Goal: Task Accomplishment & Management: Complete application form

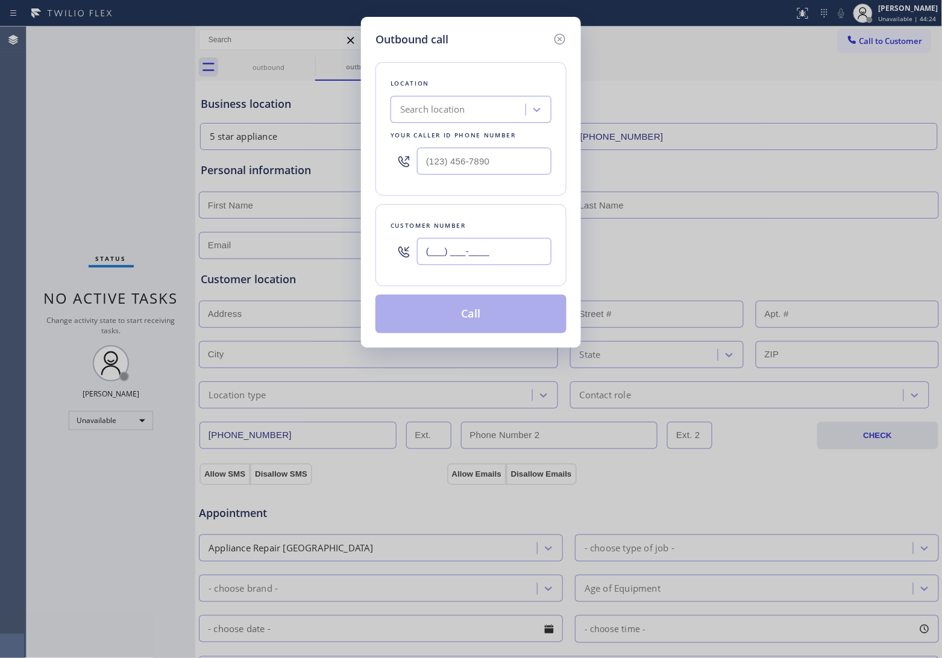
click at [514, 260] on input "(___) ___-____" at bounding box center [484, 251] width 134 height 27
paste input "617) 784-3156"
type input "(617) 784-3156"
click at [494, 169] on input "(___) ___-____" at bounding box center [484, 161] width 134 height 27
paste input "857) 219-2462"
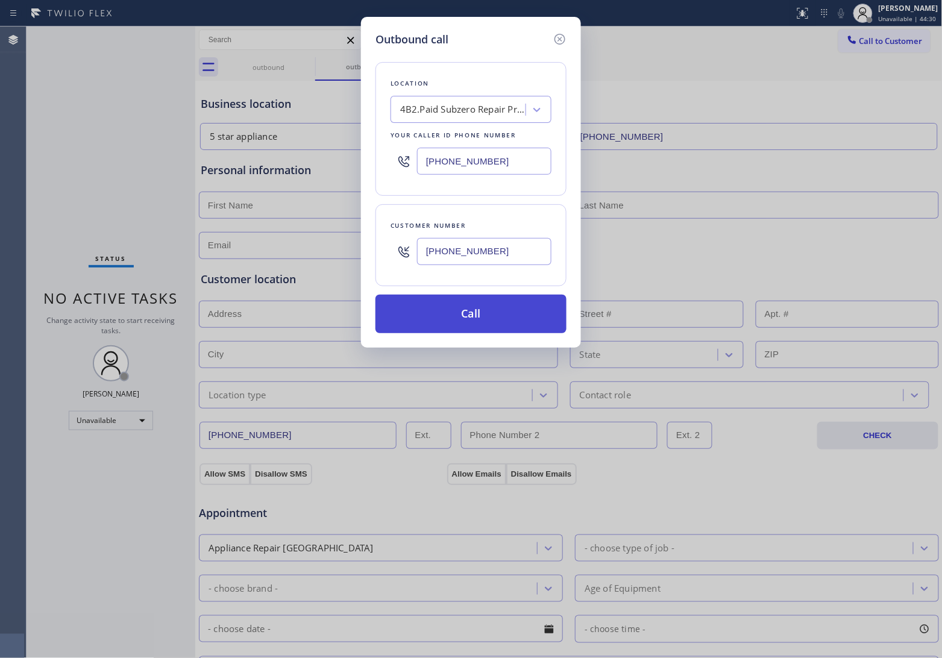
type input "(857) 219-2462"
click at [472, 320] on button "Call" at bounding box center [471, 314] width 191 height 39
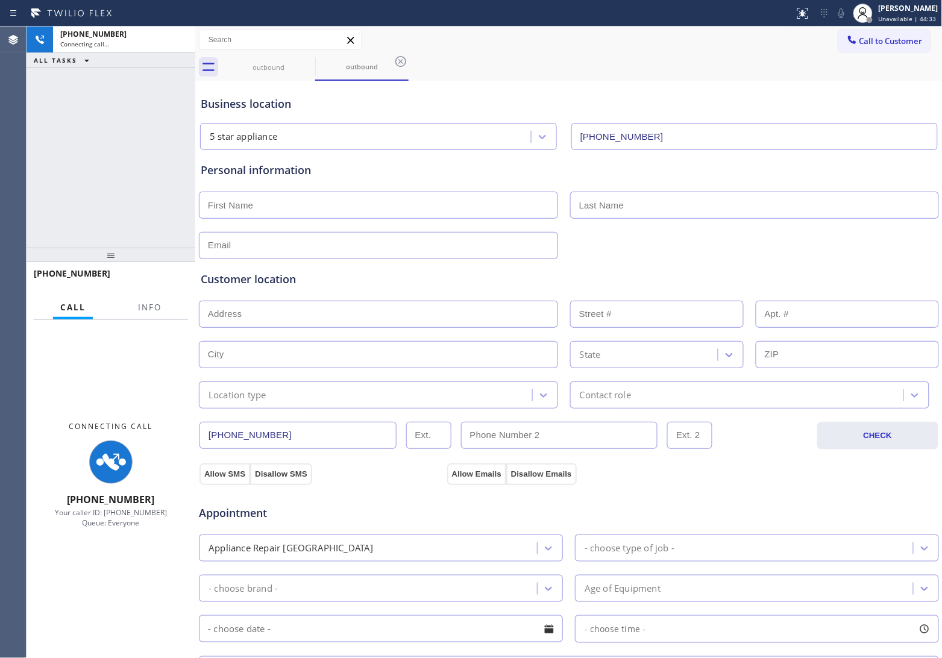
click at [31, 95] on div "+16177843156 Connecting call… ALL TASKS ALL TASKS ACTIVE TASKS TASKS IN WRAP UP" at bounding box center [111, 137] width 169 height 221
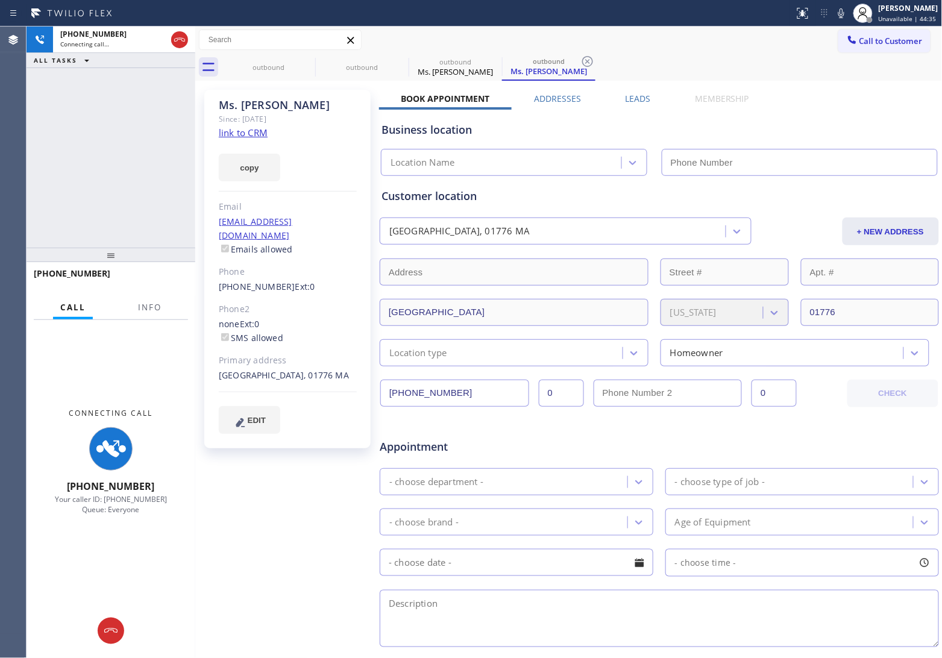
type input "(857) 219-2462"
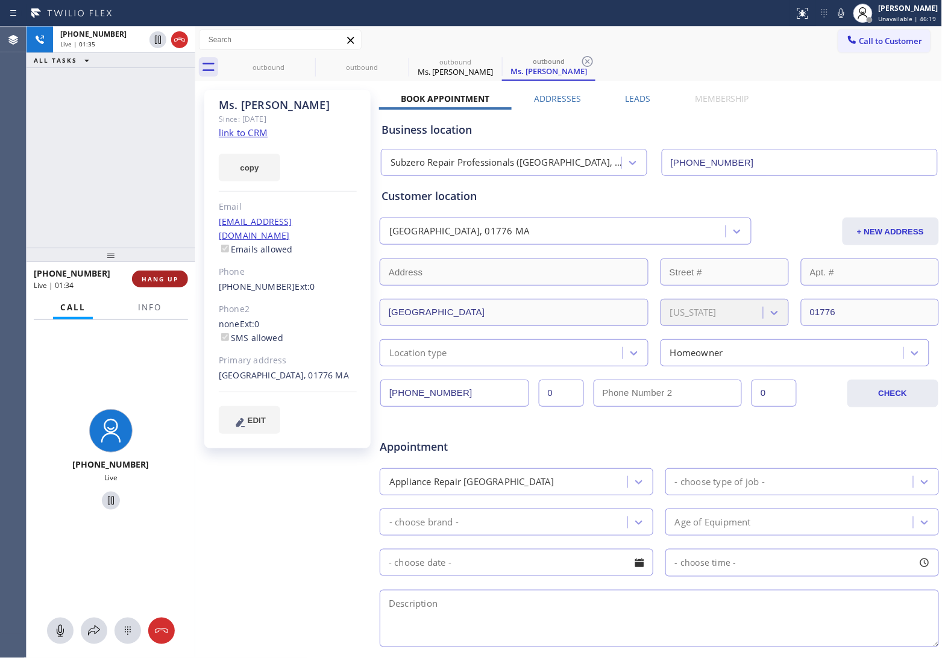
click at [172, 278] on span "HANG UP" at bounding box center [160, 279] width 37 height 8
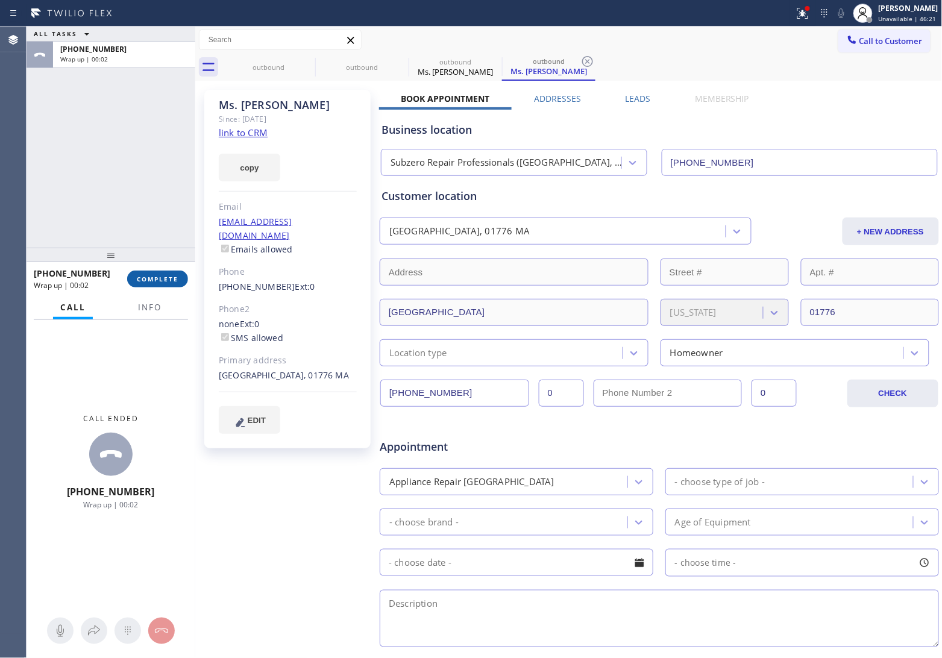
click at [169, 278] on span "COMPLETE" at bounding box center [158, 279] width 42 height 8
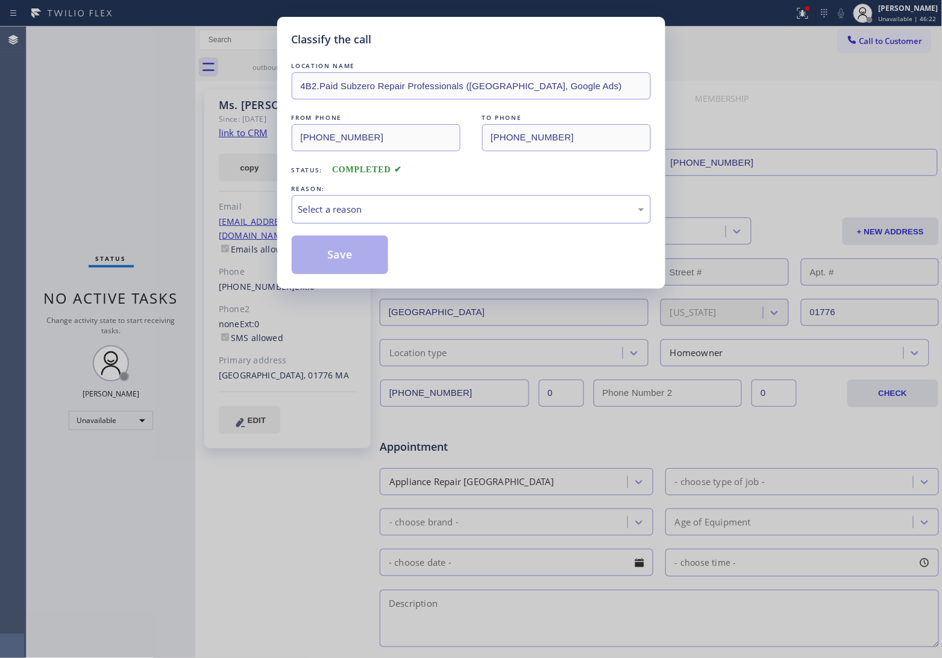
click at [415, 203] on div "Select a reason" at bounding box center [471, 210] width 346 height 14
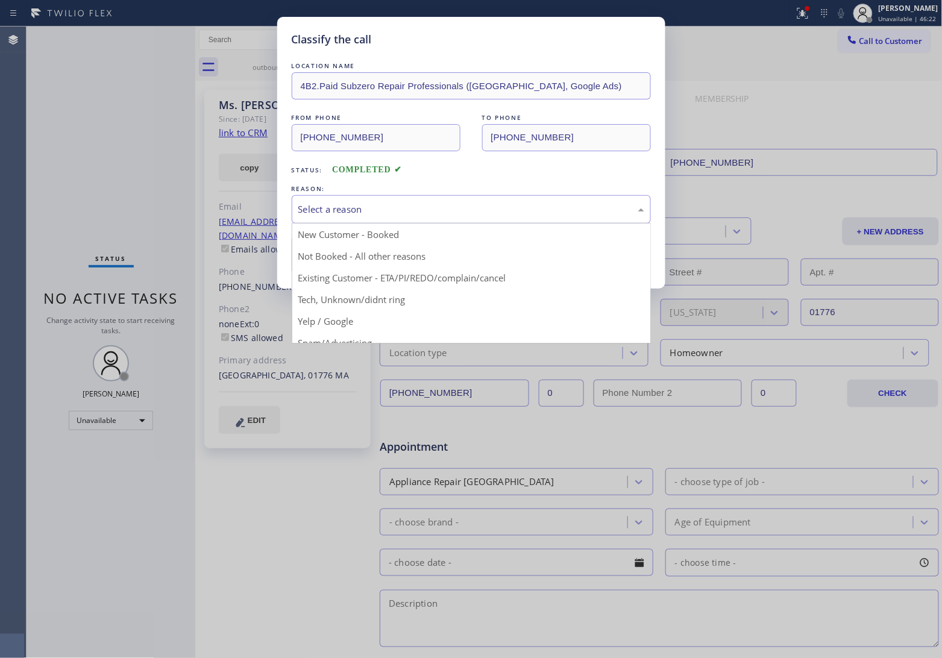
click at [350, 259] on button "Save" at bounding box center [340, 255] width 97 height 39
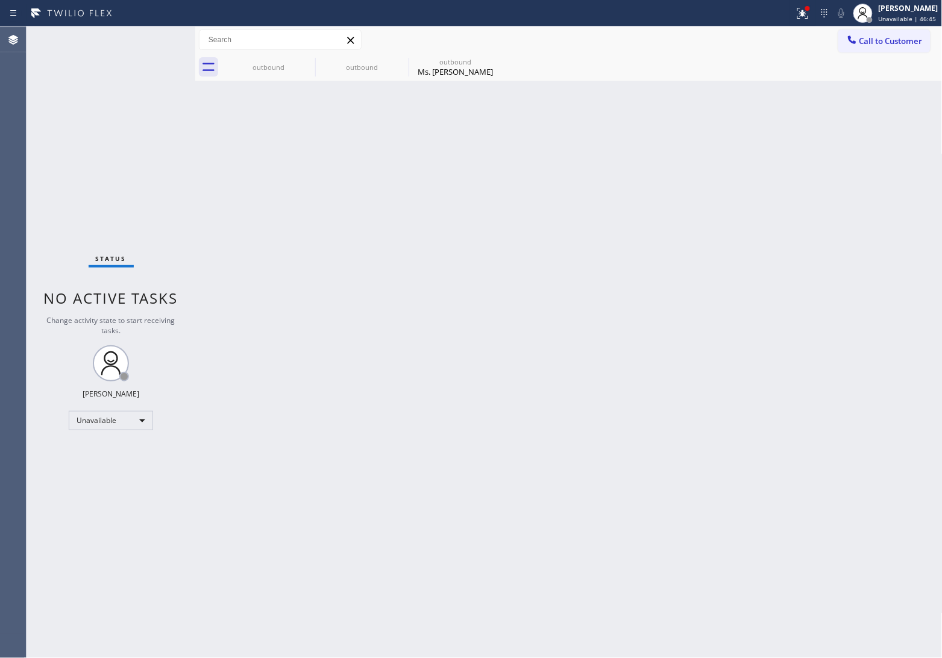
click at [28, 140] on div "Status No active tasks Change activity state to start receiving tasks. [PERSON_…" at bounding box center [111, 343] width 169 height 632
click at [43, 145] on div "Status No active tasks Change activity state to start receiving tasks. [PERSON_…" at bounding box center [111, 343] width 169 height 632
click at [22, 122] on div "Agent Desktop" at bounding box center [13, 343] width 26 height 632
drag, startPoint x: 28, startPoint y: 137, endPoint x: 42, endPoint y: 137, distance: 13.9
click at [28, 137] on div "Status No active tasks Change activity state to start receiving tasks. [PERSON_…" at bounding box center [111, 343] width 169 height 632
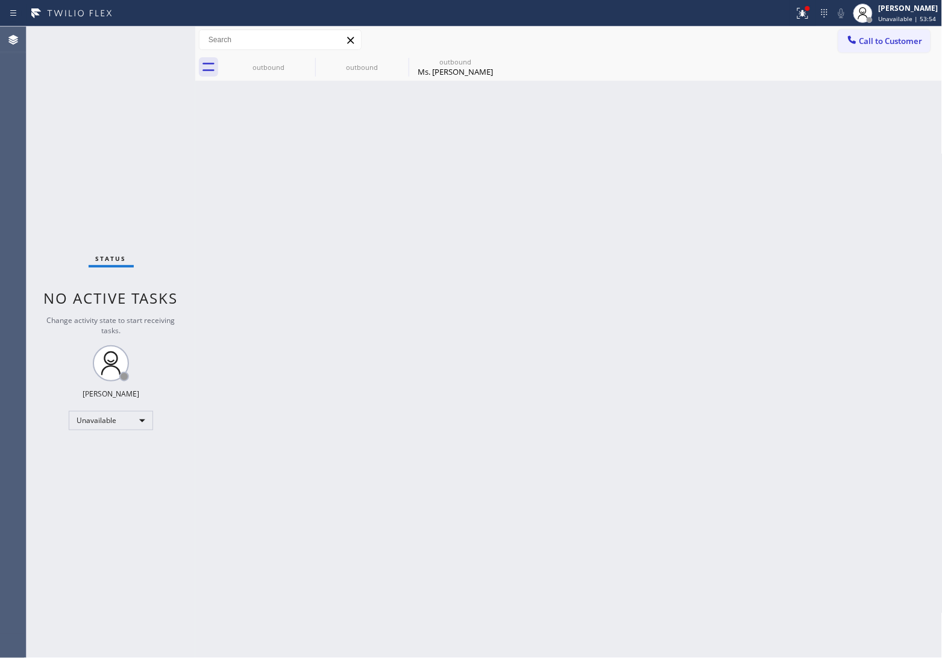
drag, startPoint x: 37, startPoint y: 92, endPoint x: 97, endPoint y: 89, distance: 59.7
click at [37, 92] on div "Status No active tasks Change activity state to start receiving tasks. [PERSON_…" at bounding box center [111, 343] width 169 height 632
click at [914, 49] on button "Call to Customer" at bounding box center [884, 41] width 92 height 23
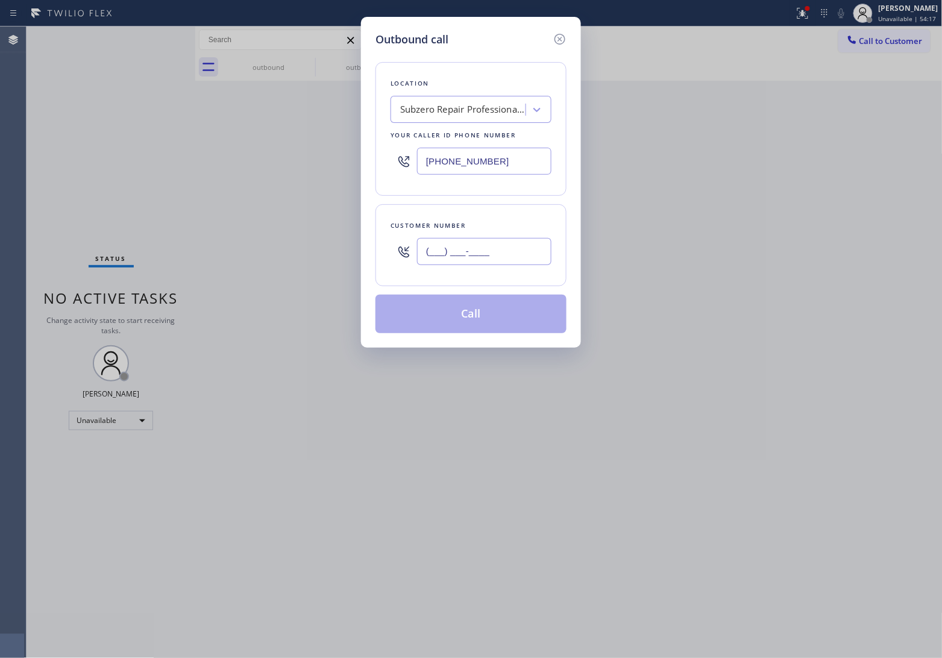
click at [508, 248] on input "(___) ___-____" at bounding box center [484, 251] width 134 height 27
paste input "617) 784-3156"
type input "(617) 784-3156"
drag, startPoint x: 462, startPoint y: 89, endPoint x: 458, endPoint y: 112, distance: 23.2
click at [460, 96] on div "Location Subzero Repair Professionals (Boston, Google Ads) Your caller id phone…" at bounding box center [471, 129] width 191 height 134
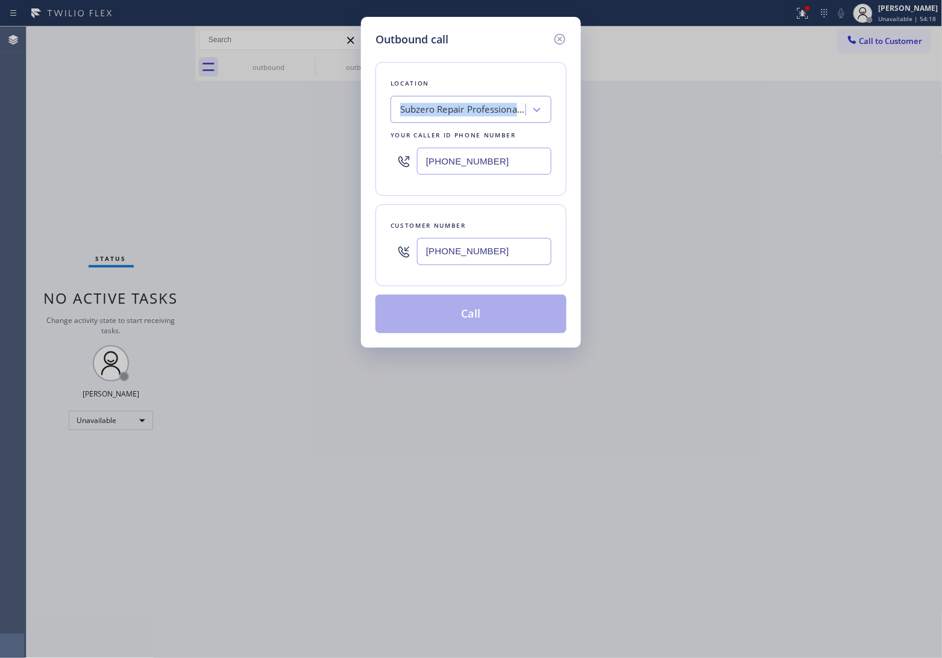
click at [458, 113] on div "Subzero Repair Professionals (Boston, Google Ads)" at bounding box center [463, 110] width 127 height 14
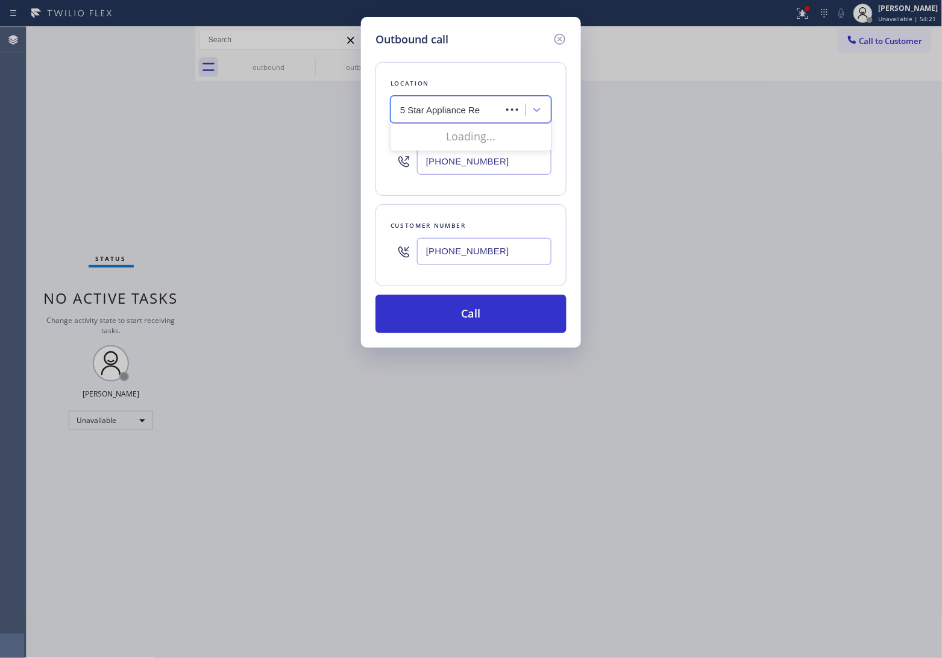
type input "5 Star Appliance Rep"
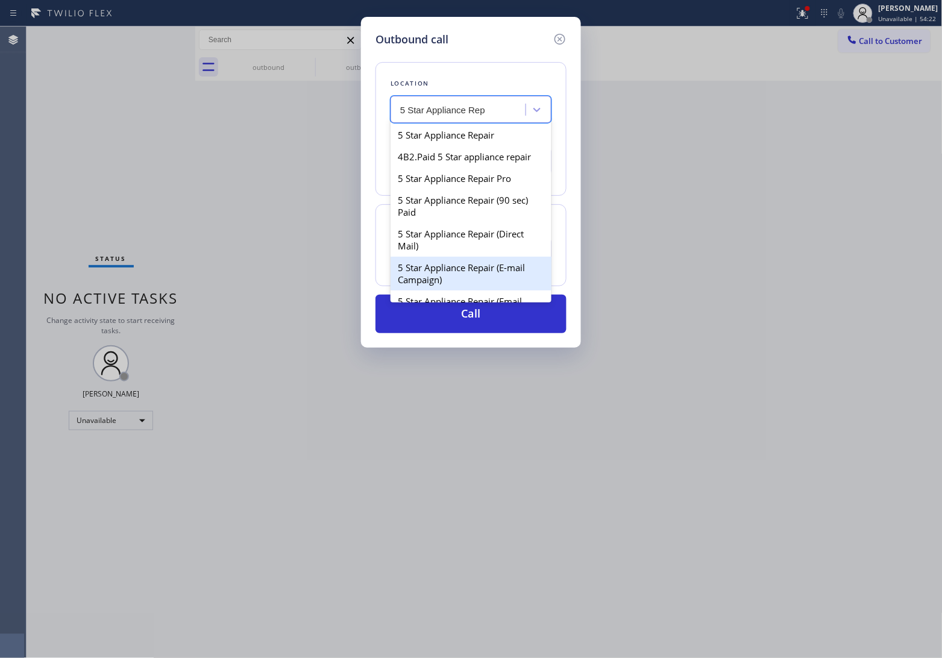
click at [510, 274] on div "5 Star Appliance Repair (E-mail Campaign)" at bounding box center [471, 274] width 161 height 34
type input "[PHONE_NUMBER]"
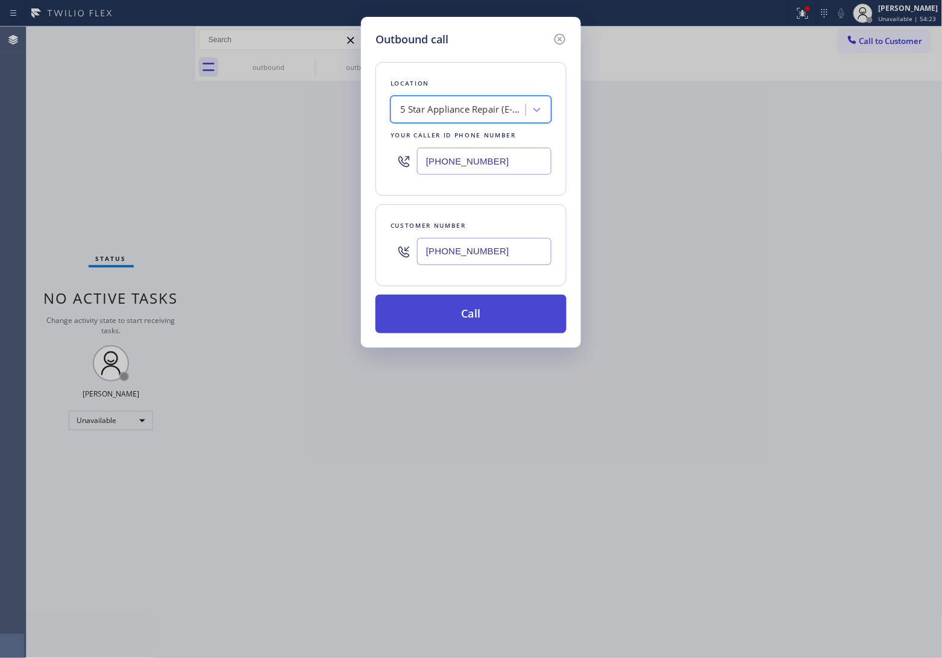
click at [508, 304] on button "Call" at bounding box center [471, 314] width 191 height 39
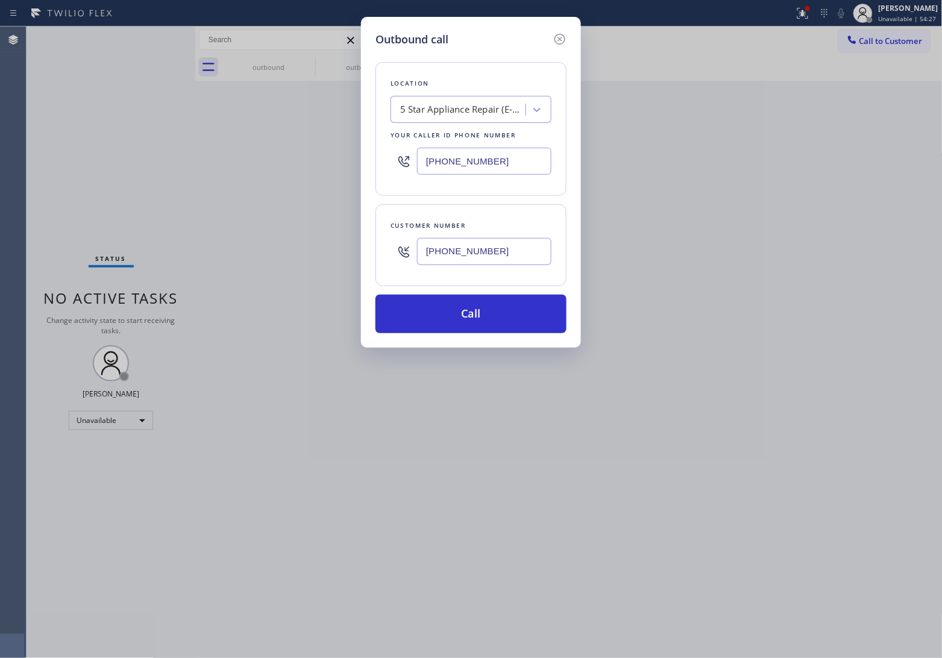
click at [34, 136] on div "Outbound call Location 5 Star Appliance Repair (E-mail Campaign) Your caller id…" at bounding box center [471, 329] width 942 height 658
click at [502, 307] on button "Call" at bounding box center [471, 314] width 191 height 39
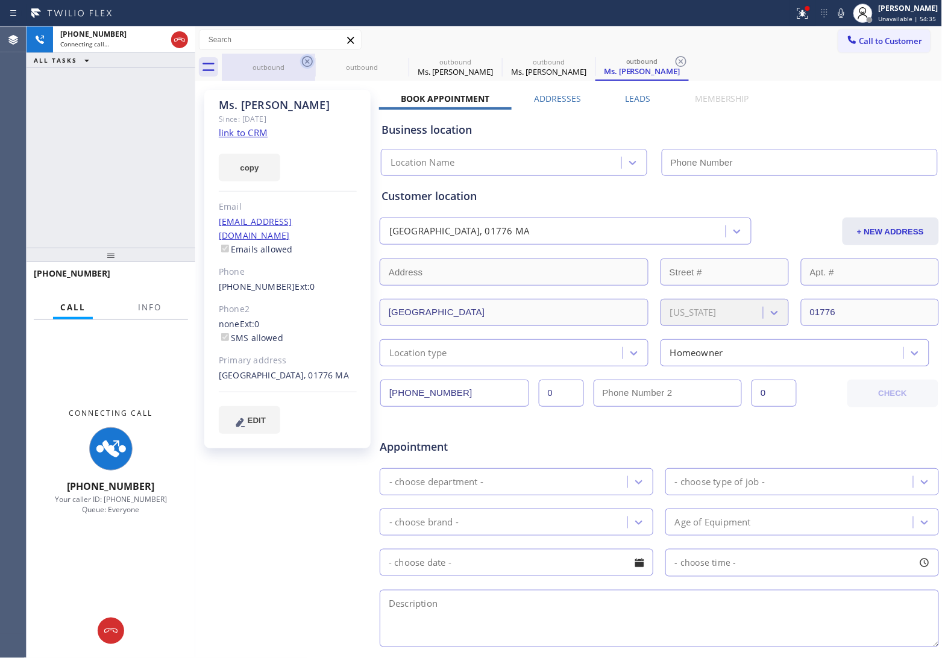
click at [305, 63] on icon at bounding box center [307, 61] width 14 height 14
click at [0, 0] on icon at bounding box center [0, 0] width 0 height 0
type input "[PHONE_NUMBER]"
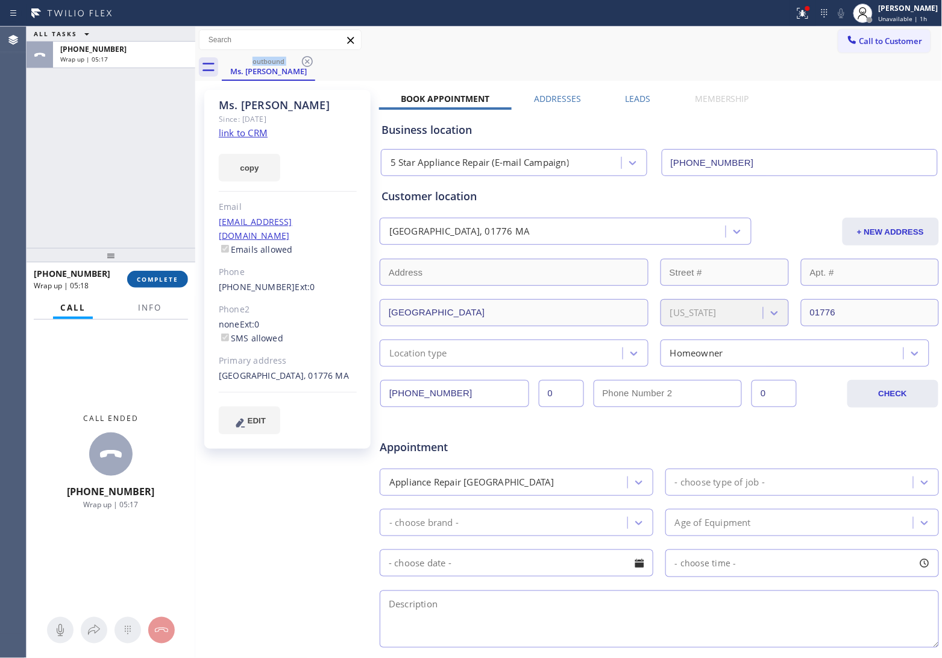
click at [166, 275] on span "COMPLETE" at bounding box center [158, 279] width 42 height 8
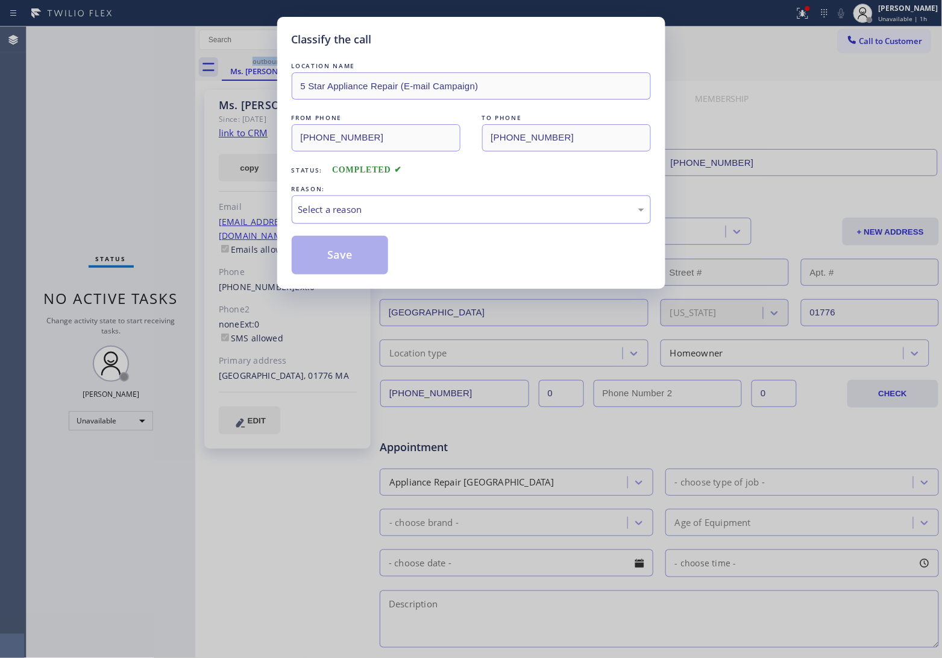
click at [366, 211] on div "Select a reason" at bounding box center [471, 210] width 346 height 14
click at [357, 206] on div "Not Booked - All other reasons" at bounding box center [471, 210] width 346 height 14
click at [342, 264] on button "Save" at bounding box center [340, 255] width 97 height 39
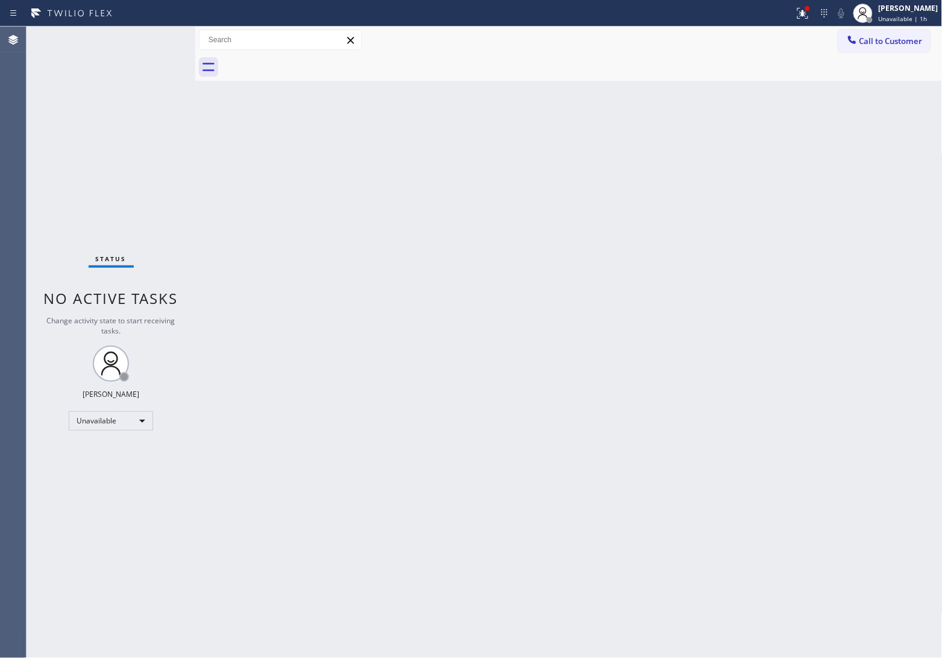
click at [38, 146] on div "Status No active tasks Change activity state to start receiving tasks. [PERSON_…" at bounding box center [111, 342] width 169 height 631
drag, startPoint x: 33, startPoint y: 121, endPoint x: 253, endPoint y: 90, distance: 222.1
click at [33, 121] on div "Status No active tasks Change activity state to start receiving tasks. [PERSON_…" at bounding box center [111, 342] width 169 height 631
click at [48, 139] on div "Status No active tasks Change activity state to start receiving tasks. [PERSON_…" at bounding box center [111, 342] width 169 height 631
click at [40, 160] on div "Status No active tasks Change activity state to start receiving tasks. [PERSON_…" at bounding box center [111, 342] width 169 height 631
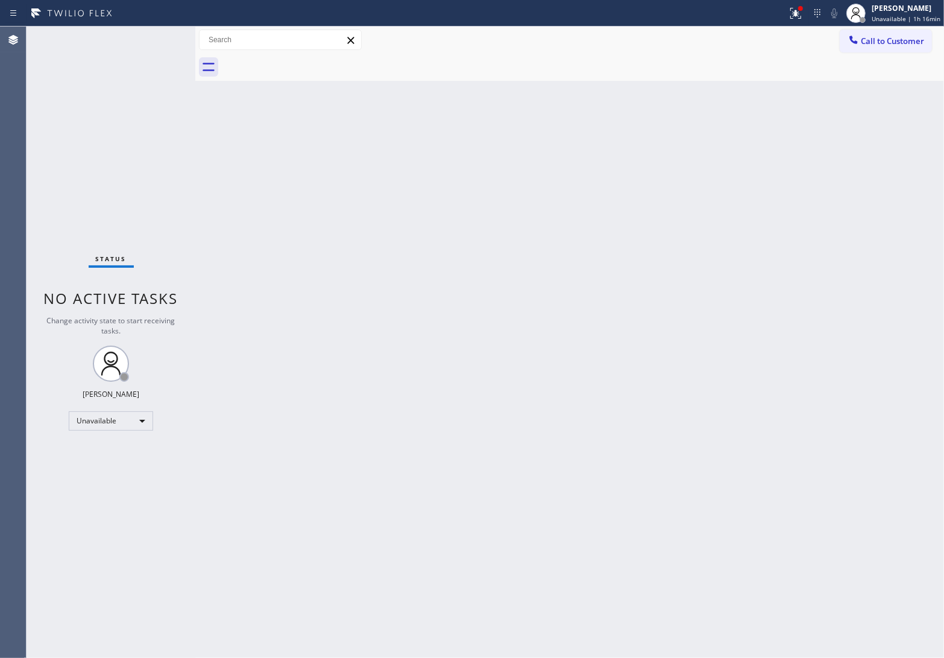
drag, startPoint x: 869, startPoint y: 48, endPoint x: 723, endPoint y: 119, distance: 161.7
click at [867, 49] on button "Call to Customer" at bounding box center [886, 41] width 92 height 23
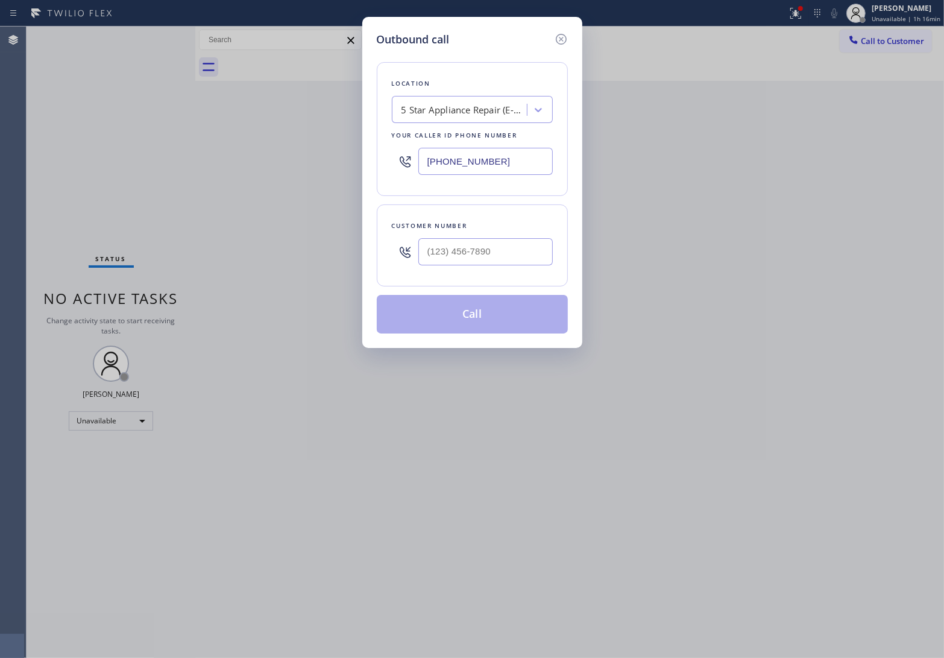
click at [492, 165] on input "[PHONE_NUMBER]" at bounding box center [485, 161] width 134 height 27
paste input "213) 566-1222"
type input "[PHONE_NUMBER]"
type input "(___) ___-____"
click at [447, 248] on input "(___) ___-____" at bounding box center [485, 251] width 134 height 27
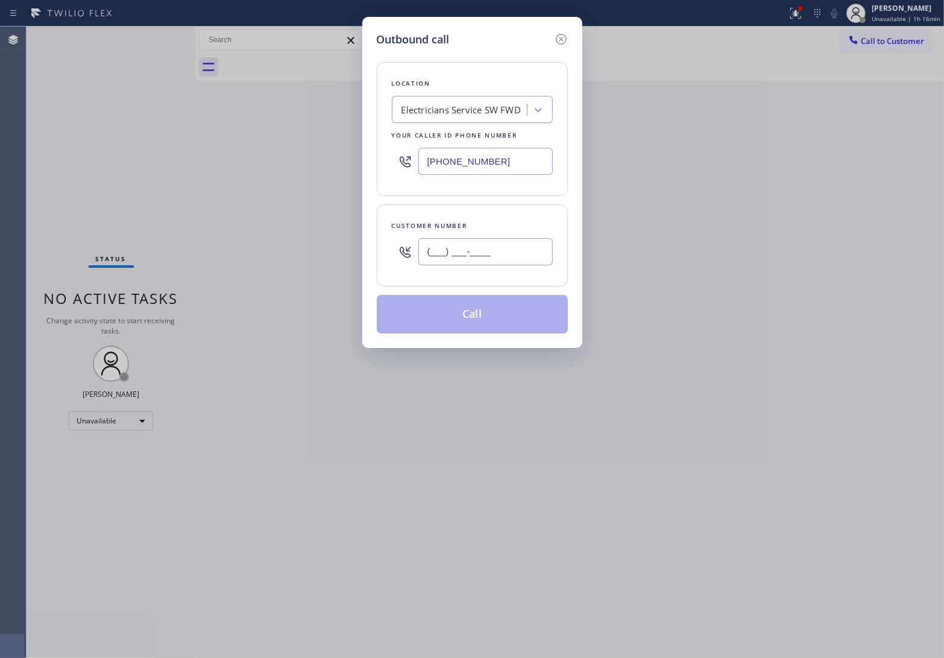
paste input "732) 870-0191"
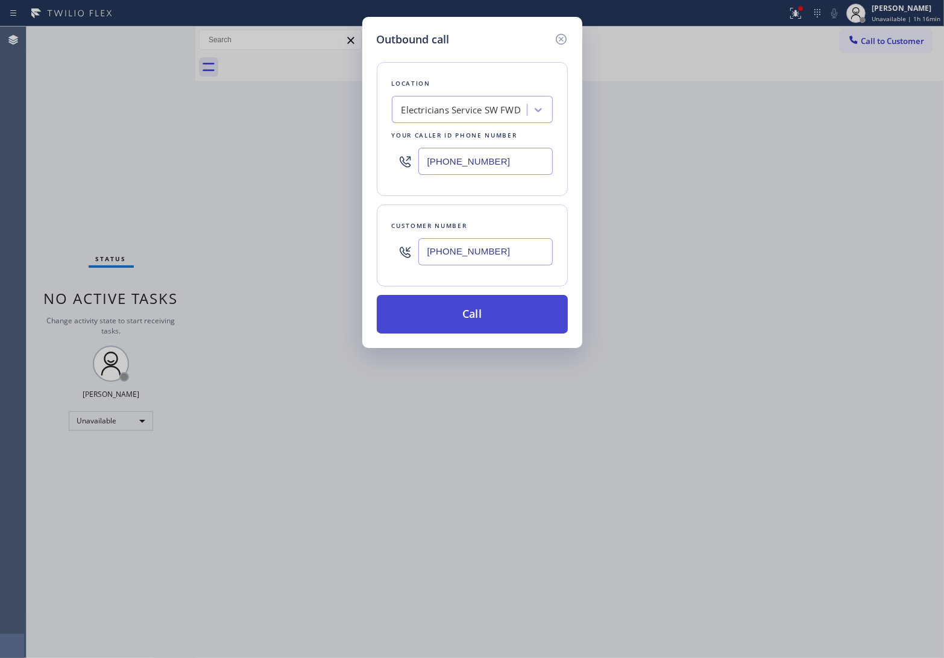
type input "(732) 870-0191"
click at [489, 316] on button "Call" at bounding box center [472, 314] width 191 height 39
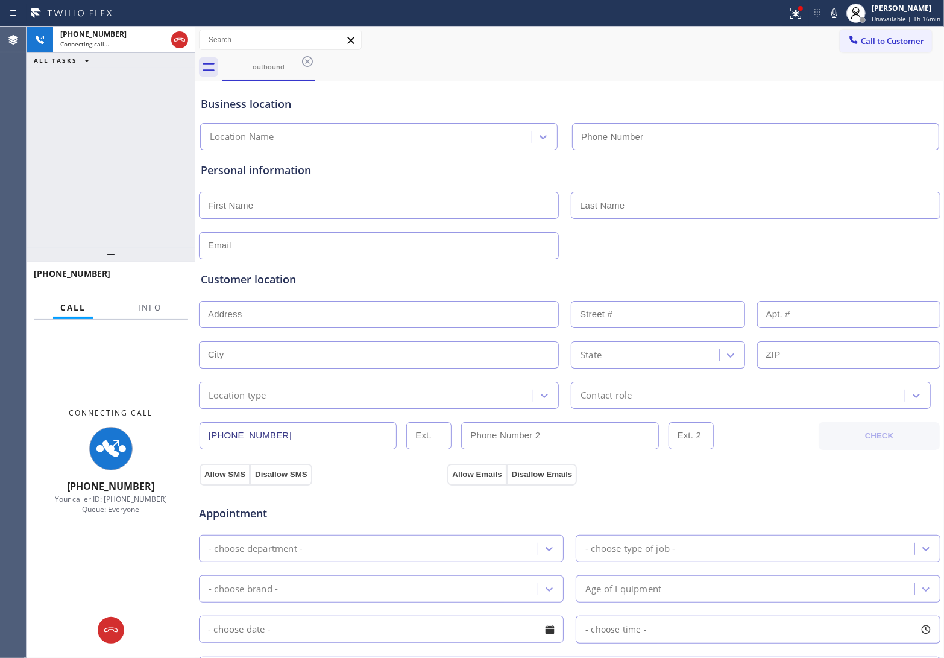
type input "[PHONE_NUMBER]"
click at [29, 107] on div "+17328700191 Connecting call… ALL TASKS ALL TASKS ACTIVE TASKS TASKS IN WRAP UP" at bounding box center [111, 137] width 169 height 221
click at [178, 38] on icon at bounding box center [179, 40] width 14 height 14
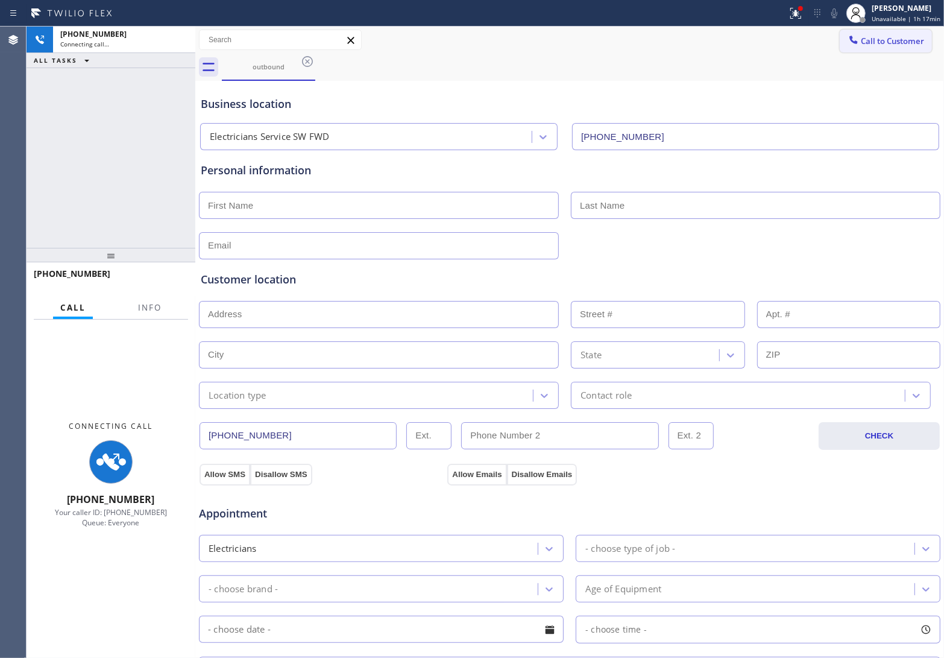
click at [863, 43] on span "Call to Customer" at bounding box center [892, 41] width 63 height 11
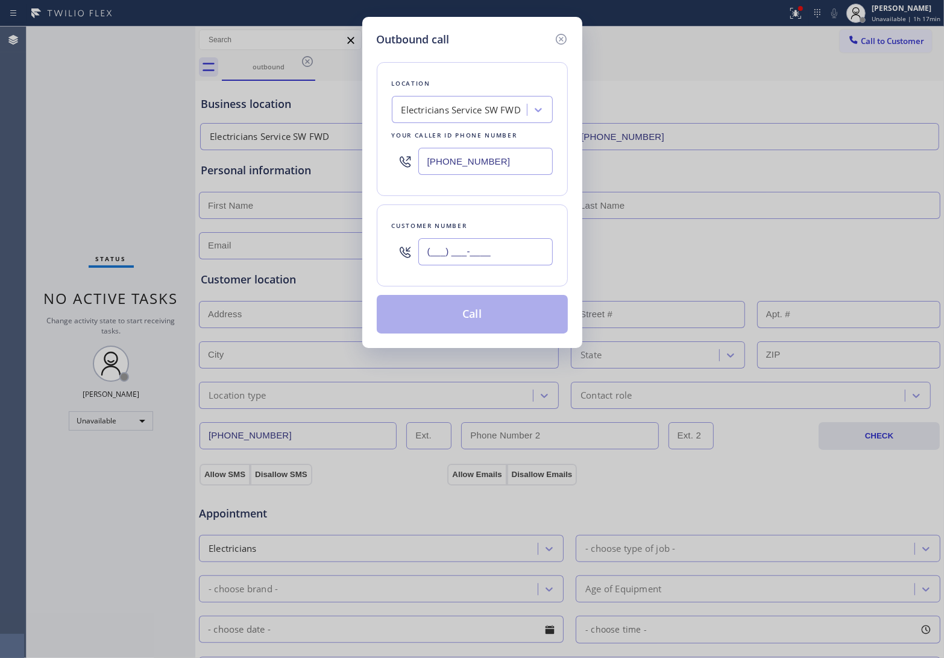
click at [518, 252] on input "(___) ___-____" at bounding box center [485, 251] width 134 height 27
paste input "732) 870-0191"
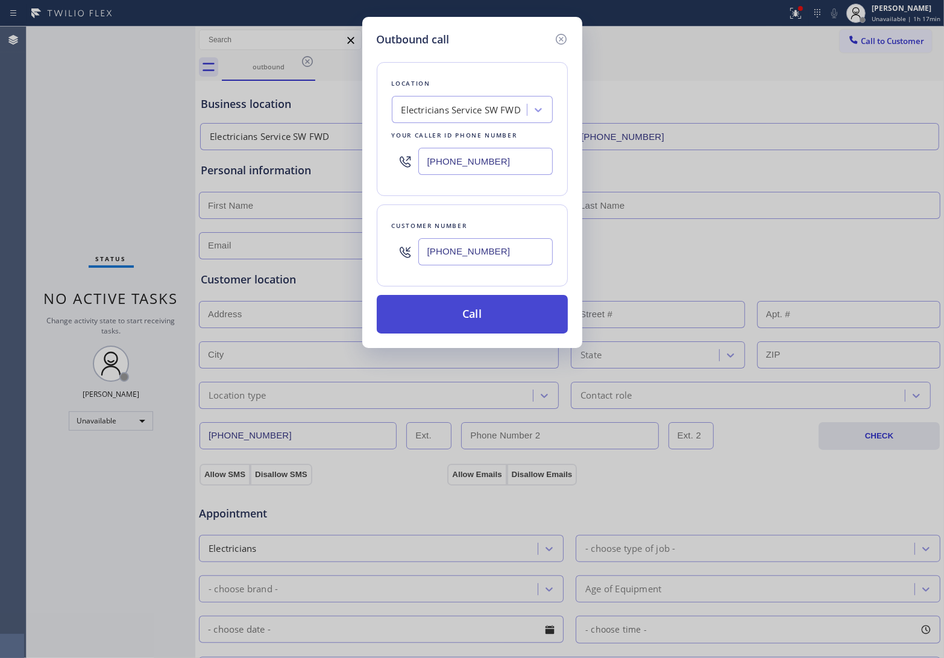
type input "(732) 870-0191"
click at [495, 313] on button "Call" at bounding box center [472, 314] width 191 height 39
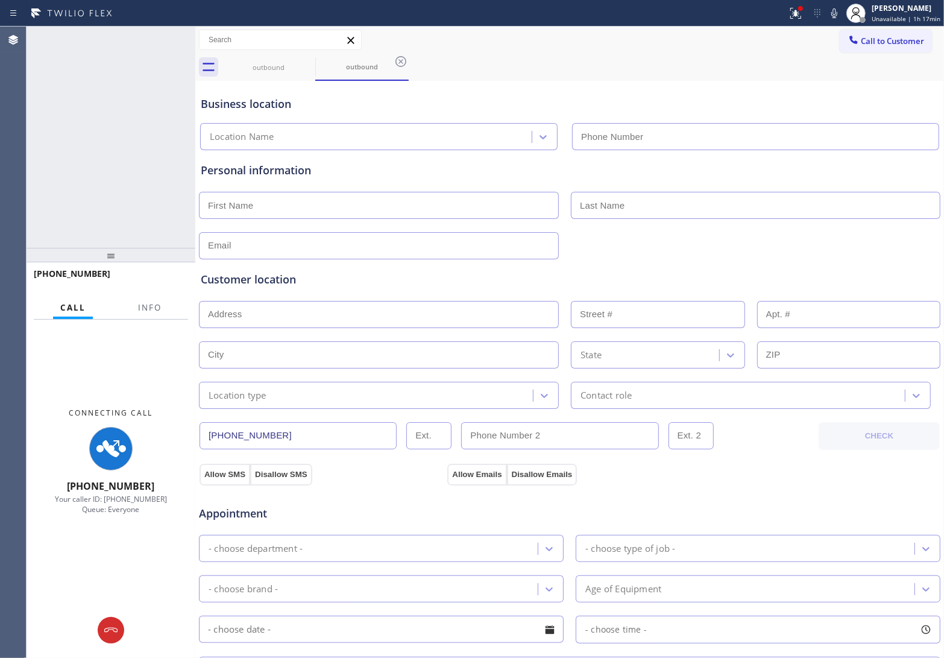
type input "[PHONE_NUMBER]"
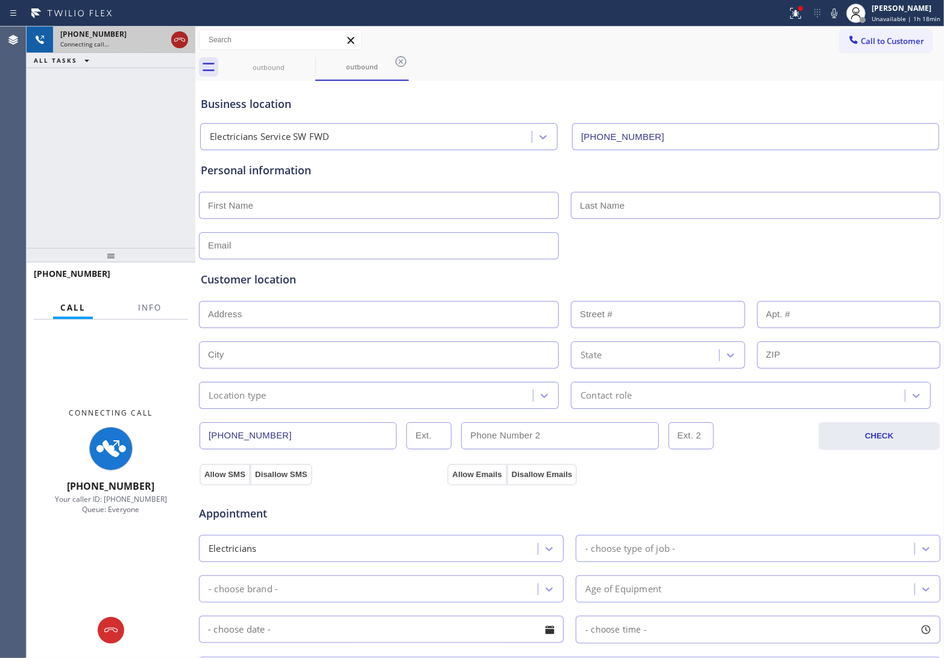
click at [182, 36] on icon at bounding box center [179, 40] width 14 height 14
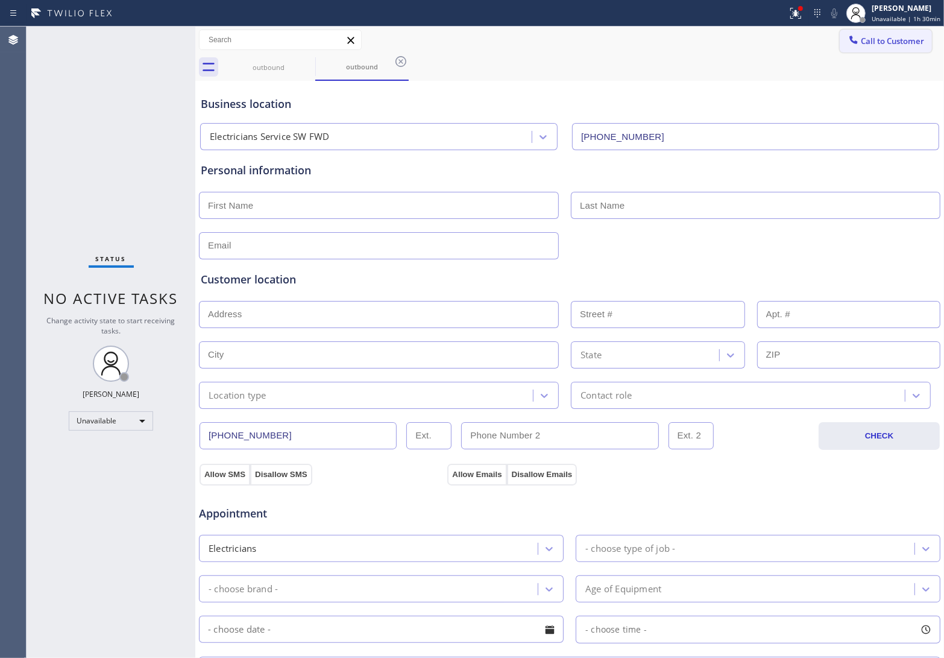
click at [898, 30] on button "Call to Customer" at bounding box center [886, 41] width 92 height 23
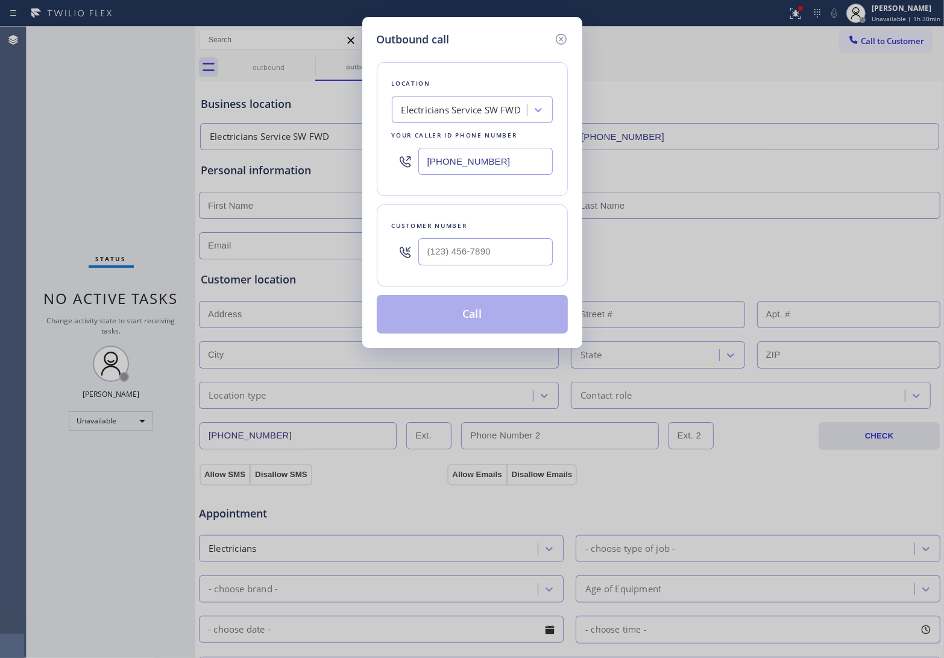
click at [480, 163] on input "[PHONE_NUMBER]" at bounding box center [485, 161] width 134 height 27
paste input "text"
type input "[PHONE_NUMBER]"
type input "(___) ___-____"
click at [478, 236] on div at bounding box center [485, 251] width 134 height 39
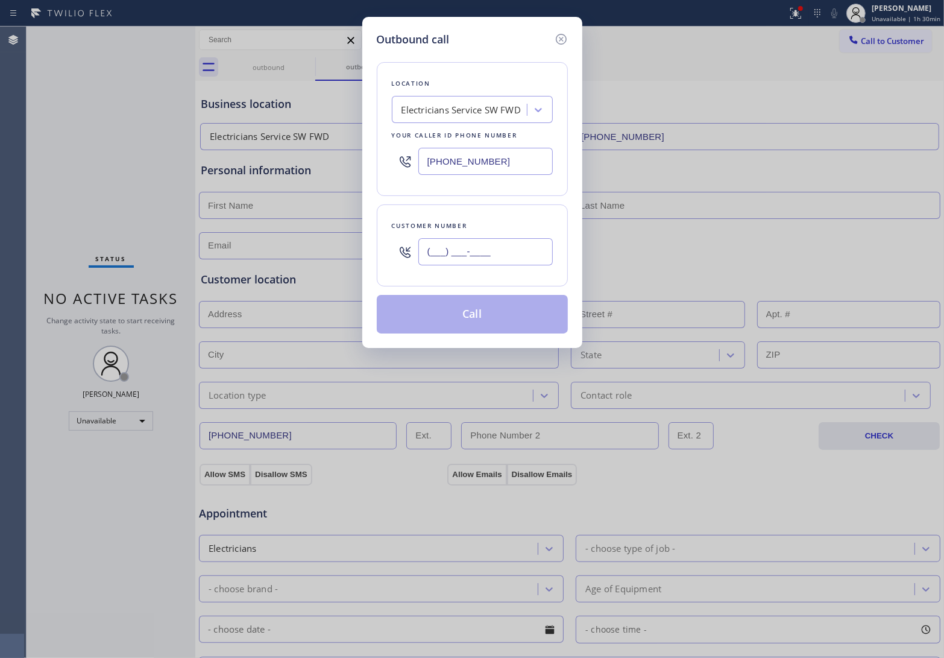
click at [486, 261] on input "(___) ___-____" at bounding box center [485, 251] width 134 height 27
paste input "732) 870-0191"
type input "(732) 870-0191"
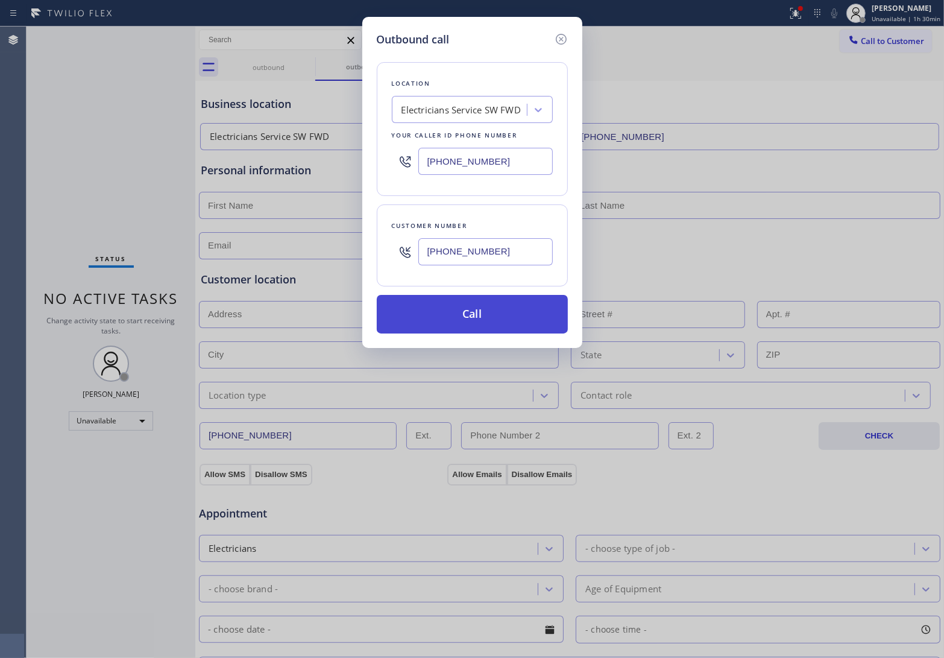
click at [509, 310] on button "Call" at bounding box center [472, 314] width 191 height 39
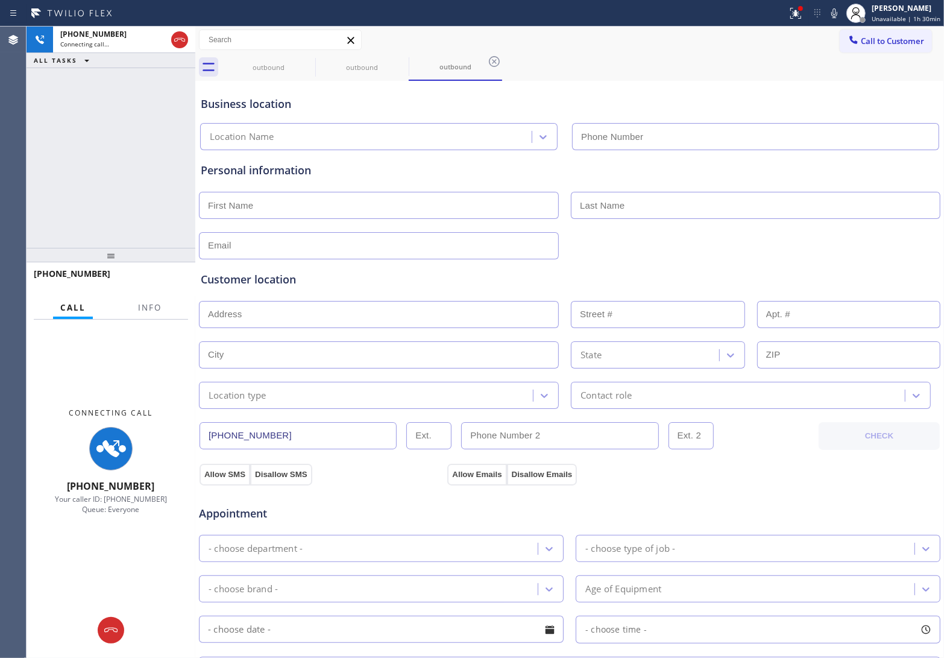
type input "[PHONE_NUMBER]"
drag, startPoint x: 29, startPoint y: 137, endPoint x: 154, endPoint y: 62, distance: 146.0
click at [34, 136] on div "+17328700191 Connecting call… ALL TASKS ALL TASKS ACTIVE TASKS TASKS IN WRAP UP" at bounding box center [111, 137] width 169 height 221
drag, startPoint x: 182, startPoint y: 34, endPoint x: 727, endPoint y: 464, distance: 694.0
click at [184, 36] on icon at bounding box center [179, 40] width 14 height 14
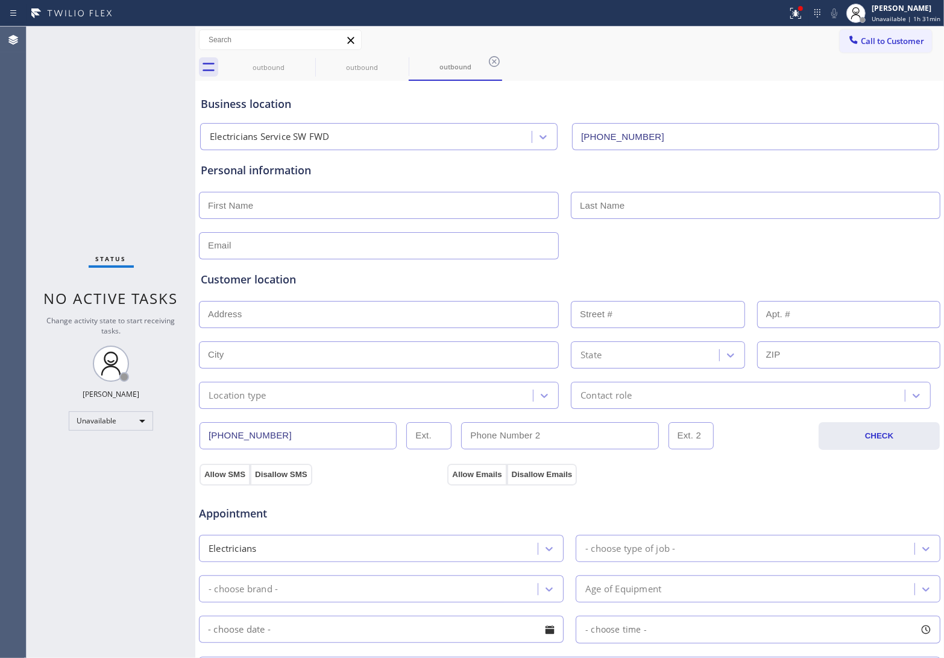
drag, startPoint x: 36, startPoint y: 139, endPoint x: 418, endPoint y: 133, distance: 381.6
click at [36, 139] on div "Status No active tasks Change activity state to start receiving tasks. [PERSON_…" at bounding box center [111, 342] width 169 height 631
click at [886, 45] on span "Call to Customer" at bounding box center [892, 41] width 63 height 11
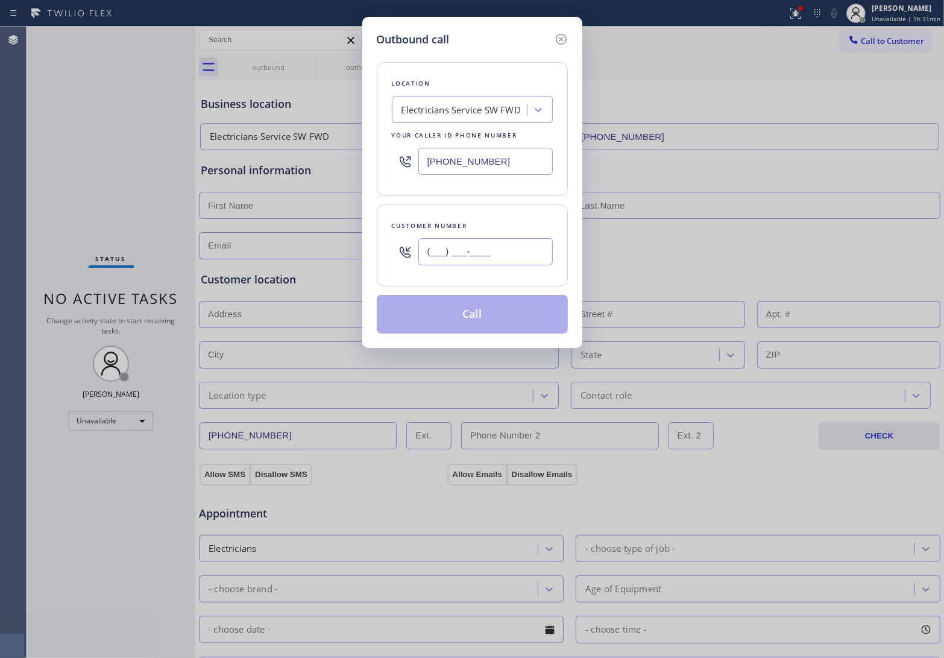
click at [446, 254] on input "(___) ___-____" at bounding box center [485, 251] width 134 height 27
paste input "510) 410-5194"
type input "(510) 410-5194"
click at [451, 109] on div "Electricians Service SW FWD" at bounding box center [460, 110] width 119 height 14
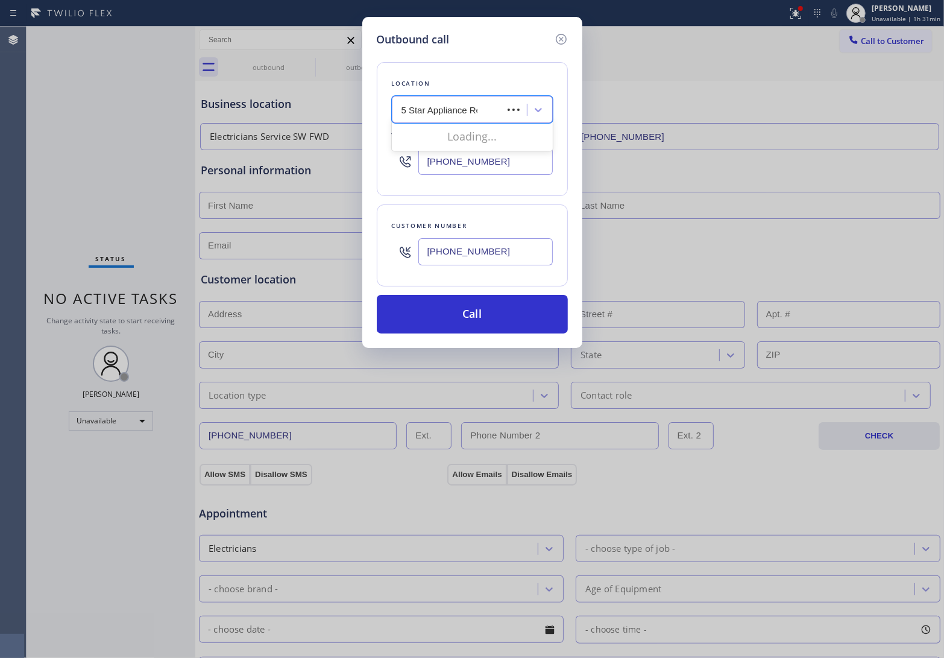
type input "5 Star Appliance Rep"
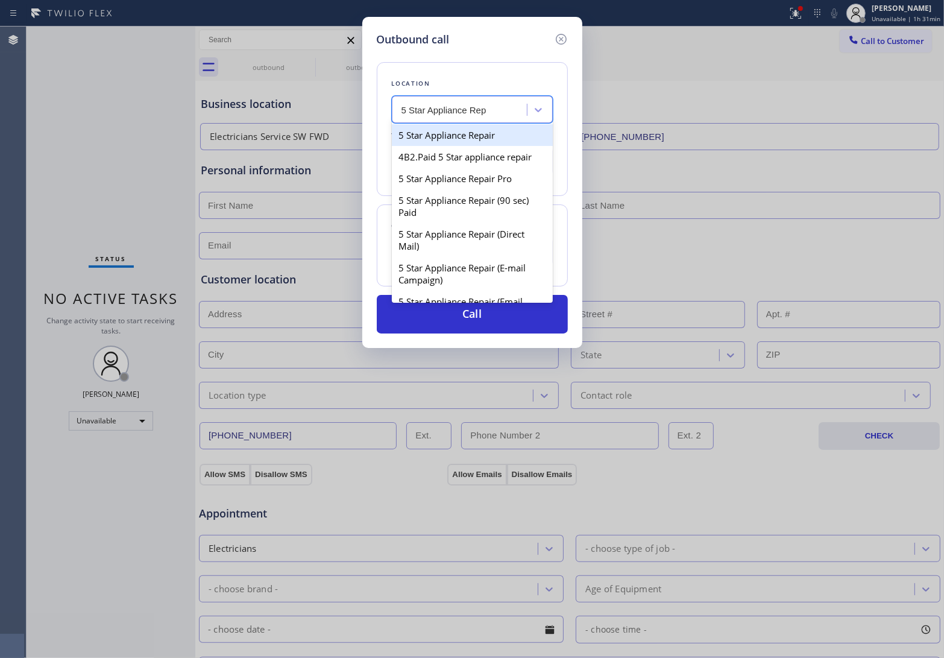
click at [451, 142] on div "5 Star Appliance Repair" at bounding box center [472, 135] width 161 height 22
type input "(855) 731-4952"
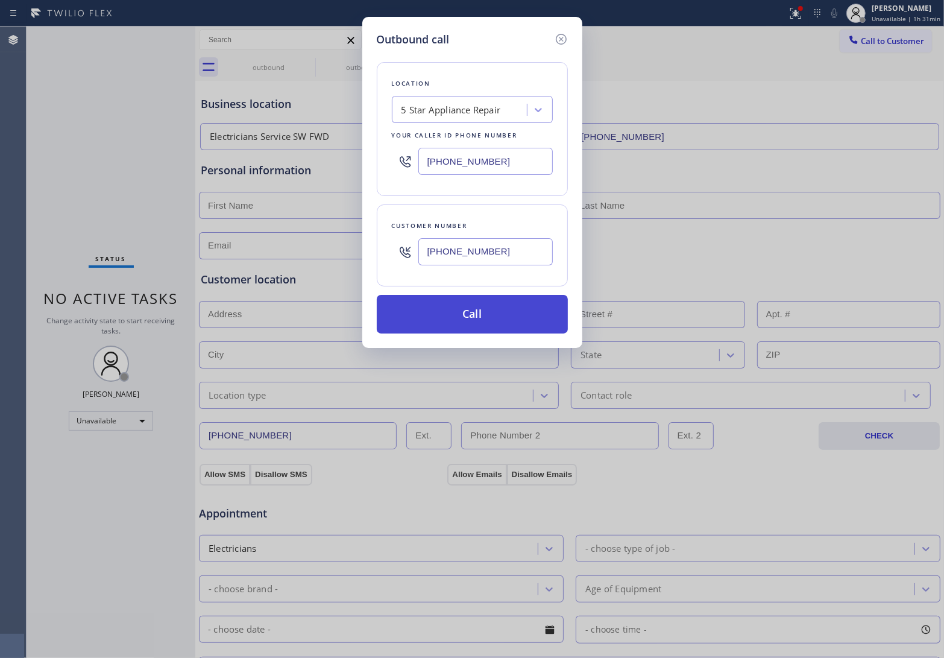
click at [485, 309] on button "Call" at bounding box center [472, 314] width 191 height 39
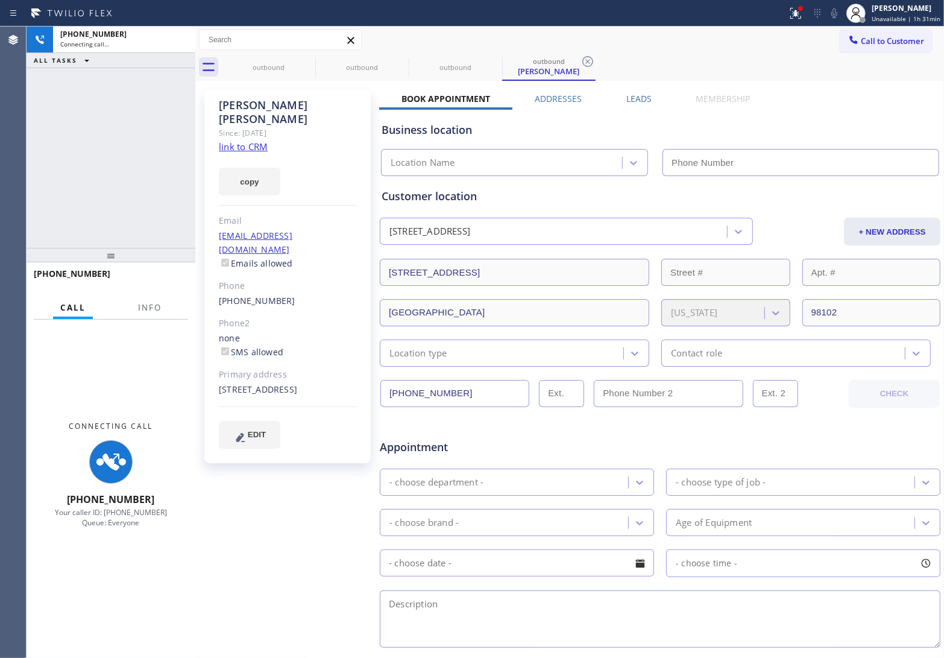
click at [25, 182] on div "Agent Desktop" at bounding box center [13, 342] width 26 height 631
click at [253, 140] on link "link to CRM" at bounding box center [243, 146] width 49 height 12
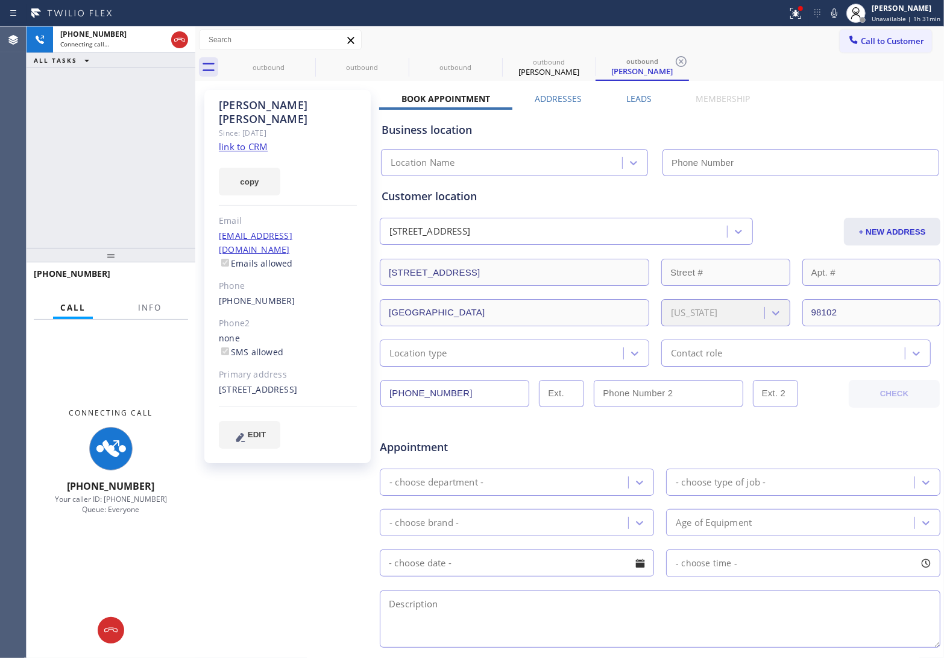
type input "(855) 731-4952"
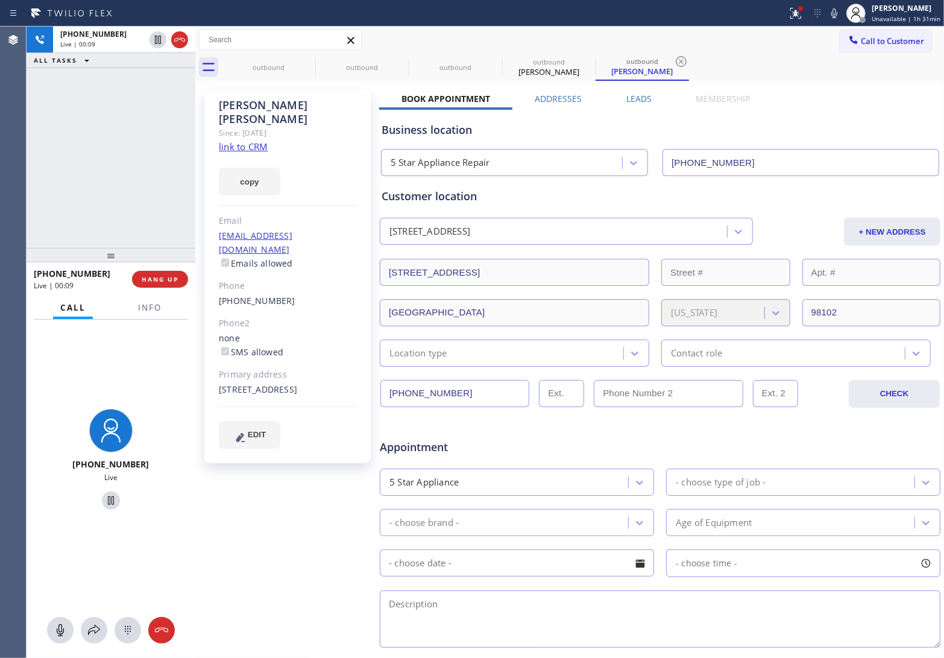
click at [186, 36] on icon at bounding box center [179, 40] width 14 height 14
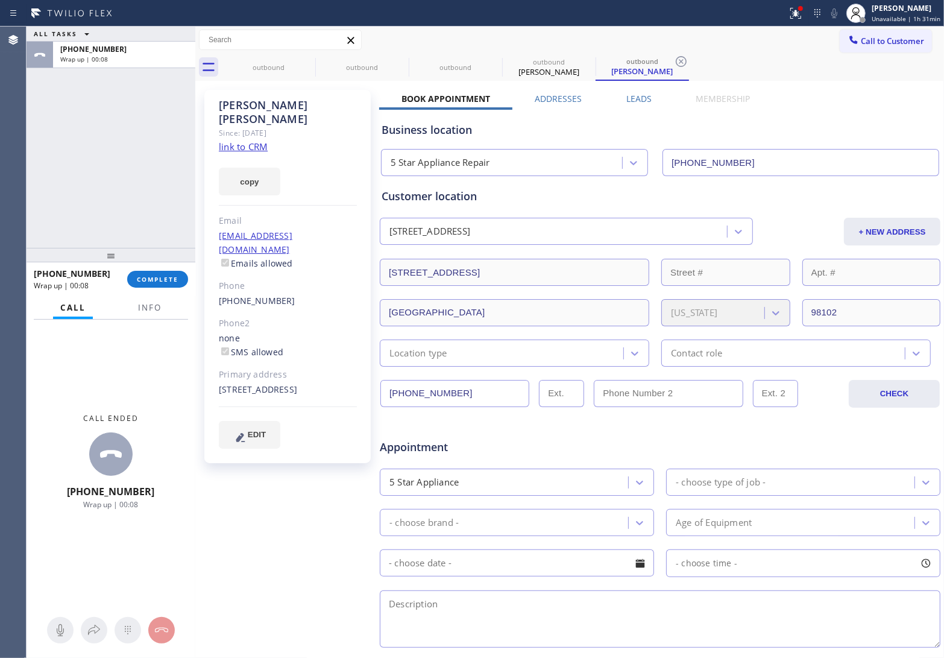
click at [35, 152] on div "ALL TASKS ALL TASKS ACTIVE TASKS TASKS IN WRAP UP +15104105194 Wrap up | 00:08" at bounding box center [111, 137] width 169 height 221
click at [862, 40] on span "Call to Customer" at bounding box center [892, 41] width 63 height 11
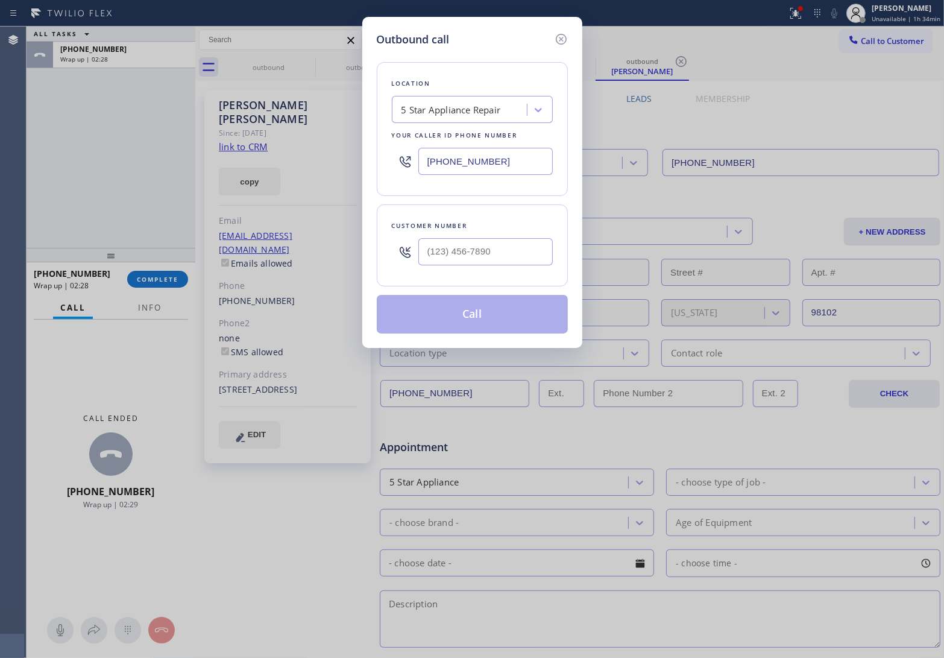
click at [511, 166] on input "(855) 731-4952" at bounding box center [485, 161] width 134 height 27
paste input "77) 777-0796"
type input "(877) 777-0796"
type input "(___) ___-____"
click at [468, 248] on input "(___) ___-____" at bounding box center [485, 251] width 134 height 27
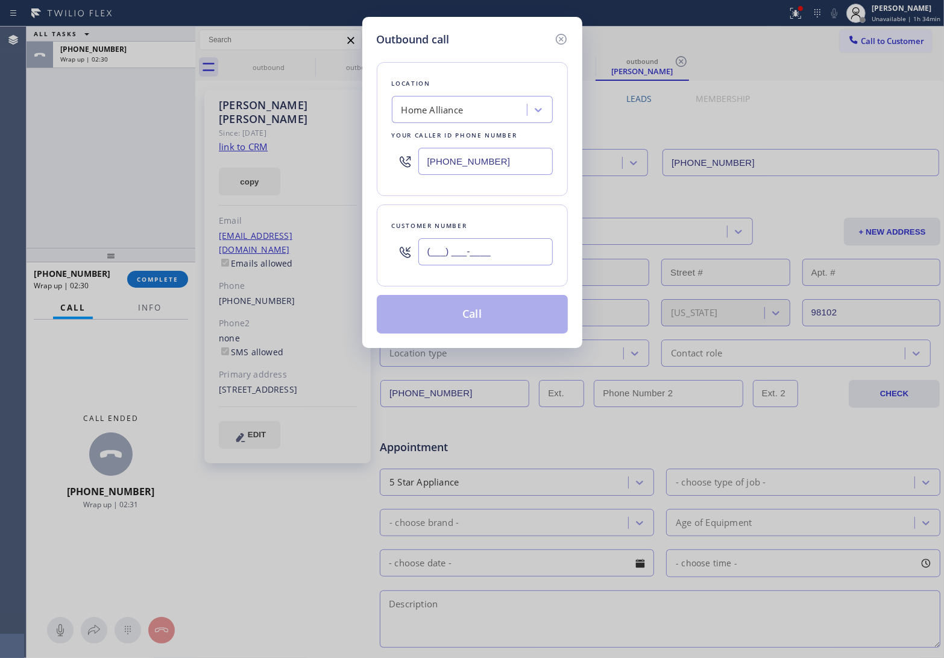
paste input "323) 580-0596"
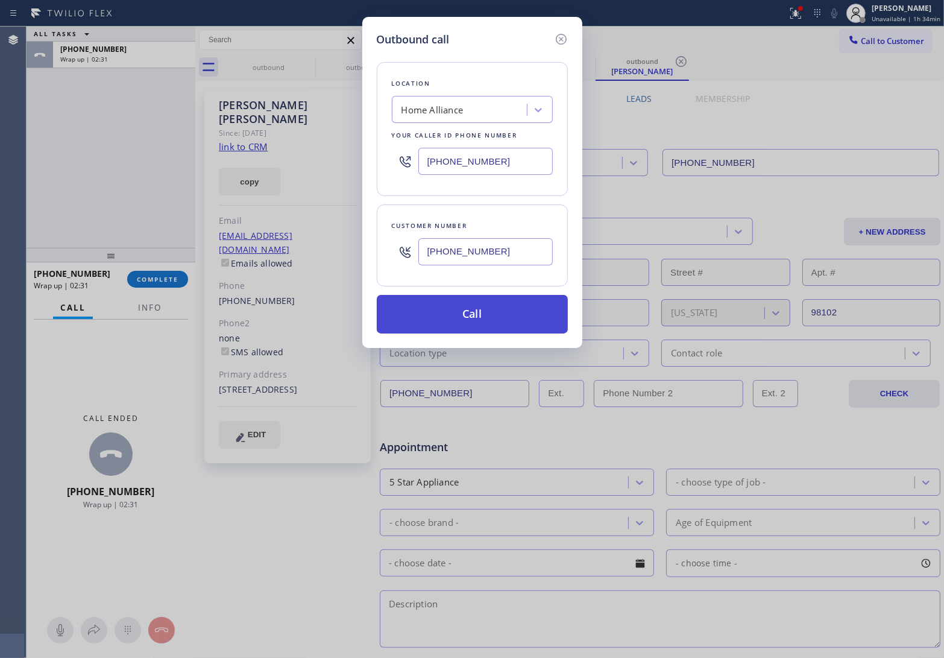
type input "(323) 580-0596"
click at [487, 315] on button "Call" at bounding box center [472, 314] width 191 height 39
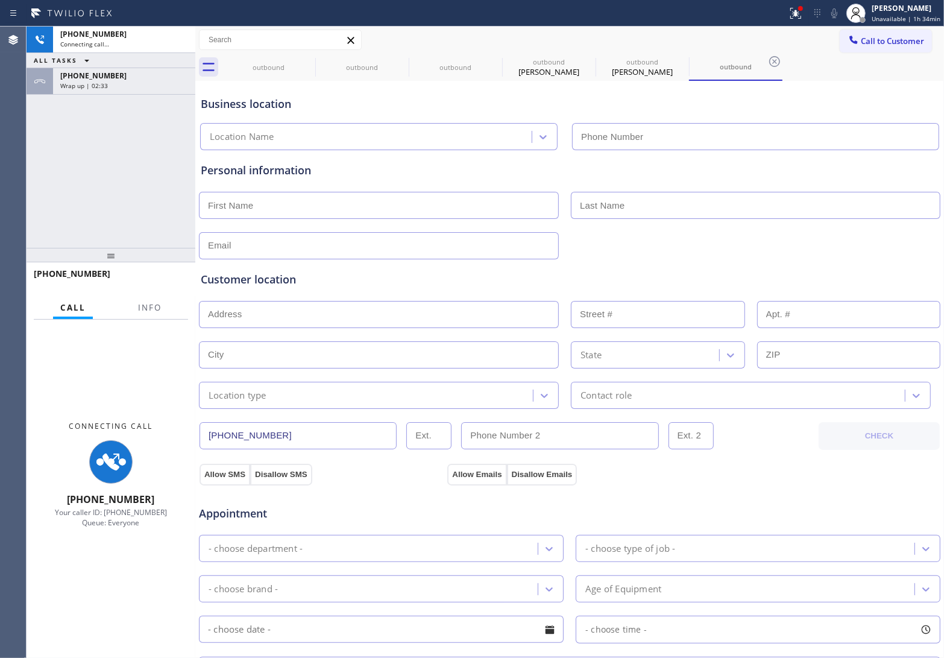
type input "(877) 777-0796"
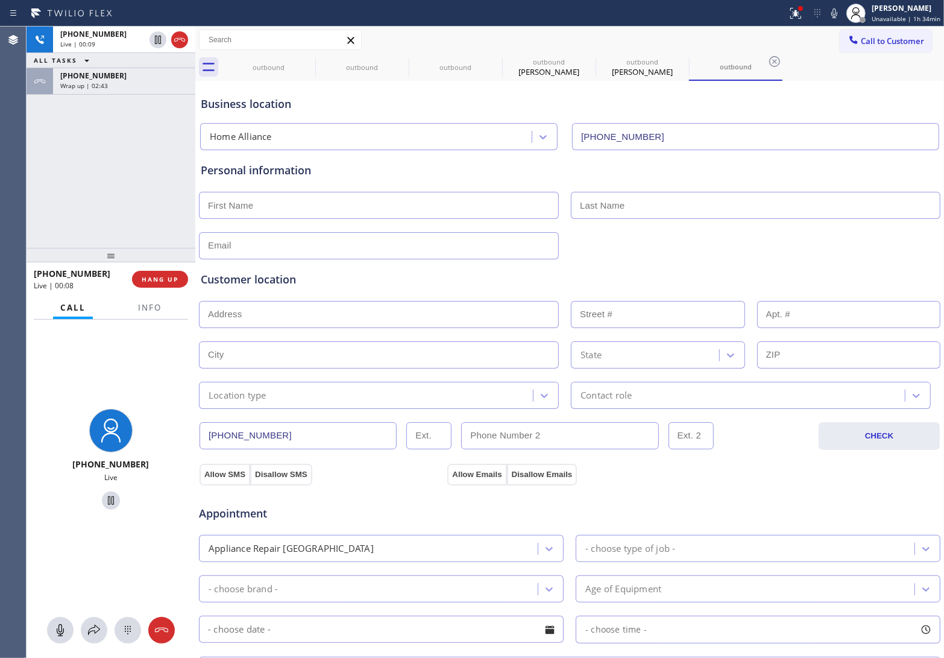
drag, startPoint x: 180, startPoint y: 40, endPoint x: 202, endPoint y: 49, distance: 23.8
click at [180, 40] on icon at bounding box center [179, 40] width 14 height 14
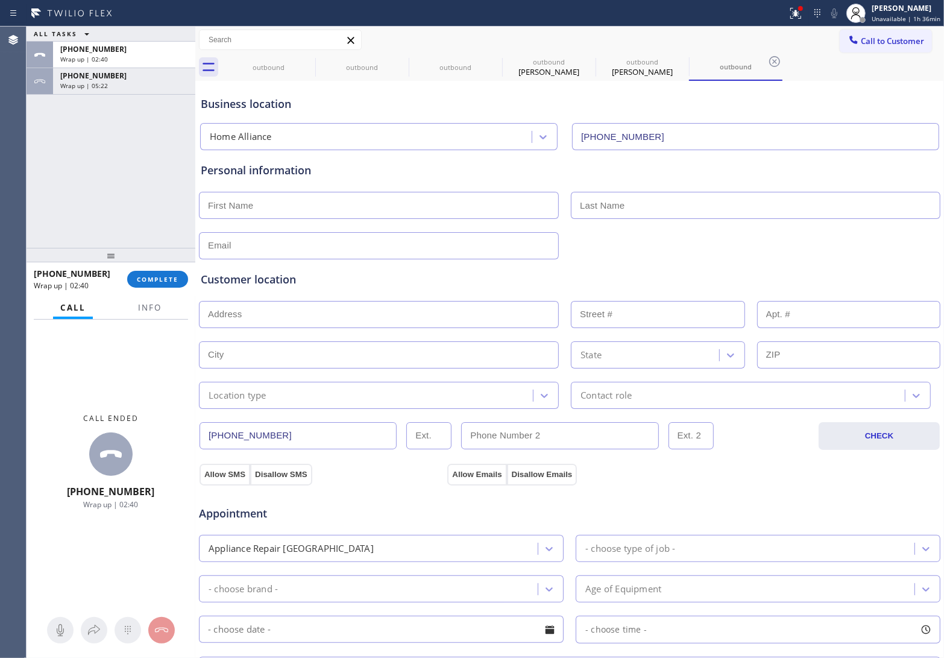
click at [894, 40] on span "Call to Customer" at bounding box center [892, 41] width 63 height 11
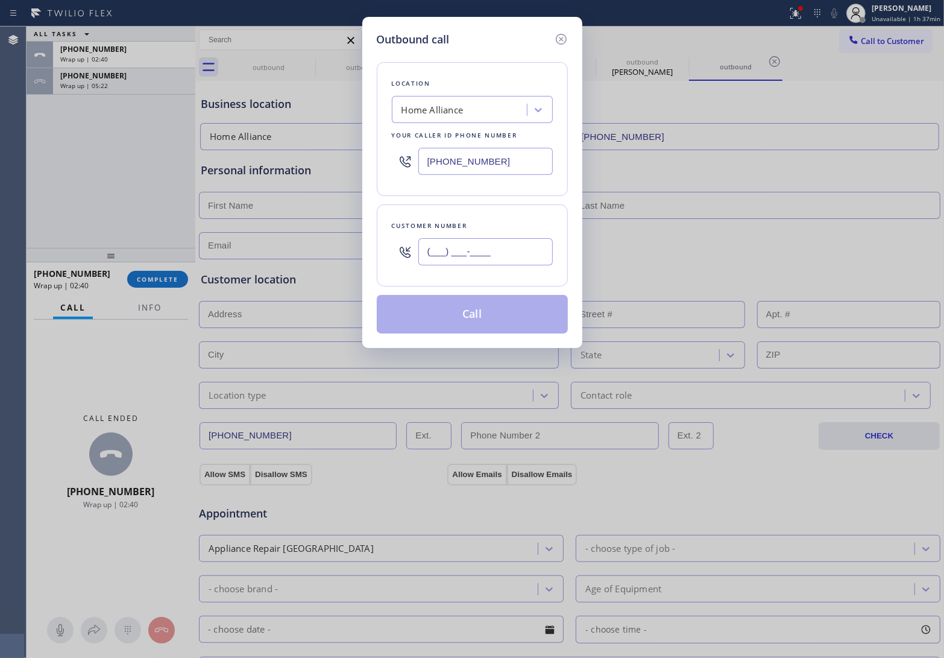
click at [501, 255] on input "(___) ___-____" at bounding box center [485, 251] width 134 height 27
paste input "760) 219-2629"
type input "(760) 219-2629"
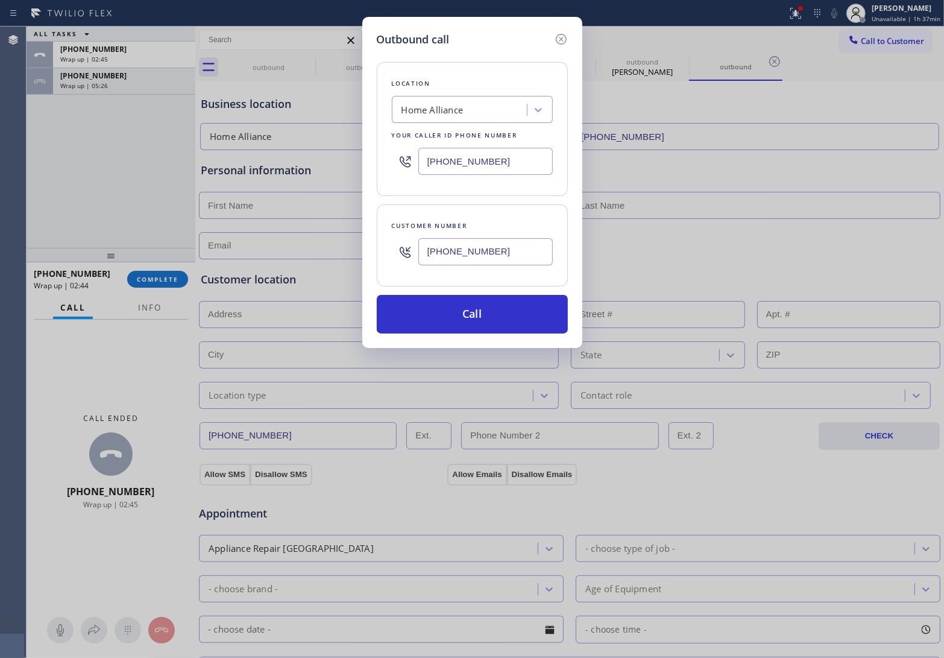
drag, startPoint x: 28, startPoint y: 146, endPoint x: 433, endPoint y: 113, distance: 405.9
click at [35, 146] on div "Outbound call Location Home Alliance Your caller id phone number (877) 777-0796…" at bounding box center [472, 329] width 944 height 658
click at [435, 113] on div "Home Alliance" at bounding box center [432, 110] width 62 height 14
paste input "Viking Appliance Repair Palm Desert"
type input "Viking Appliance Repair Palm Desert"
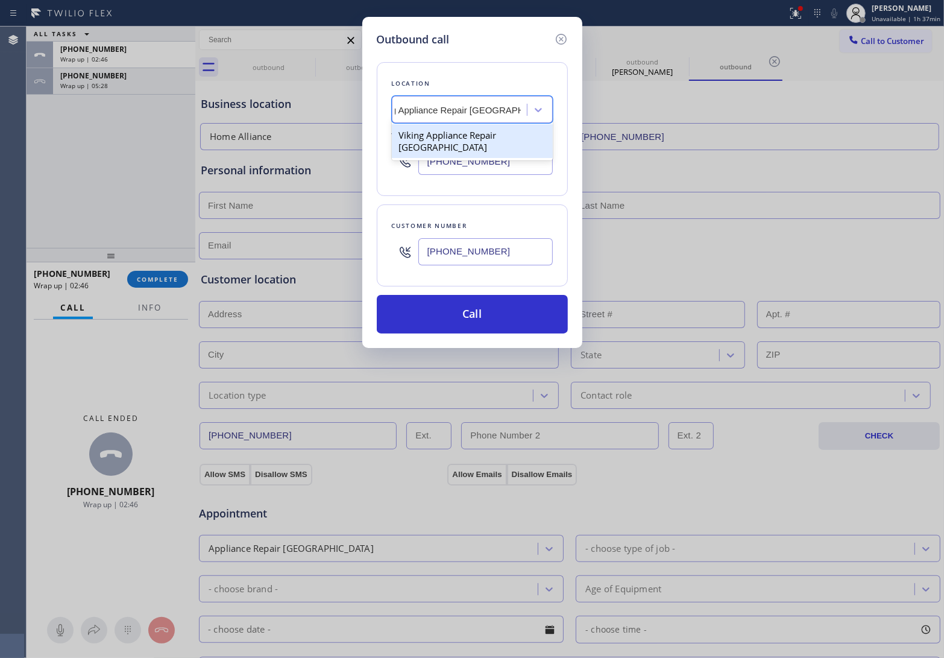
click at [459, 143] on div "Viking Appliance Repair Palm Desert" at bounding box center [472, 141] width 161 height 34
type input "(760) 388-6886"
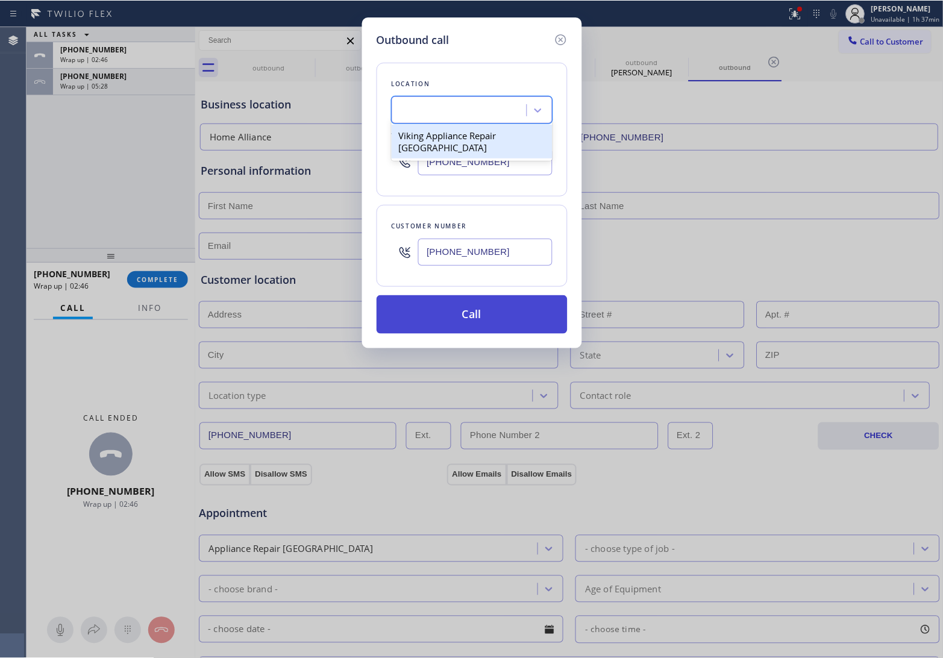
scroll to position [0, 1]
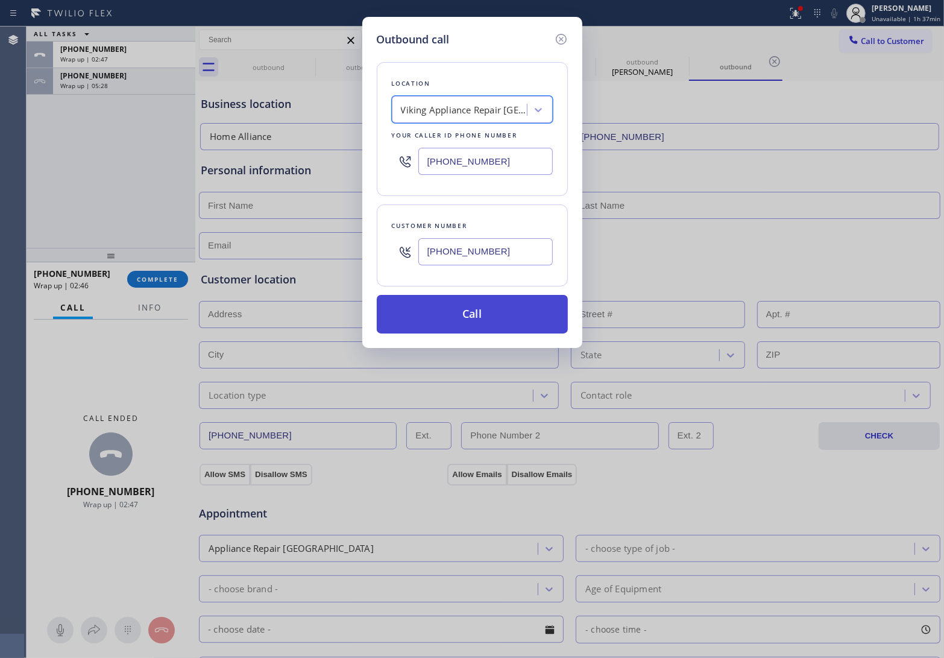
click at [518, 321] on button "Call" at bounding box center [472, 314] width 191 height 39
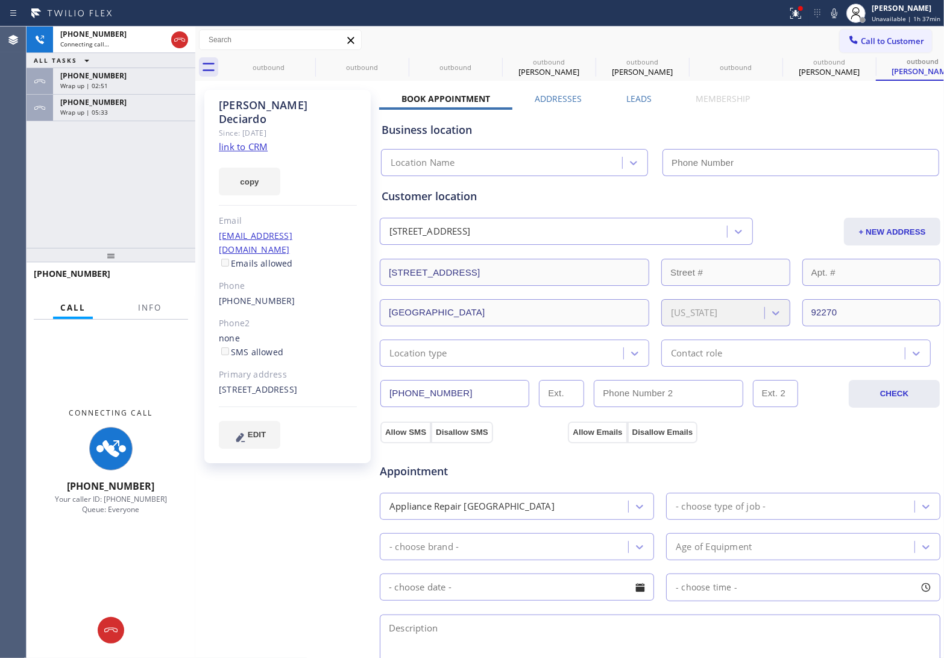
type input "(760) 388-6886"
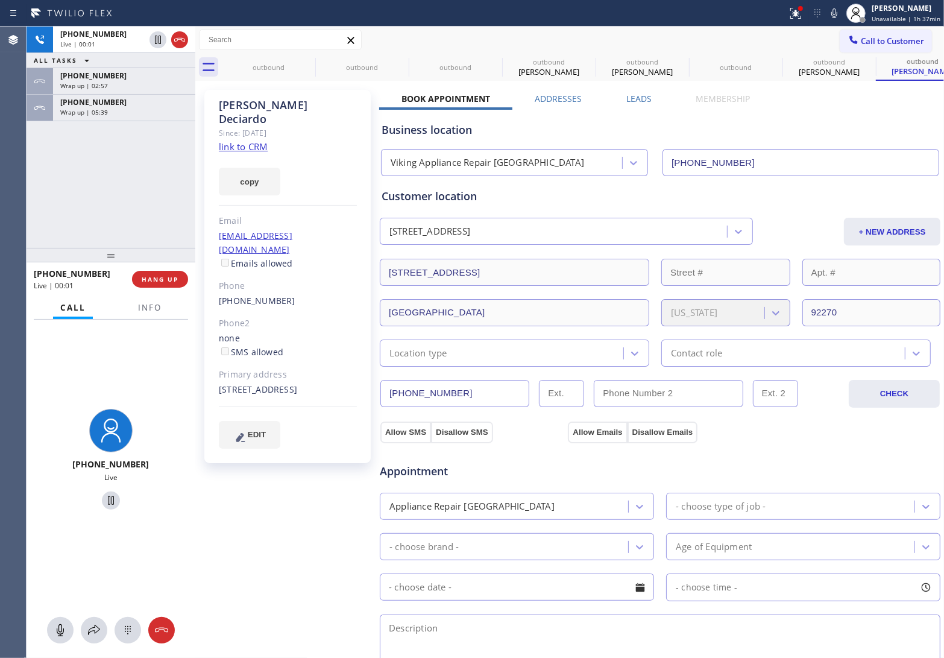
click at [31, 177] on div "+17602192629 Live | 00:01 ALL TASKS ALL TASKS ACTIVE TASKS TASKS IN WRAP UP +13…" at bounding box center [111, 137] width 169 height 221
click at [245, 140] on link "link to CRM" at bounding box center [243, 146] width 49 height 12
click at [39, 181] on div "+17602192629 Live | 03:59 ALL TASKS ALL TASKS ACTIVE TASKS TASKS IN WRAP UP +13…" at bounding box center [111, 137] width 169 height 221
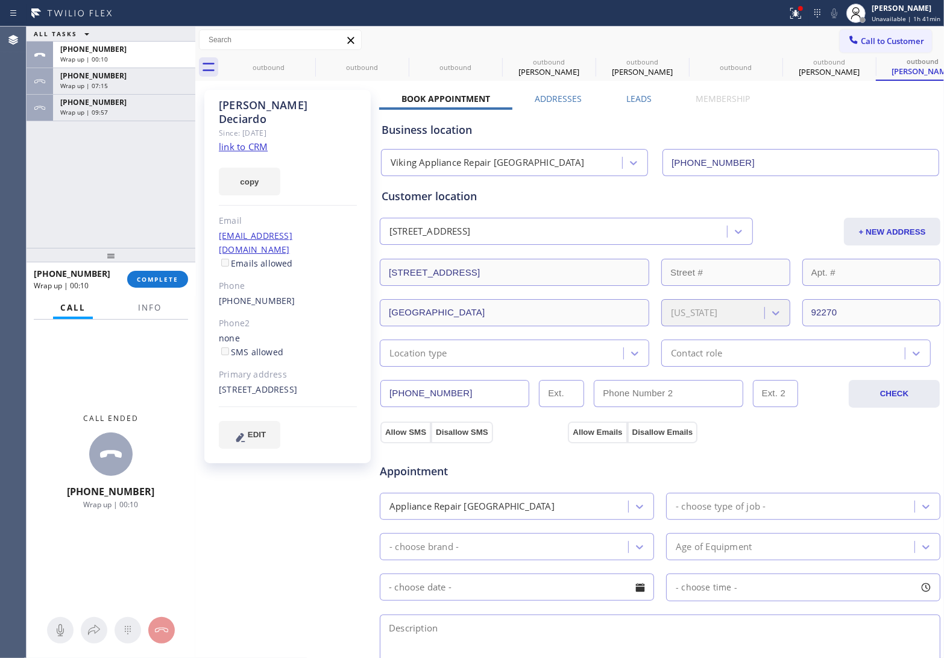
click at [46, 210] on div "ALL TASKS ALL TASKS ACTIVE TASKS TASKS IN WRAP UP +17602192629 Wrap up | 00:10 …" at bounding box center [111, 137] width 169 height 221
click at [157, 309] on span "Info" at bounding box center [150, 307] width 24 height 11
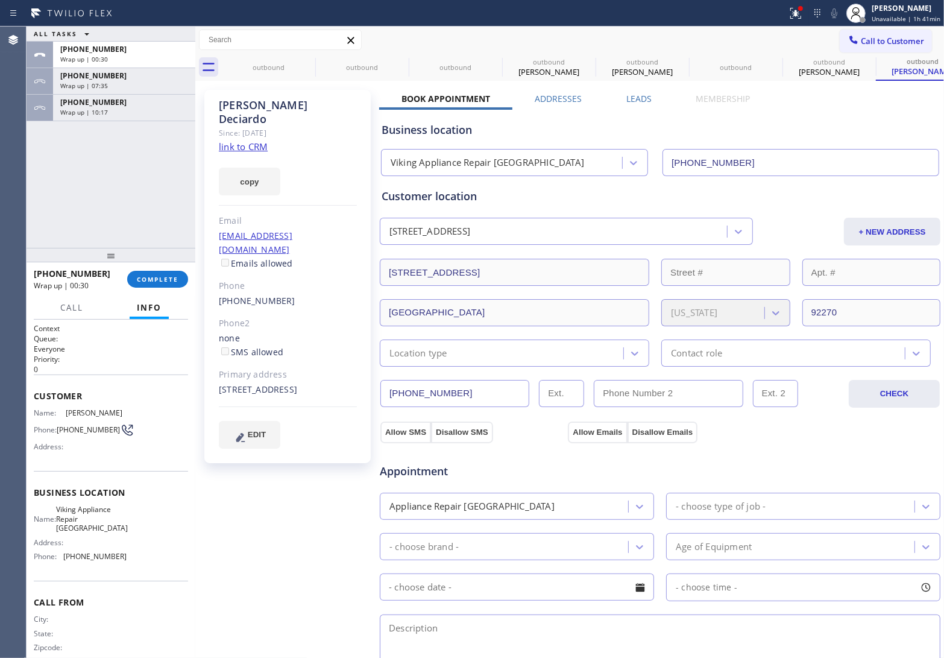
click at [237, 106] on div "Julian Deciardo" at bounding box center [288, 112] width 138 height 28
copy div "Julian"
drag, startPoint x: 127, startPoint y: 561, endPoint x: 64, endPoint y: 565, distance: 62.8
click at [64, 565] on div "Name: Viking Appliance Repair Palm Desert Address: Phone: (760) 388-6886" at bounding box center [111, 535] width 154 height 61
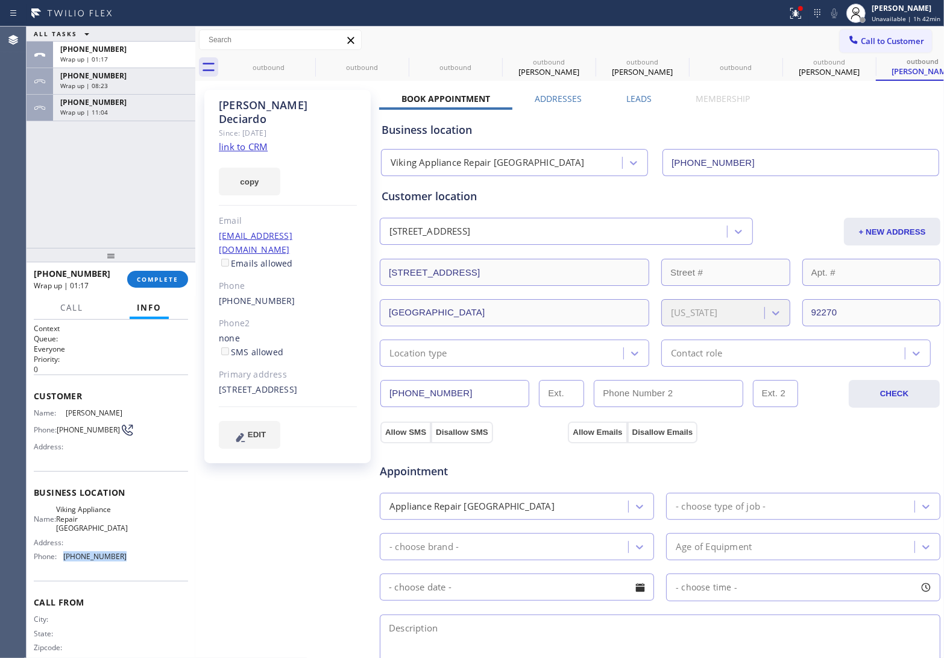
copy span "(760) 388-6886"
click at [157, 293] on div "+17602192629 Wrap up | 06:23 COMPLETE" at bounding box center [111, 278] width 154 height 31
click at [149, 277] on span "COMPLETE" at bounding box center [158, 279] width 42 height 8
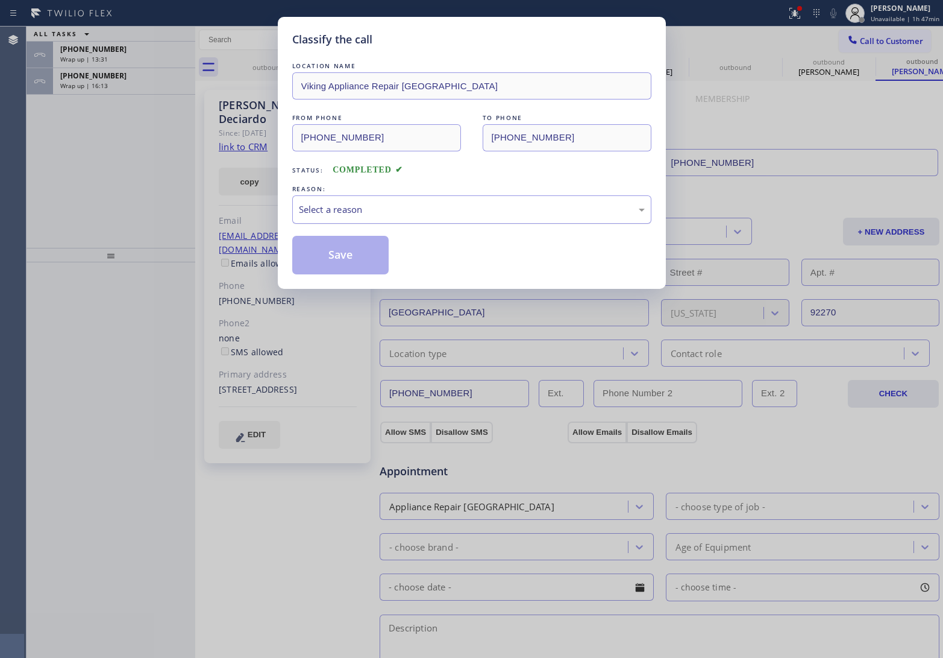
click at [363, 220] on div "Select a reason" at bounding box center [471, 209] width 359 height 28
click at [338, 256] on button "Save" at bounding box center [340, 255] width 97 height 39
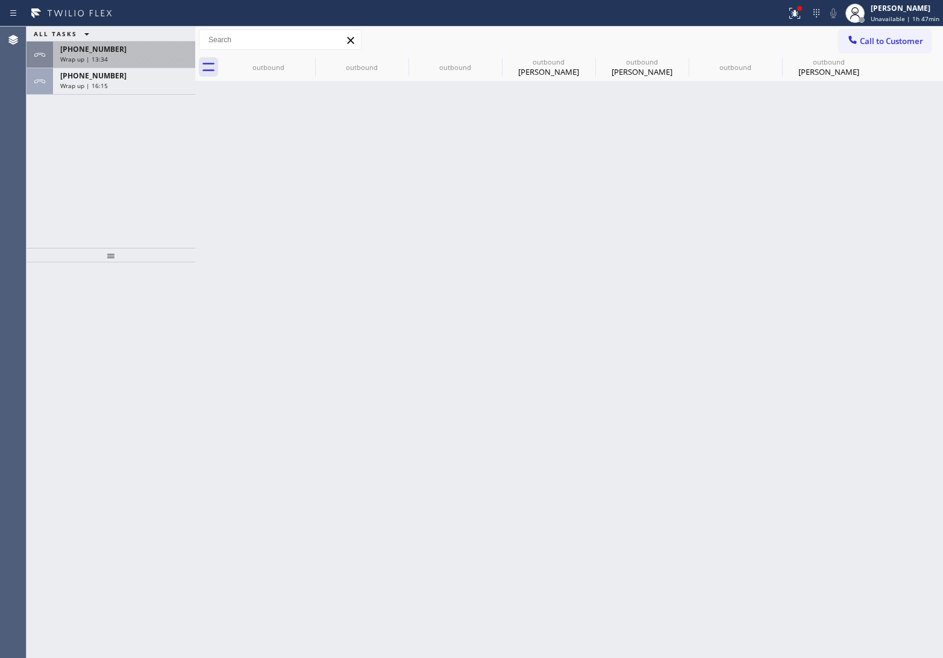
click at [113, 63] on div "+13235800596 Wrap up | 13:34" at bounding box center [121, 55] width 137 height 27
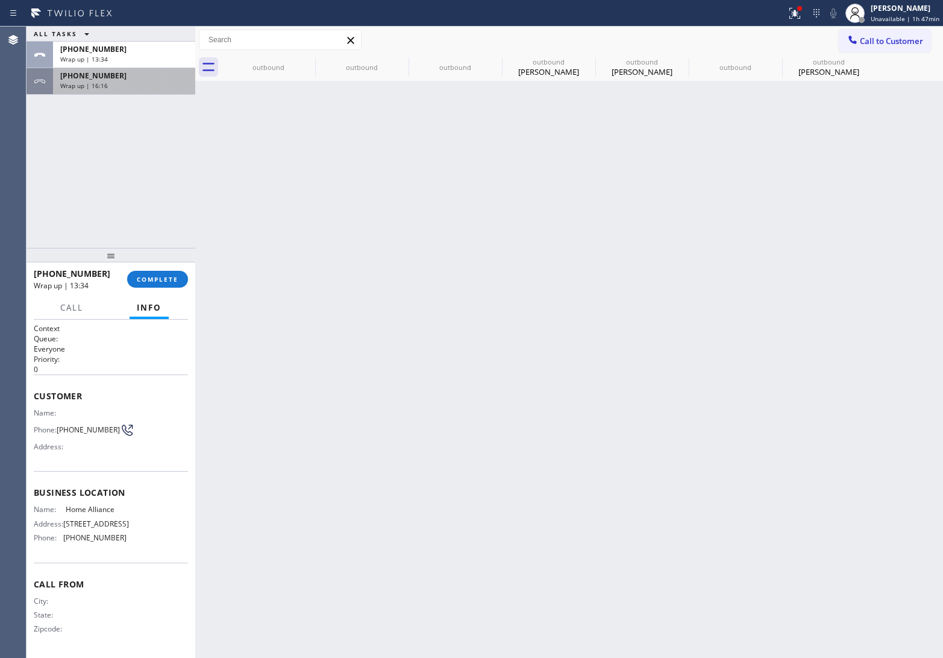
click at [118, 77] on div "+15104105194" at bounding box center [124, 76] width 128 height 10
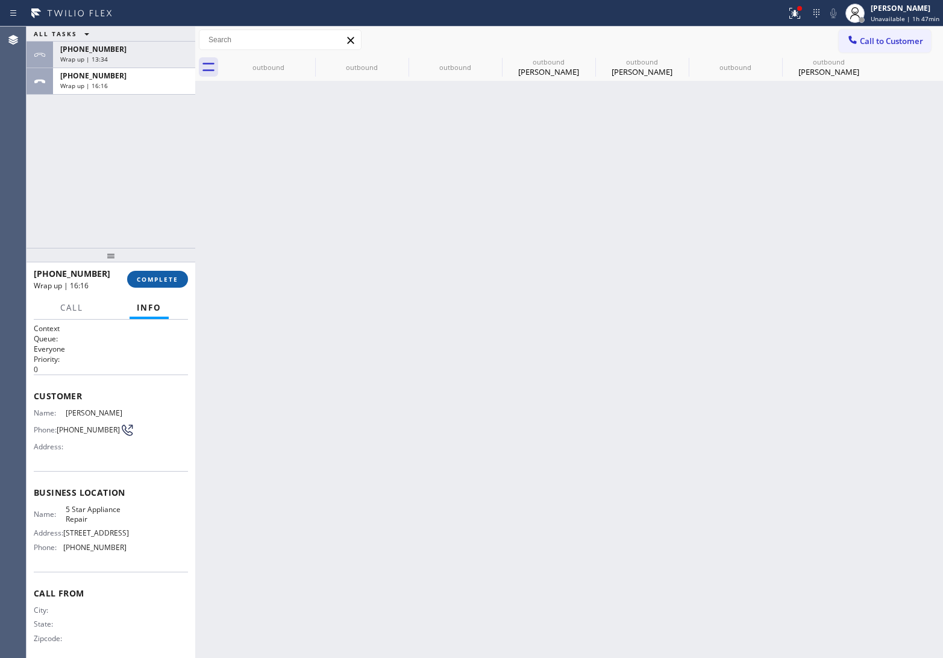
click at [184, 277] on button "COMPLETE" at bounding box center [157, 279] width 61 height 17
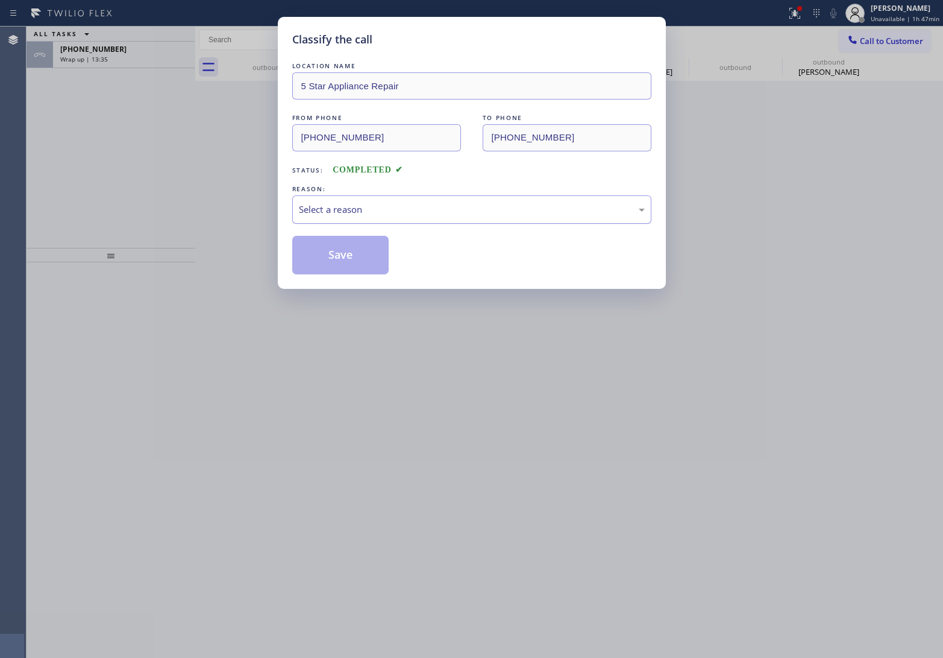
click at [390, 203] on div "Select a reason" at bounding box center [472, 210] width 346 height 14
click at [366, 263] on button "Save" at bounding box center [340, 255] width 97 height 39
type input "(855) 731-4952"
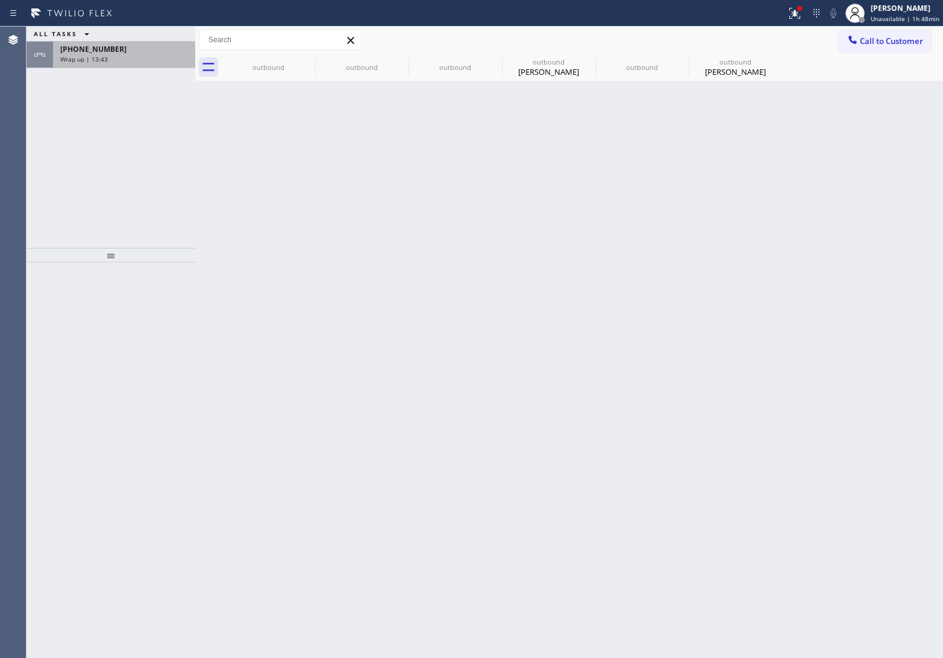
click at [163, 49] on div "+13235800596" at bounding box center [124, 49] width 128 height 10
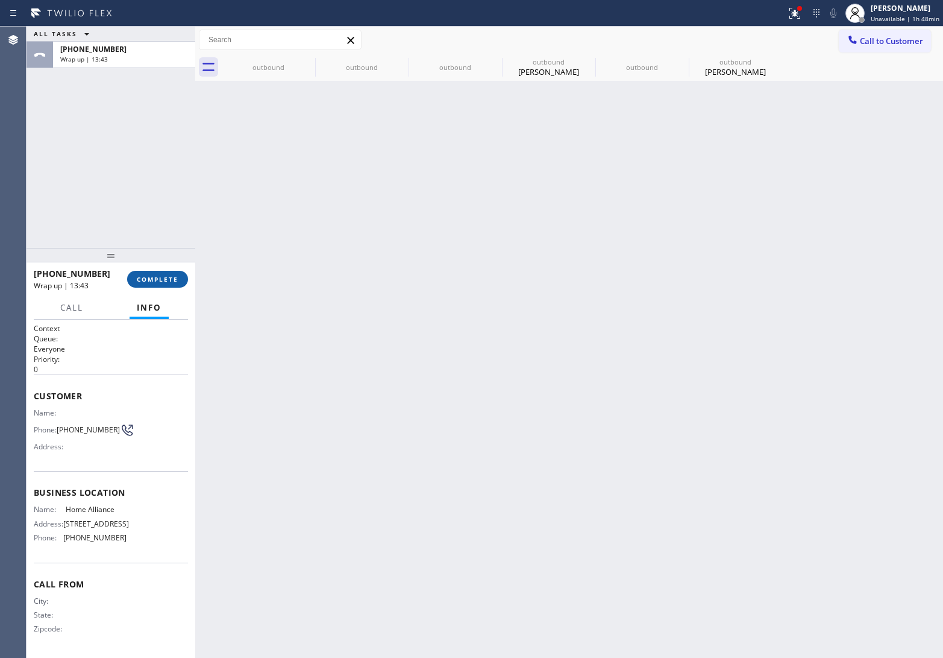
click at [177, 285] on button "COMPLETE" at bounding box center [157, 279] width 61 height 17
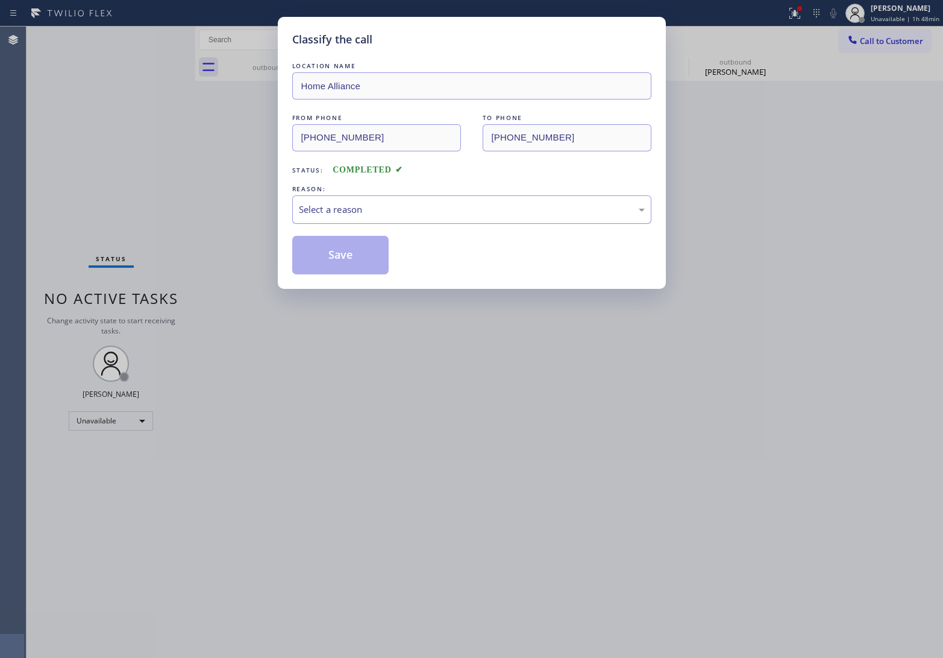
click at [342, 209] on div "Select a reason" at bounding box center [472, 210] width 346 height 14
click at [351, 256] on button "Save" at bounding box center [340, 255] width 97 height 39
type input "(760) 388-6886"
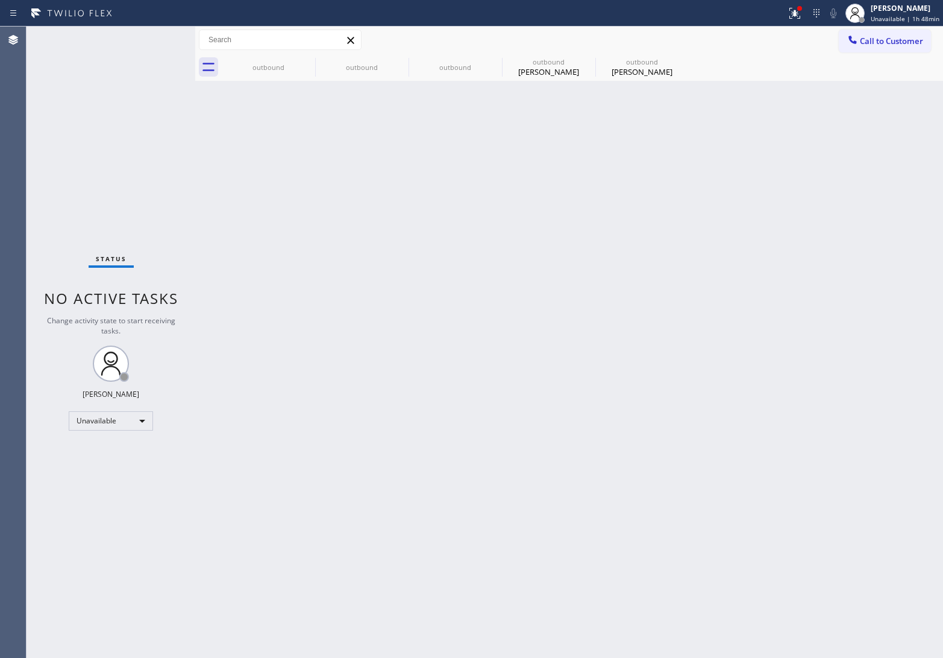
click at [32, 204] on div "Status No active tasks Change activity state to start receiving tasks. [PERSON_…" at bounding box center [111, 342] width 169 height 631
click at [31, 143] on div "Status No active tasks Change activity state to start receiving tasks. [PERSON_…" at bounding box center [111, 342] width 169 height 631
click at [866, 30] on button "Call to Customer" at bounding box center [885, 41] width 92 height 23
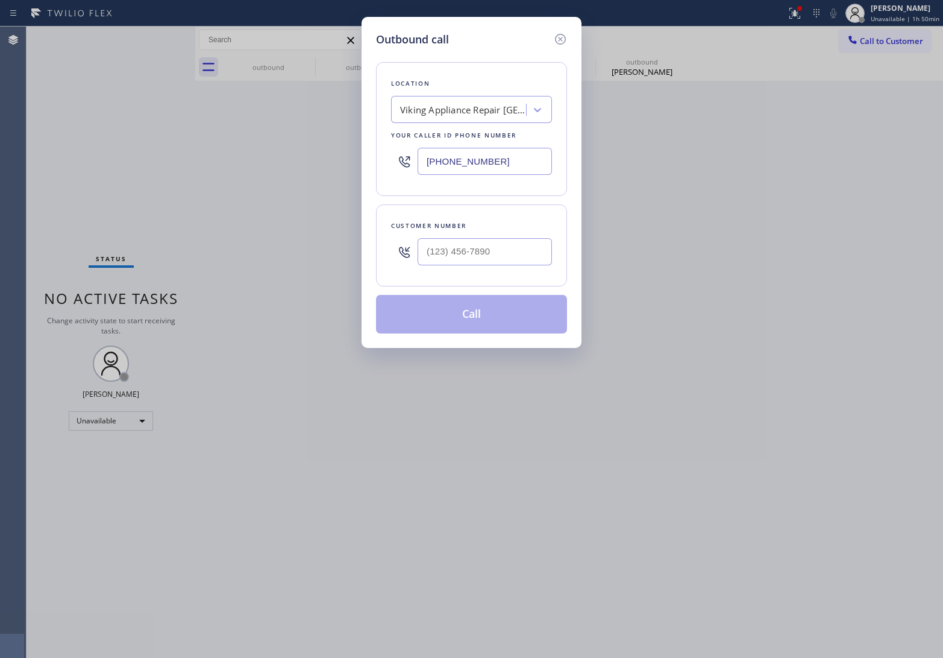
drag, startPoint x: 530, startPoint y: 149, endPoint x: 515, endPoint y: 162, distance: 19.3
click at [528, 151] on input "(760) 388-6886" at bounding box center [485, 161] width 134 height 27
click at [514, 162] on input "(760) 388-6886" at bounding box center [485, 161] width 134 height 27
paste input "609) 293-3930"
type input "(609) 293-3930"
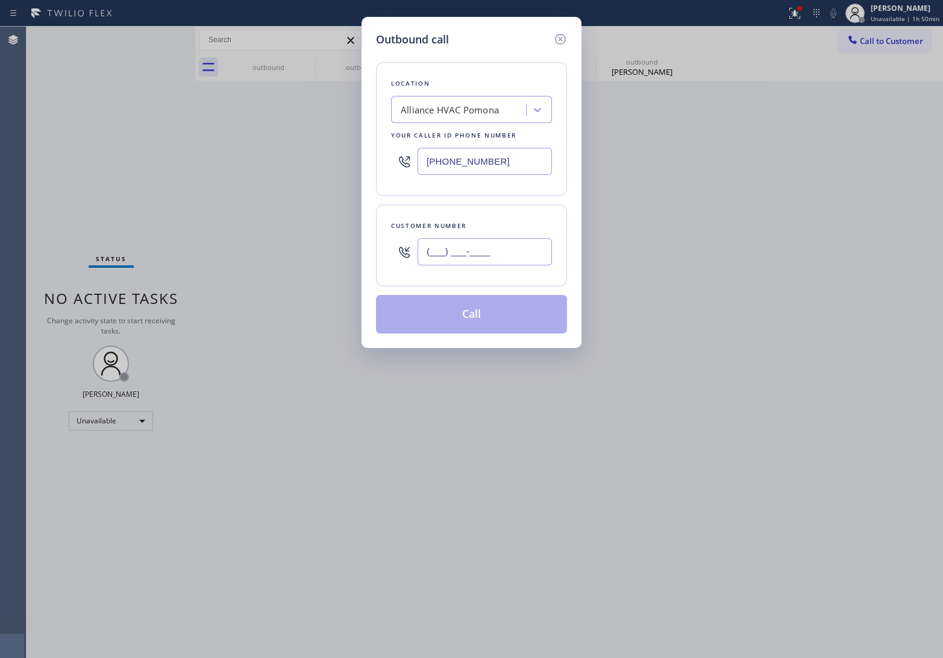
click at [481, 256] on input "(___) ___-____" at bounding box center [485, 251] width 134 height 27
paste input "609) 391-3111"
type input "(609) 391-3111"
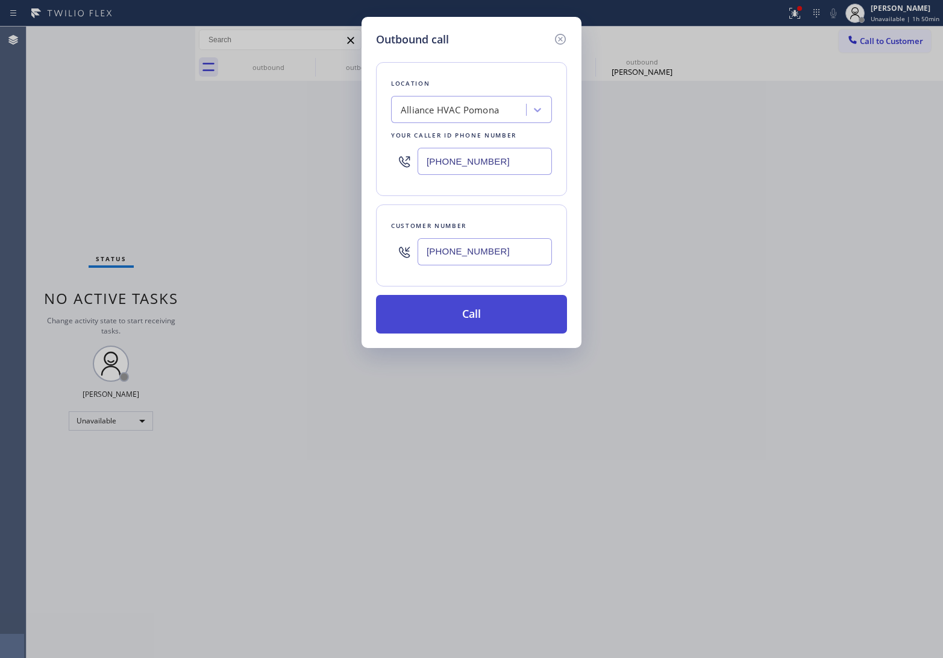
click at [477, 309] on button "Call" at bounding box center [471, 314] width 191 height 39
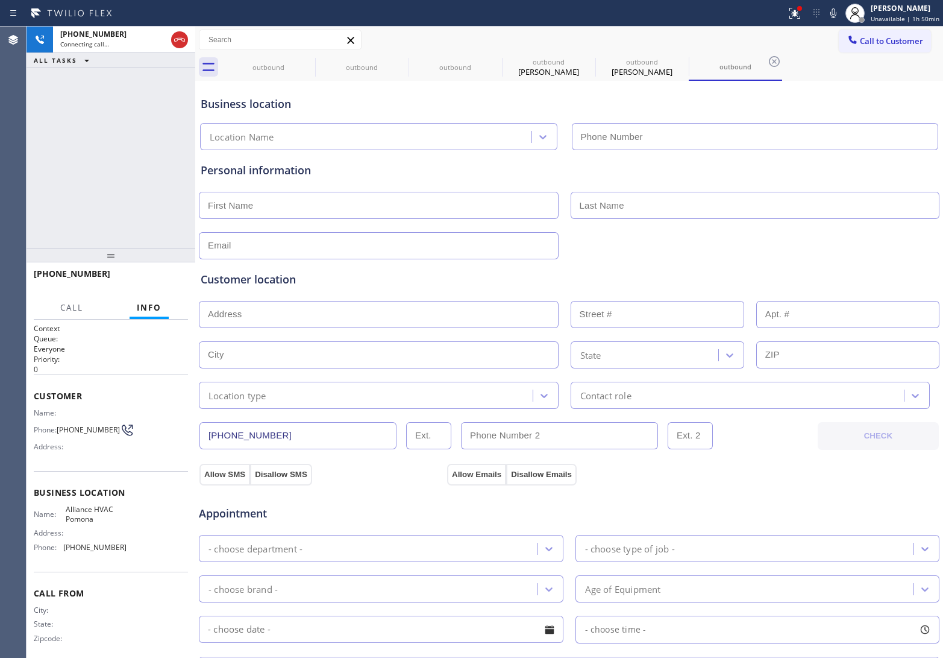
type input "(609) 293-3930"
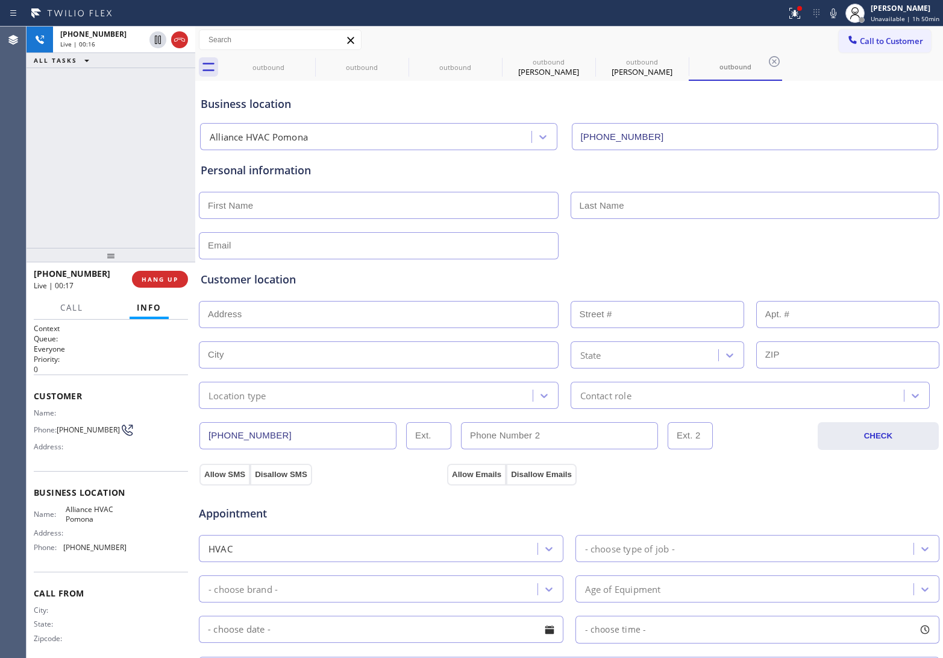
click at [43, 102] on div "+16093913111 Live | 00:16 ALL TASKS ALL TASKS ACTIVE TASKS TASKS IN WRAP UP" at bounding box center [111, 137] width 169 height 221
click at [181, 43] on icon at bounding box center [179, 40] width 14 height 14
click at [878, 32] on button "Call to Customer" at bounding box center [885, 41] width 92 height 23
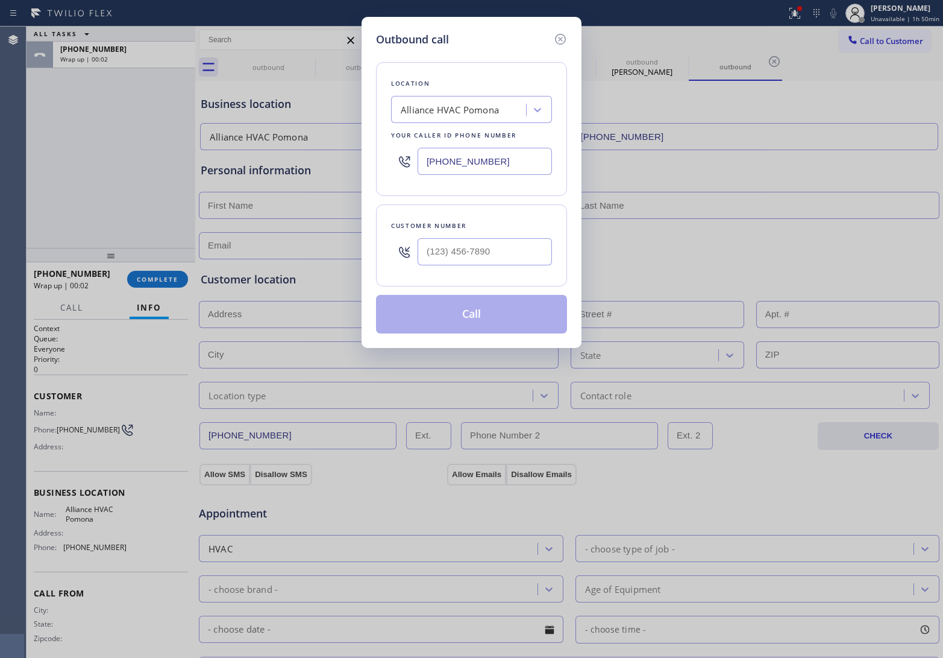
drag, startPoint x: 507, startPoint y: 168, endPoint x: 514, endPoint y: 168, distance: 6.6
click at [507, 168] on input "(609) 293-3930" at bounding box center [485, 161] width 134 height 27
paste input "213) 566-1222"
type input "[PHONE_NUMBER]"
click at [506, 256] on input "(___) ___-____" at bounding box center [485, 251] width 134 height 27
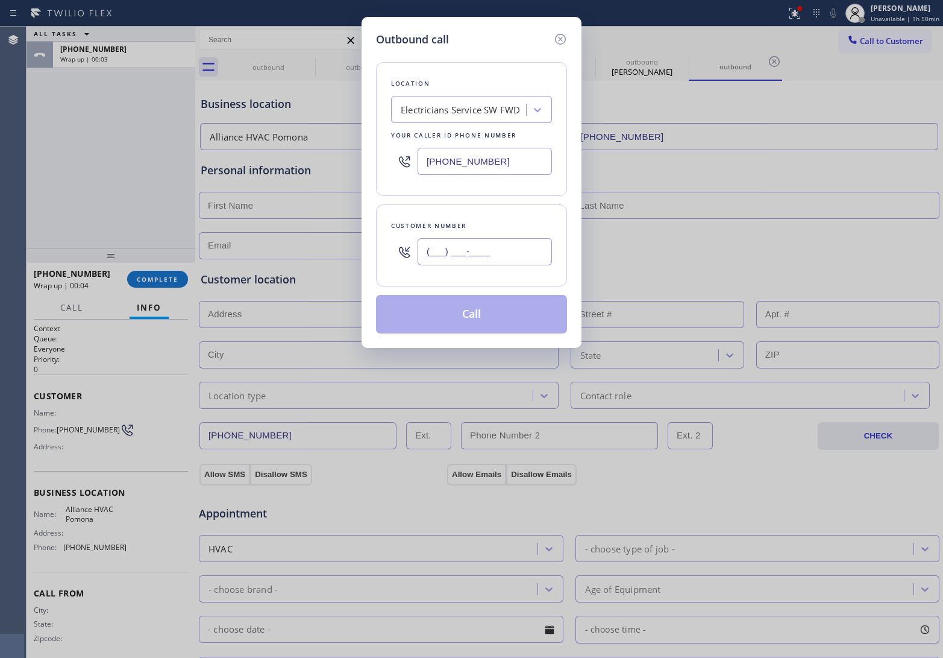
paste input "732) 870-0191"
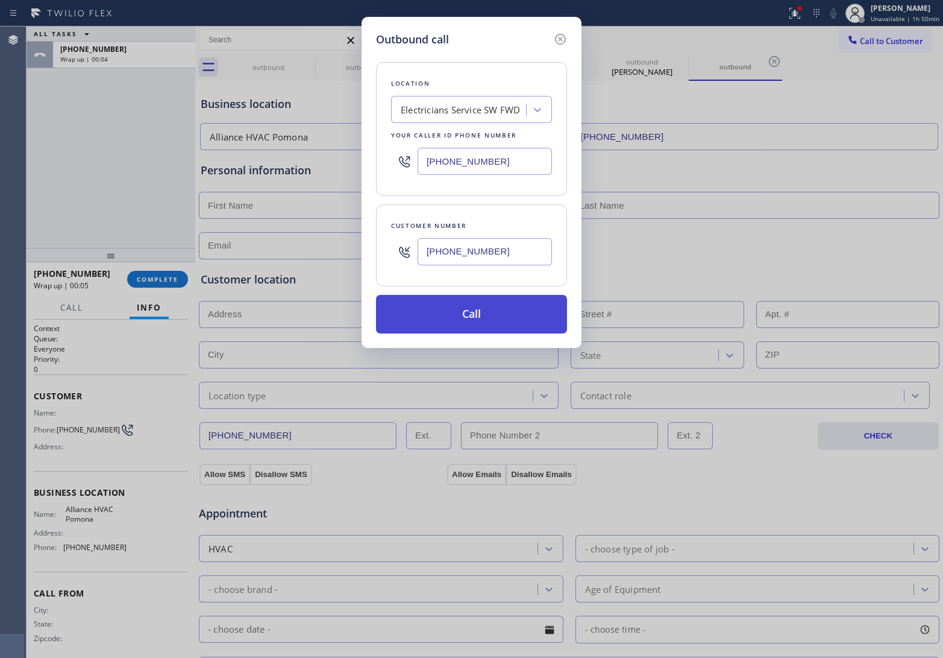
type input "(732) 870-0191"
click at [468, 321] on button "Call" at bounding box center [471, 314] width 191 height 39
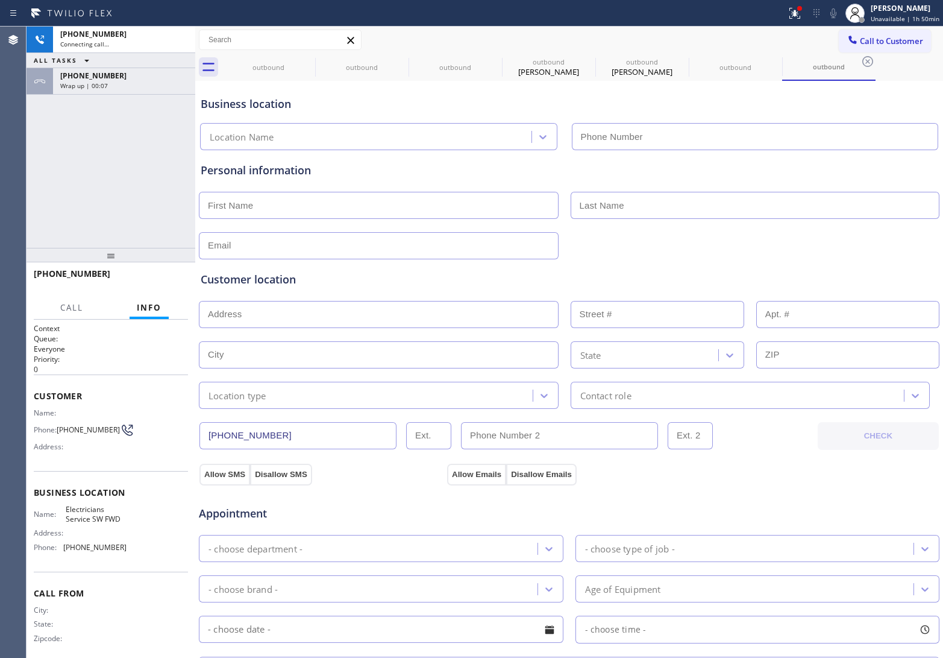
type input "[PHONE_NUMBER]"
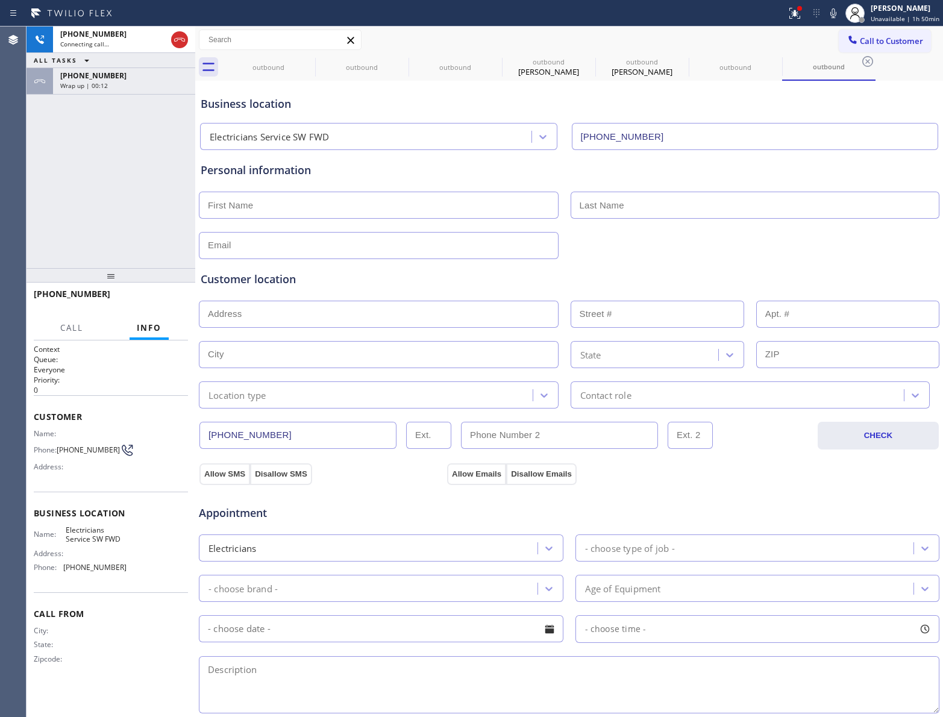
click at [618, 658] on textarea at bounding box center [569, 684] width 741 height 57
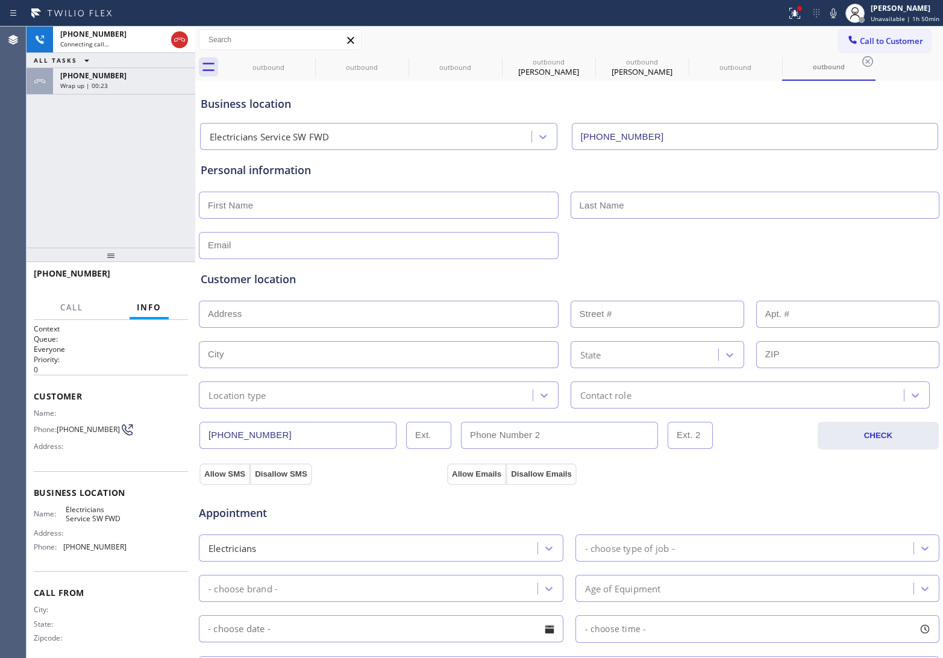
click at [35, 194] on div "+17328700191 Connecting call… ALL TASKS ALL TASKS ACTIVE TASKS TASKS IN WRAP UP…" at bounding box center [111, 137] width 169 height 221
click at [121, 82] on div "Wrap up | 00:28" at bounding box center [124, 85] width 128 height 8
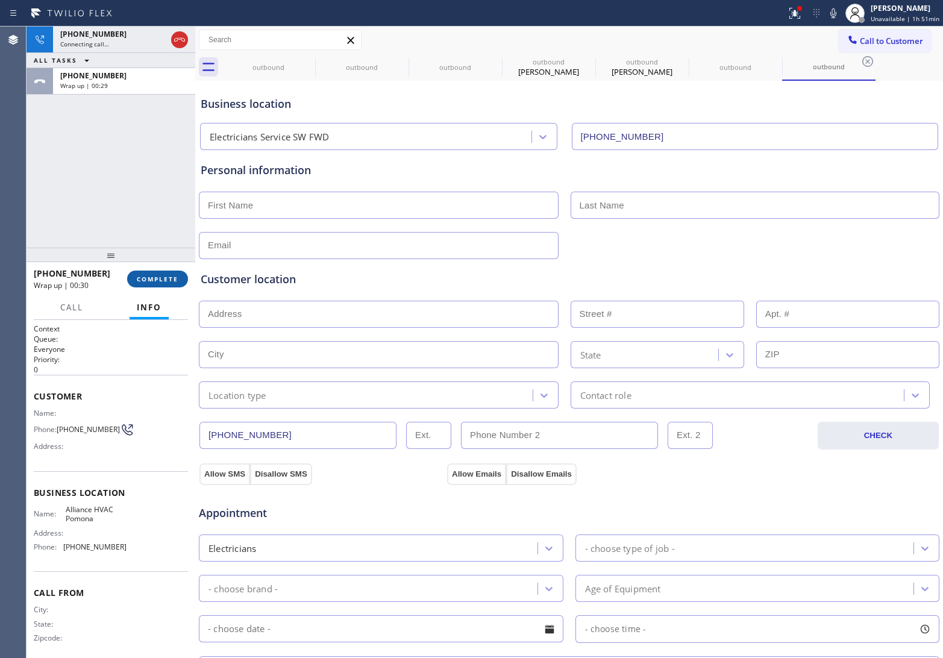
click at [158, 281] on span "COMPLETE" at bounding box center [158, 279] width 42 height 8
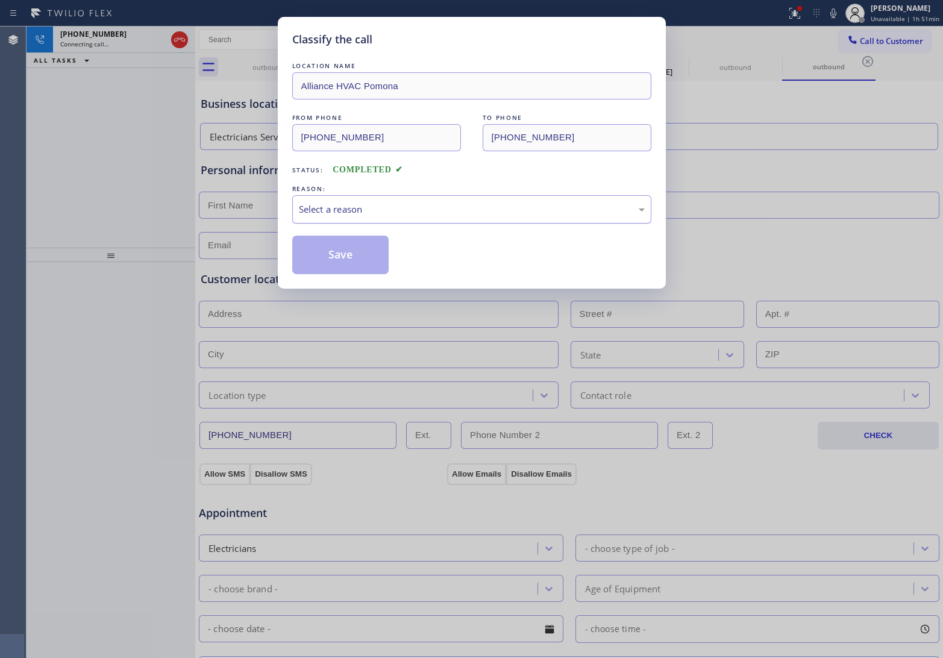
click at [394, 211] on div "Select a reason" at bounding box center [472, 210] width 346 height 14
click at [362, 255] on button "Save" at bounding box center [340, 255] width 97 height 39
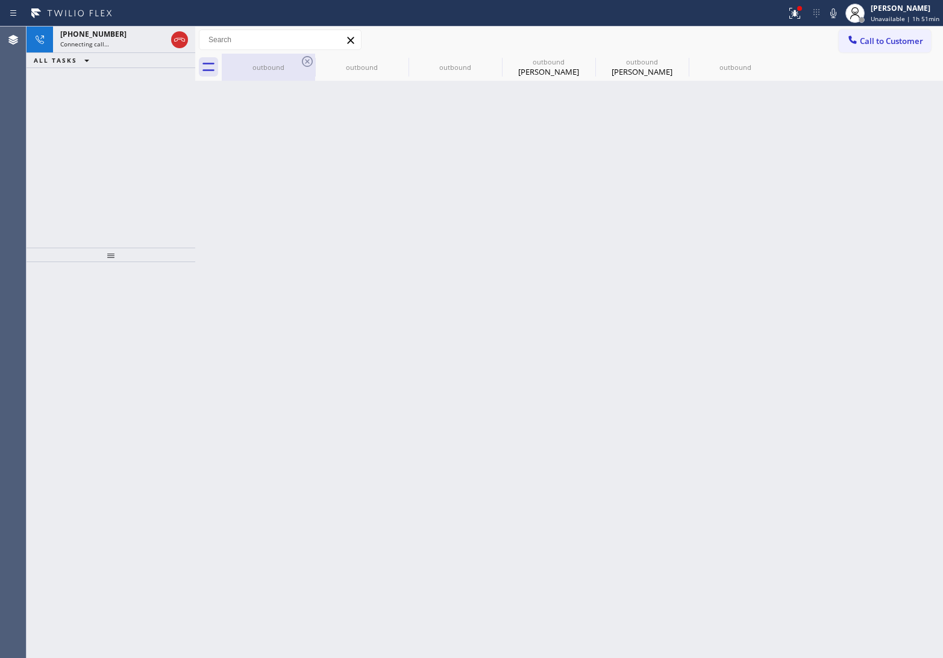
click at [299, 65] on div "outbound" at bounding box center [268, 67] width 91 height 9
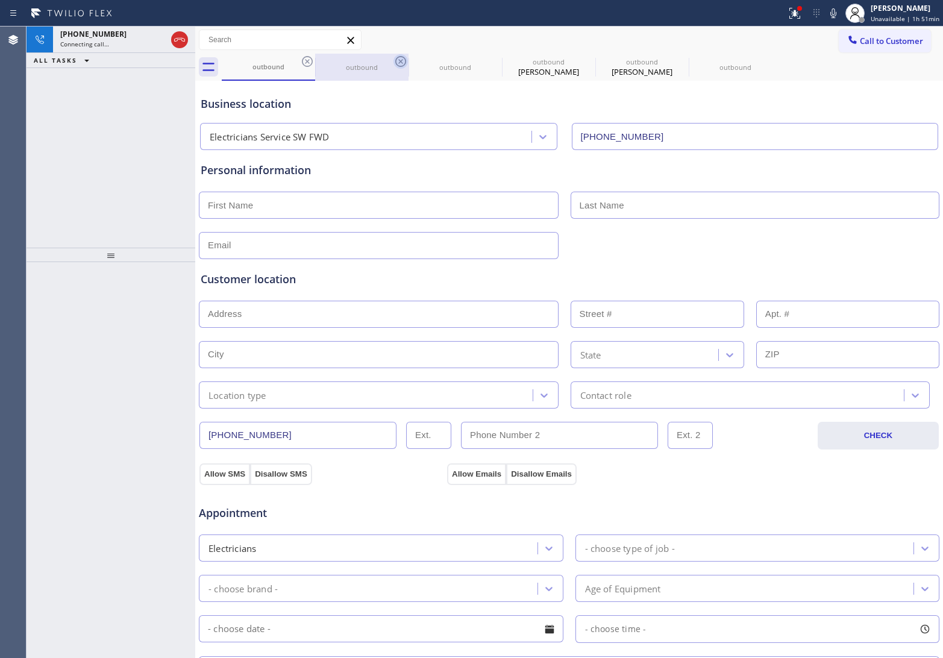
click at [303, 63] on icon at bounding box center [307, 61] width 14 height 14
click at [394, 63] on icon at bounding box center [401, 61] width 14 height 14
click at [303, 63] on icon at bounding box center [307, 61] width 14 height 14
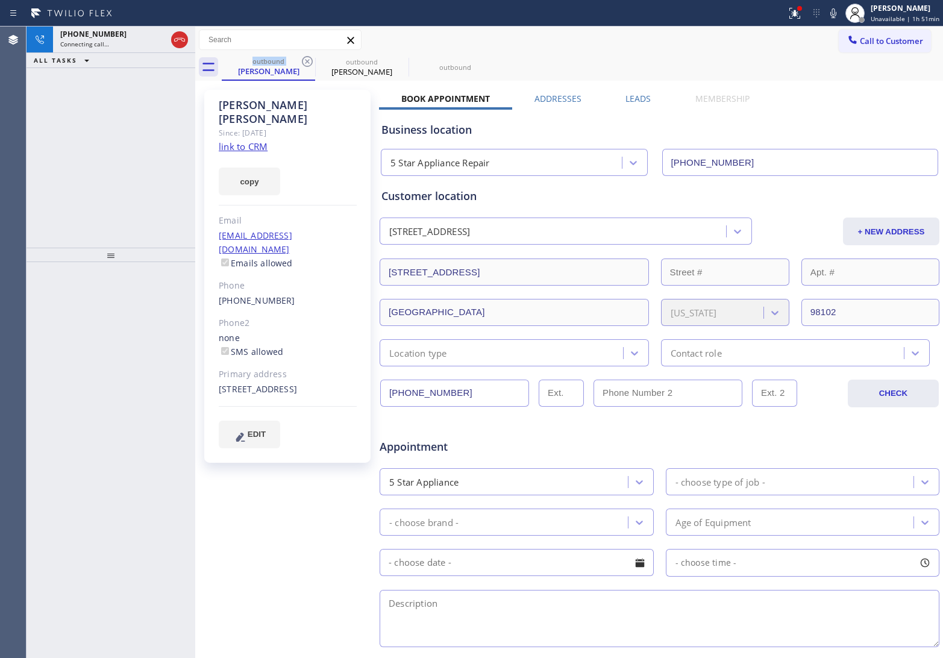
click at [303, 63] on icon at bounding box center [307, 61] width 14 height 14
type input "(760) 388-6886"
click at [0, 0] on icon at bounding box center [0, 0] width 0 height 0
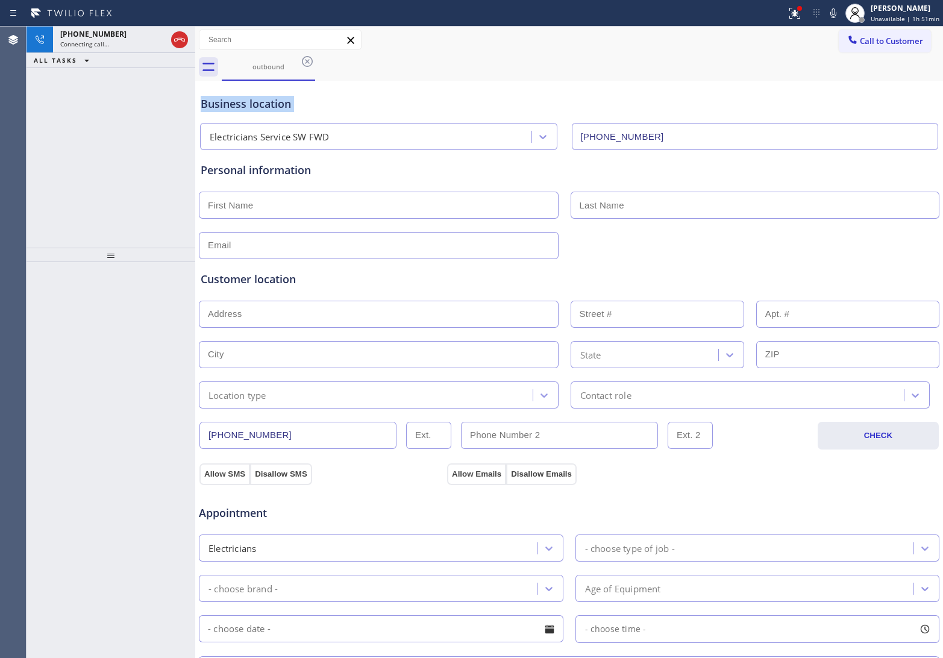
click at [303, 63] on icon at bounding box center [307, 61] width 14 height 14
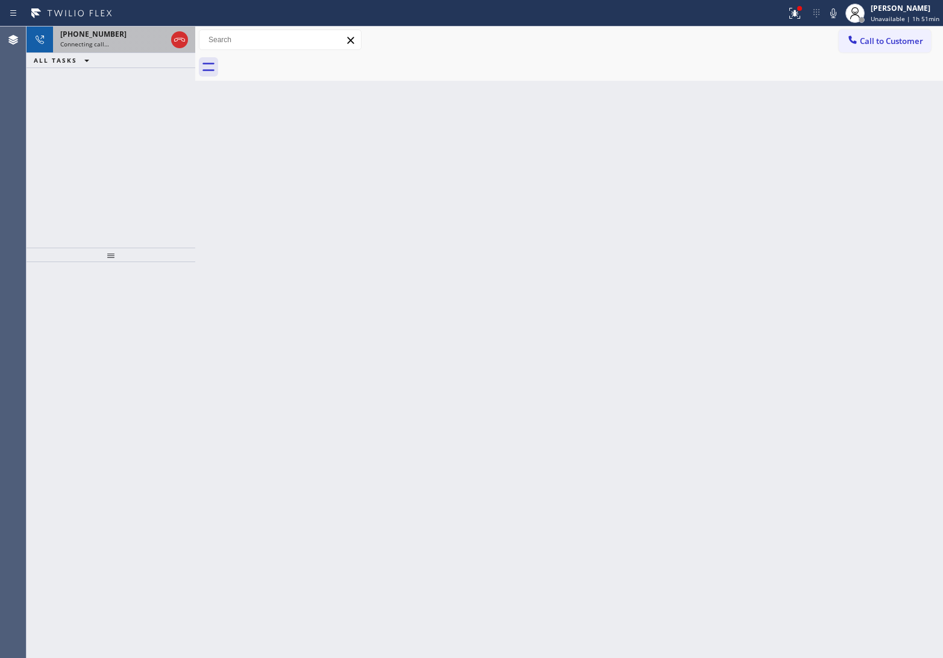
click at [112, 48] on div "+17328700191 Connecting call…" at bounding box center [111, 40] width 116 height 27
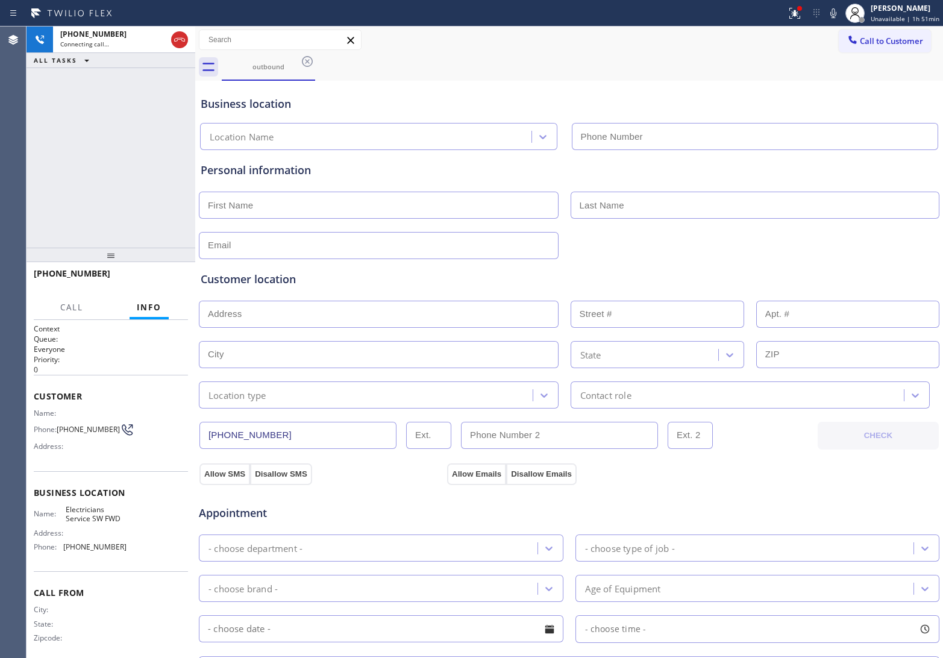
type input "[PHONE_NUMBER]"
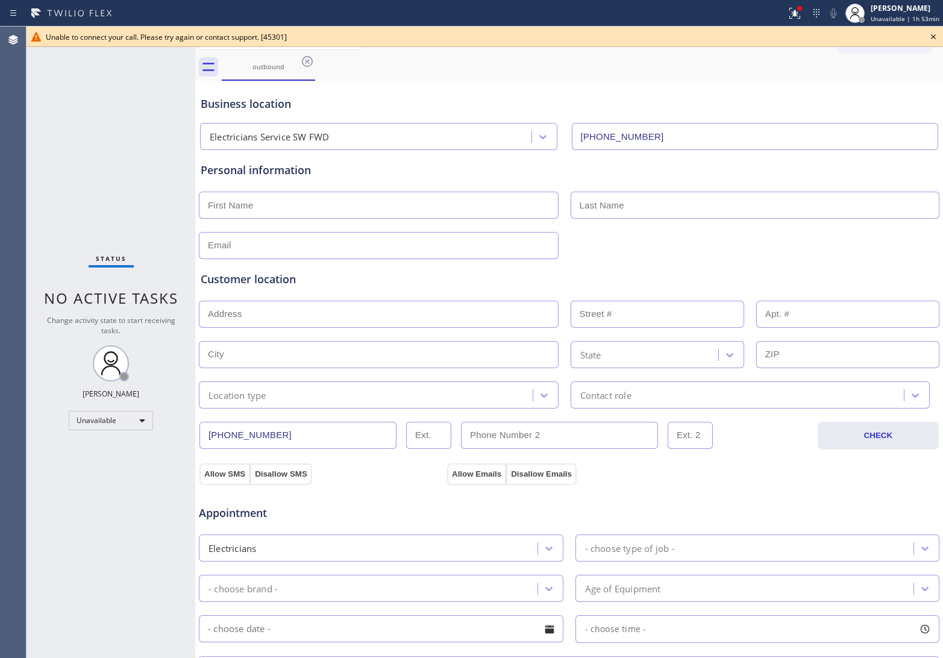
click at [49, 255] on div "Status No active tasks Change activity state to start receiving tasks. [PERSON_…" at bounding box center [111, 343] width 169 height 632
click at [933, 36] on icon at bounding box center [933, 36] width 5 height 5
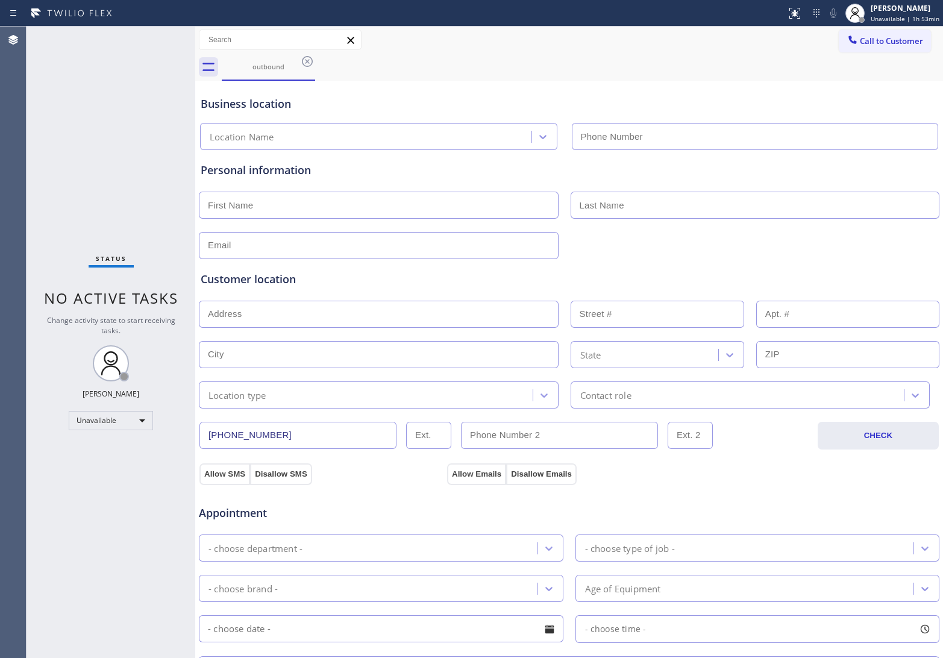
type input "[PHONE_NUMBER]"
click at [872, 37] on span "Call to Customer" at bounding box center [890, 41] width 63 height 11
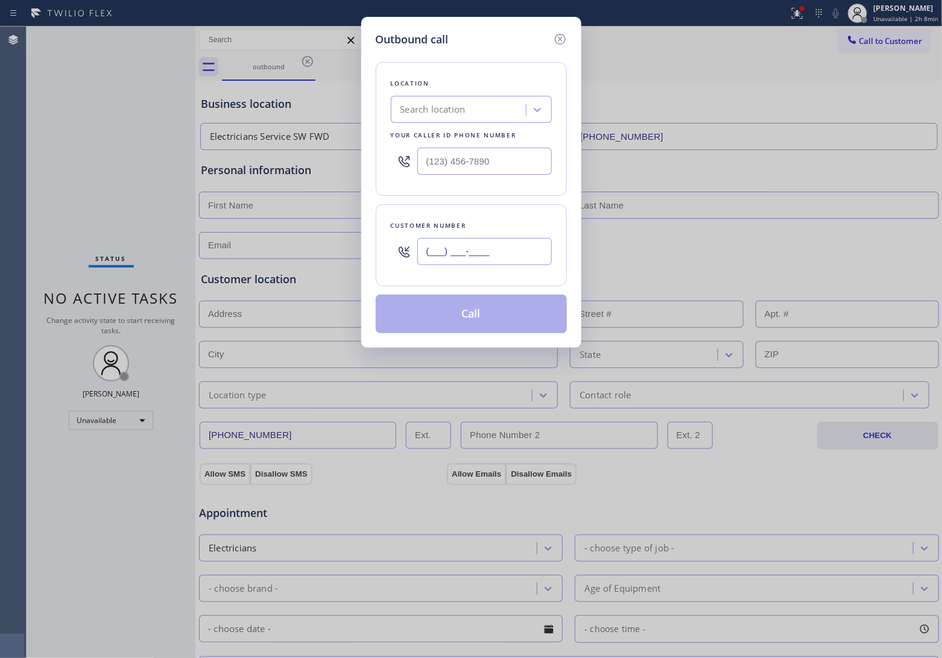
click at [499, 248] on input "(___) ___-____" at bounding box center [484, 251] width 134 height 27
paste input "206) 397-9333"
type input "[PHONE_NUMBER]"
click at [416, 109] on div "Search location" at bounding box center [432, 110] width 65 height 14
paste input "Spectrum Appliance Repair [GEOGRAPHIC_DATA]"
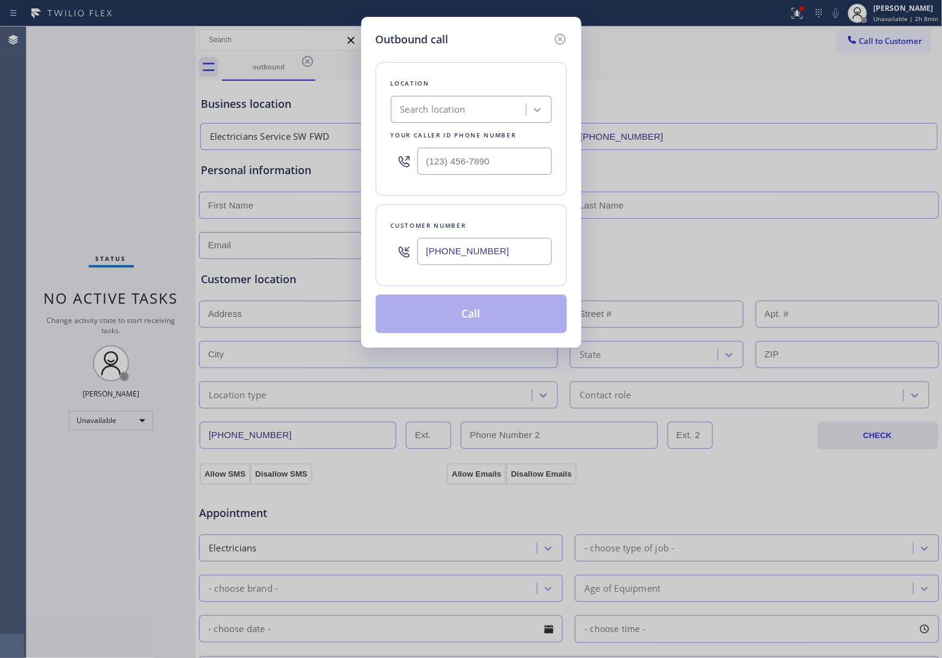
type input "Spectrum Appliance Repair [GEOGRAPHIC_DATA]"
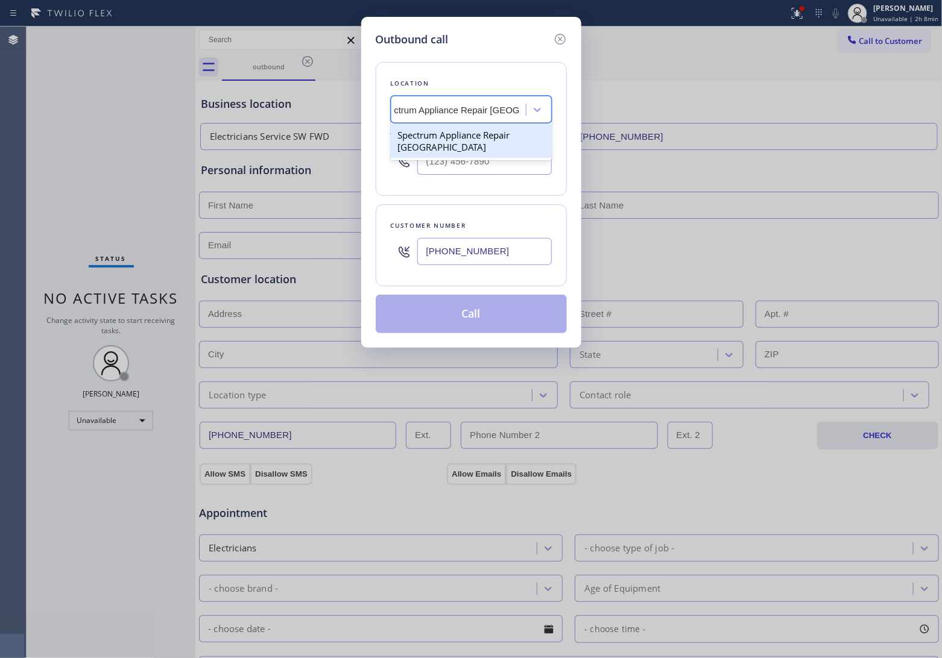
click at [449, 140] on div "Spectrum Appliance Repair [GEOGRAPHIC_DATA]" at bounding box center [471, 141] width 161 height 34
type input "[PHONE_NUMBER]"
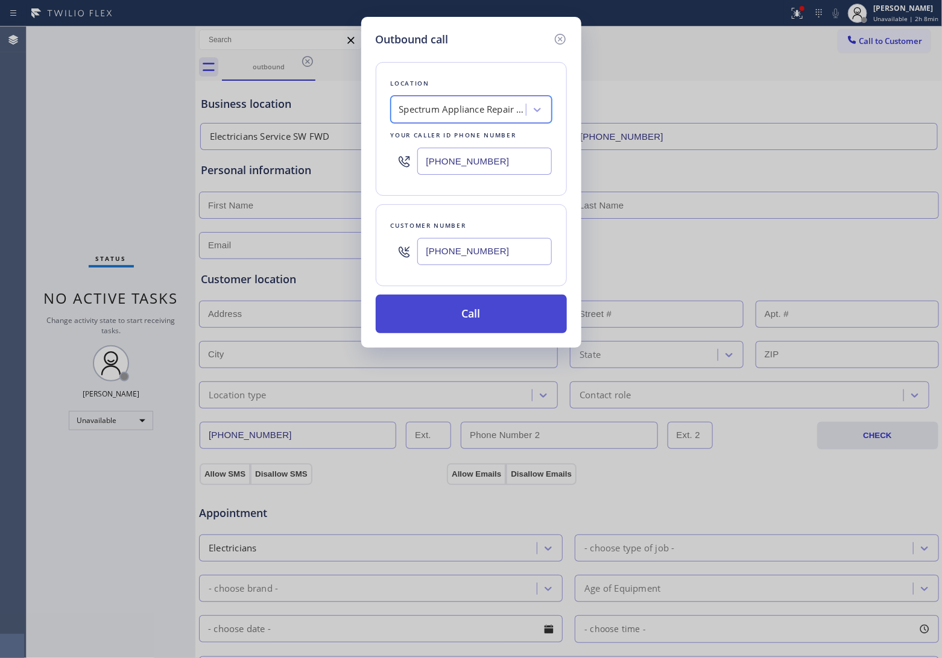
scroll to position [0, 1]
click at [477, 320] on button "Call" at bounding box center [471, 314] width 191 height 39
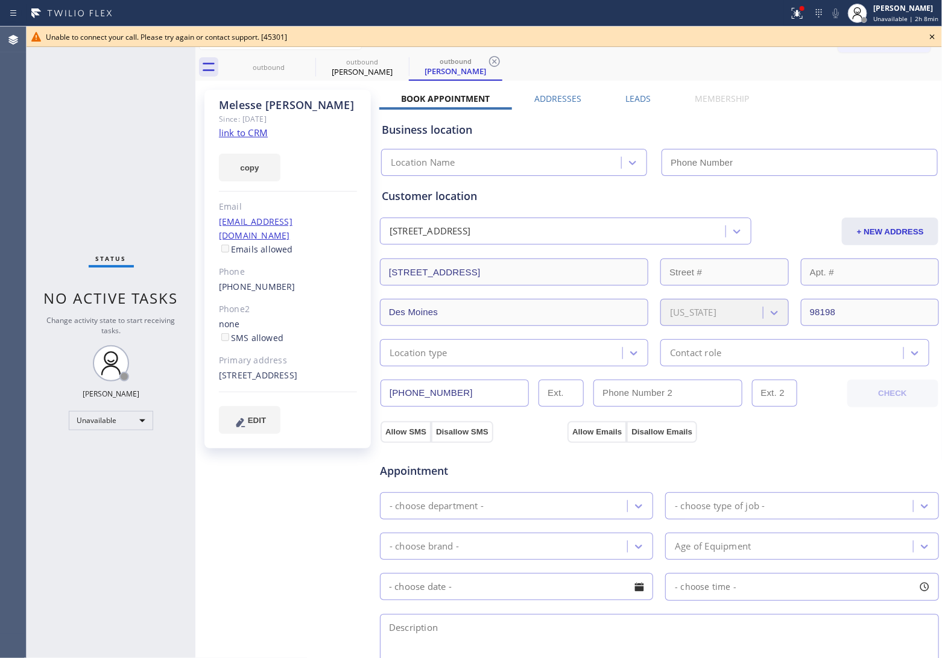
type input "[PHONE_NUMBER]"
click at [929, 39] on icon at bounding box center [932, 37] width 14 height 14
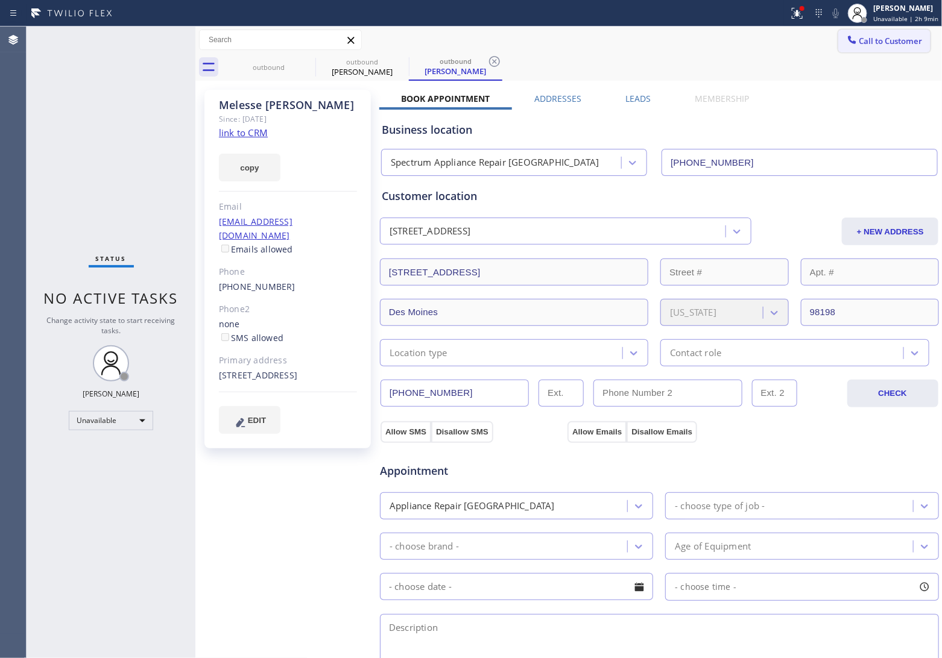
click at [879, 46] on span "Call to Customer" at bounding box center [890, 41] width 63 height 11
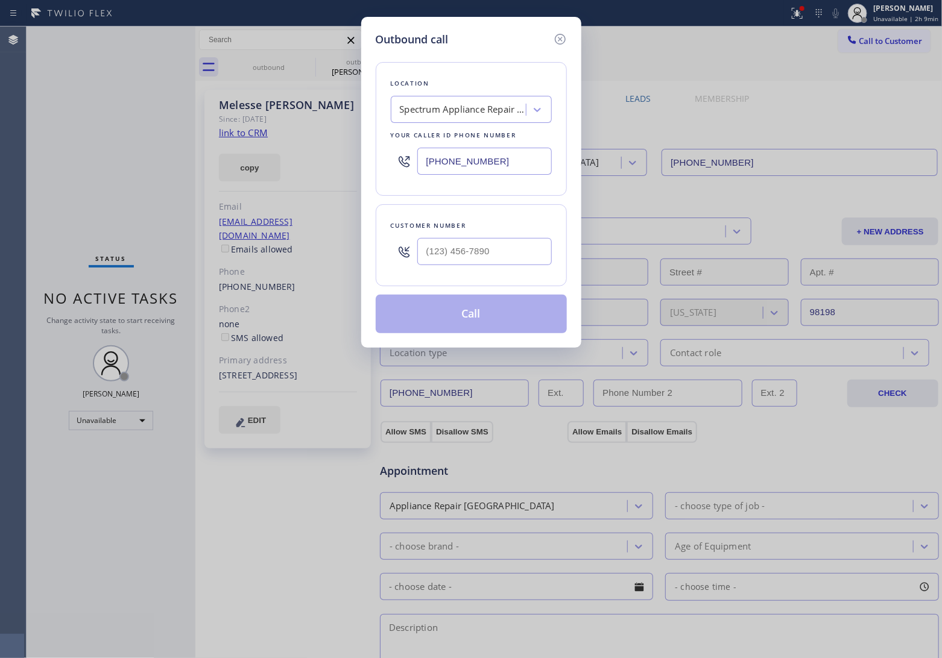
drag, startPoint x: 25, startPoint y: 131, endPoint x: 517, endPoint y: 116, distance: 492.7
click at [25, 131] on div "Outbound call Location Spectrum Appliance Repair Seattle Your caller id phone n…" at bounding box center [471, 329] width 942 height 658
click at [452, 245] on input "(___) ___-____" at bounding box center [484, 251] width 134 height 27
paste input "206) 397-9333"
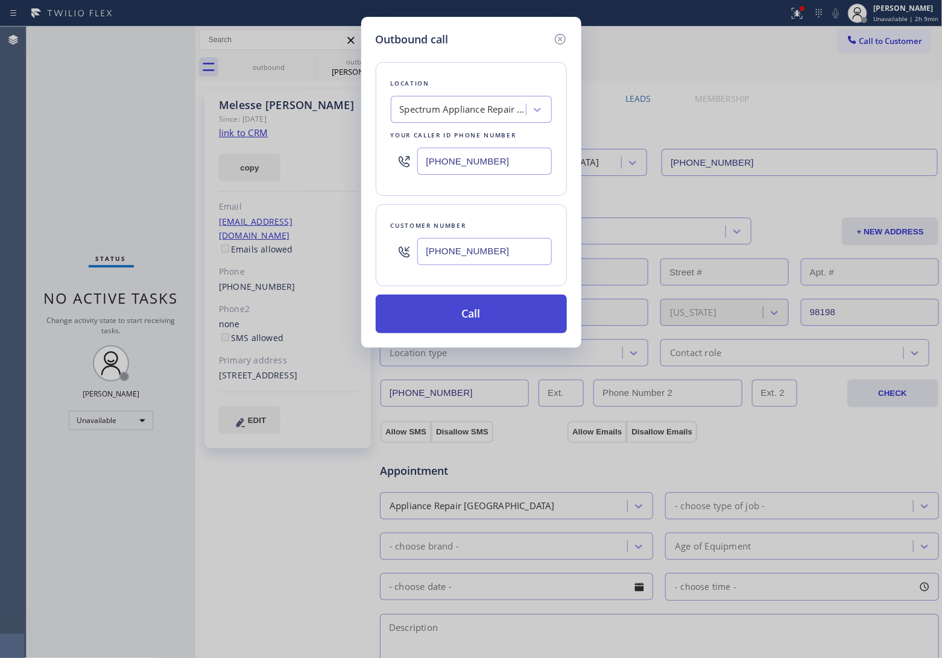
type input "[PHONE_NUMBER]"
click at [477, 314] on button "Call" at bounding box center [471, 314] width 191 height 39
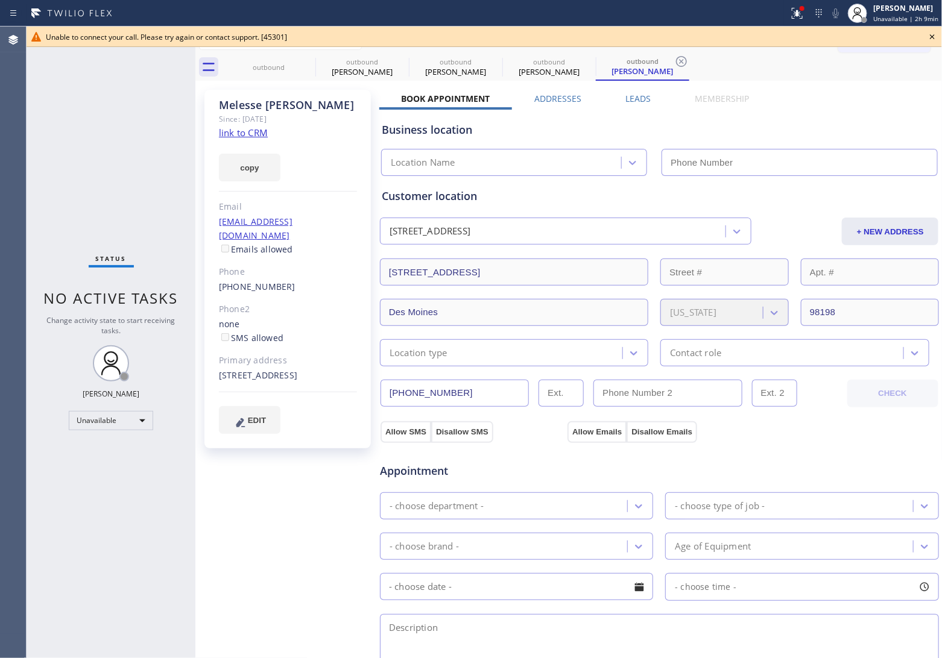
type input "[PHONE_NUMBER]"
click at [44, 104] on div "Status No active tasks Change activity state to start receiving tasks. [PERSON_…" at bounding box center [111, 343] width 169 height 632
click at [934, 37] on icon at bounding box center [932, 37] width 14 height 14
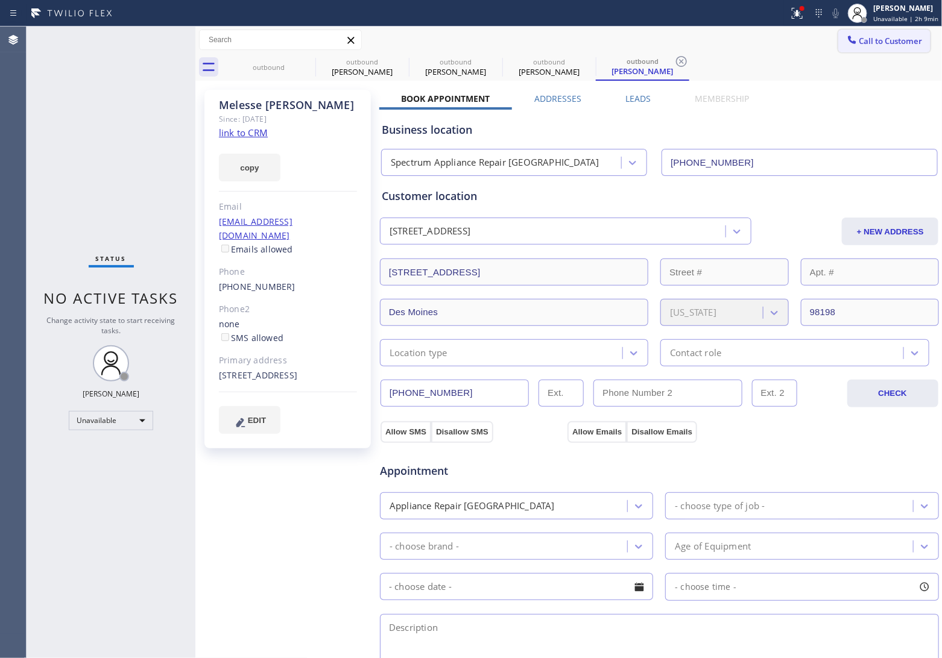
click at [909, 37] on span "Call to Customer" at bounding box center [890, 41] width 63 height 11
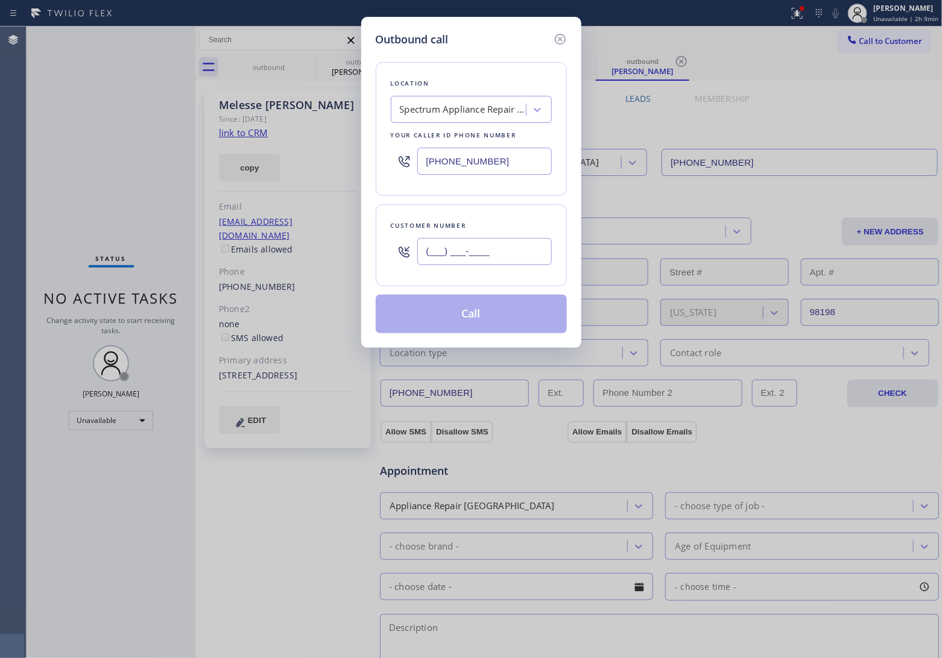
paste input "708) 714-6384"
type input "[PHONE_NUMBER]"
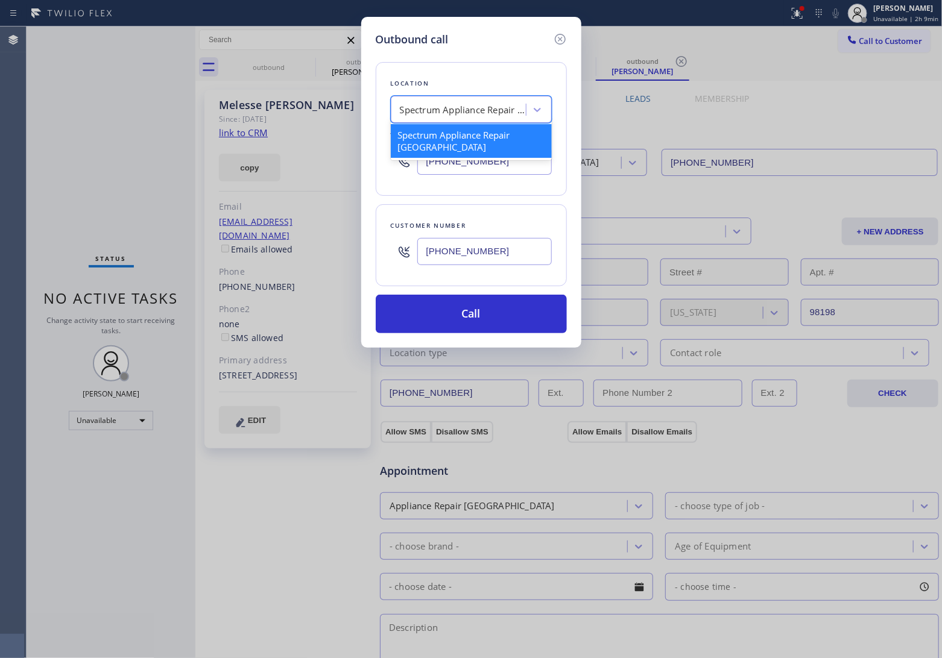
click at [471, 112] on div "Spectrum Appliance Repair [GEOGRAPHIC_DATA]" at bounding box center [463, 110] width 127 height 14
paste input "Sub Zero Appliance Repair [GEOGRAPHIC_DATA]"
type input "Sub Zero Appliance Repair [GEOGRAPHIC_DATA]"
click at [452, 139] on div "Sub Zero Appliance Repair [GEOGRAPHIC_DATA]" at bounding box center [471, 141] width 161 height 34
type input "[PHONE_NUMBER]"
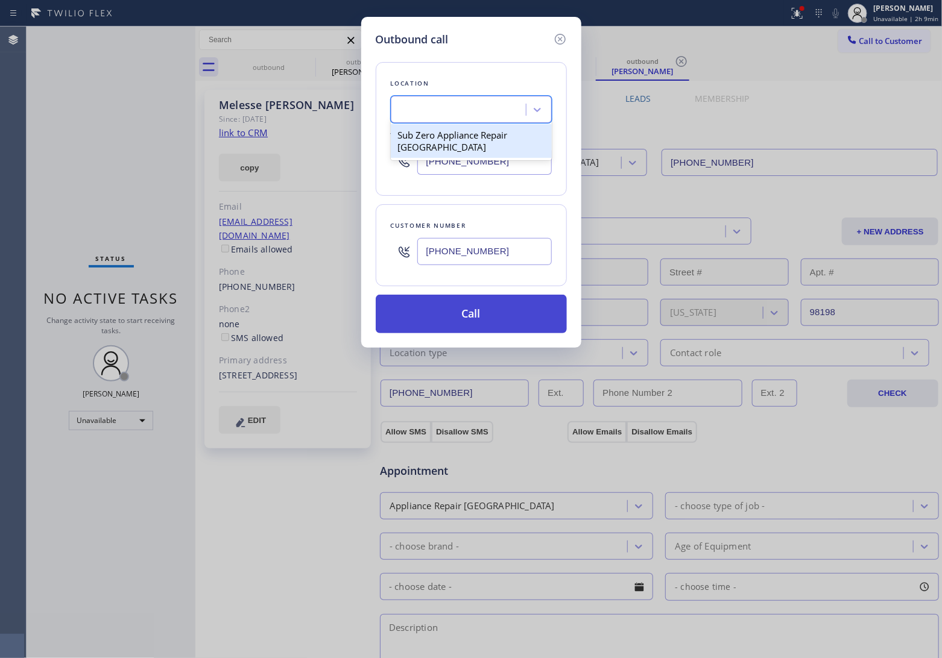
scroll to position [0, 1]
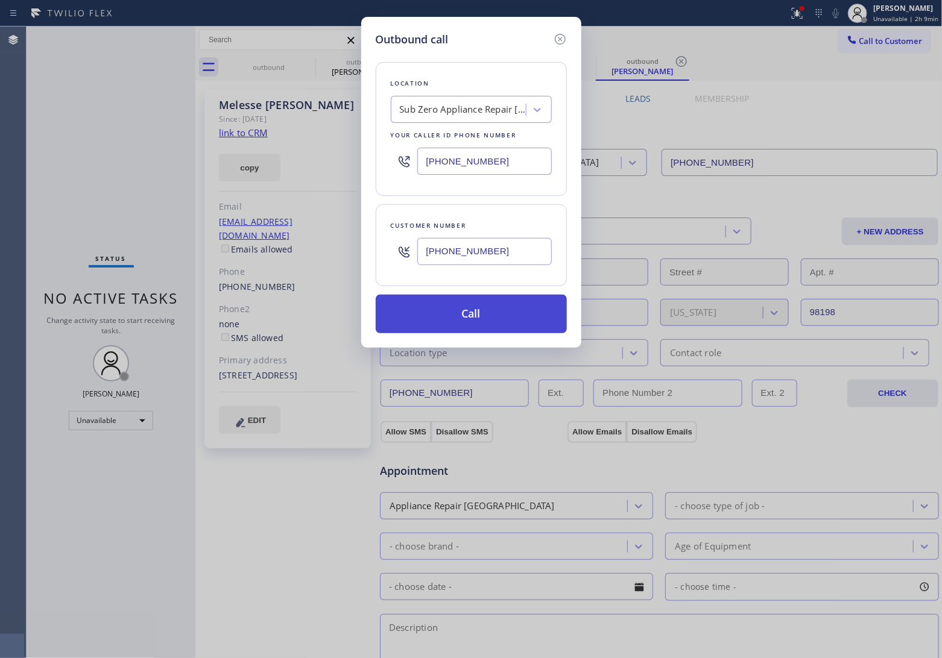
click at [499, 318] on button "Call" at bounding box center [471, 314] width 191 height 39
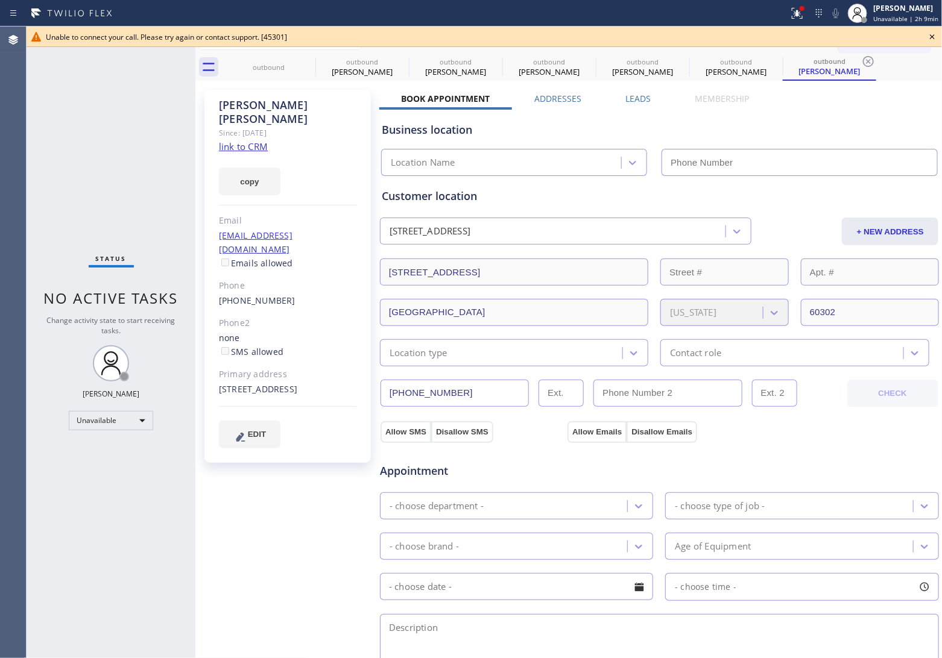
click at [935, 32] on icon at bounding box center [932, 37] width 14 height 14
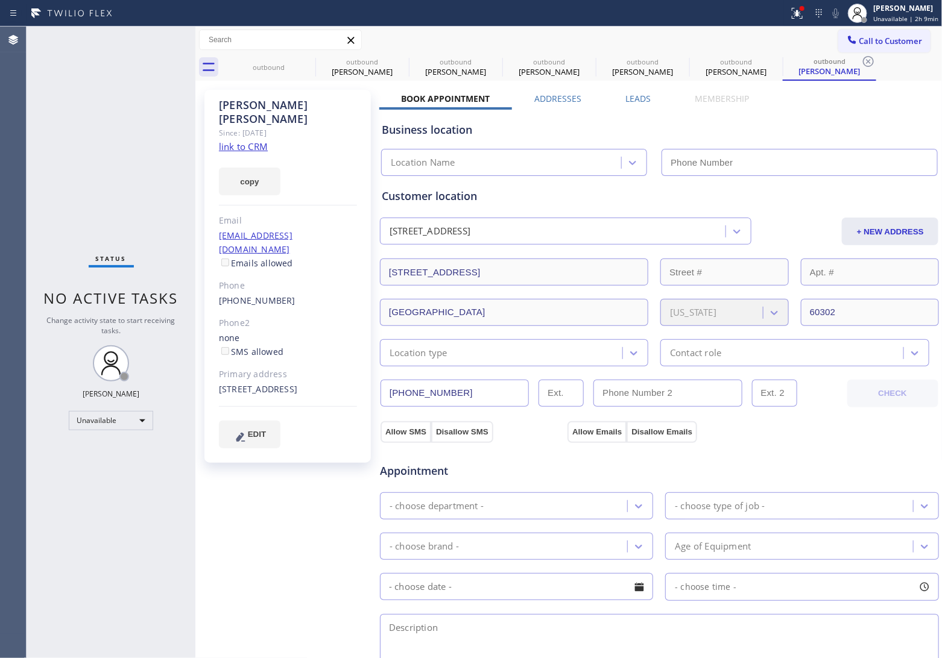
type input "[PHONE_NUMBER]"
click at [31, 108] on div "Status No active tasks Change activity state to start receiving tasks. [PERSON_…" at bounding box center [111, 343] width 169 height 632
type input "[PHONE_NUMBER]"
click at [0, 0] on icon at bounding box center [0, 0] width 0 height 0
click at [395, 63] on icon at bounding box center [400, 61] width 11 height 11
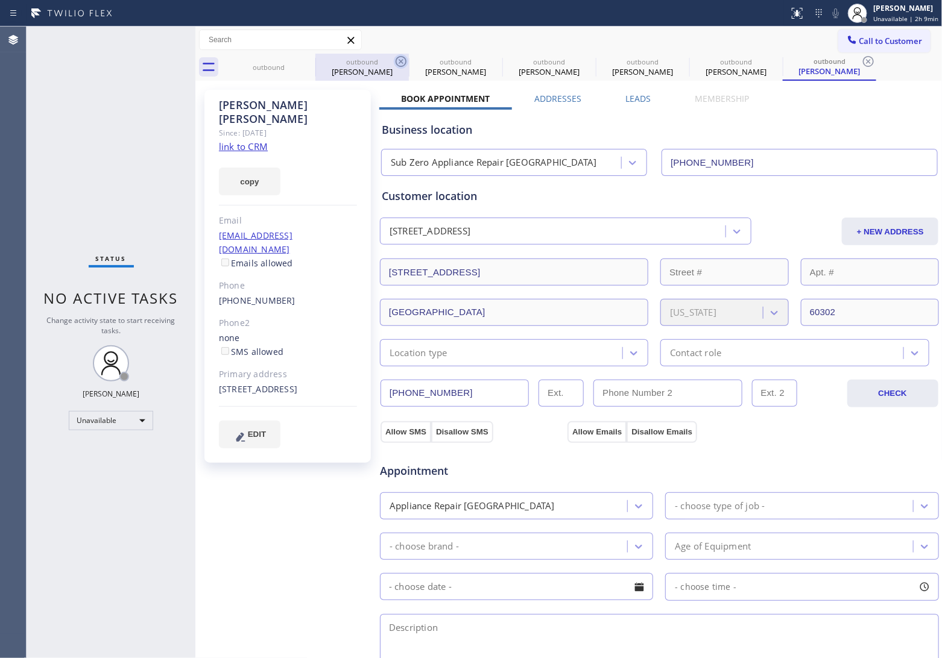
click at [0, 0] on icon at bounding box center [0, 0] width 0 height 0
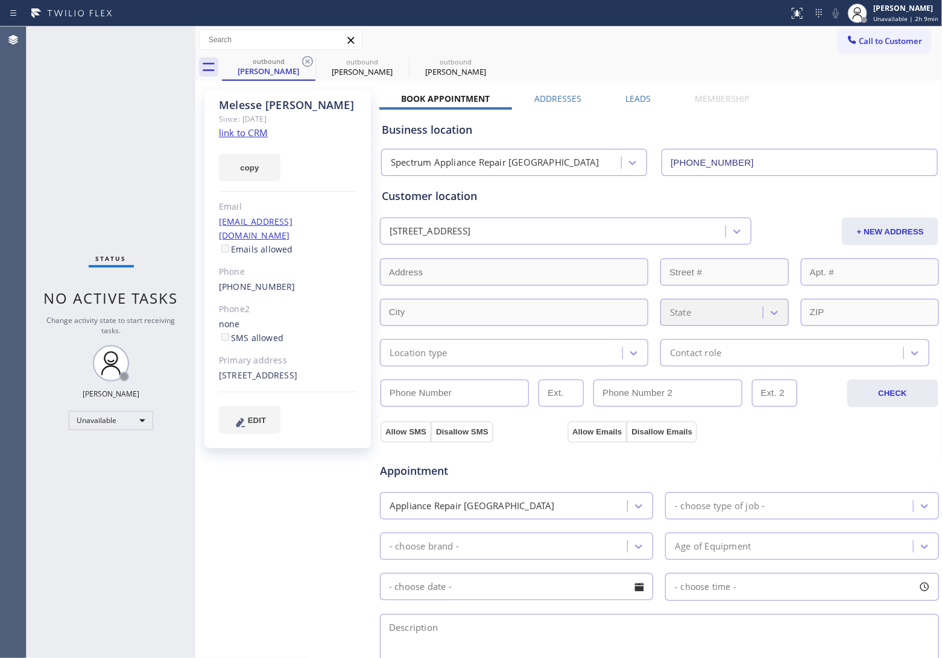
click at [303, 63] on icon at bounding box center [307, 61] width 11 height 11
click at [0, 0] on icon at bounding box center [0, 0] width 0 height 0
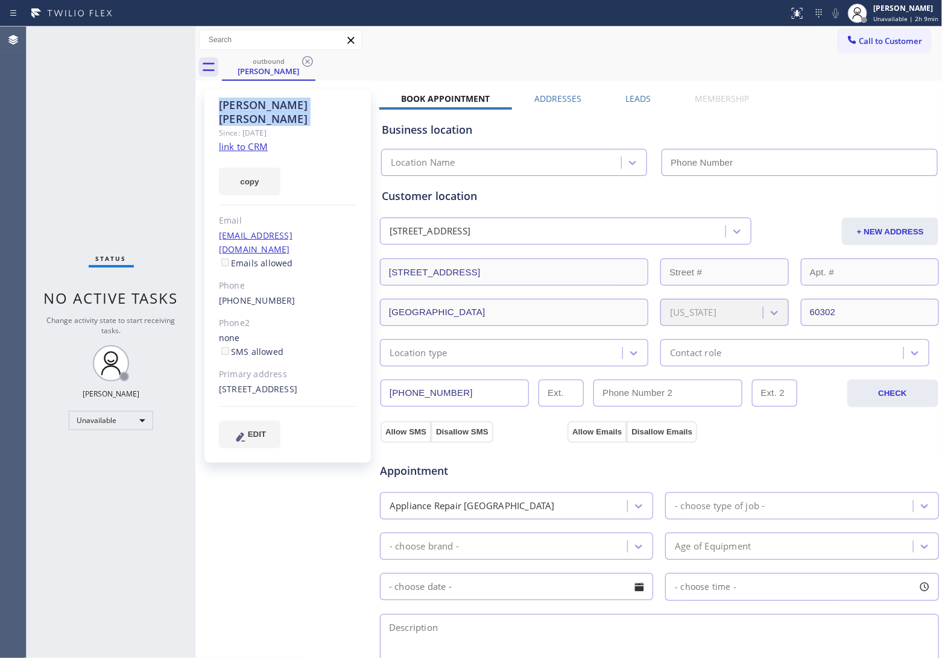
click at [303, 63] on icon at bounding box center [307, 61] width 11 height 11
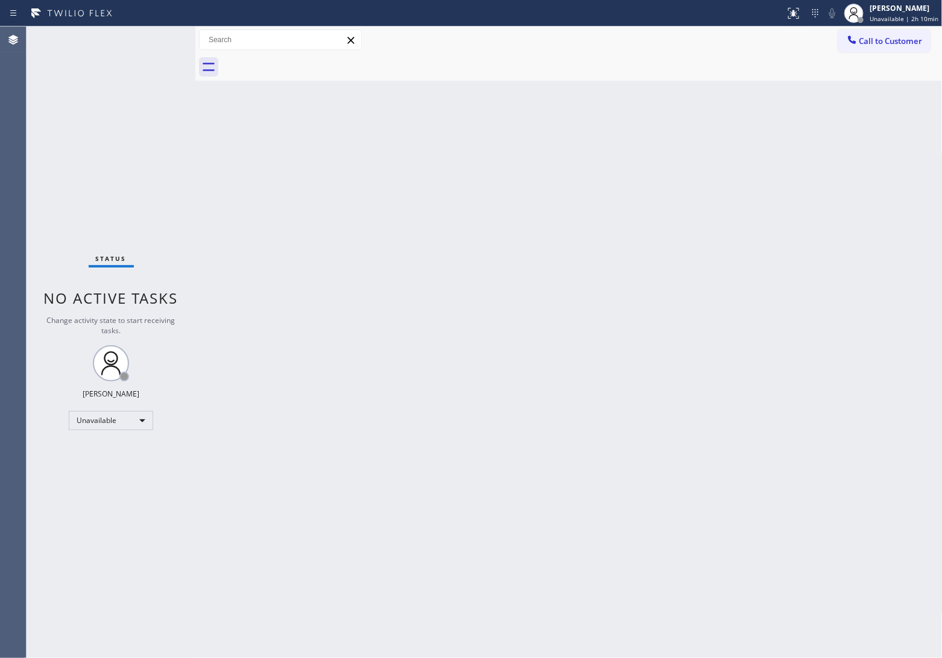
click at [37, 102] on div "Status No active tasks Change activity state to start receiving tasks. [PERSON_…" at bounding box center [111, 343] width 169 height 632
drag, startPoint x: 881, startPoint y: 43, endPoint x: 852, endPoint y: 58, distance: 32.6
click at [881, 42] on span "Call to Customer" at bounding box center [890, 41] width 63 height 11
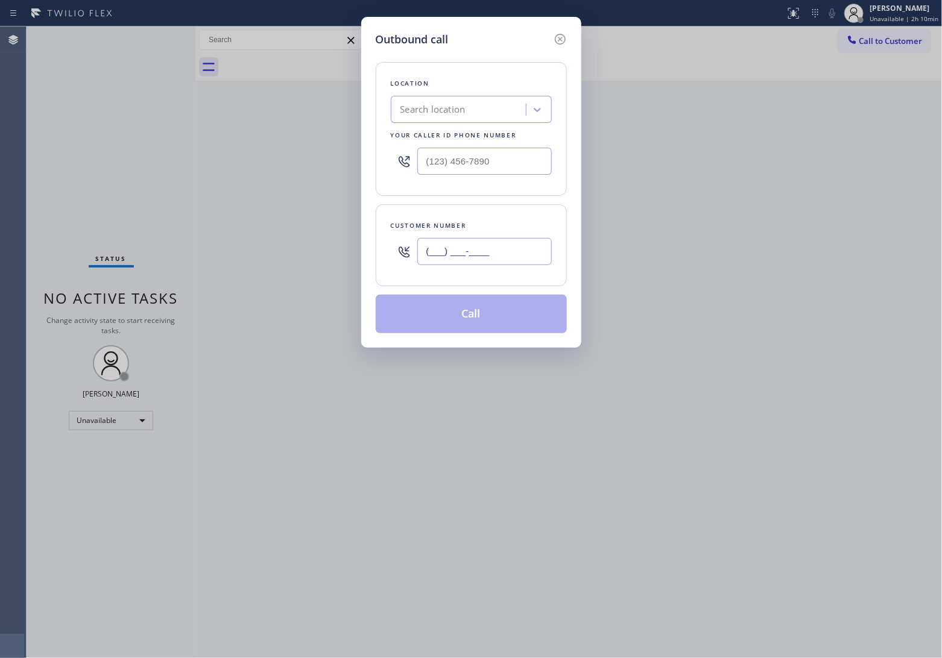
drag, startPoint x: 453, startPoint y: 240, endPoint x: 459, endPoint y: 245, distance: 7.7
click at [453, 241] on input "(___) ___-____" at bounding box center [484, 251] width 134 height 27
paste input "206) 397-9333"
type input "[PHONE_NUMBER]"
drag, startPoint x: 32, startPoint y: 122, endPoint x: 362, endPoint y: 122, distance: 329.7
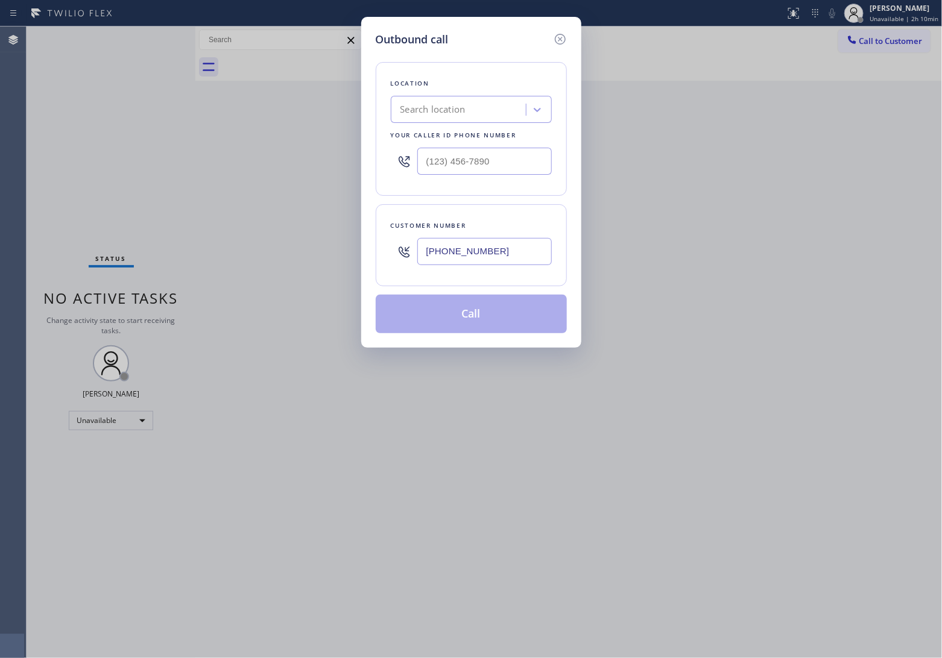
click at [31, 122] on div "Outbound call Location Search location Your caller id phone number Customer num…" at bounding box center [471, 329] width 942 height 658
click at [427, 99] on div "Search location" at bounding box center [459, 109] width 131 height 21
paste input "Spectrum Appliance Repair [GEOGRAPHIC_DATA]"
type input "Spectrum Appliance Repair [GEOGRAPHIC_DATA]"
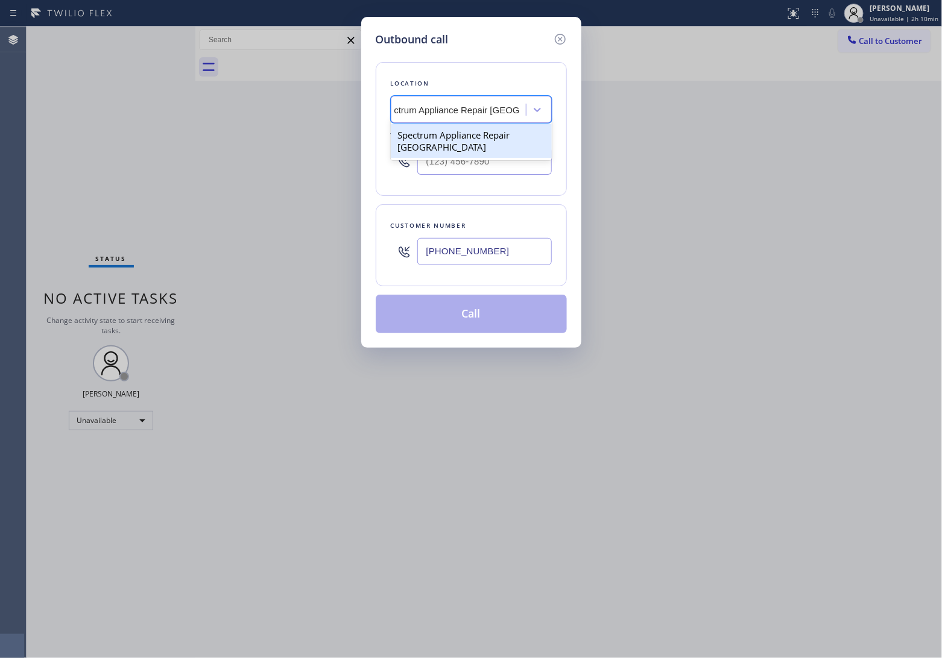
click at [452, 139] on div "Spectrum Appliance Repair [GEOGRAPHIC_DATA]" at bounding box center [471, 141] width 161 height 34
type input "[PHONE_NUMBER]"
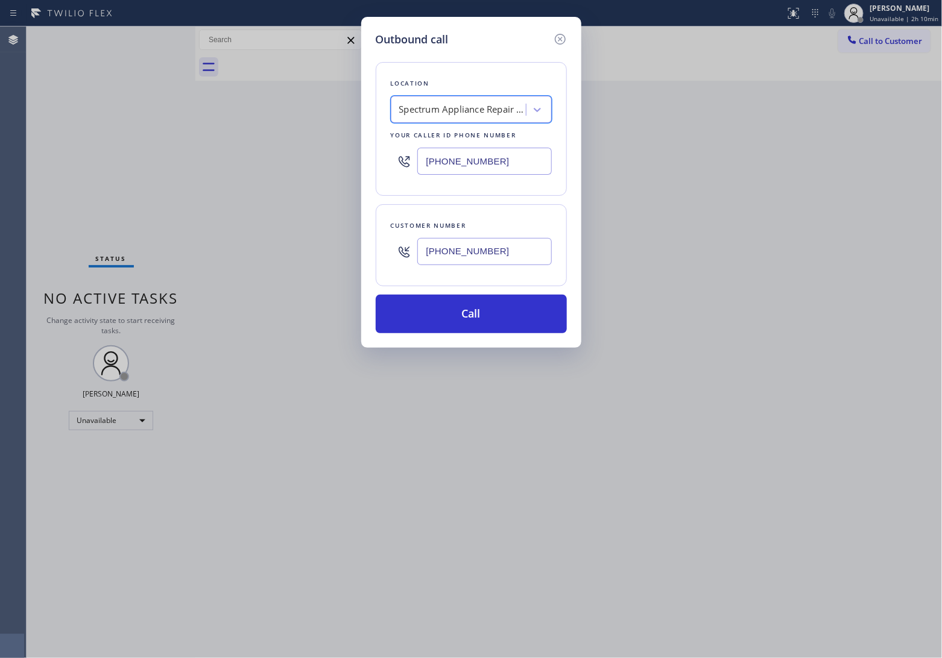
scroll to position [0, 1]
click at [481, 312] on button "Call" at bounding box center [471, 314] width 191 height 39
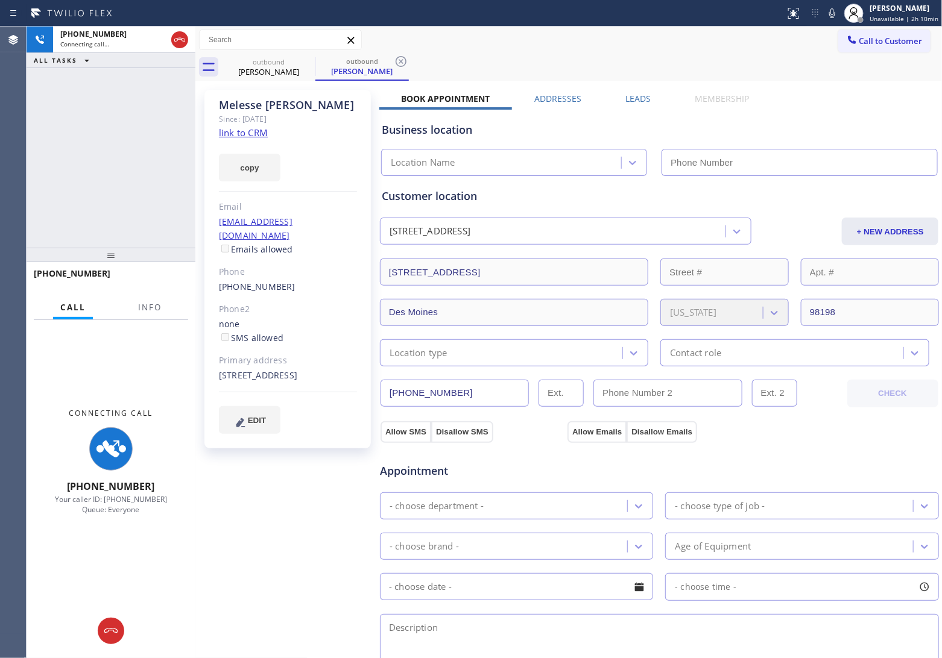
type input "[PHONE_NUMBER]"
click at [13, 133] on div "Agent Desktop" at bounding box center [13, 343] width 26 height 632
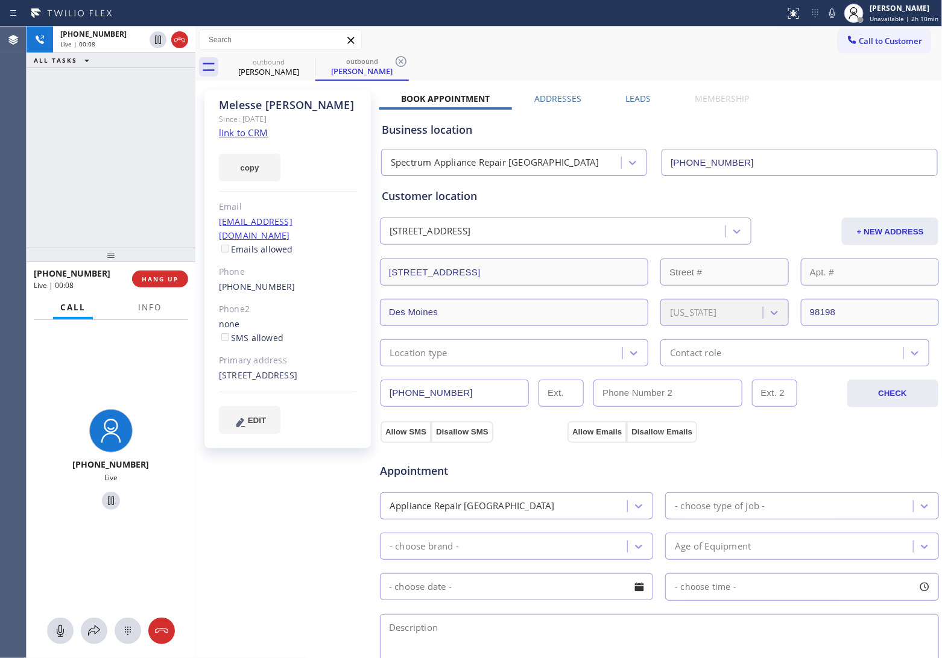
drag, startPoint x: 178, startPoint y: 33, endPoint x: 209, endPoint y: 4, distance: 42.2
click at [178, 34] on div at bounding box center [168, 40] width 43 height 27
click at [174, 45] on icon at bounding box center [179, 40] width 14 height 14
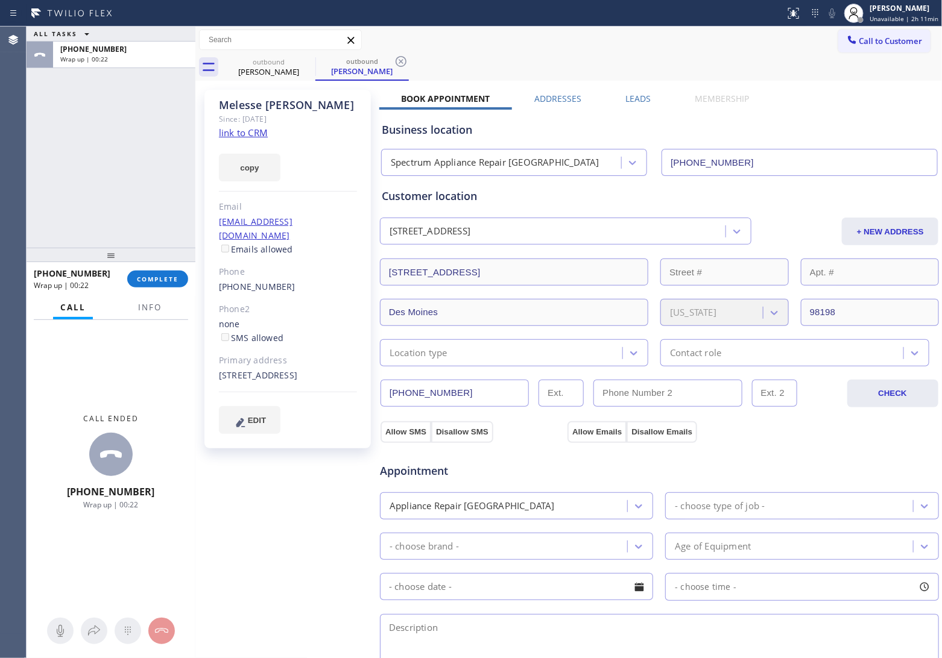
click at [876, 27] on div "Call to Customer Outbound call Location Spectrum Appliance Repair [GEOGRAPHIC_D…" at bounding box center [568, 40] width 747 height 27
click at [875, 38] on span "Call to Customer" at bounding box center [890, 41] width 63 height 11
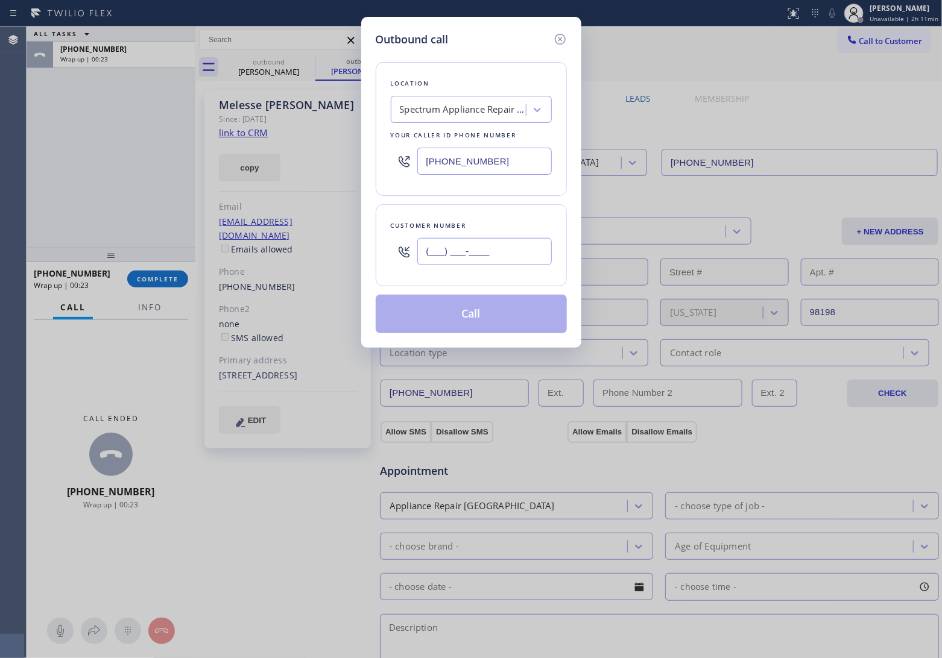
click at [495, 260] on input "(___) ___-____" at bounding box center [484, 251] width 134 height 27
paste input "206) 397-9333"
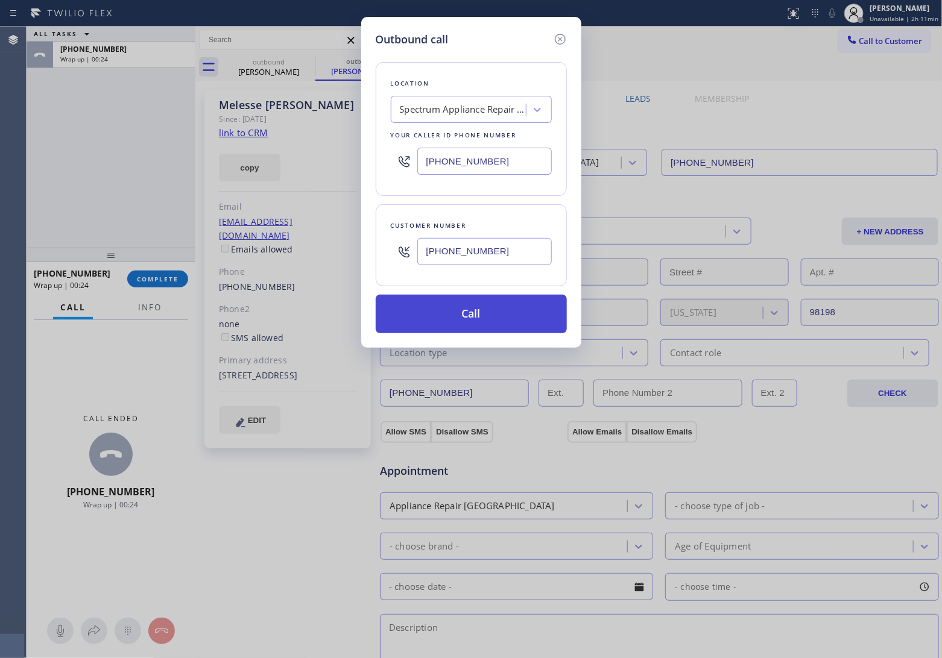
type input "[PHONE_NUMBER]"
click at [496, 324] on button "Call" at bounding box center [471, 314] width 191 height 39
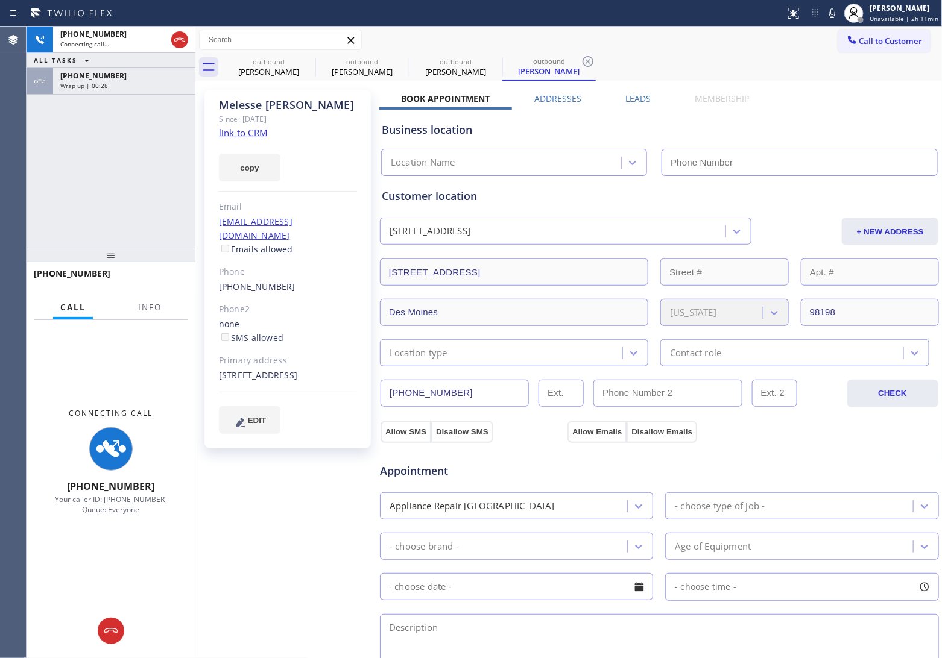
type input "[PHONE_NUMBER]"
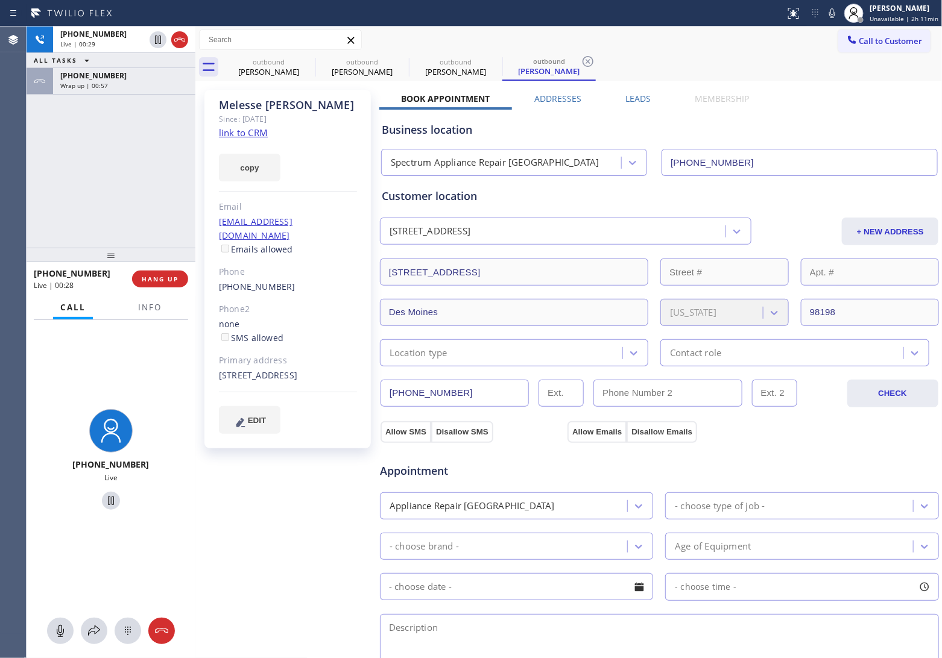
click at [40, 151] on div "[PHONE_NUMBER] Live | 00:29 ALL TASKS ALL TASKS ACTIVE TASKS TASKS IN WRAP UP […" at bounding box center [111, 137] width 169 height 221
click at [151, 310] on span "Info" at bounding box center [150, 307] width 24 height 11
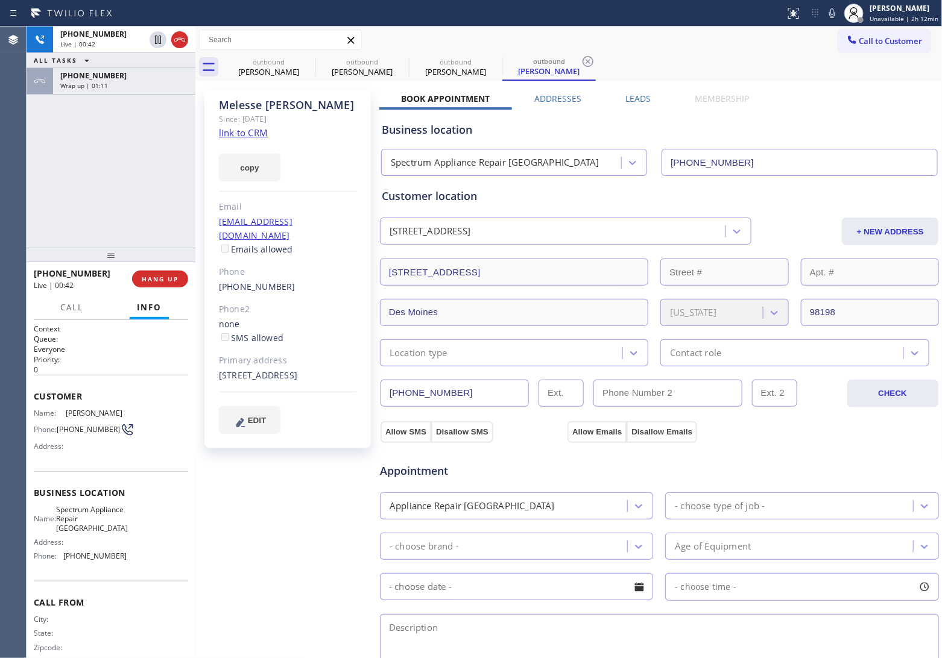
click at [26, 190] on div "Agent Desktop" at bounding box center [13, 343] width 27 height 632
click at [172, 36] on icon at bounding box center [179, 40] width 14 height 14
click at [11, 139] on div "Agent Desktop" at bounding box center [13, 343] width 26 height 632
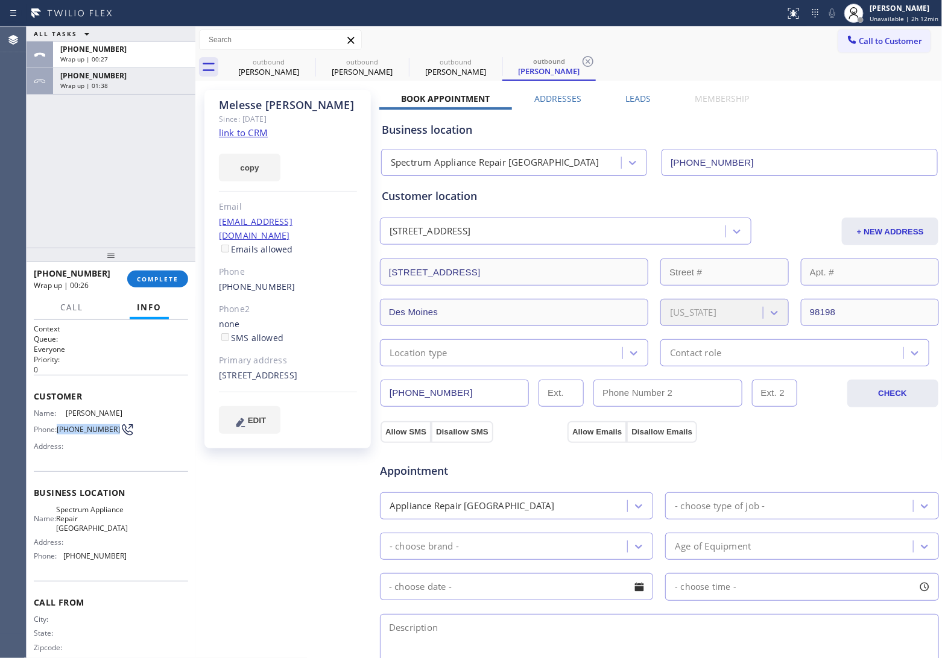
drag, startPoint x: 79, startPoint y: 447, endPoint x: 58, endPoint y: 434, distance: 24.1
click at [58, 434] on span "[PHONE_NUMBER]" at bounding box center [88, 429] width 63 height 9
copy span "[PHONE_NUMBER]"
drag, startPoint x: 899, startPoint y: 43, endPoint x: 881, endPoint y: 51, distance: 19.2
click at [899, 43] on span "Call to Customer" at bounding box center [890, 41] width 63 height 11
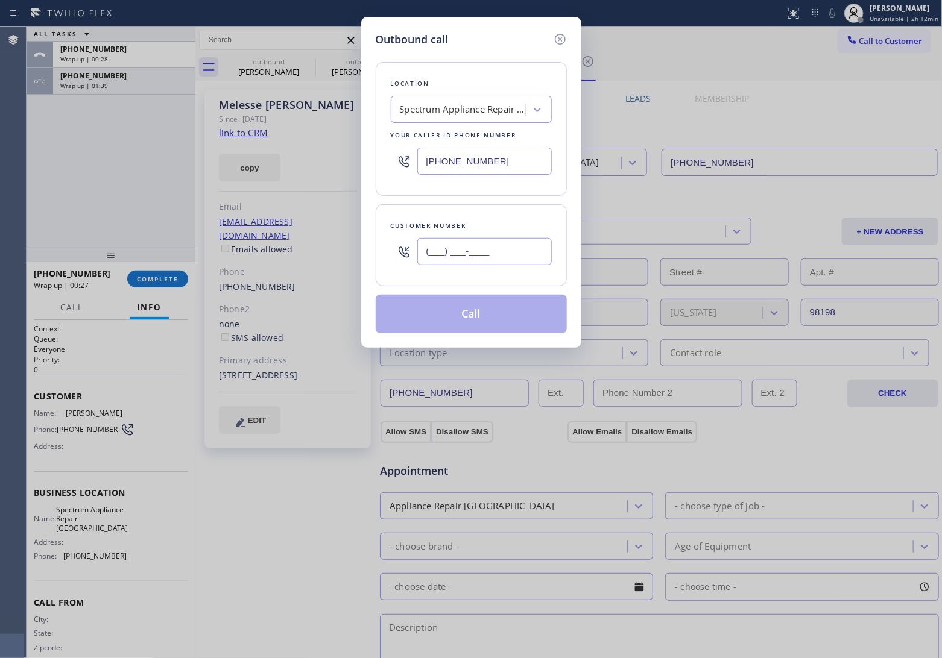
click at [461, 251] on input "(___) ___-____" at bounding box center [484, 251] width 134 height 27
paste input "206) 397-9333"
type input "[PHONE_NUMBER]"
click at [453, 115] on div "Spectrum Appliance Repair [GEOGRAPHIC_DATA]" at bounding box center [463, 110] width 127 height 14
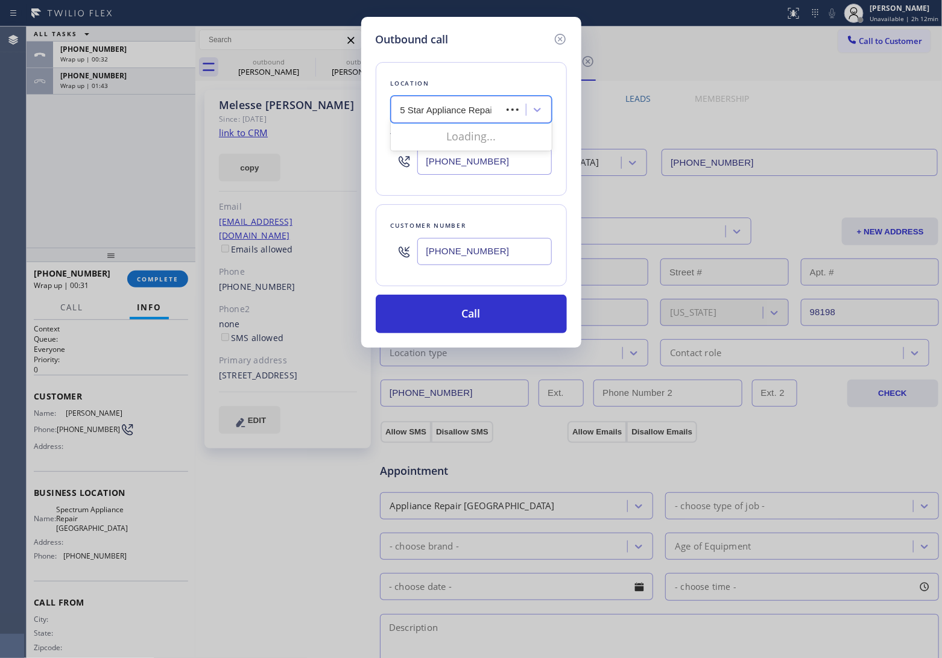
type input "5 Star Appliance Repair"
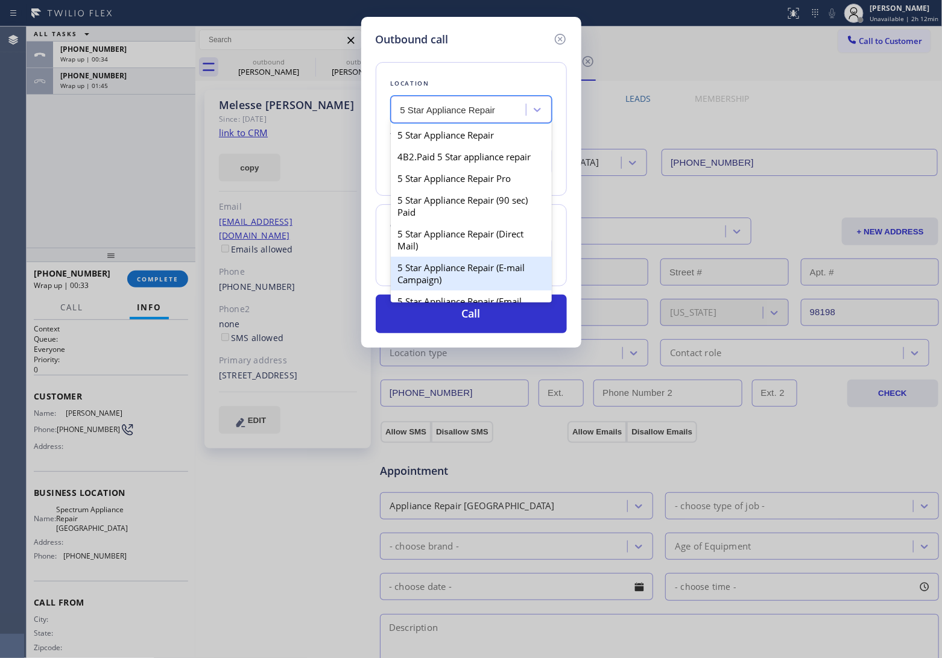
click at [492, 276] on div "5 Star Appliance Repair (E-mail Campaign)" at bounding box center [471, 274] width 161 height 34
type input "[PHONE_NUMBER]"
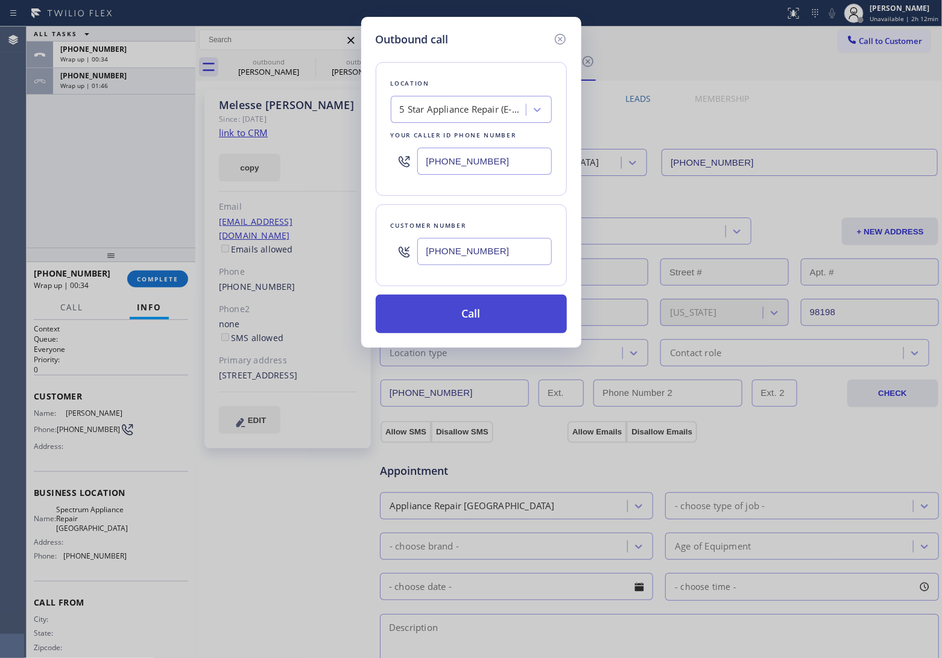
click at [494, 327] on button "Call" at bounding box center [471, 314] width 191 height 39
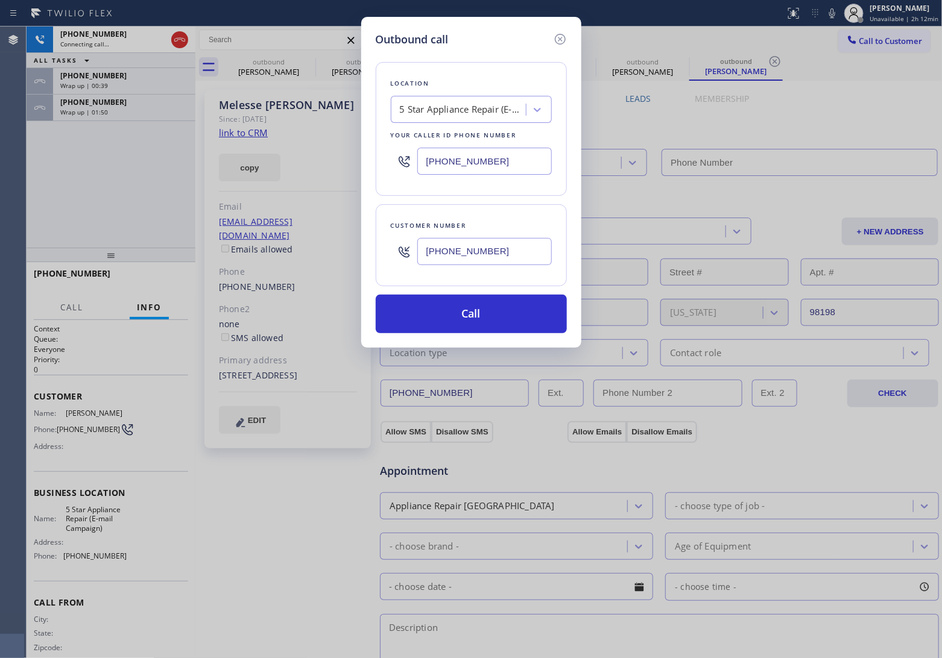
type input "[PHONE_NUMBER]"
click at [178, 41] on div "Outbound call Location 5 Star Appliance Repair (E-mail Campaign) Your caller id…" at bounding box center [471, 329] width 942 height 658
click at [564, 38] on icon at bounding box center [560, 39] width 14 height 14
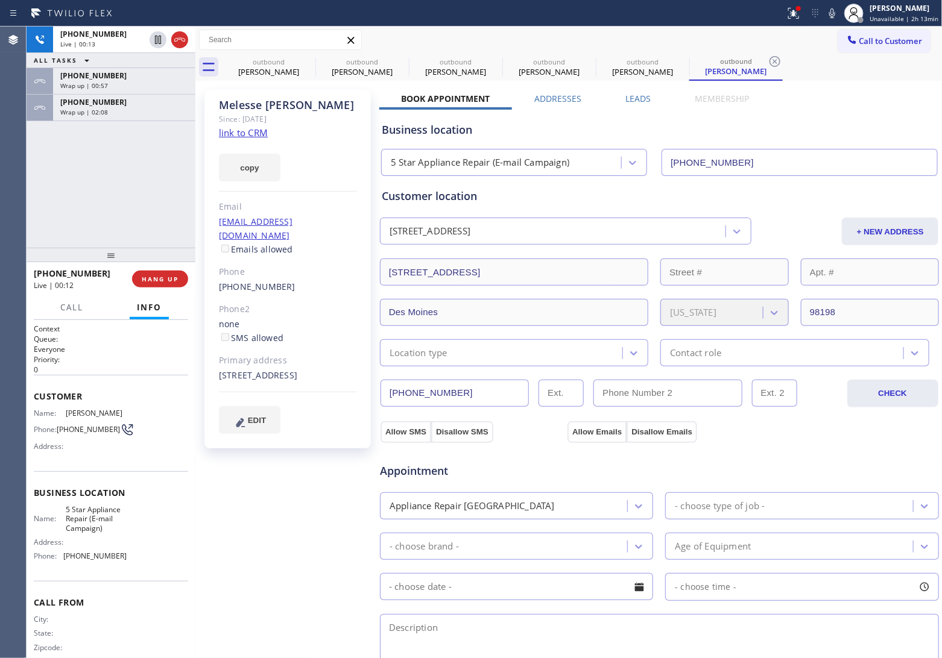
click at [177, 41] on icon at bounding box center [179, 40] width 14 height 14
drag, startPoint x: 7, startPoint y: 197, endPoint x: 622, endPoint y: 121, distance: 620.1
click at [17, 199] on div "Agent Desktop" at bounding box center [13, 343] width 26 height 632
drag, startPoint x: 875, startPoint y: 40, endPoint x: 531, endPoint y: 218, distance: 386.9
click at [874, 40] on span "Call to Customer" at bounding box center [890, 41] width 63 height 11
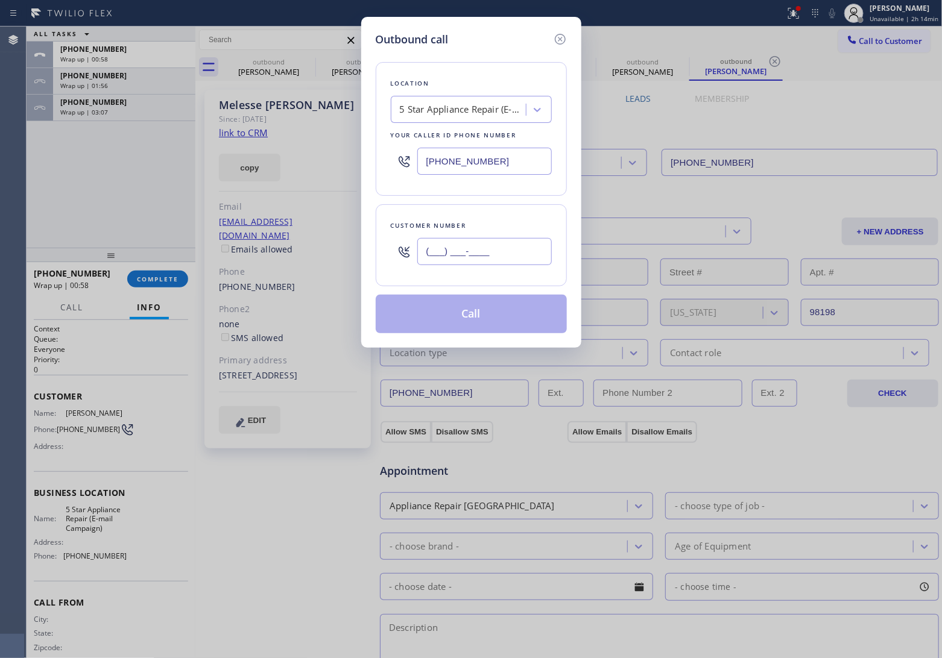
drag, startPoint x: 507, startPoint y: 256, endPoint x: 612, endPoint y: 465, distance: 234.3
click at [506, 257] on input "(___) ___-____" at bounding box center [484, 251] width 134 height 27
paste input "646) 942-7370"
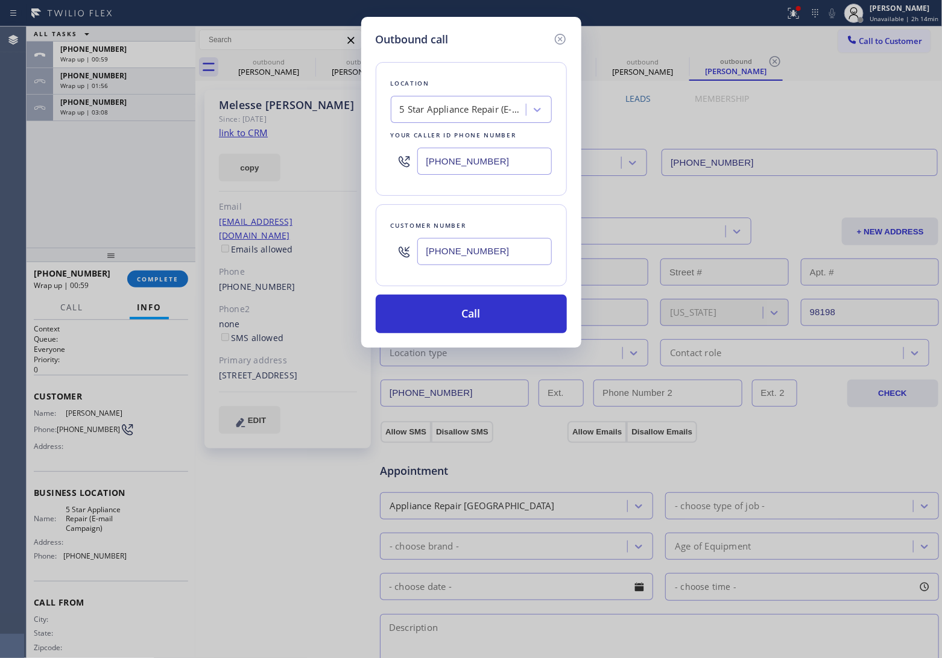
type input "[PHONE_NUMBER]"
click at [39, 205] on div "Outbound call Location 5 Star Appliance Repair (E-mail Campaign) Your caller id…" at bounding box center [471, 329] width 942 height 658
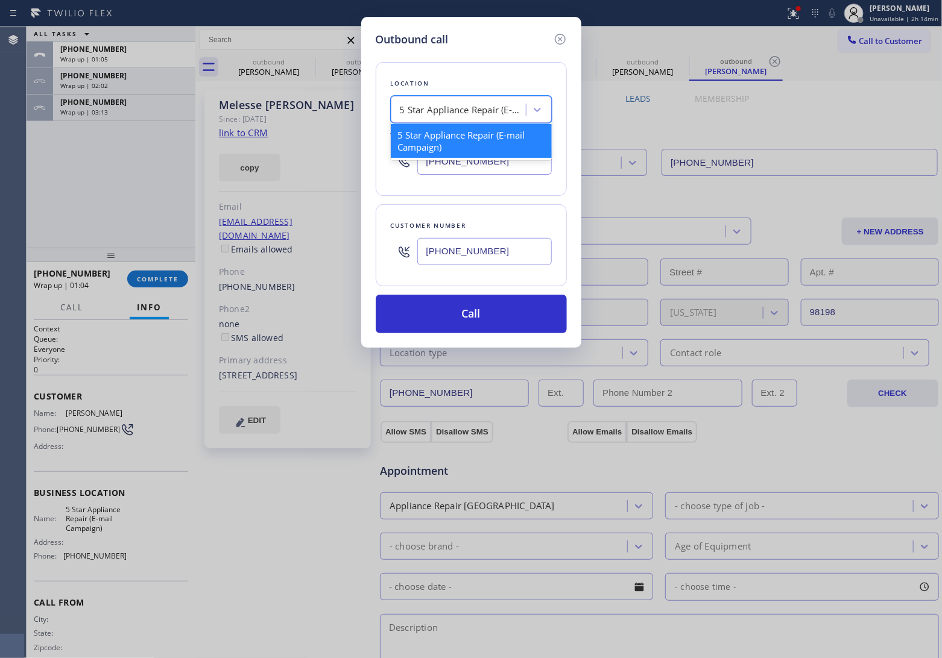
click at [442, 110] on div "5 Star Appliance Repair (E-mail Campaign)" at bounding box center [463, 110] width 127 height 14
paste input "Gerritson Beach Appliance Repair"
type input "Gerritson Beach Appliance Repair"
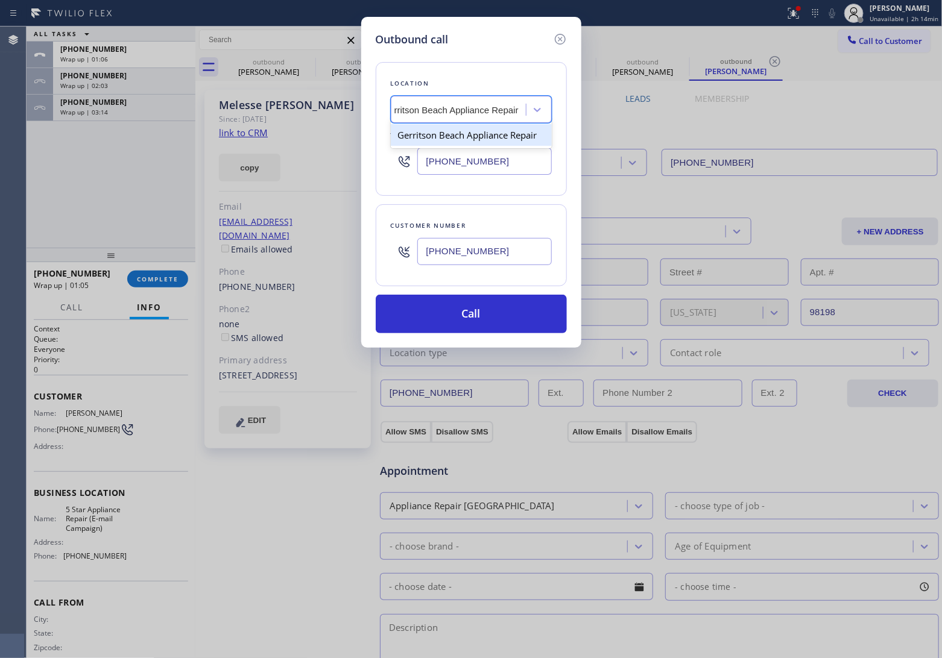
click at [448, 133] on div "Gerritson Beach Appliance Repair" at bounding box center [471, 135] width 161 height 22
type input "[PHONE_NUMBER]"
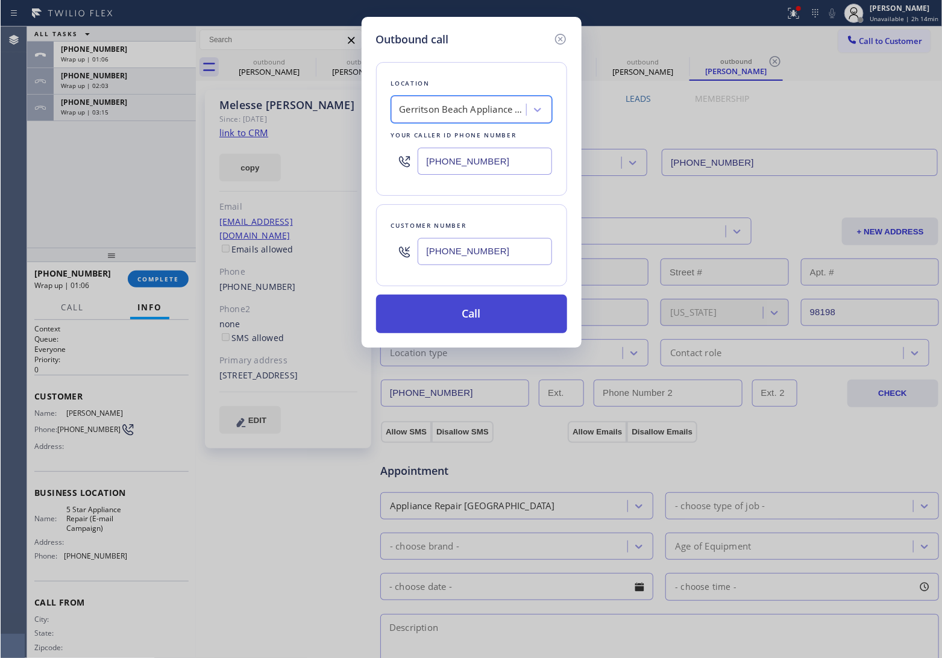
scroll to position [0, 1]
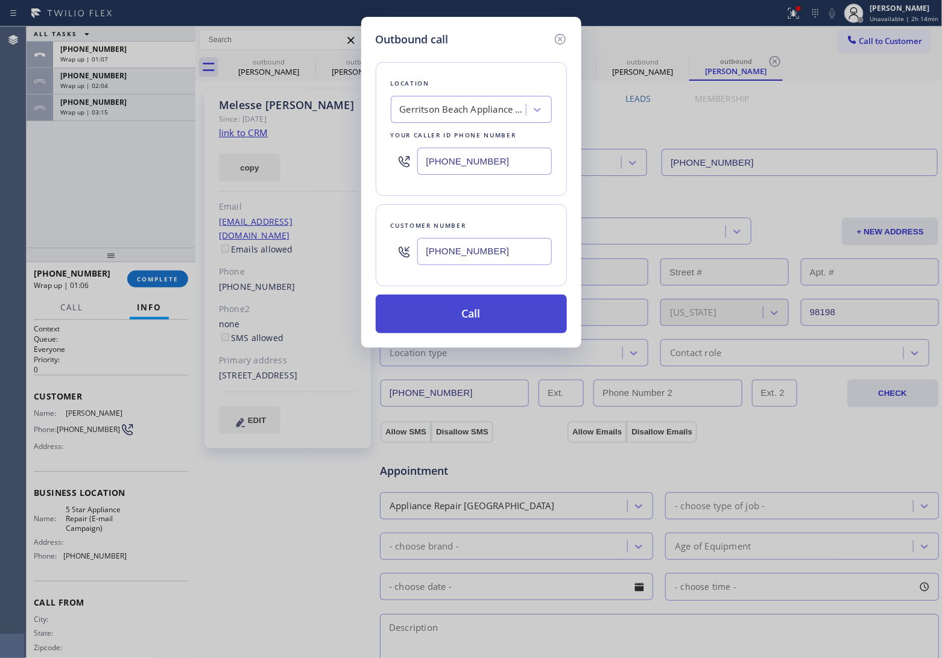
click at [492, 322] on button "Call" at bounding box center [471, 314] width 191 height 39
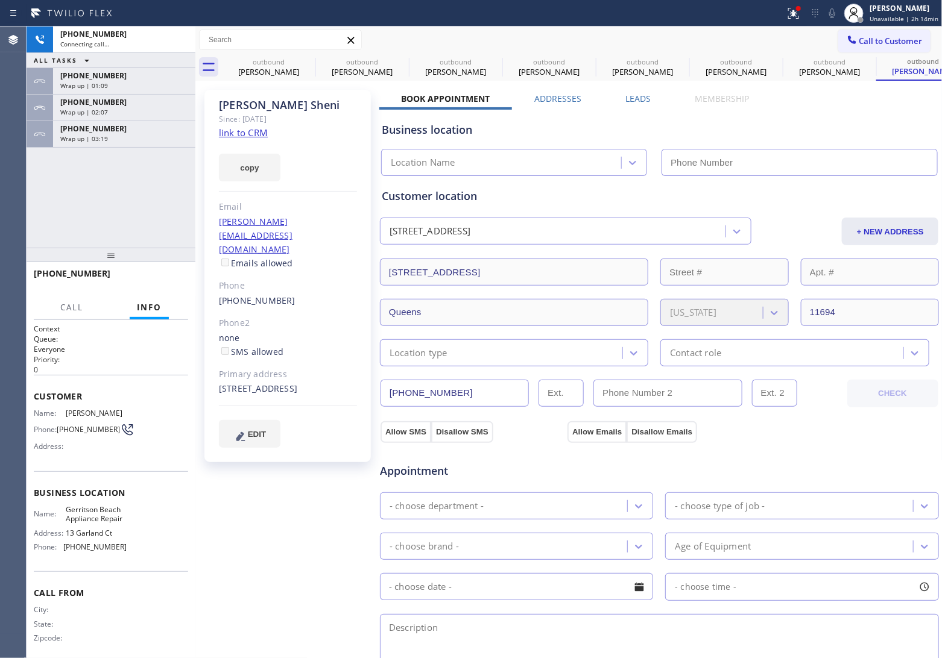
click at [251, 130] on link "link to CRM" at bounding box center [243, 133] width 49 height 12
type input "[PHONE_NUMBER]"
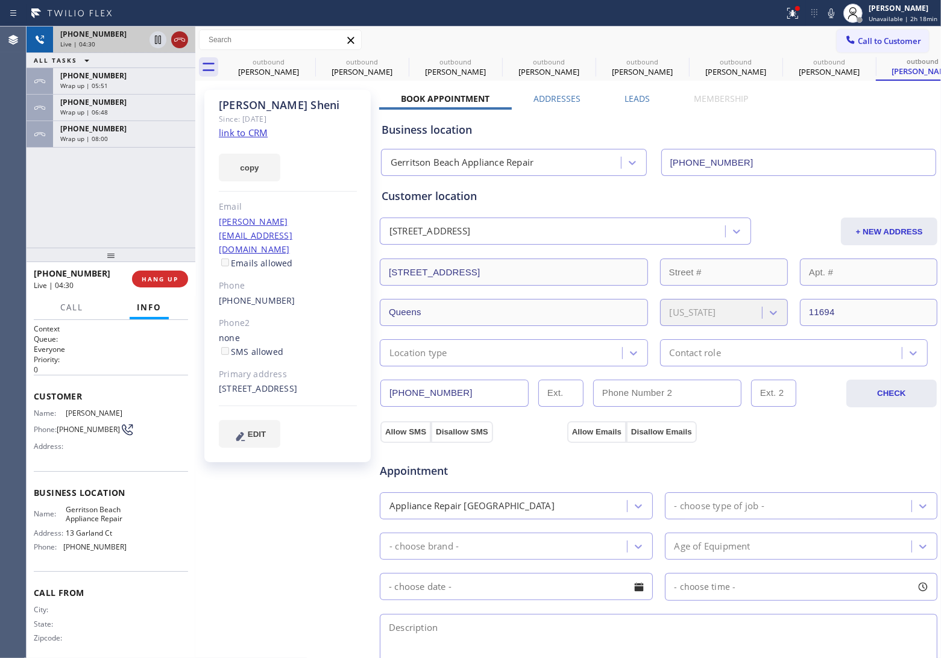
click at [185, 37] on icon at bounding box center [179, 40] width 14 height 14
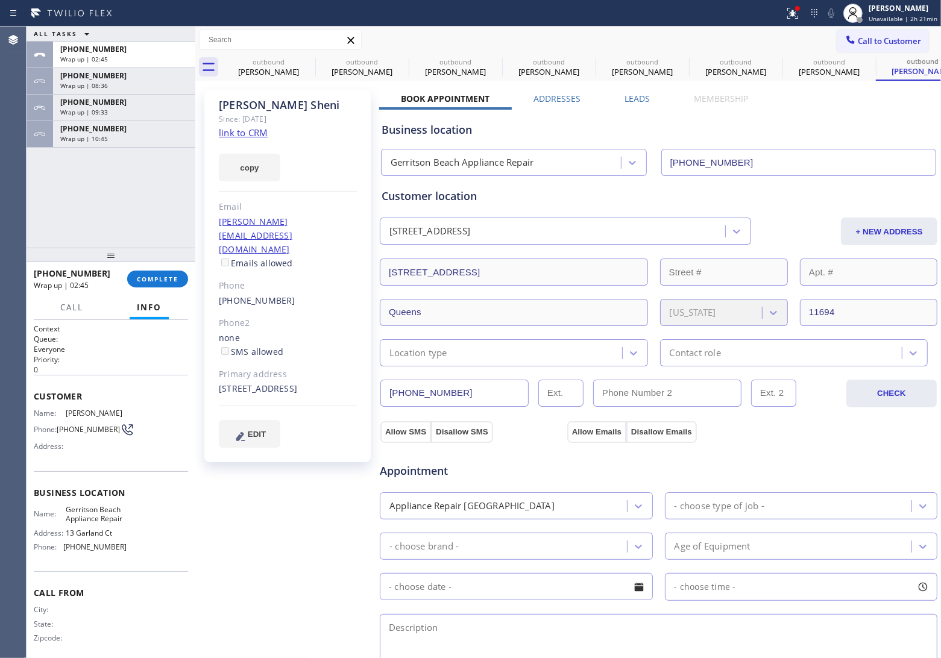
click at [850, 50] on button "Call to Customer" at bounding box center [883, 41] width 92 height 23
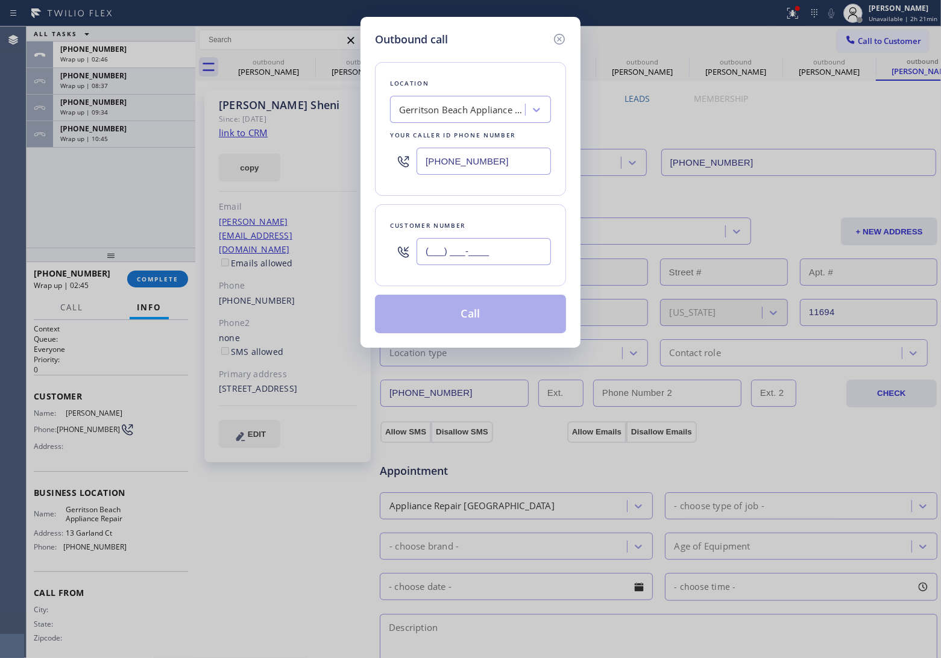
click at [504, 254] on input "(___) ___-____" at bounding box center [484, 251] width 134 height 27
paste input "206) 397-9333"
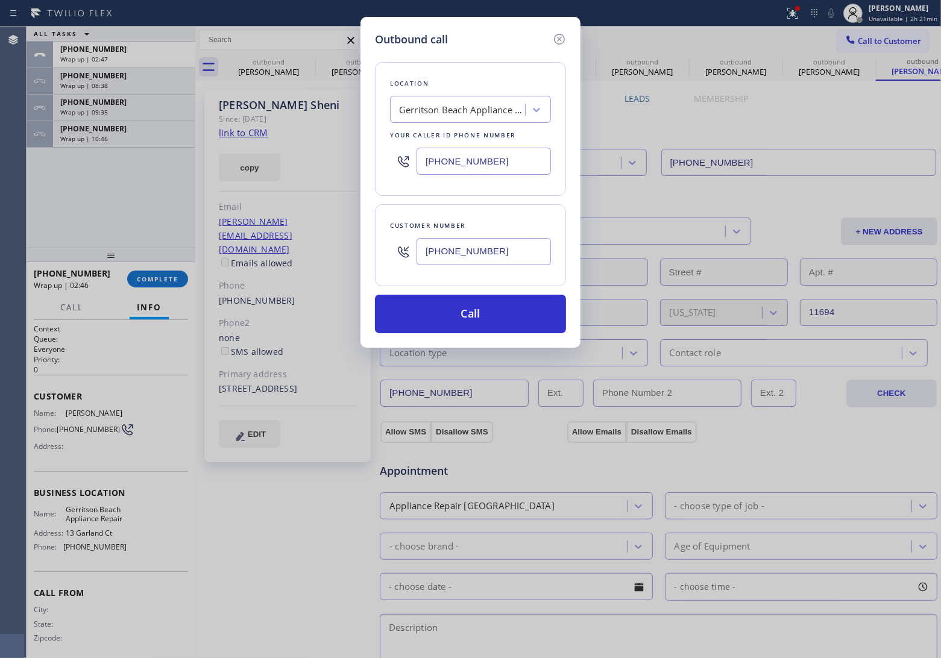
type input "[PHONE_NUMBER]"
click at [457, 155] on input "[PHONE_NUMBER]" at bounding box center [484, 161] width 134 height 27
paste input "855) 908-1519"
type input "[PHONE_NUMBER]"
click at [471, 320] on button "Call" at bounding box center [470, 314] width 191 height 39
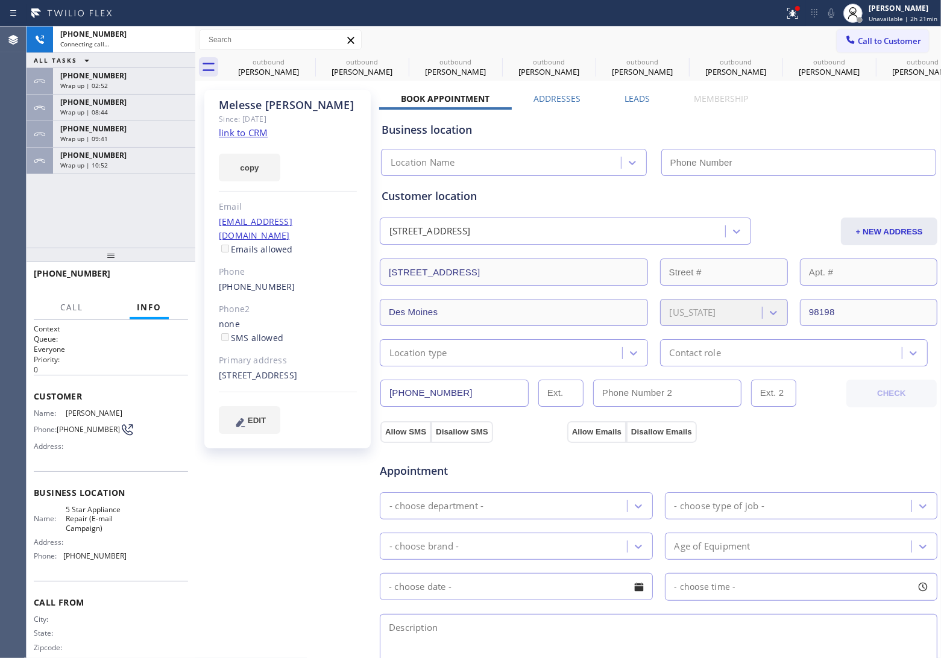
drag, startPoint x: 131, startPoint y: 157, endPoint x: 163, endPoint y: 232, distance: 82.1
click at [131, 157] on div "[PHONE_NUMBER]" at bounding box center [124, 155] width 128 height 10
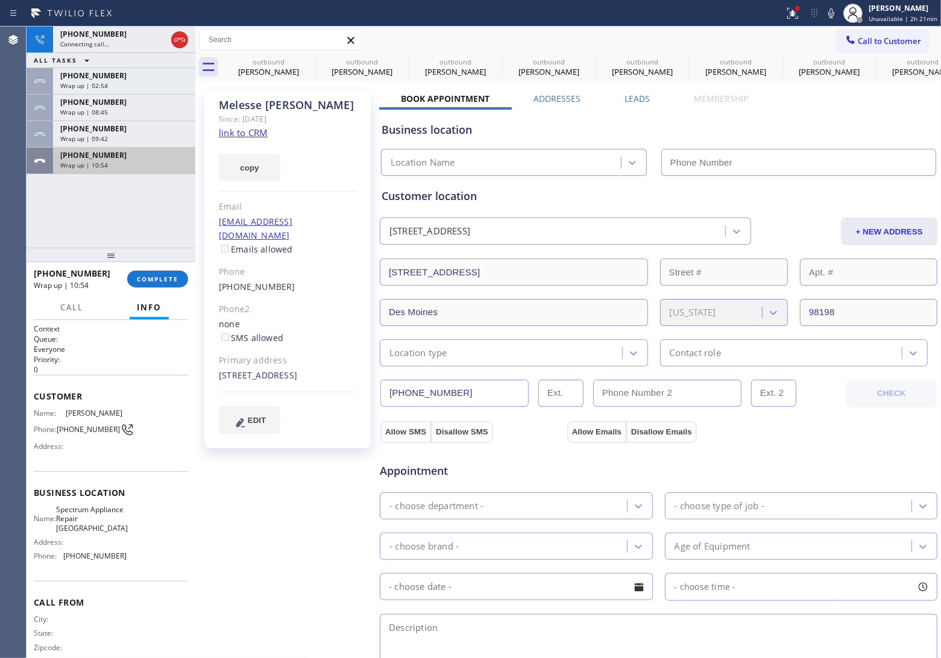
click at [143, 163] on div "Wrap up | 10:54" at bounding box center [124, 165] width 128 height 8
drag, startPoint x: 143, startPoint y: 163, endPoint x: 190, endPoint y: 254, distance: 102.2
click at [143, 163] on div "Wrap up | 10:54" at bounding box center [124, 165] width 128 height 8
type input "[PHONE_NUMBER]"
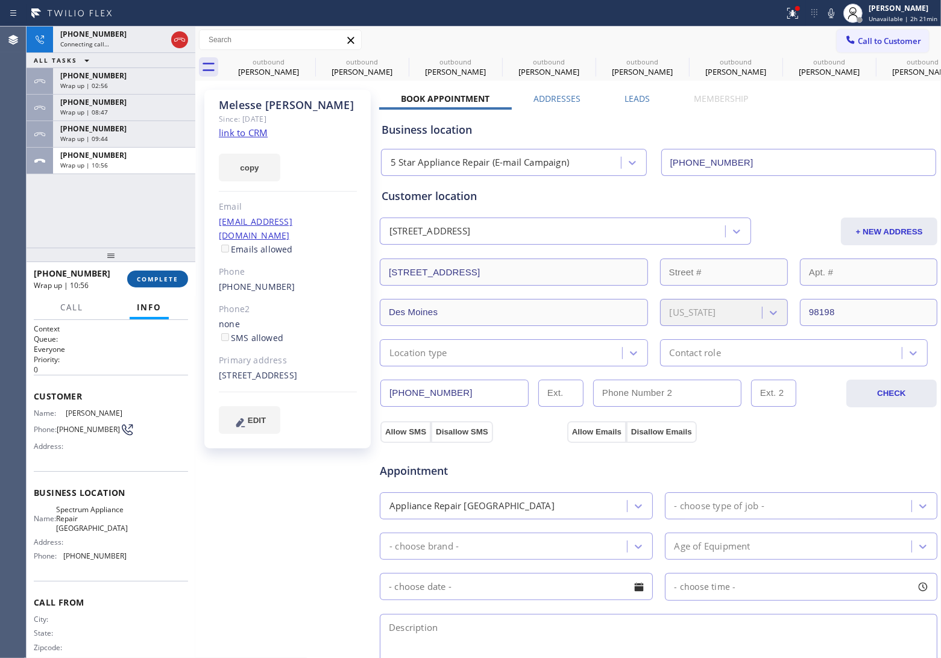
click at [157, 272] on button "COMPLETE" at bounding box center [157, 279] width 61 height 17
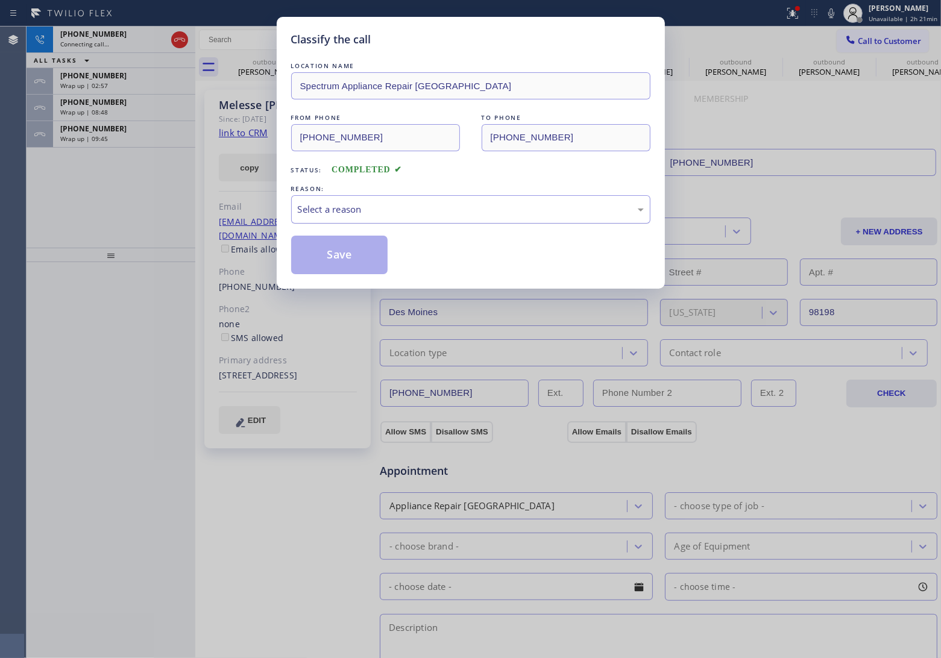
click at [395, 214] on div "Select a reason" at bounding box center [471, 210] width 346 height 14
click at [354, 259] on button "Save" at bounding box center [339, 255] width 97 height 39
type input "[PHONE_NUMBER]"
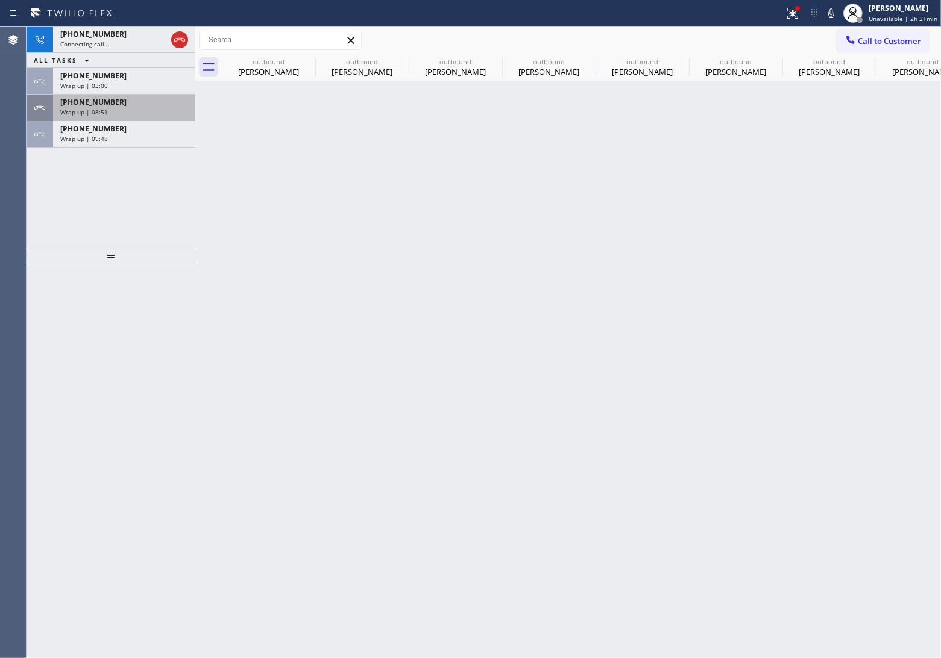
click at [134, 119] on div "[PHONE_NUMBER] Wrap up | 08:51" at bounding box center [121, 108] width 137 height 27
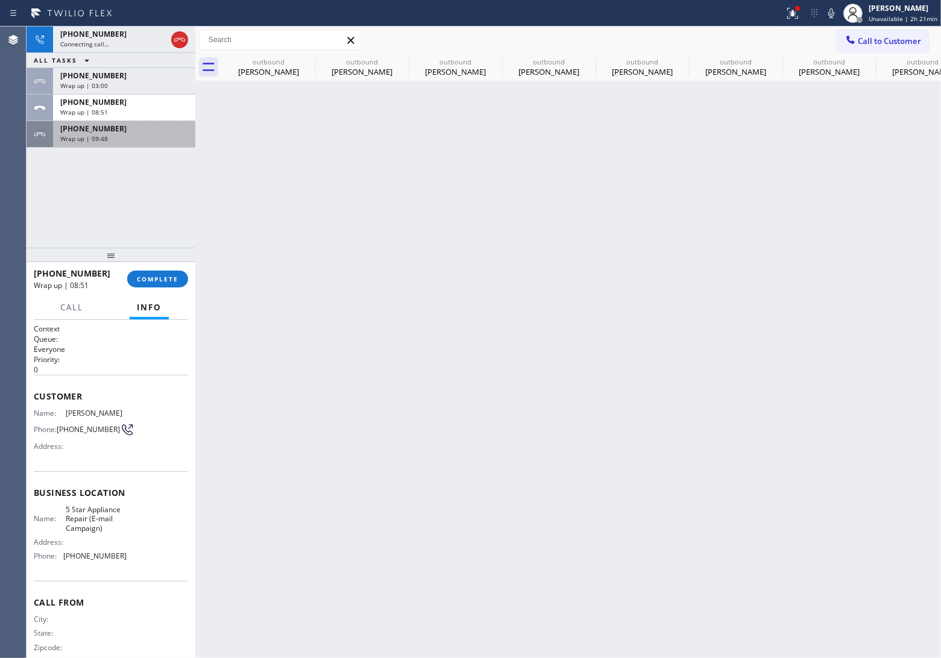
click at [133, 131] on div "[PHONE_NUMBER]" at bounding box center [124, 129] width 128 height 10
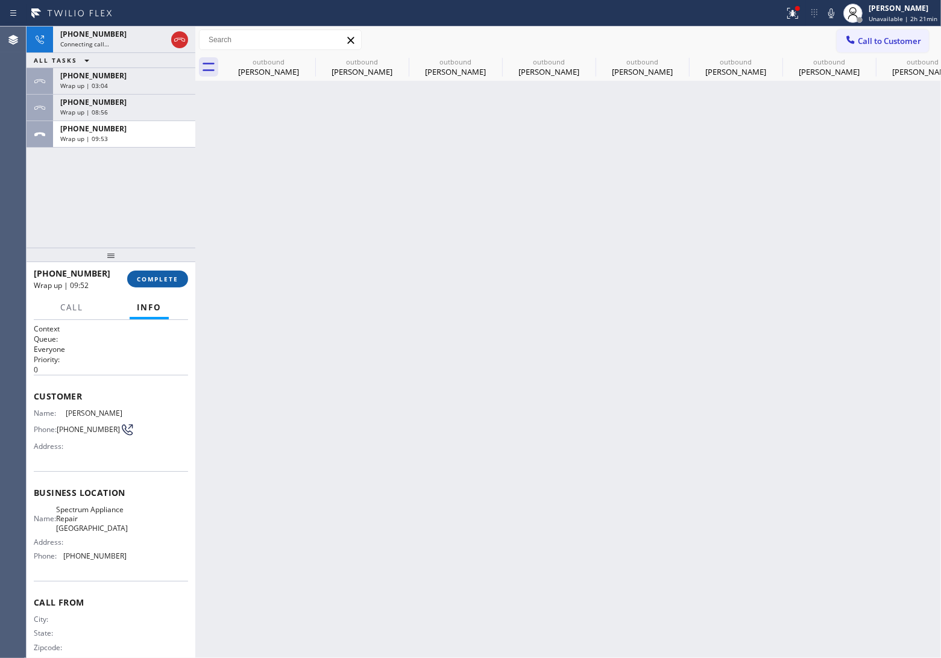
click at [148, 281] on span "COMPLETE" at bounding box center [158, 279] width 42 height 8
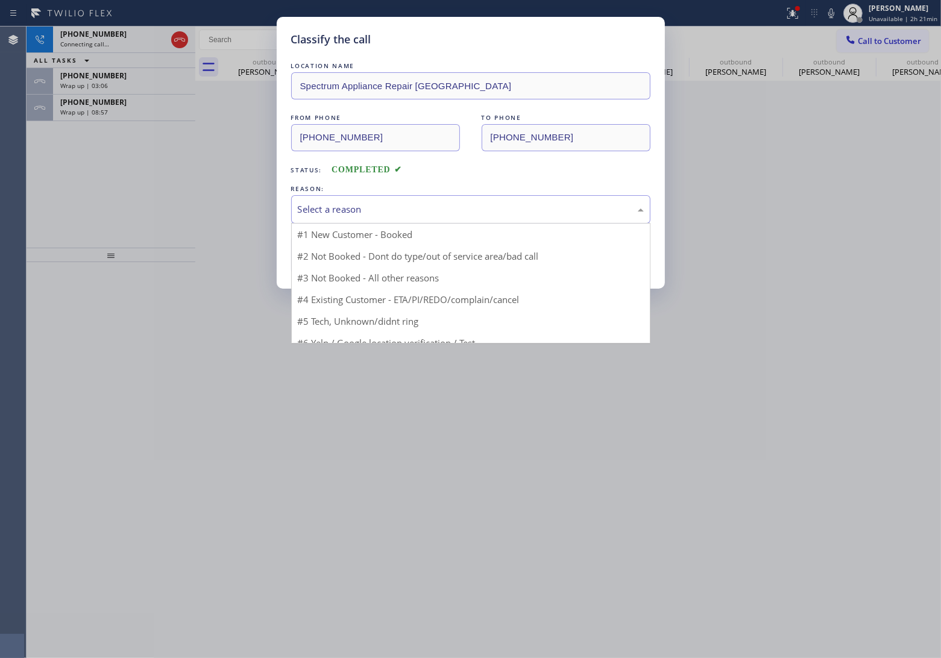
click at [362, 209] on div "Select a reason" at bounding box center [471, 210] width 346 height 14
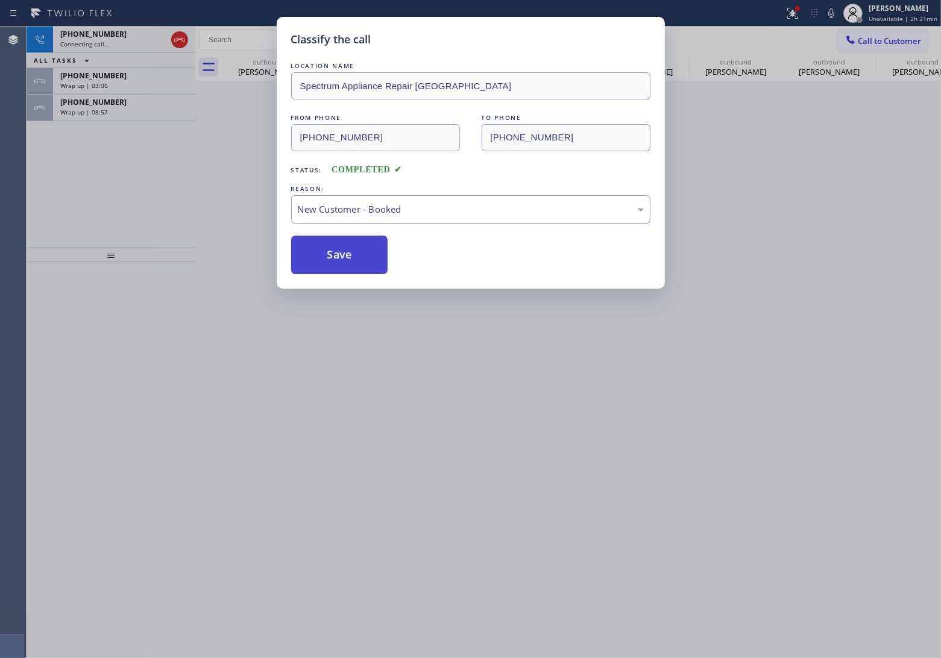
click at [321, 254] on button "Save" at bounding box center [339, 255] width 97 height 39
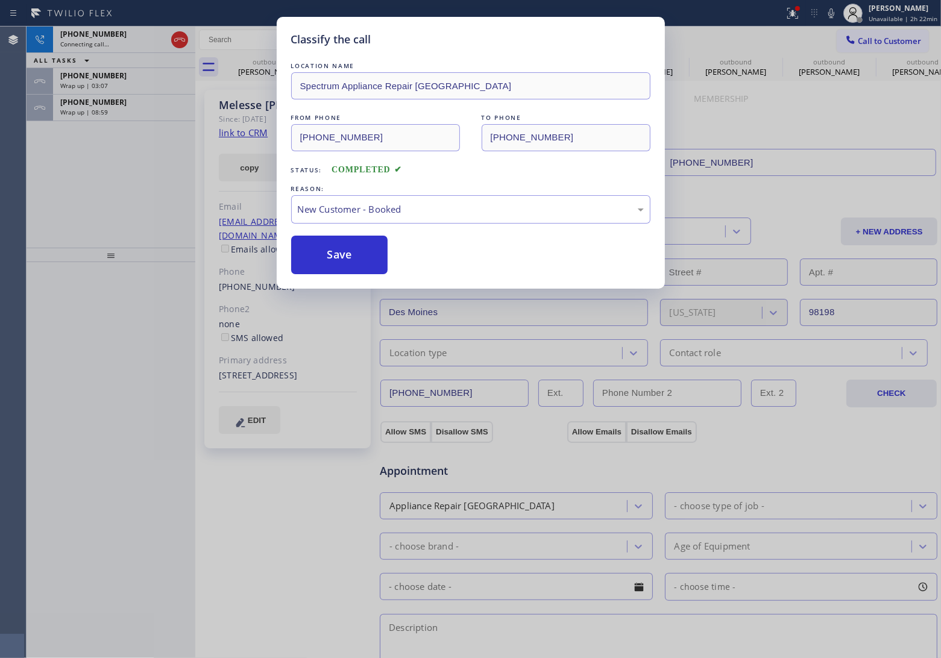
click at [121, 110] on div "Classify the call LOCATION NAME Spectrum Appliance Repair [GEOGRAPHIC_DATA] FRO…" at bounding box center [484, 343] width 914 height 632
click at [121, 110] on div "Wrap up | 08:59" at bounding box center [124, 112] width 128 height 8
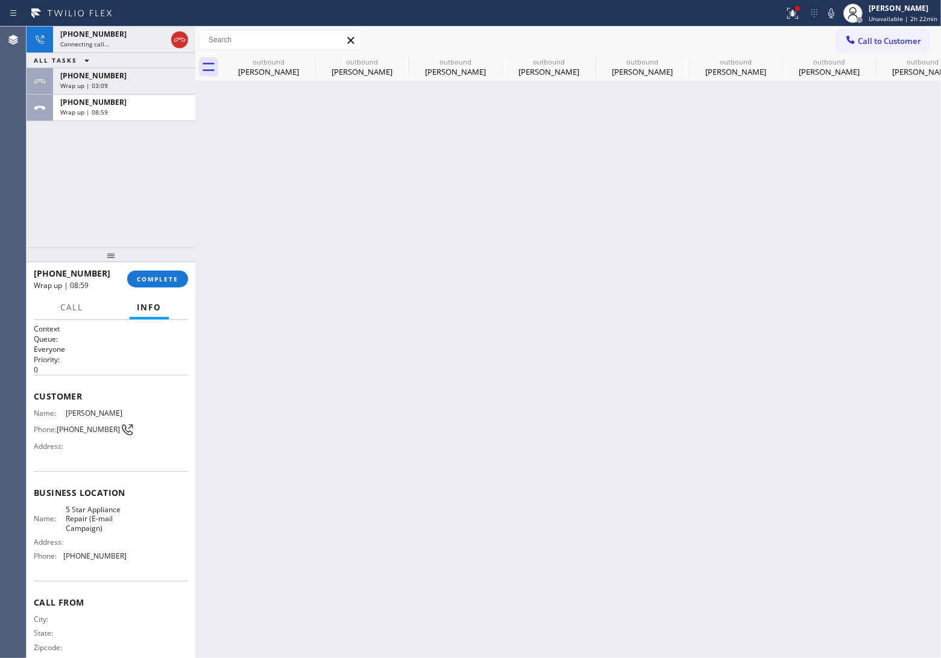
click at [121, 110] on div "Wrap up | 08:59" at bounding box center [124, 112] width 128 height 8
click at [162, 282] on span "COMPLETE" at bounding box center [158, 279] width 42 height 8
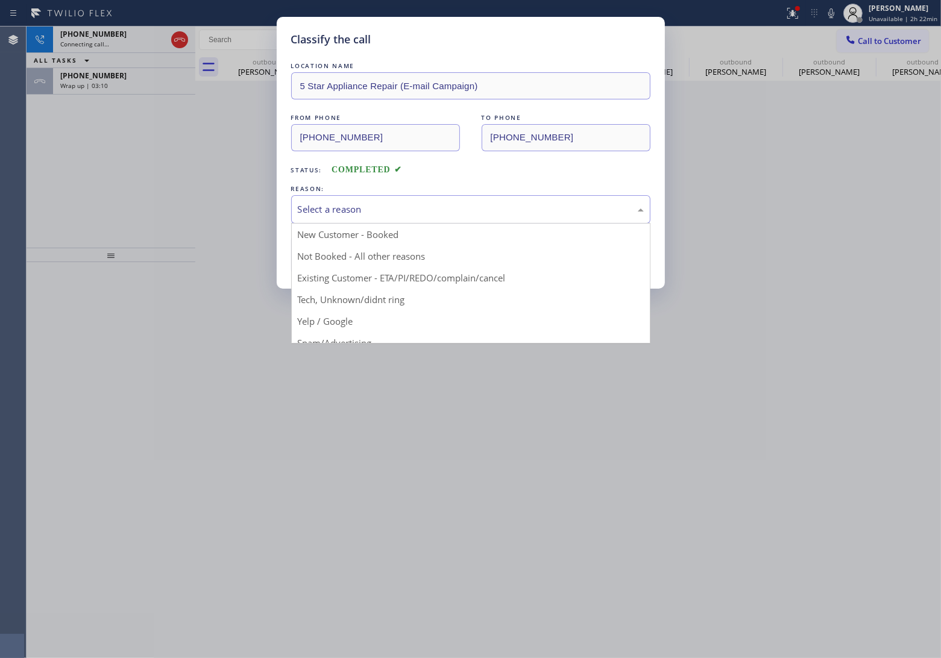
click at [396, 208] on div "Select a reason" at bounding box center [471, 210] width 346 height 14
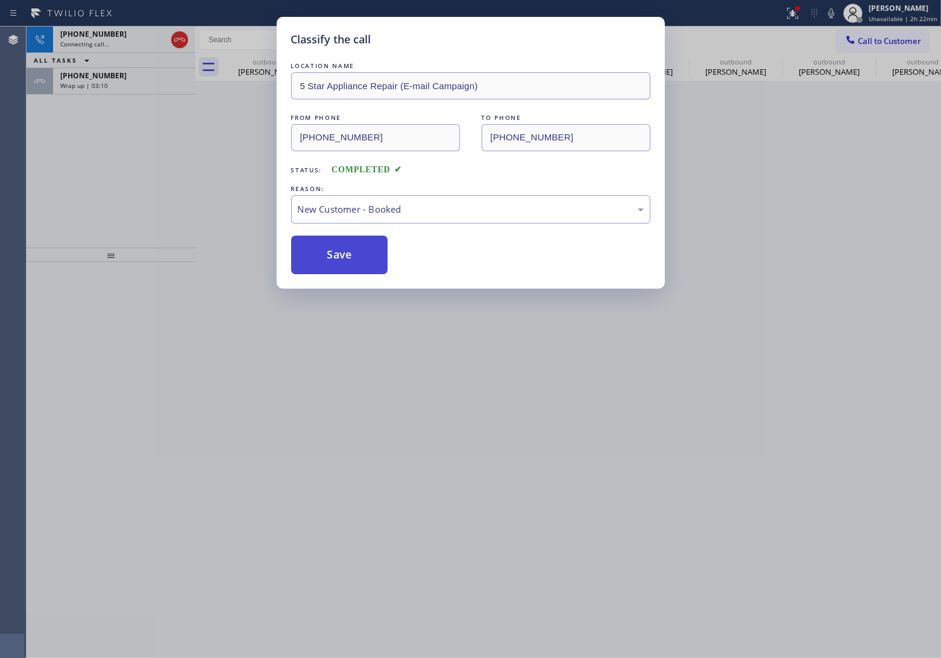
click at [351, 249] on button "Save" at bounding box center [339, 255] width 97 height 39
type input "[PHONE_NUMBER]"
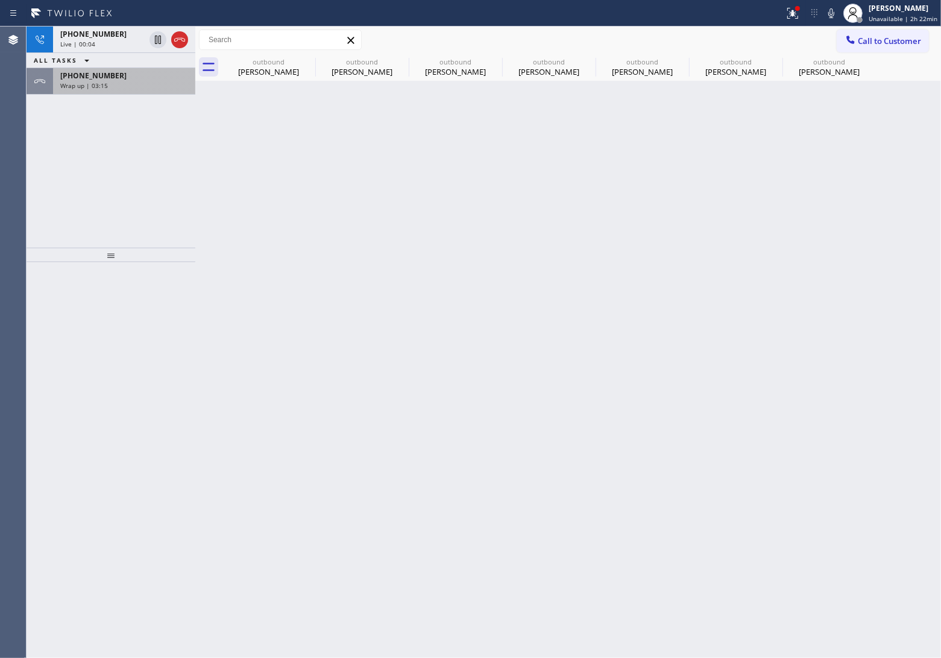
click at [134, 89] on div "Wrap up | 03:15" at bounding box center [124, 85] width 128 height 8
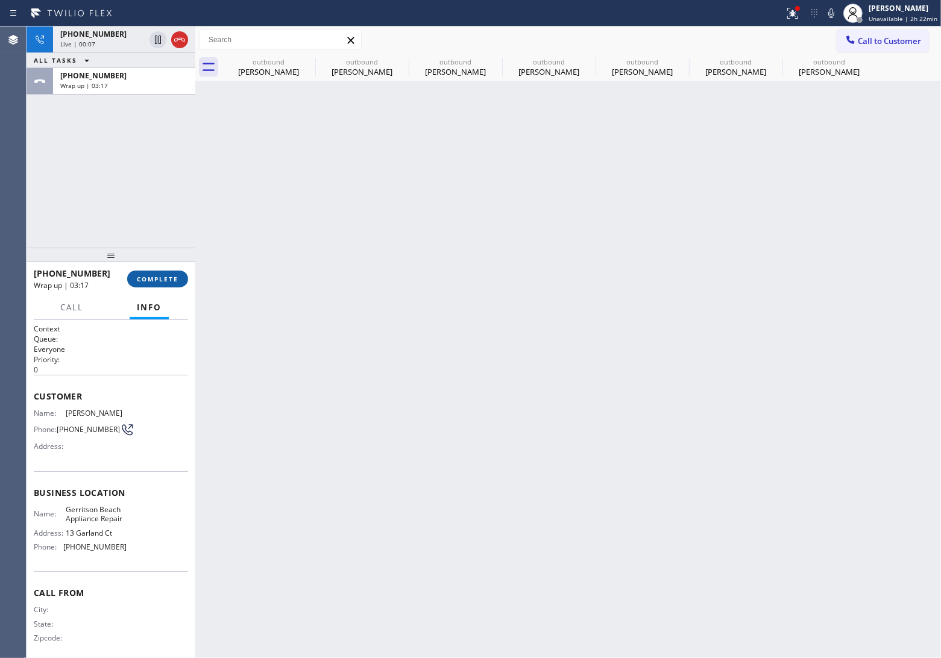
click at [167, 282] on span "COMPLETE" at bounding box center [158, 279] width 42 height 8
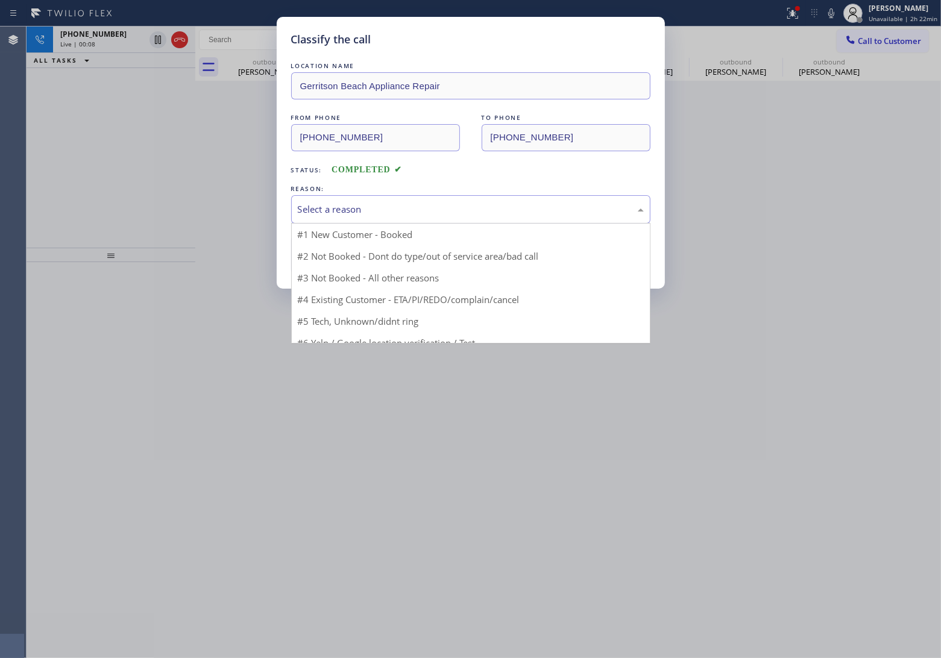
click at [383, 219] on div "Select a reason" at bounding box center [470, 209] width 359 height 28
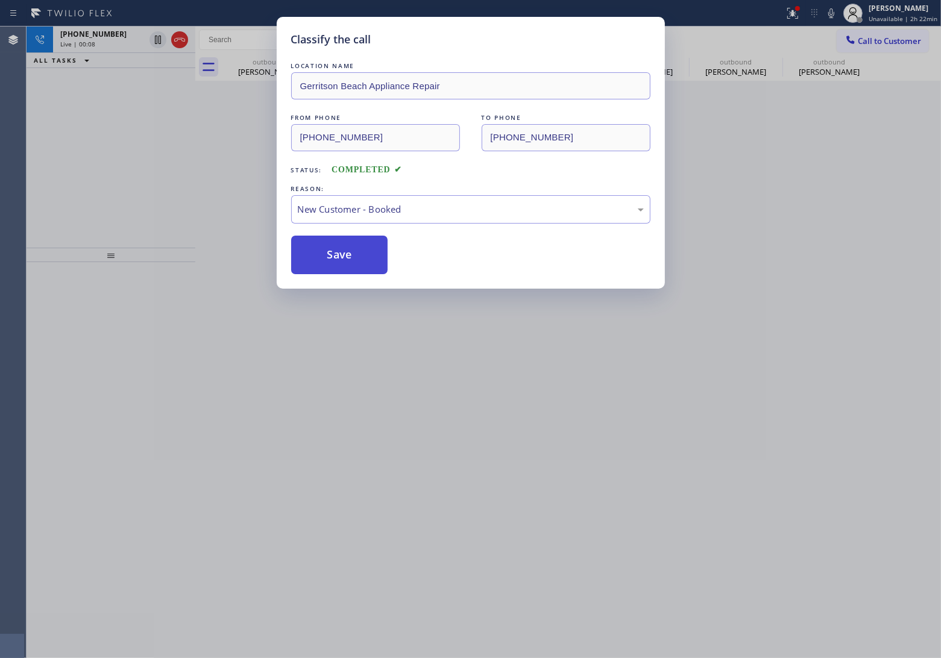
click at [371, 251] on button "Save" at bounding box center [339, 255] width 97 height 39
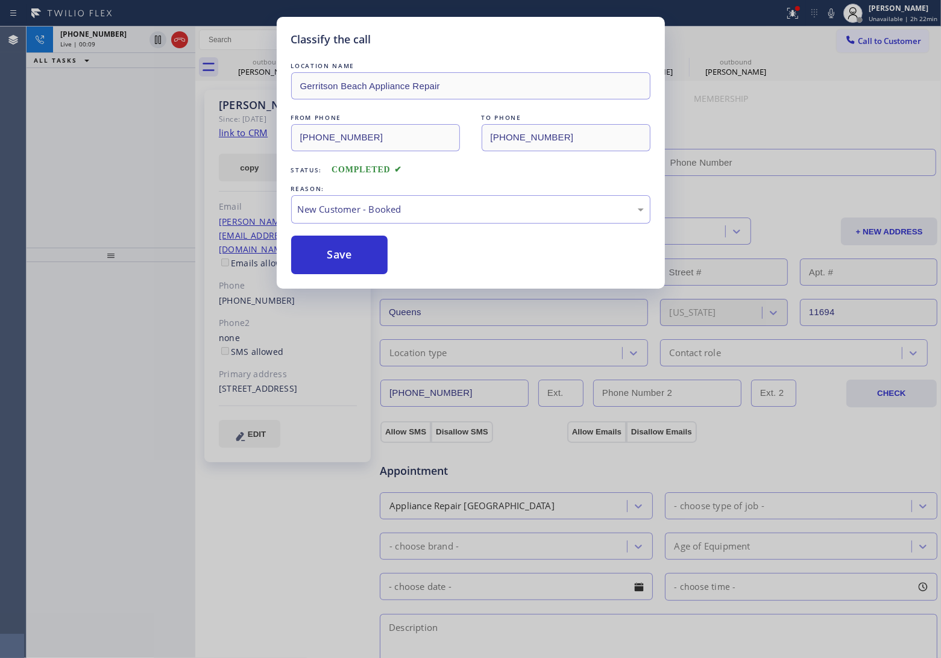
type input "[PHONE_NUMBER]"
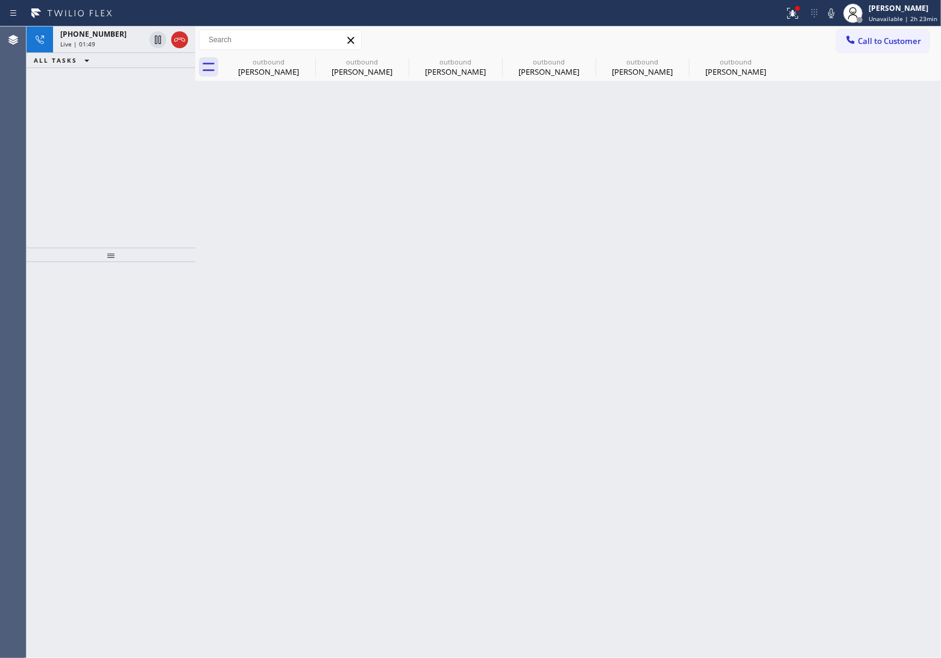
click at [11, 166] on div "Agent Desktop" at bounding box center [13, 343] width 26 height 632
click at [158, 34] on icon at bounding box center [158, 40] width 14 height 14
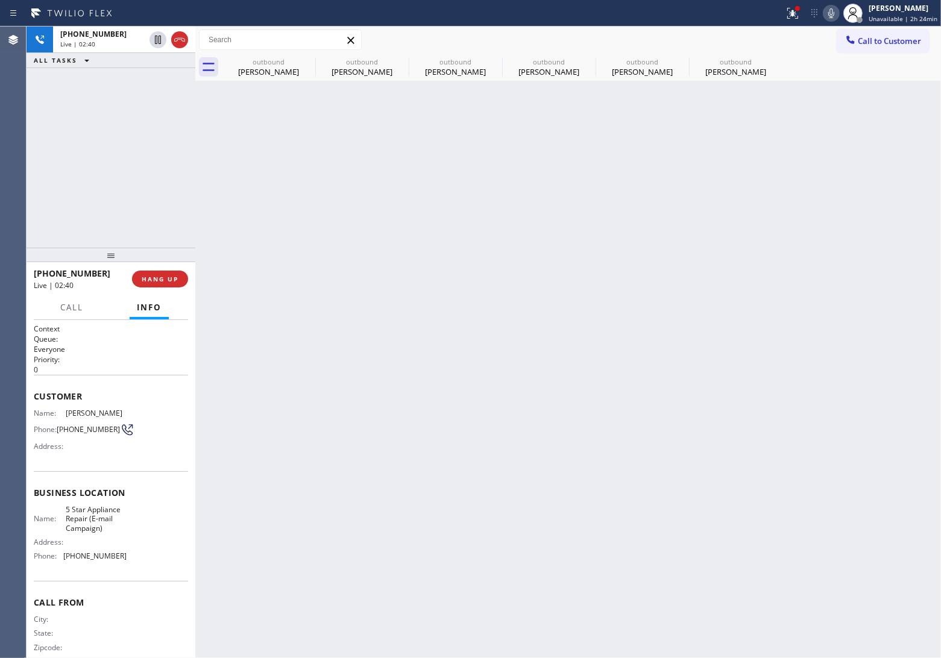
drag, startPoint x: 841, startPoint y: 13, endPoint x: 731, endPoint y: 46, distance: 115.4
click at [838, 13] on icon at bounding box center [831, 13] width 14 height 14
click at [308, 60] on icon at bounding box center [307, 61] width 11 height 11
click at [0, 0] on icon at bounding box center [0, 0] width 0 height 0
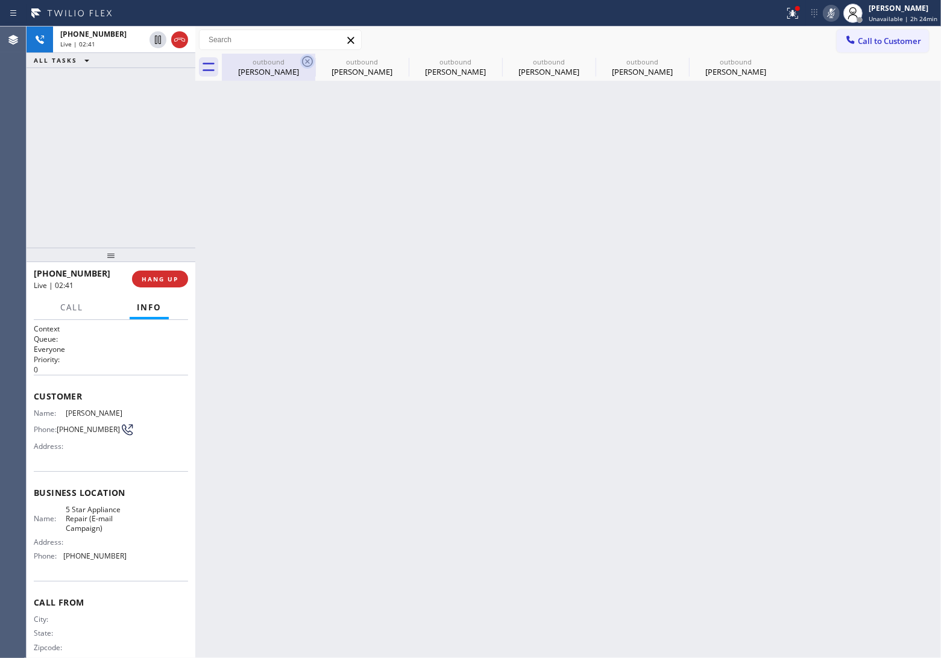
click at [0, 0] on icon at bounding box center [0, 0] width 0 height 0
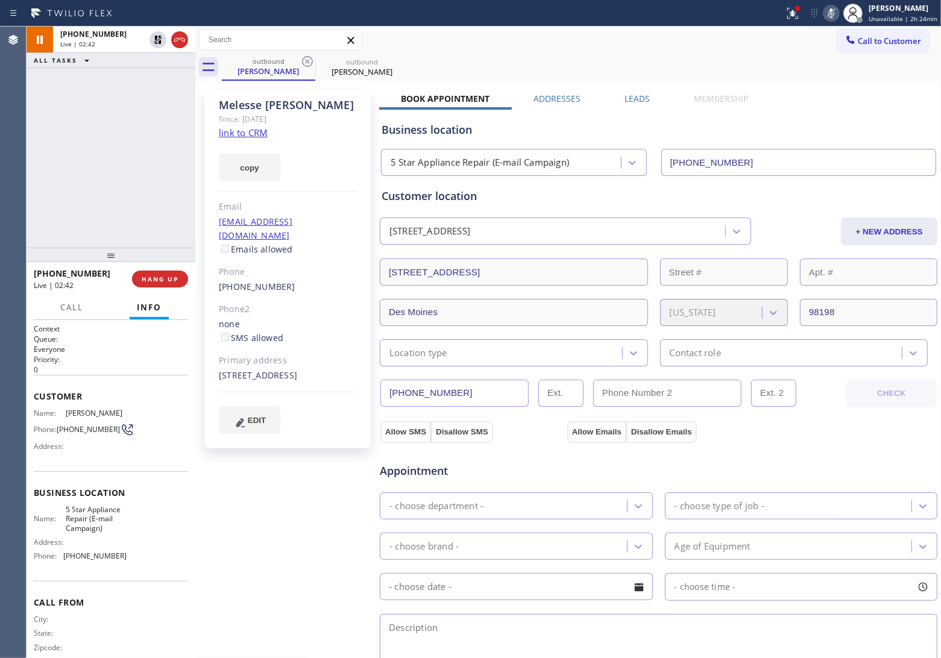
click at [308, 60] on icon at bounding box center [307, 61] width 11 height 11
click at [0, 0] on icon at bounding box center [0, 0] width 0 height 0
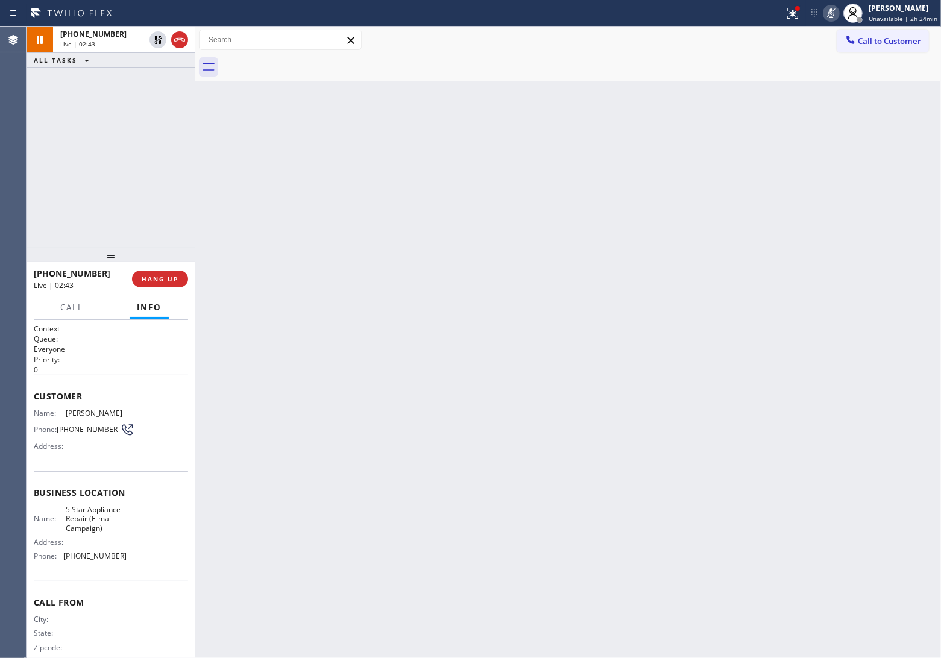
click at [308, 60] on div at bounding box center [581, 67] width 719 height 27
drag, startPoint x: 31, startPoint y: 108, endPoint x: 68, endPoint y: 56, distance: 64.0
click at [31, 108] on div "[PHONE_NUMBER] Live | 02:52 ALL TASKS ALL TASKS ACTIVE TASKS TASKS IN WRAP UP" at bounding box center [111, 137] width 169 height 221
click at [154, 40] on icon at bounding box center [158, 40] width 14 height 14
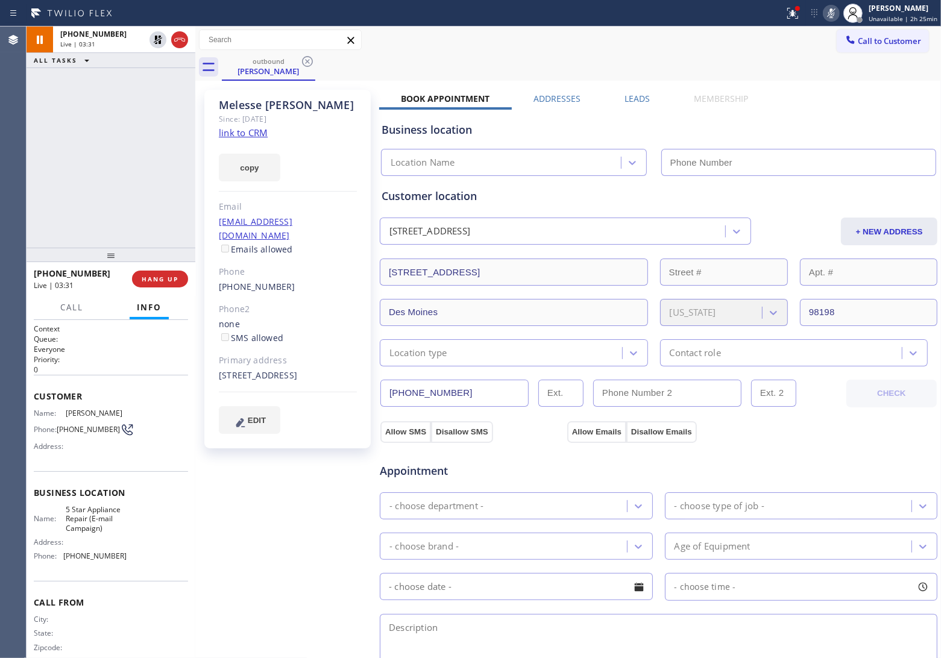
click at [834, 15] on icon at bounding box center [831, 13] width 14 height 14
type input "[PHONE_NUMBER]"
click at [40, 154] on div "[PHONE_NUMBER] Live | 06:04 ALL TASKS ALL TASKS ACTIVE TASKS TASKS IN WRAP UP" at bounding box center [111, 137] width 169 height 221
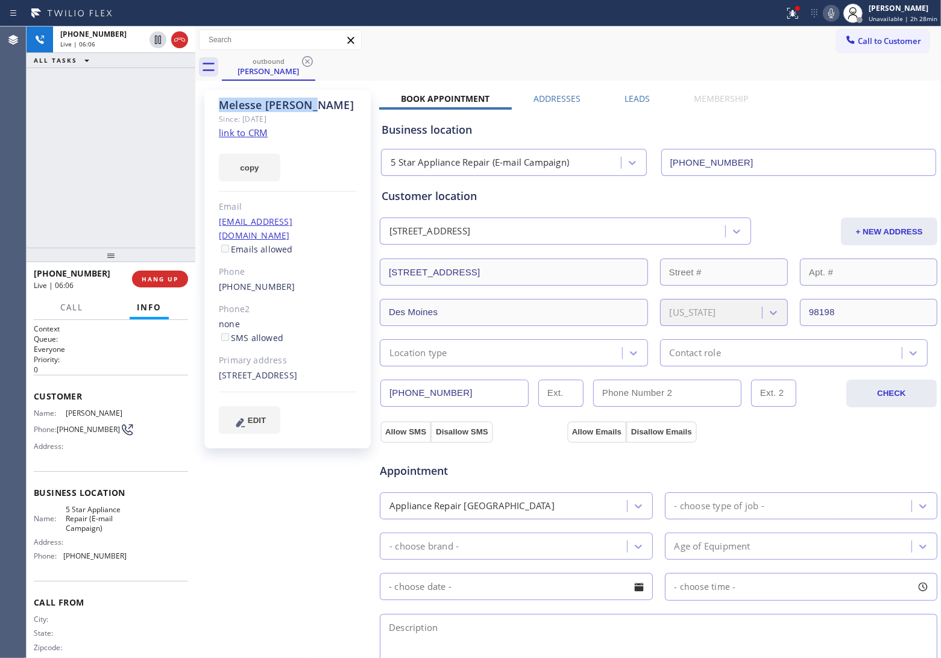
drag, startPoint x: 317, startPoint y: 101, endPoint x: 215, endPoint y: 104, distance: 102.5
click at [215, 104] on div "[PERSON_NAME] Since: [DATE] link to CRM copy Email [EMAIL_ADDRESS][DOMAIN_NAME]…" at bounding box center [287, 269] width 166 height 359
copy div "[PERSON_NAME]"
drag, startPoint x: 80, startPoint y: 444, endPoint x: 61, endPoint y: 432, distance: 22.1
click at [61, 432] on span "[PHONE_NUMBER]" at bounding box center [88, 429] width 63 height 9
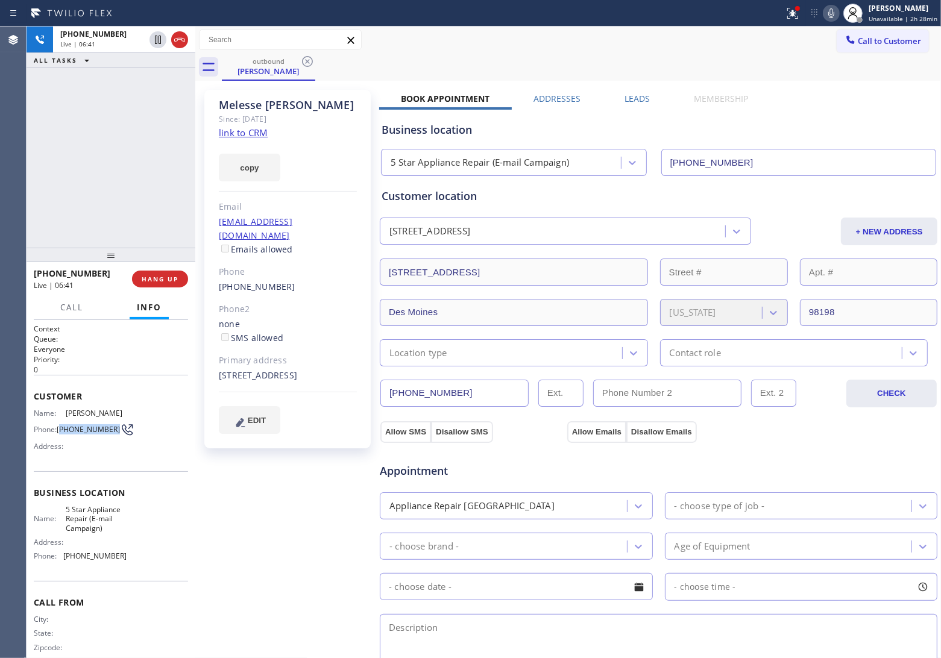
copy span "206) 397-9333"
click at [292, 107] on div "[PERSON_NAME]" at bounding box center [288, 105] width 138 height 14
copy div "[PERSON_NAME]"
click at [22, 124] on div "Agent Desktop" at bounding box center [13, 343] width 26 height 632
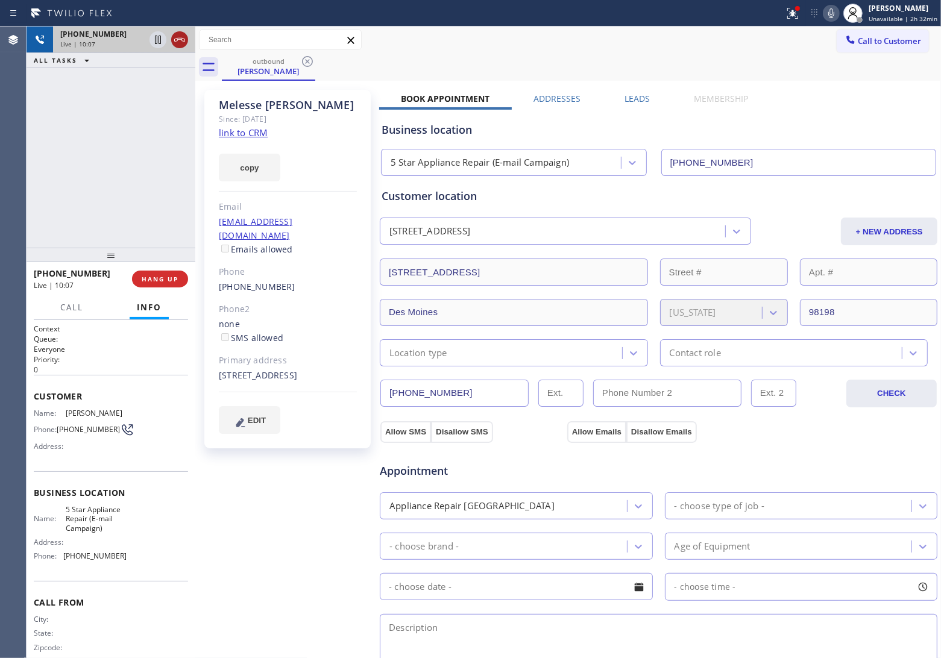
click at [179, 42] on icon at bounding box center [179, 40] width 14 height 14
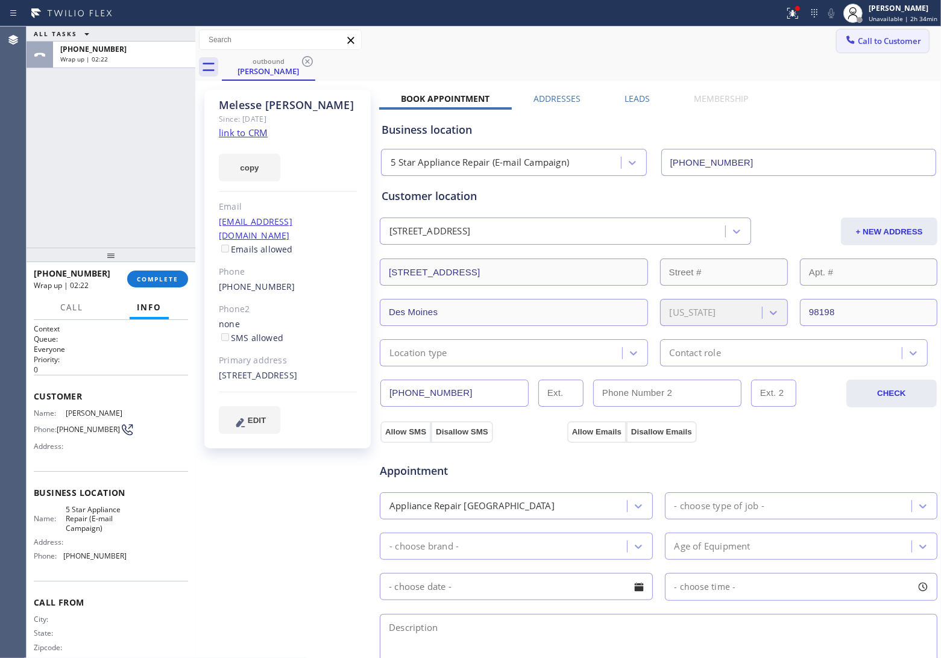
click at [877, 40] on span "Call to Customer" at bounding box center [889, 41] width 63 height 11
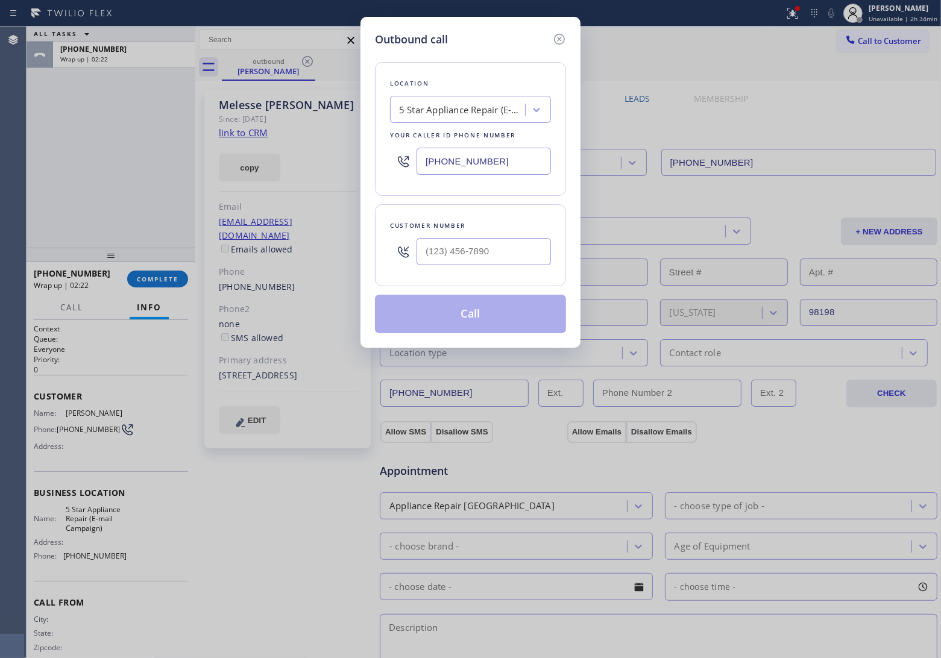
click at [482, 166] on input "[PHONE_NUMBER]" at bounding box center [484, 161] width 134 height 27
paste input "76-5118"
type input "[PHONE_NUMBER]"
type input "(___) ___-____"
click at [486, 258] on input "(___) ___-____" at bounding box center [484, 251] width 134 height 27
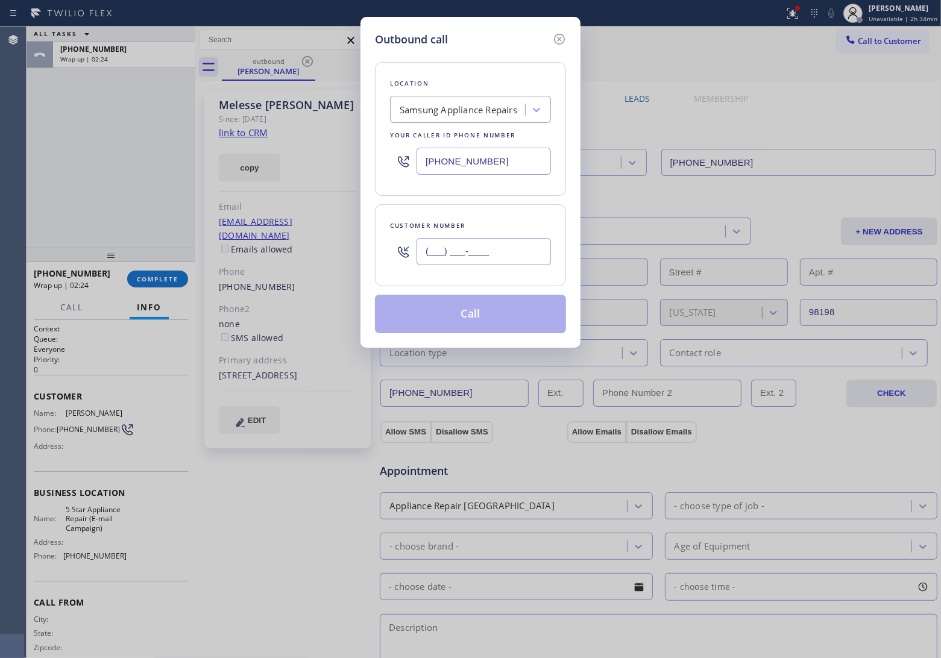
paste input "315) 547-2529"
type input "[PHONE_NUMBER]"
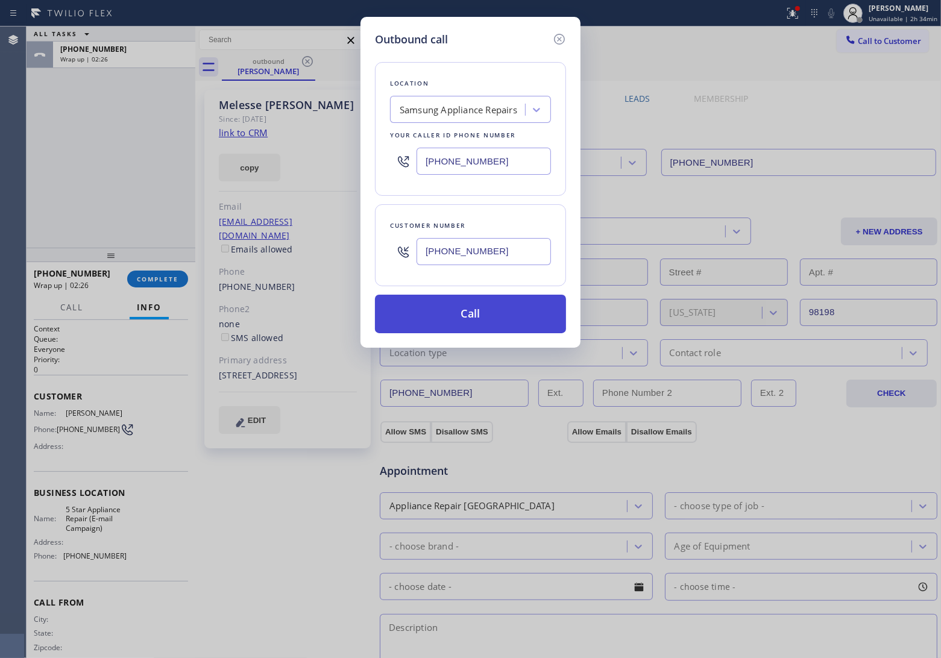
click at [470, 321] on button "Call" at bounding box center [470, 314] width 191 height 39
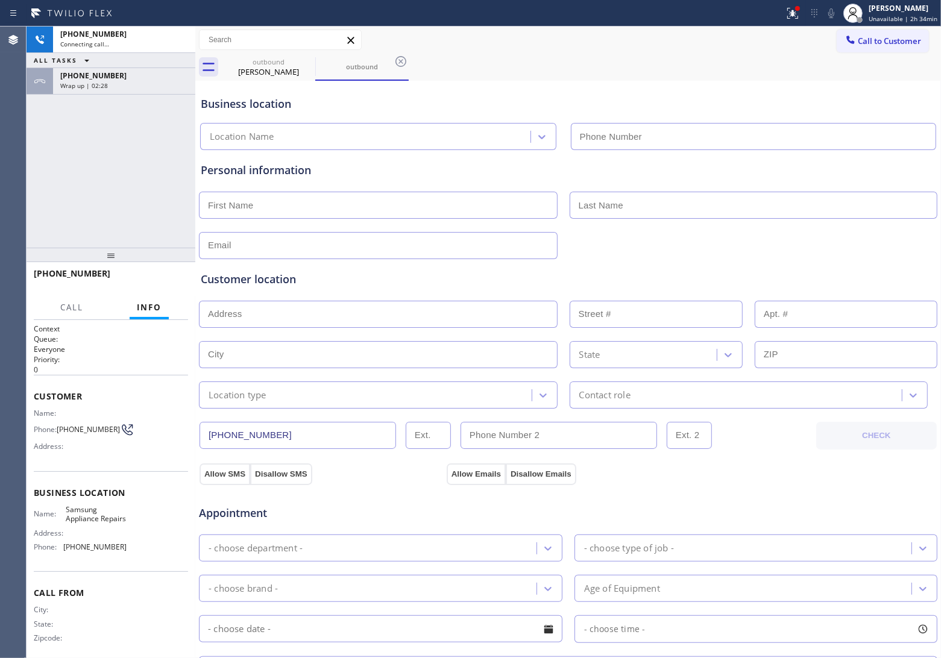
type input "[PHONE_NUMBER]"
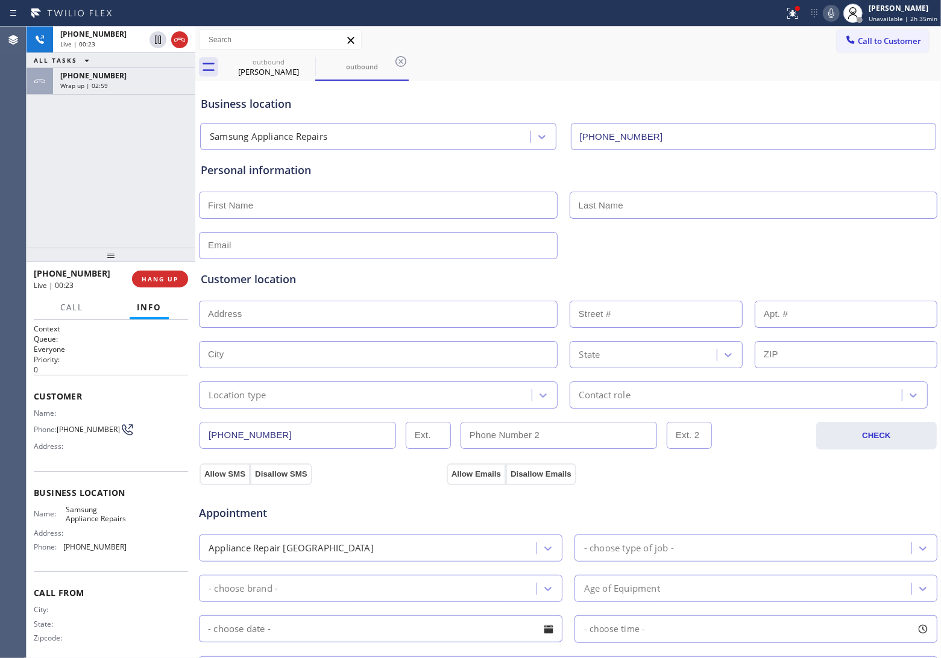
click at [19, 158] on div "Agent Desktop" at bounding box center [13, 343] width 26 height 632
click at [182, 40] on icon at bounding box center [179, 40] width 14 height 14
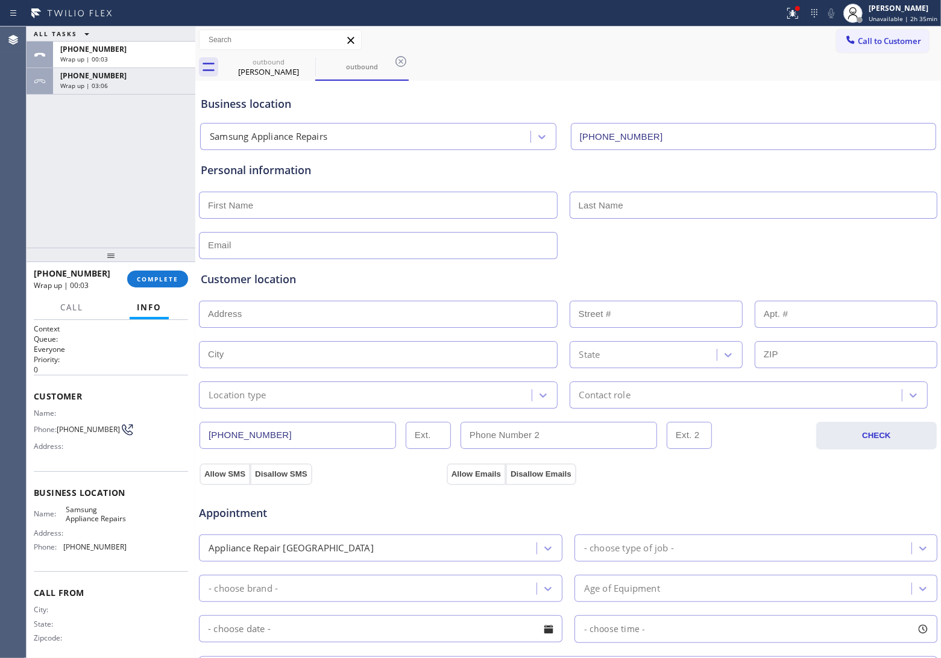
drag, startPoint x: 872, startPoint y: 25, endPoint x: 719, endPoint y: 99, distance: 170.1
click at [867, 31] on div "Status report Issue detected This issue could affect your workflow. Please cont…" at bounding box center [470, 329] width 941 height 658
click at [869, 41] on span "Call to Customer" at bounding box center [889, 41] width 63 height 11
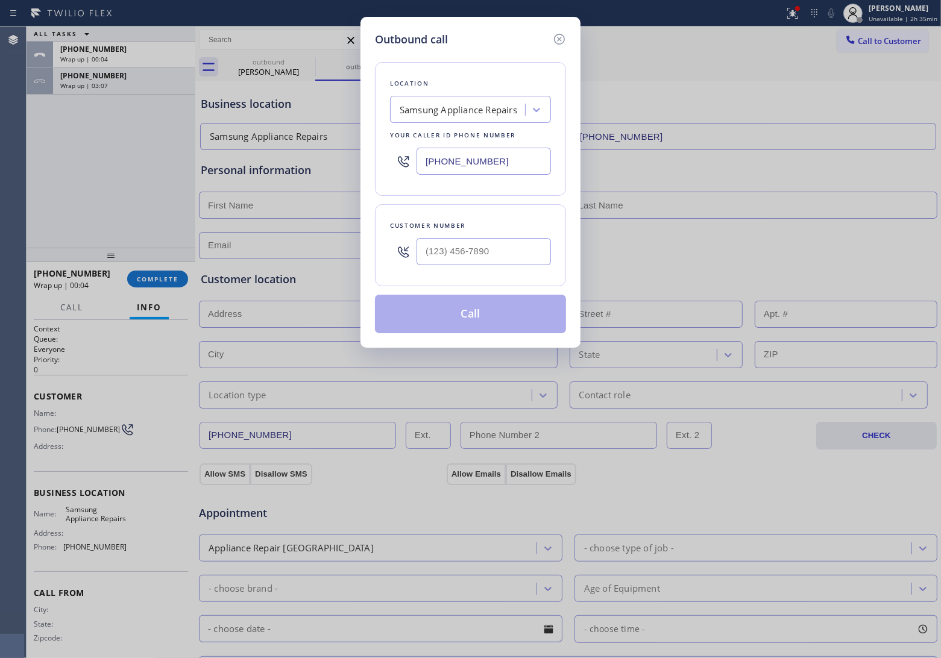
click at [494, 169] on input "[PHONE_NUMBER]" at bounding box center [484, 161] width 134 height 27
paste input "516) 563-5180"
type input "[PHONE_NUMBER]"
type input "(___) ___-____"
click at [464, 257] on input "text" at bounding box center [484, 251] width 134 height 27
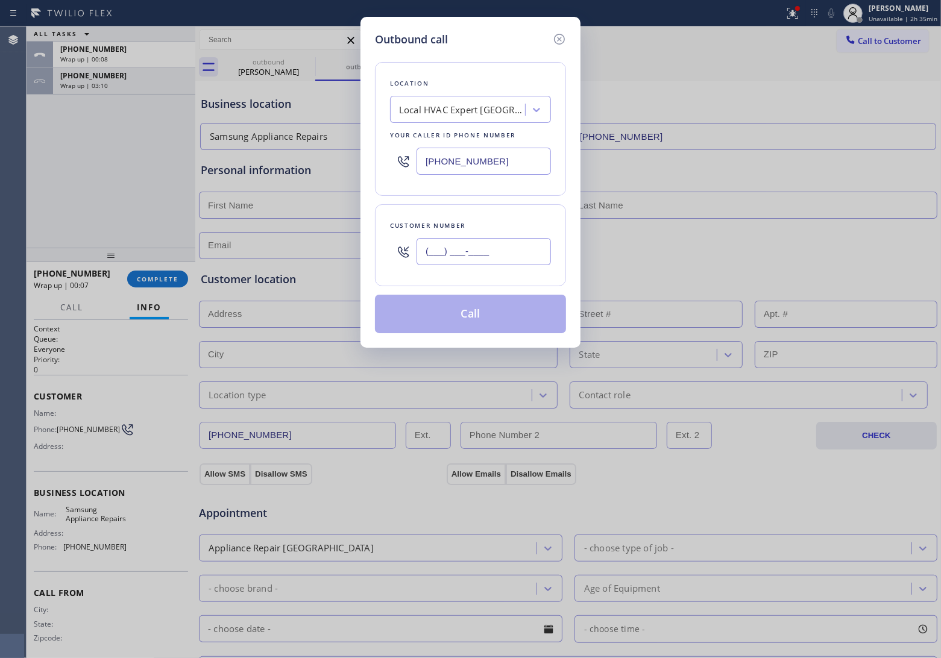
paste input "516) 452-8671"
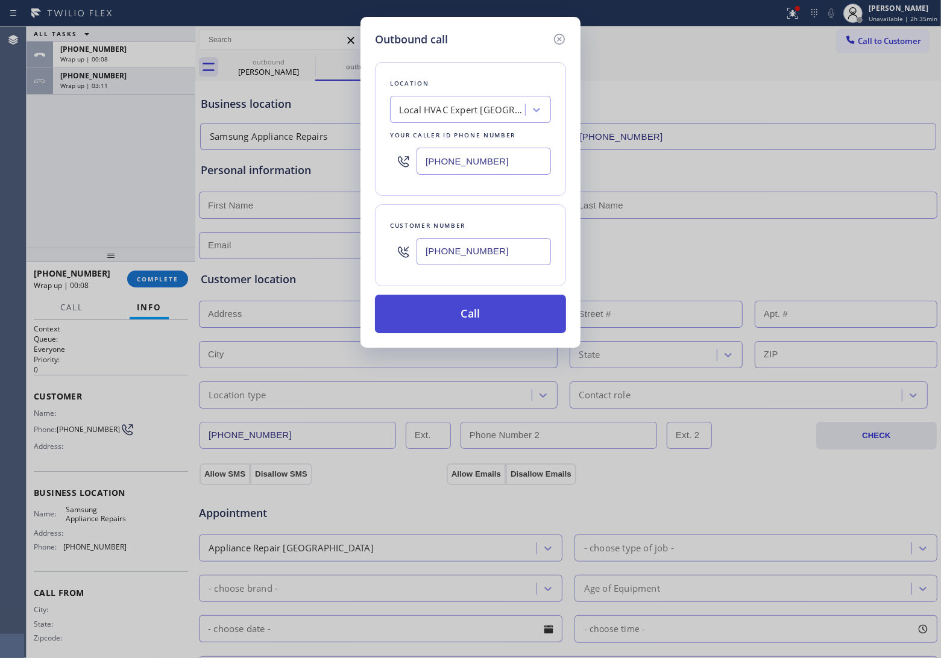
type input "[PHONE_NUMBER]"
click at [479, 310] on button "Call" at bounding box center [470, 314] width 191 height 39
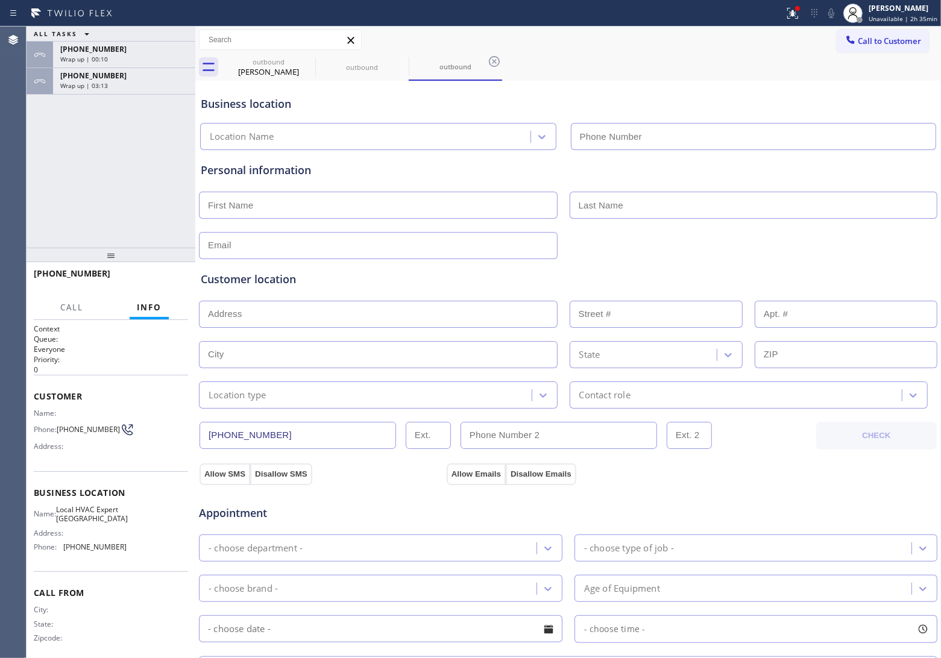
type input "[PHONE_NUMBER]"
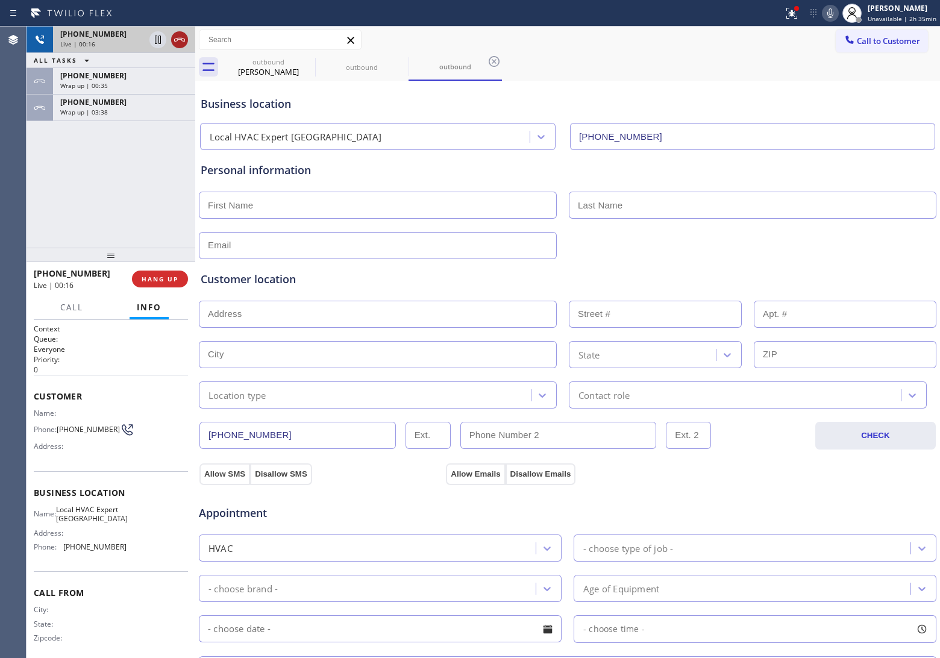
click at [178, 43] on icon at bounding box center [179, 40] width 14 height 14
click at [160, 286] on button "HANG UP" at bounding box center [160, 279] width 56 height 17
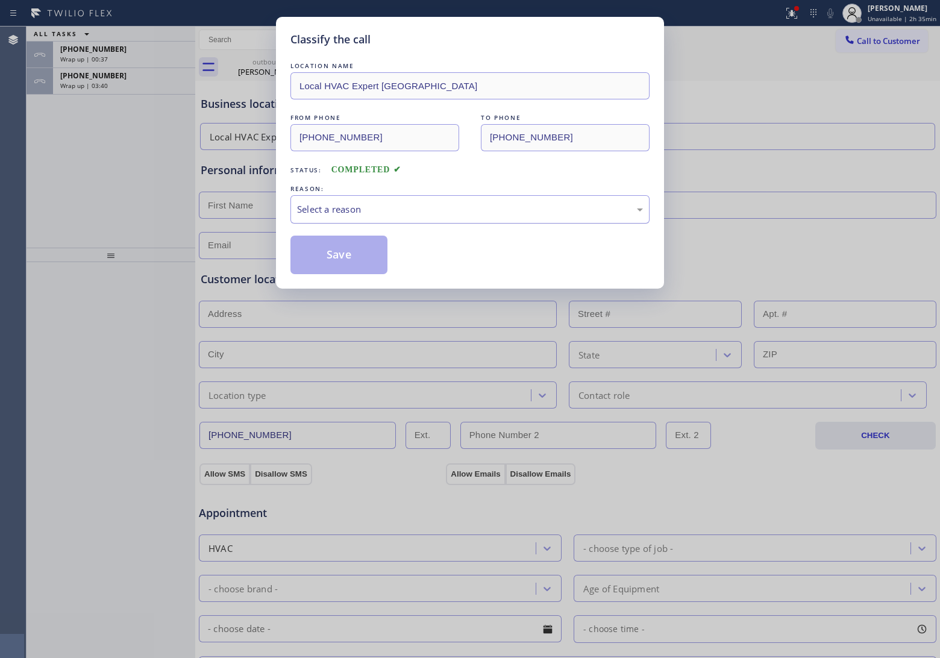
click at [417, 210] on div "Select a reason" at bounding box center [470, 210] width 346 height 14
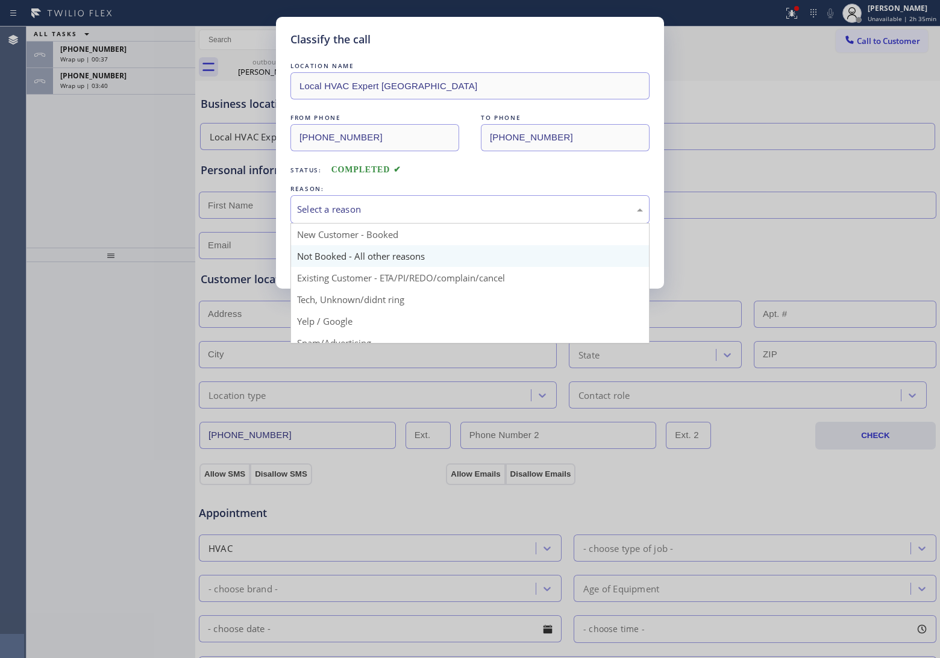
click at [366, 254] on button "Save" at bounding box center [339, 255] width 97 height 39
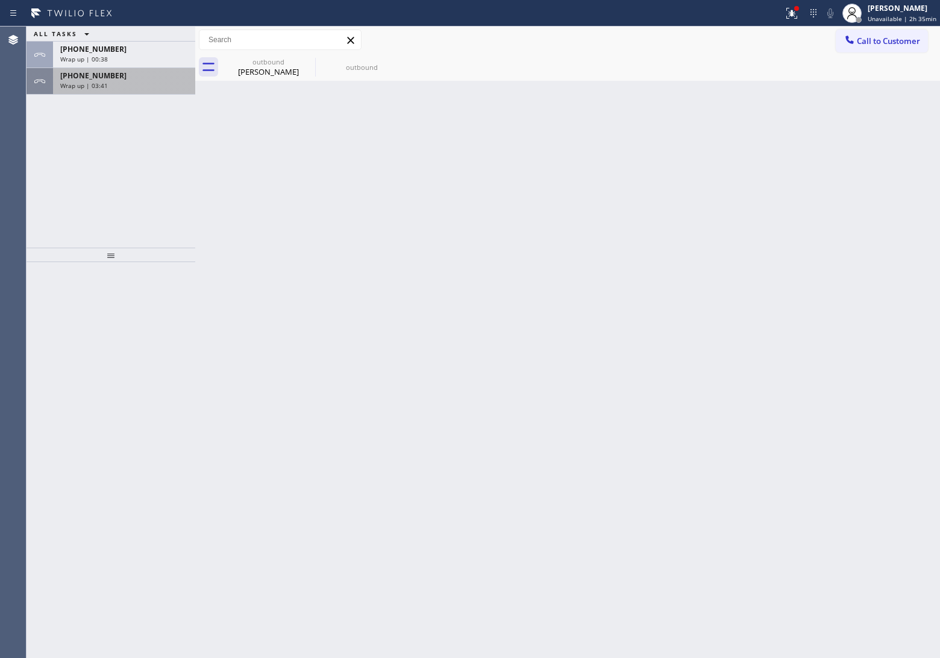
click at [131, 83] on div "Wrap up | 03:41" at bounding box center [124, 85] width 128 height 8
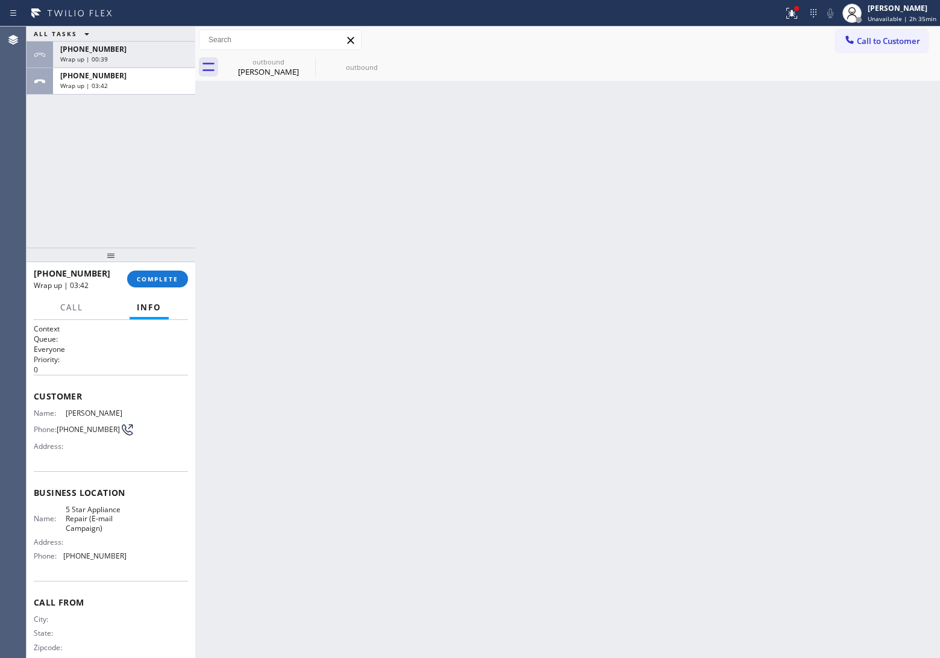
drag, startPoint x: 131, startPoint y: 83, endPoint x: 189, endPoint y: 234, distance: 161.8
click at [136, 91] on div "[PHONE_NUMBER] Wrap up | 03:42" at bounding box center [121, 81] width 137 height 27
click at [169, 279] on span "COMPLETE" at bounding box center [158, 279] width 42 height 8
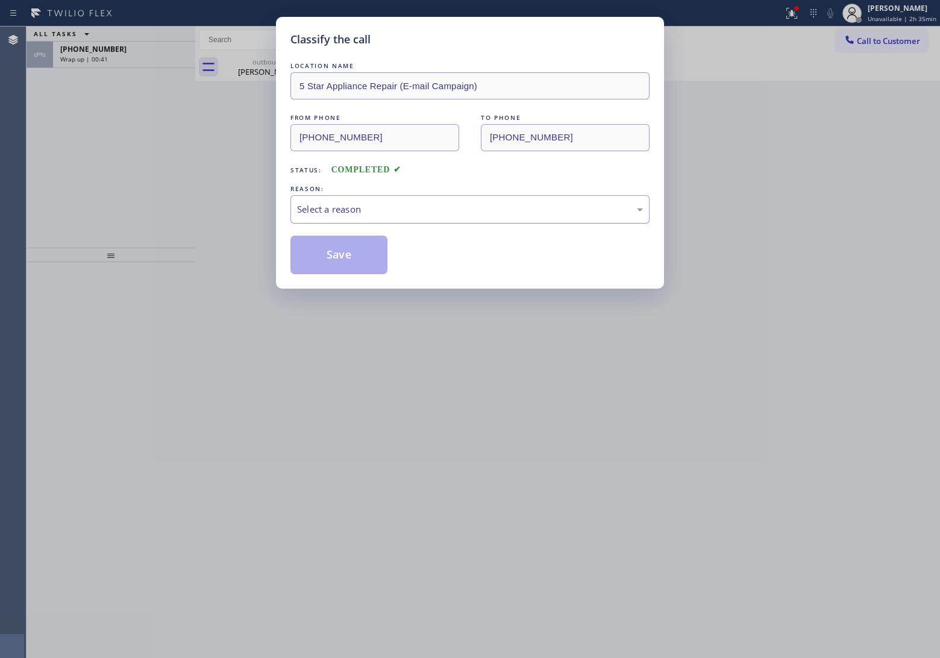
click at [338, 214] on div "Select a reason" at bounding box center [470, 210] width 346 height 14
click at [347, 259] on button "Save" at bounding box center [339, 255] width 97 height 39
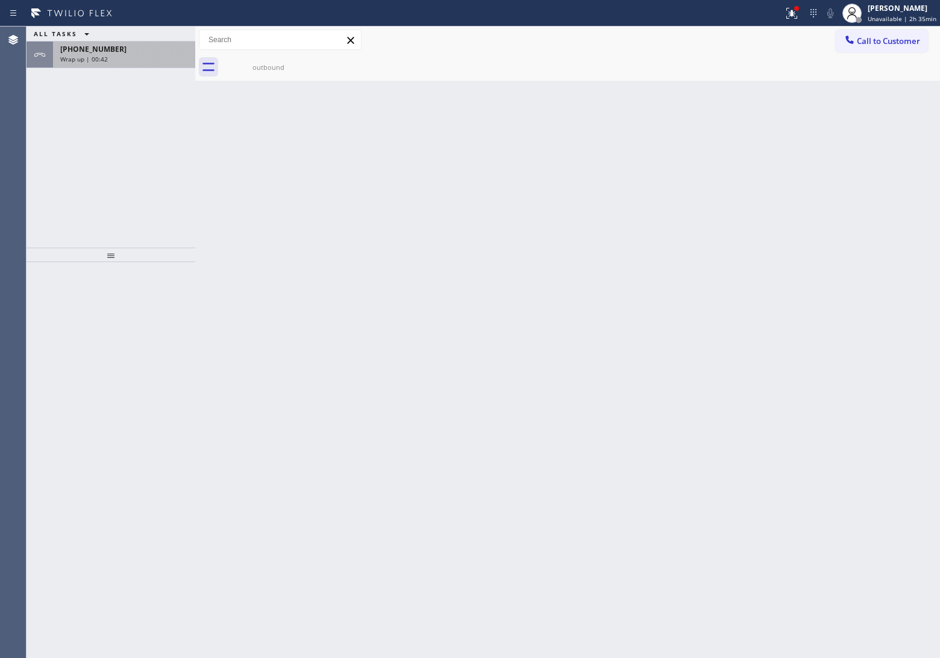
click at [121, 56] on div "Wrap up | 00:42" at bounding box center [124, 59] width 128 height 8
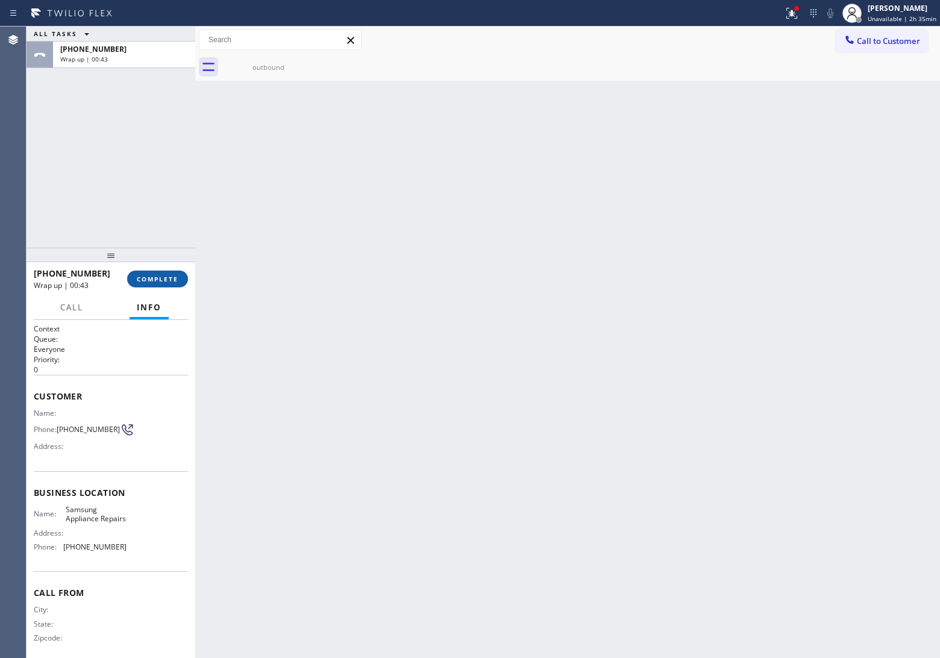
click at [172, 272] on button "COMPLETE" at bounding box center [157, 279] width 61 height 17
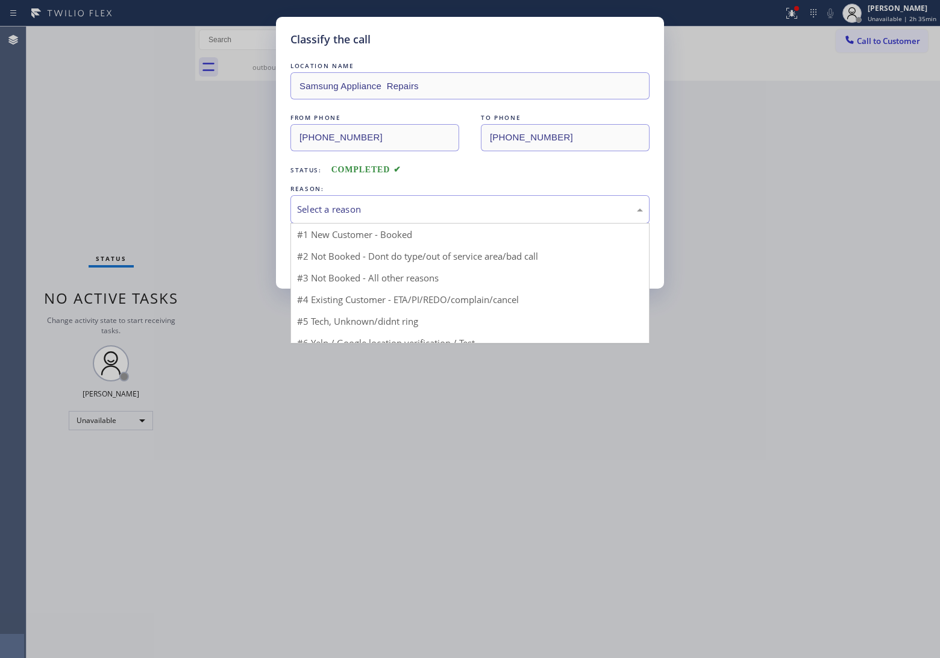
drag, startPoint x: 368, startPoint y: 209, endPoint x: 357, endPoint y: 254, distance: 46.9
click at [368, 212] on div "Select a reason" at bounding box center [470, 210] width 346 height 14
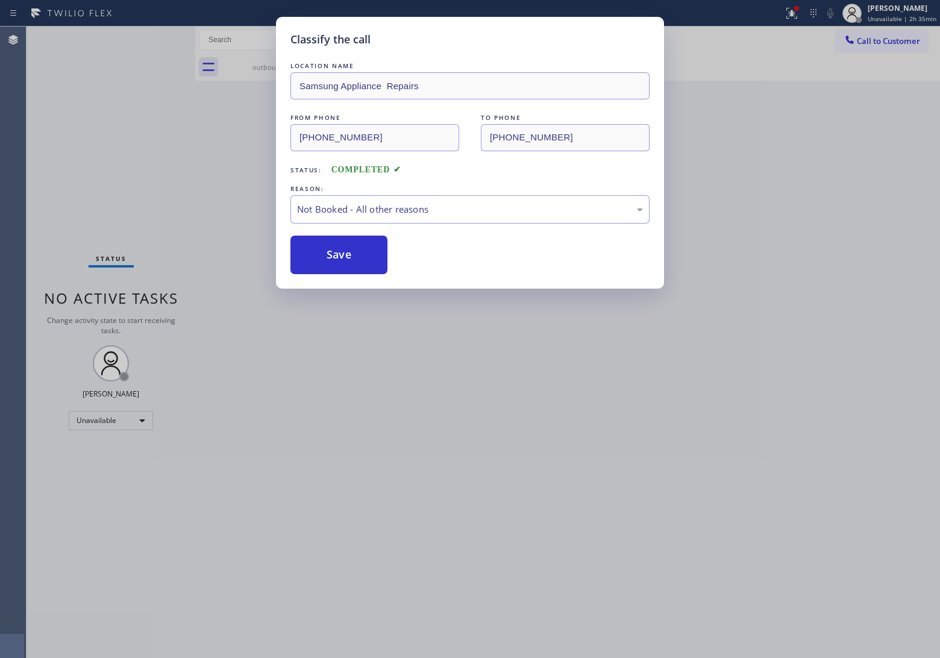
click at [348, 260] on button "Save" at bounding box center [339, 255] width 97 height 39
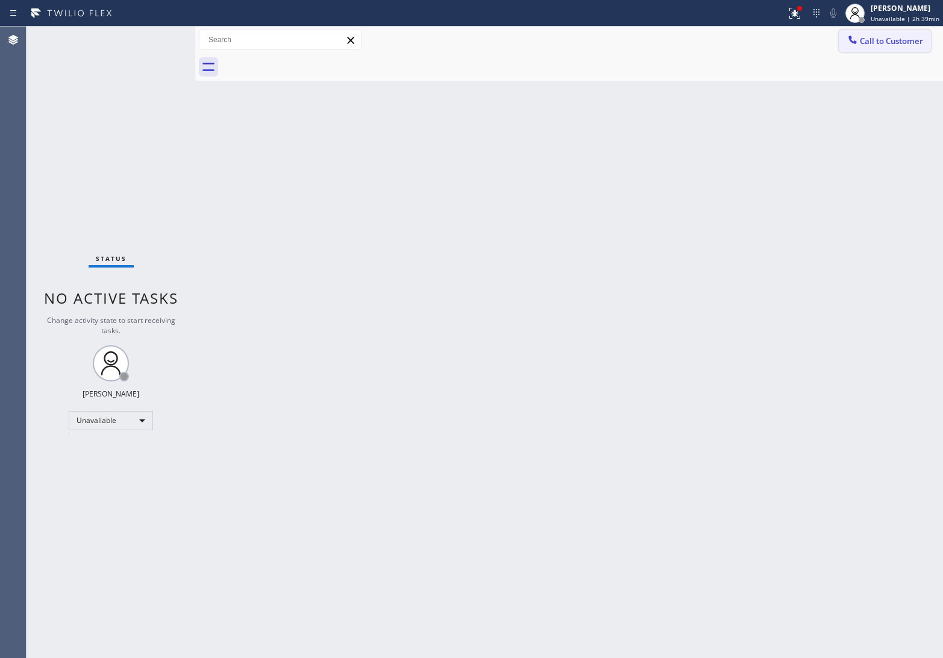
click at [881, 34] on button "Call to Customer" at bounding box center [885, 41] width 92 height 23
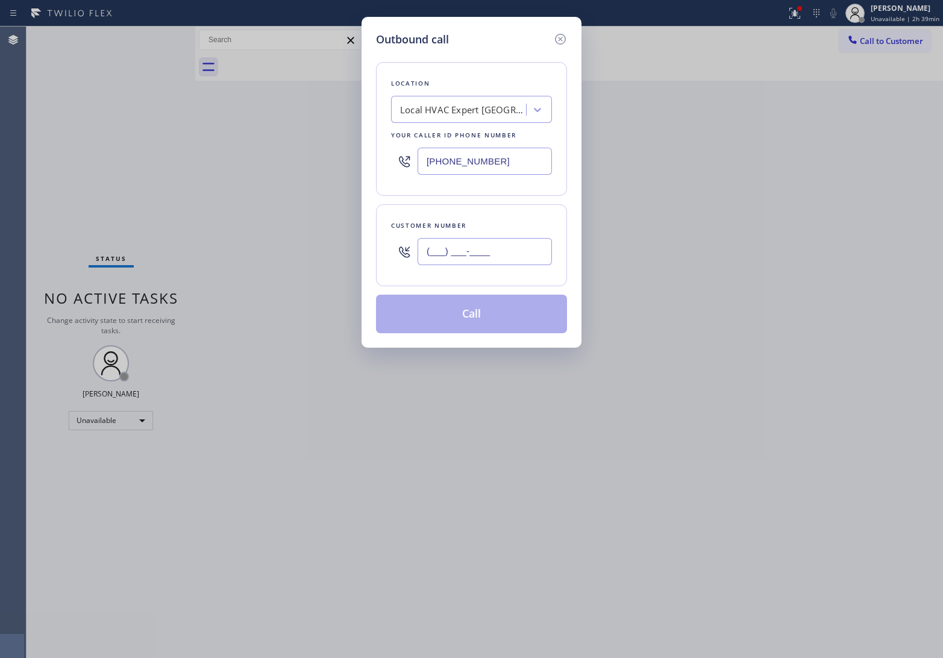
click at [511, 252] on input "(___) ___-____" at bounding box center [485, 251] width 134 height 27
paste input "562) 458-2222"
type input "[PHONE_NUMBER]"
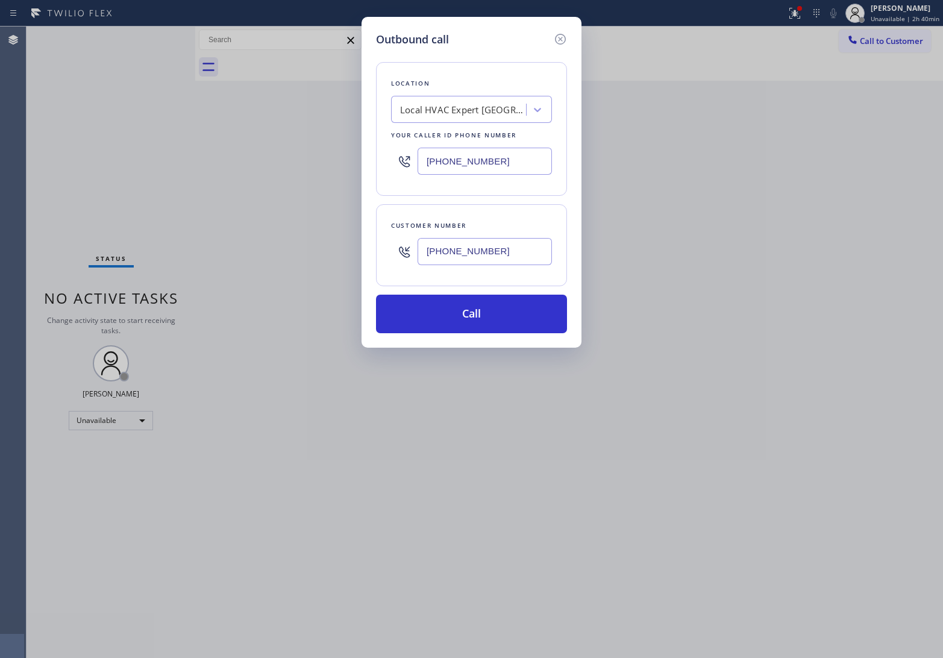
click at [466, 159] on input "[PHONE_NUMBER]" at bounding box center [485, 161] width 134 height 27
paste input "760) 670-2797"
type input "[PHONE_NUMBER]"
click at [447, 312] on button "Call" at bounding box center [471, 314] width 191 height 39
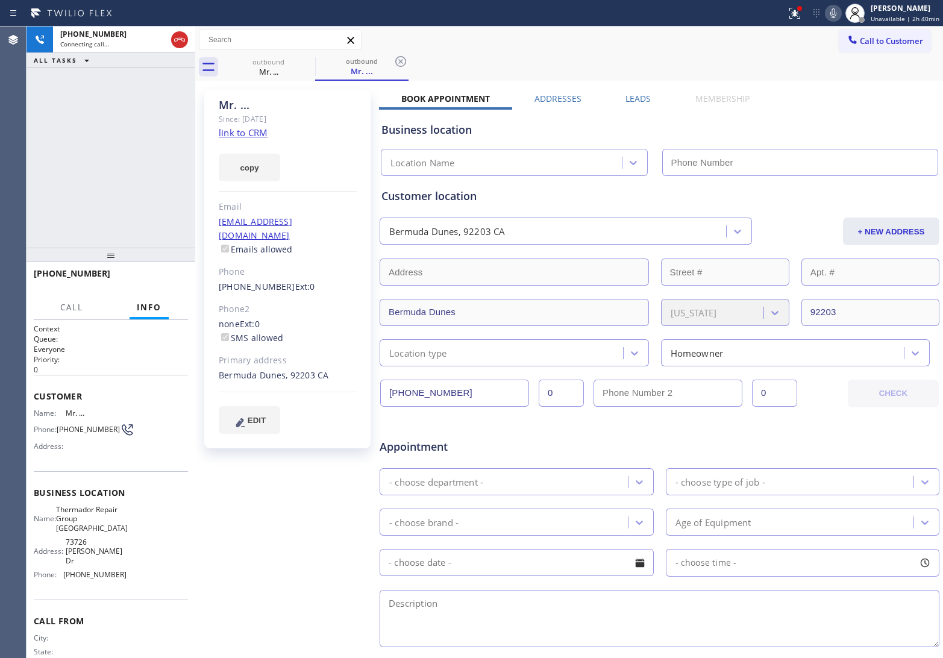
type input "[PHONE_NUMBER]"
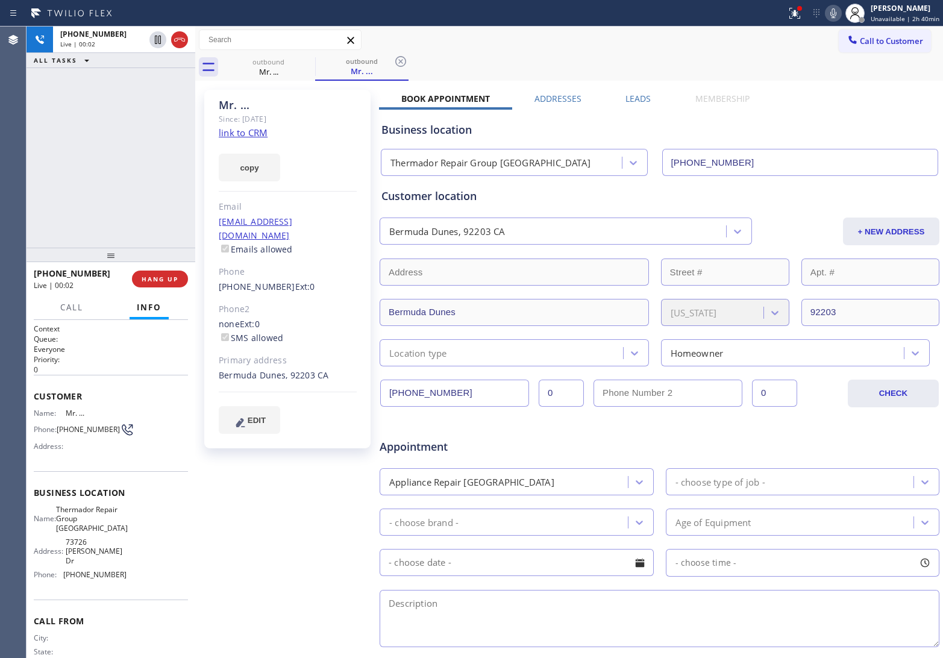
click at [28, 175] on div "[PHONE_NUMBER] Live | 00:02 ALL TASKS ALL TASKS ACTIVE TASKS TASKS IN WRAP UP" at bounding box center [111, 137] width 169 height 221
click at [832, 10] on icon at bounding box center [833, 13] width 14 height 14
click at [838, 14] on icon at bounding box center [833, 13] width 14 height 14
drag, startPoint x: 25, startPoint y: 157, endPoint x: 37, endPoint y: 156, distance: 11.5
click at [25, 157] on div "Agent Desktop" at bounding box center [13, 343] width 26 height 632
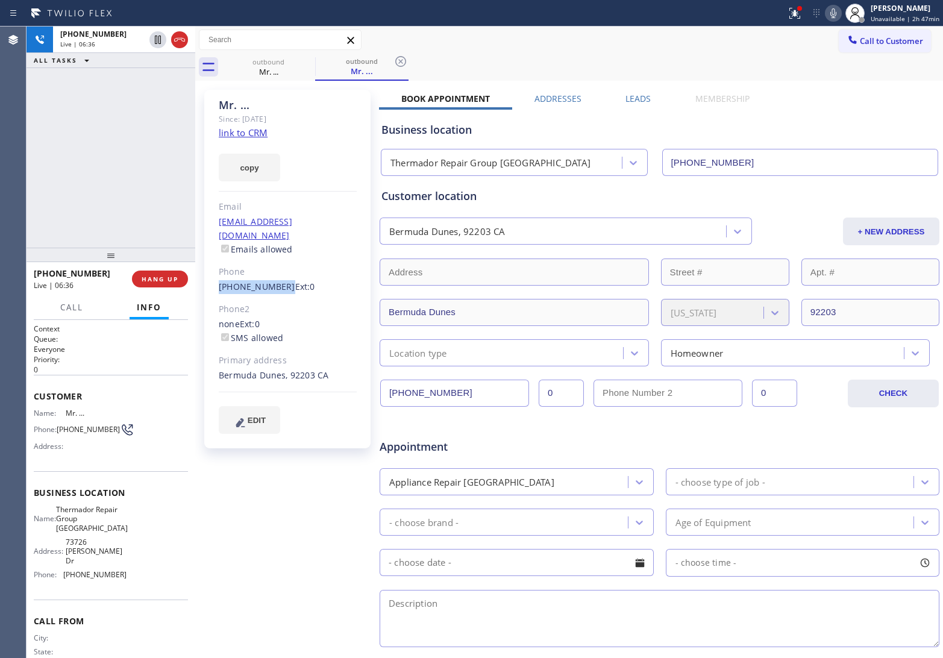
drag, startPoint x: 217, startPoint y: 270, endPoint x: 278, endPoint y: 275, distance: 61.1
click at [278, 275] on div "Mr. ... Since: [DATE] link to CRM copy Email [EMAIL_ADDRESS][DOMAIN_NAME] Email…" at bounding box center [287, 269] width 166 height 359
copy link "[PHONE_NUMBER]"
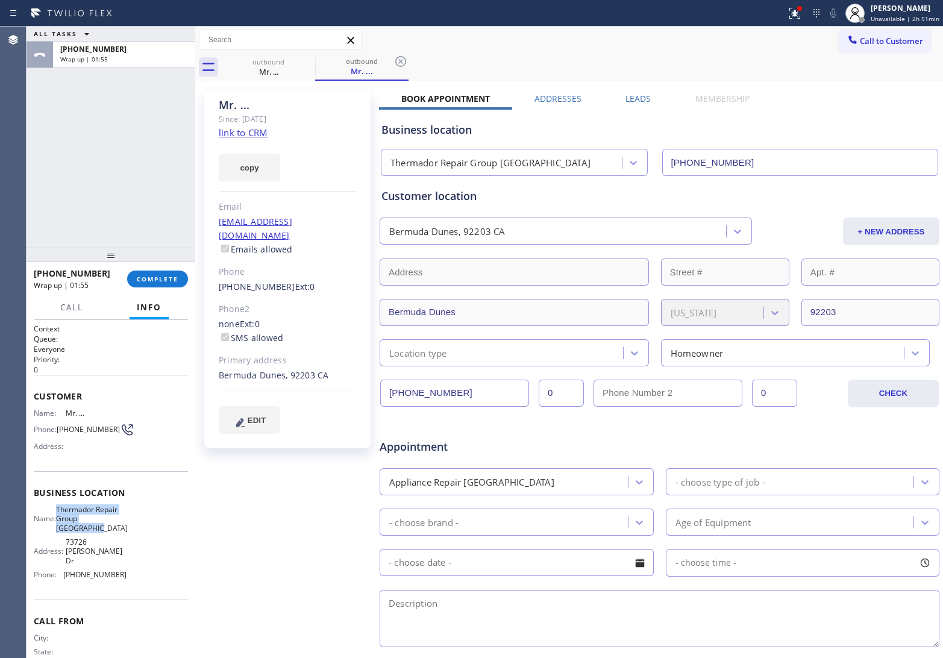
drag, startPoint x: 113, startPoint y: 535, endPoint x: 64, endPoint y: 506, distance: 57.0
click at [64, 506] on div "Name: Thermador Repair Group [GEOGRAPHIC_DATA] Address: [STREET_ADDRESS][PERSON…" at bounding box center [80, 545] width 93 height 80
copy span "Thermador Repair Group [GEOGRAPHIC_DATA]"
click at [113, 535] on div "Name: Thermador Repair Group [GEOGRAPHIC_DATA] Address: [STREET_ADDRESS][PERSON…" at bounding box center [80, 545] width 93 height 80
drag, startPoint x: 107, startPoint y: 532, endPoint x: 63, endPoint y: 510, distance: 49.1
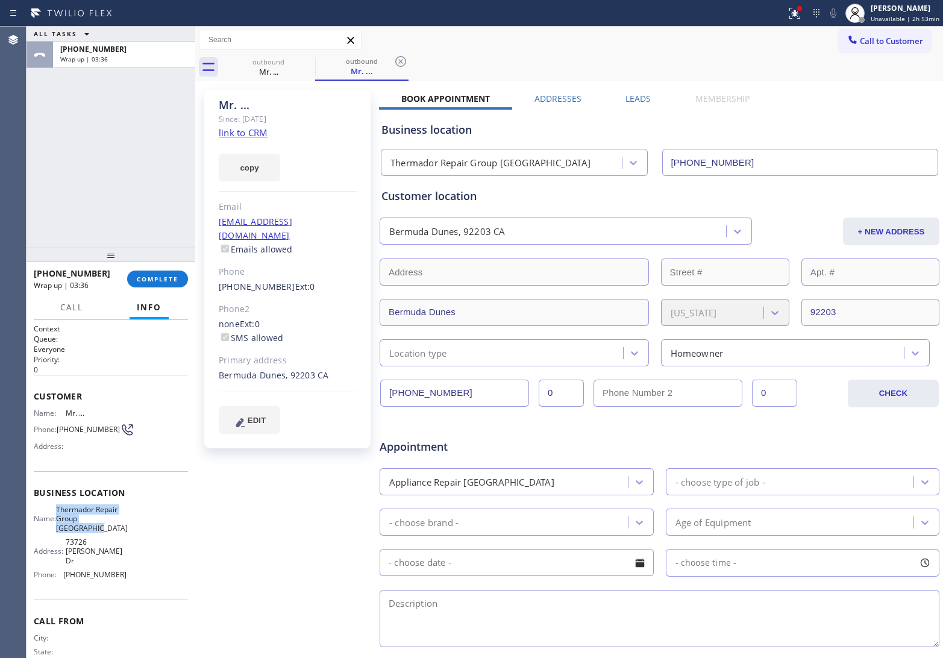
click at [63, 510] on span "Thermador Repair Group [GEOGRAPHIC_DATA]" at bounding box center [92, 519] width 72 height 28
copy span "Thermador Repair Group [GEOGRAPHIC_DATA]"
drag, startPoint x: 872, startPoint y: 44, endPoint x: 647, endPoint y: 168, distance: 256.5
click at [872, 44] on span "Call to Customer" at bounding box center [891, 41] width 63 height 11
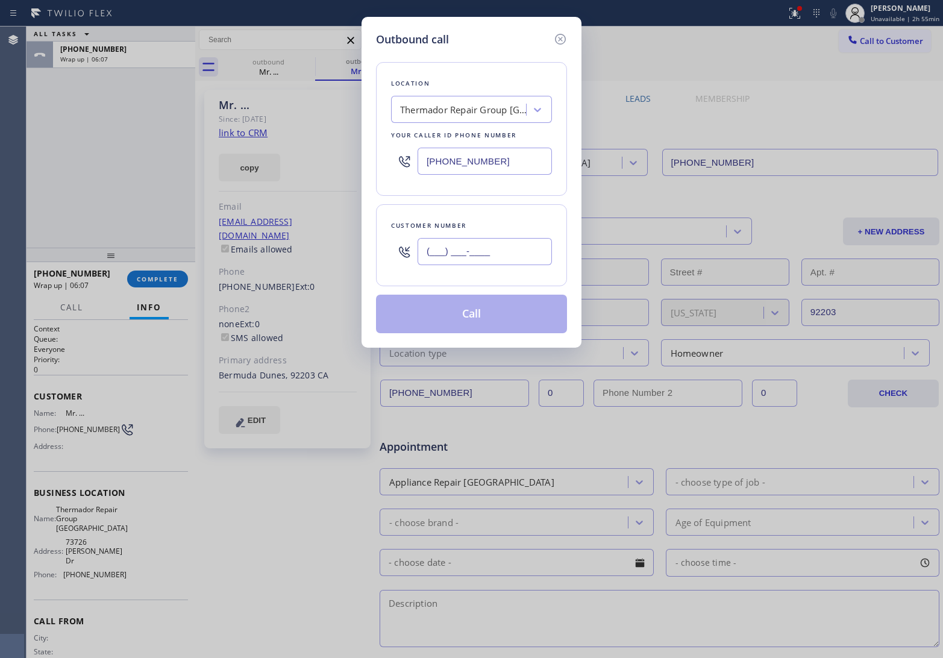
click at [480, 249] on input "(___) ___-____" at bounding box center [485, 251] width 134 height 27
paste input "907) 727-1367"
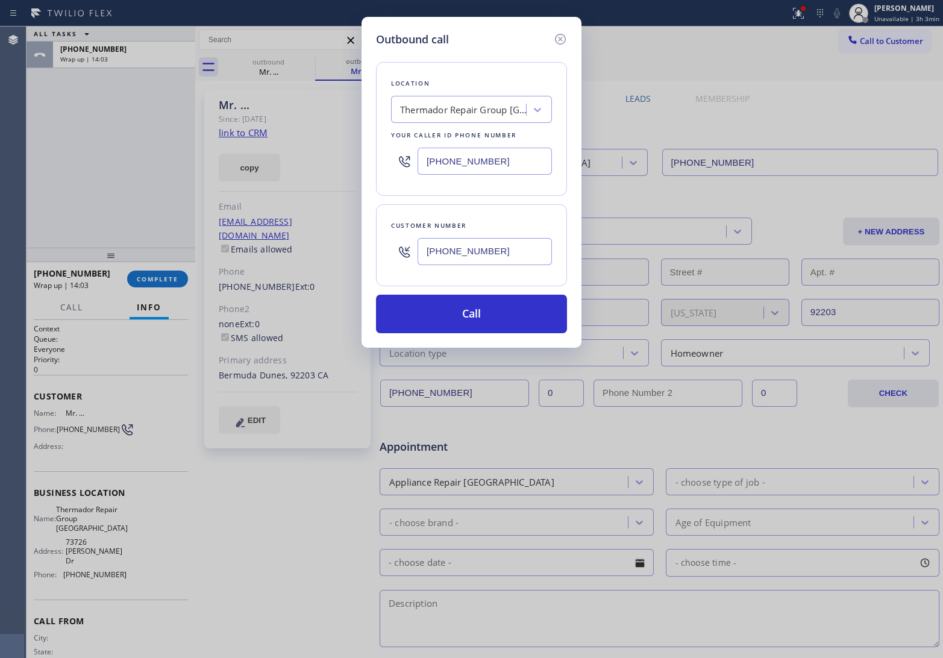
click at [483, 258] on input "[PHONE_NUMBER]" at bounding box center [485, 251] width 134 height 27
paste input "708) 714-6384"
type input "[PHONE_NUMBER]"
click at [423, 158] on input "[PHONE_NUMBER]" at bounding box center [485, 161] width 134 height 27
paste input "08) 316-0603"
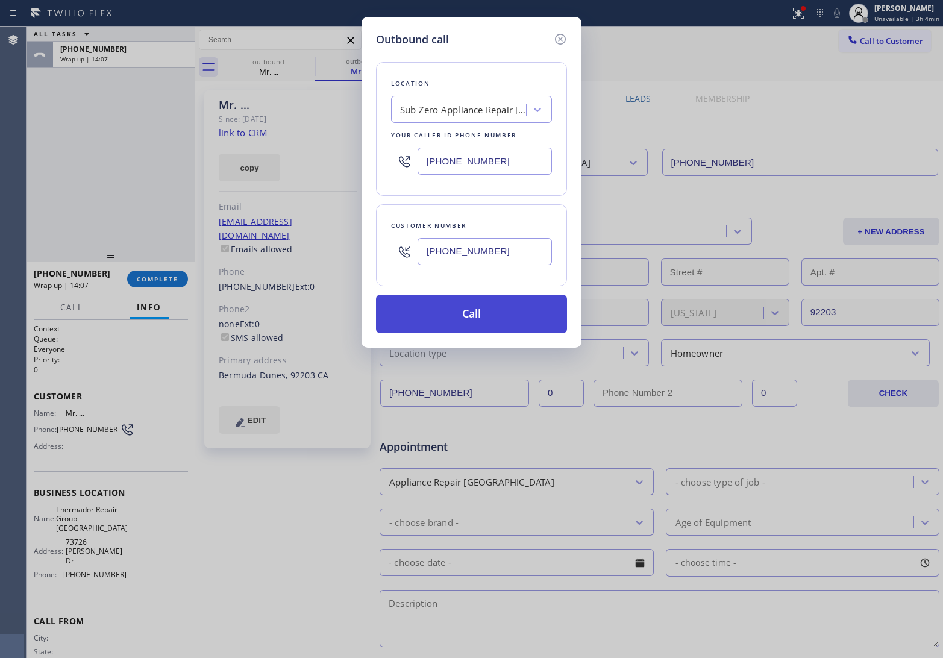
type input "[PHONE_NUMBER]"
click at [483, 314] on button "Call" at bounding box center [471, 314] width 191 height 39
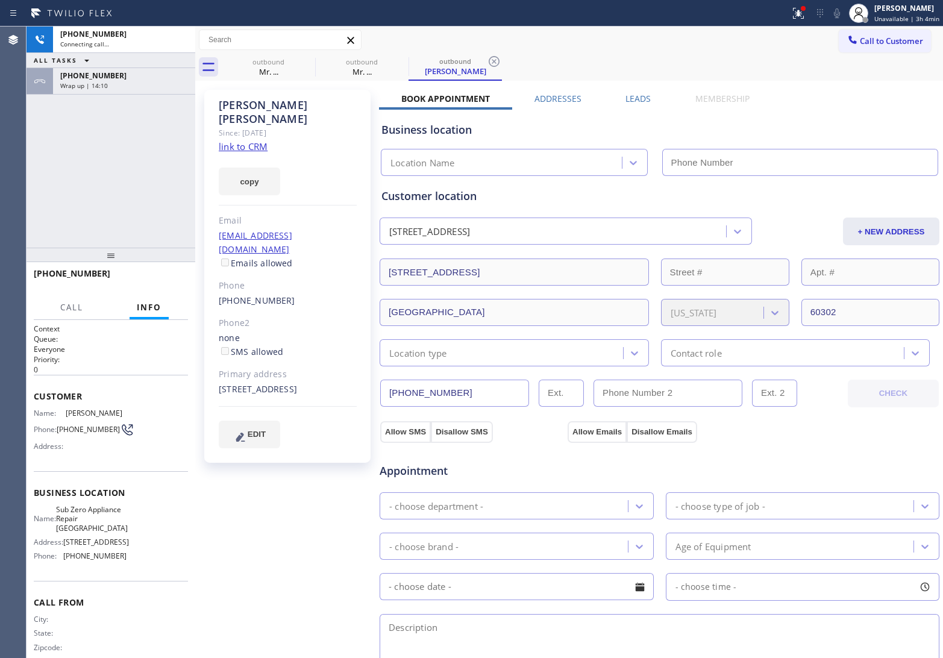
click at [25, 145] on div "Agent Desktop" at bounding box center [13, 343] width 26 height 632
type input "[PHONE_NUMBER]"
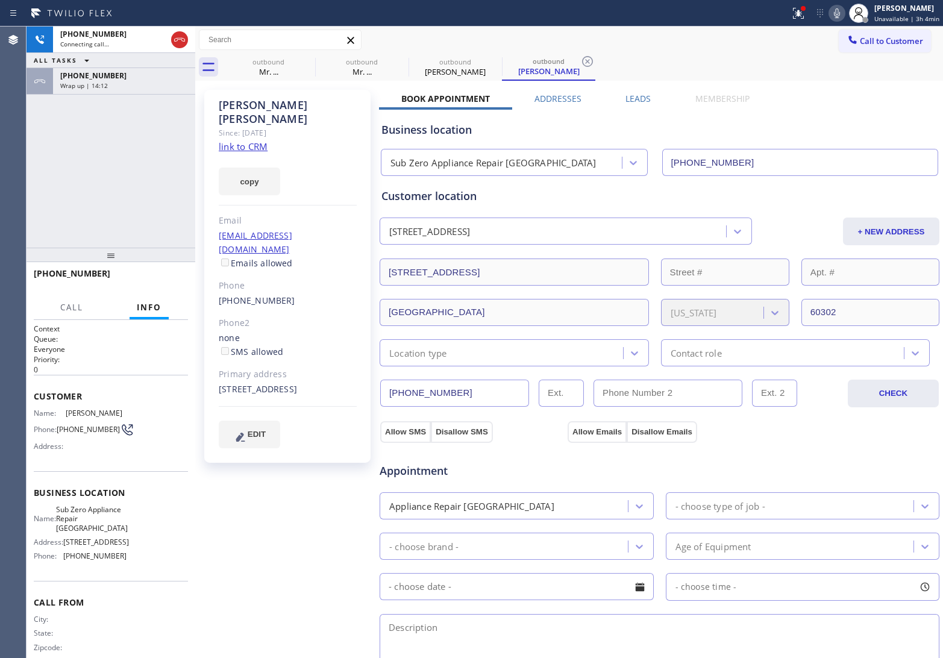
click at [339, 383] on div "[STREET_ADDRESS]" at bounding box center [288, 390] width 138 height 14
copy div "60302"
click at [44, 172] on div "[PHONE_NUMBER] Live | 00:04 ALL TASKS ALL TASKS ACTIVE TASKS TASKS IN WRAP UP […" at bounding box center [111, 137] width 169 height 221
click at [40, 173] on div "[PHONE_NUMBER] Live | 00:45 ALL TASKS ALL TASKS ACTIVE TASKS TASKS IN WRAP UP […" at bounding box center [111, 137] width 169 height 221
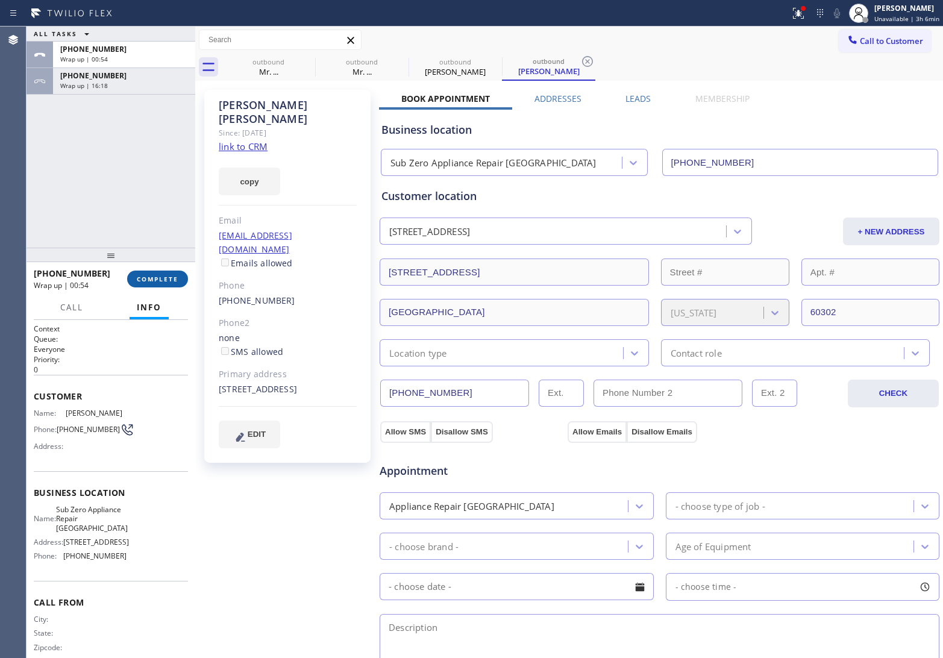
click at [167, 278] on span "COMPLETE" at bounding box center [158, 279] width 42 height 8
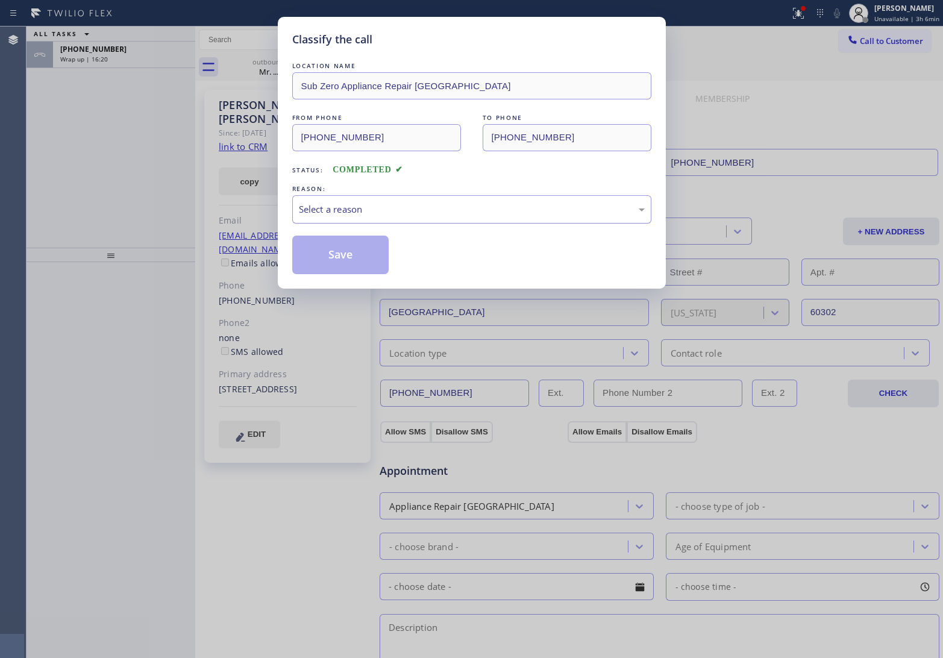
click at [345, 212] on div "Select a reason" at bounding box center [472, 210] width 346 height 14
click at [351, 263] on button "Save" at bounding box center [340, 255] width 97 height 39
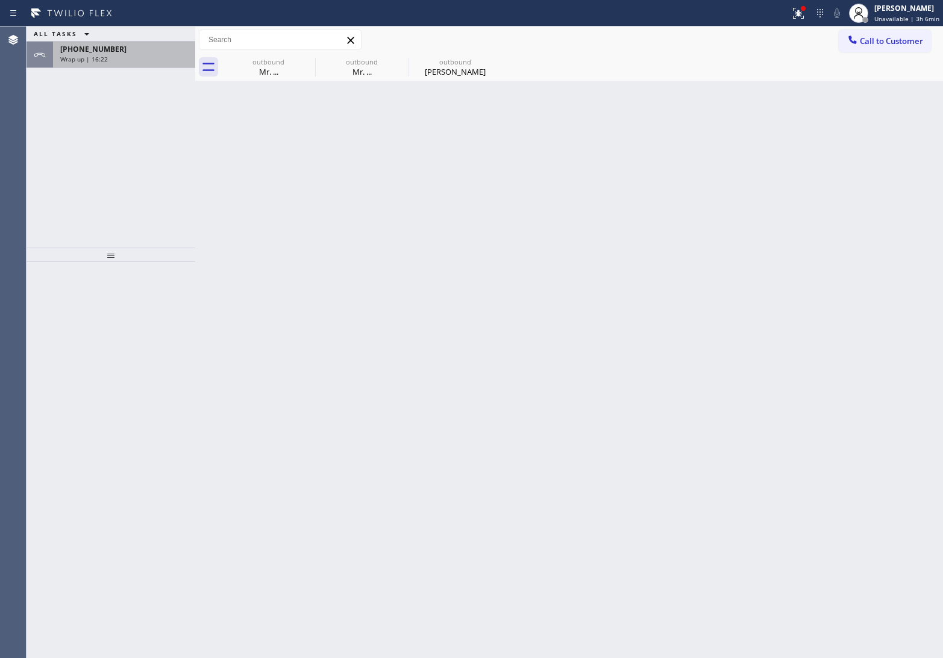
click at [83, 61] on span "Wrap up | 16:22" at bounding box center [84, 59] width 48 height 8
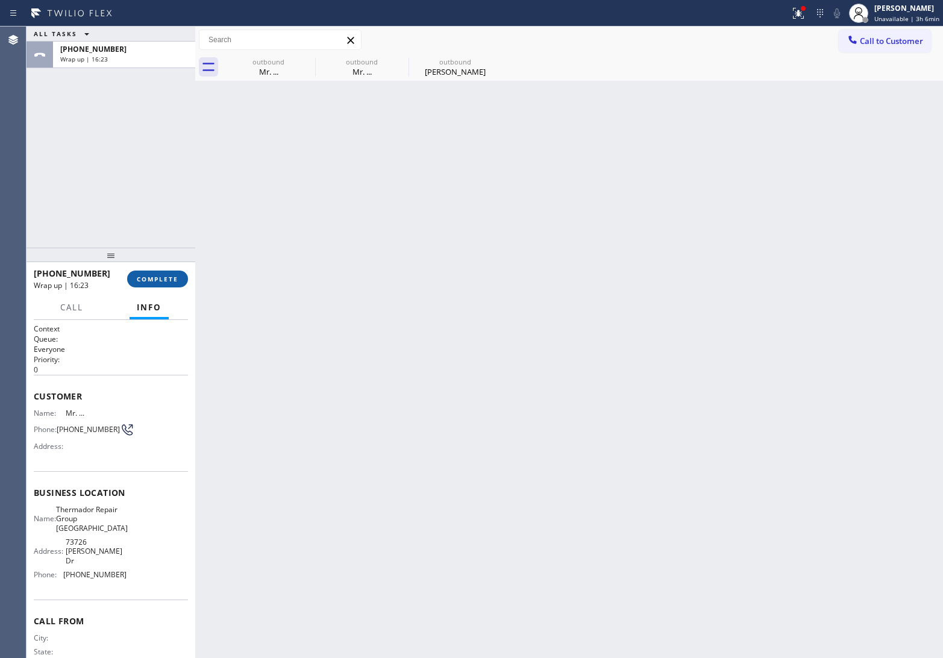
click at [155, 280] on span "COMPLETE" at bounding box center [158, 279] width 42 height 8
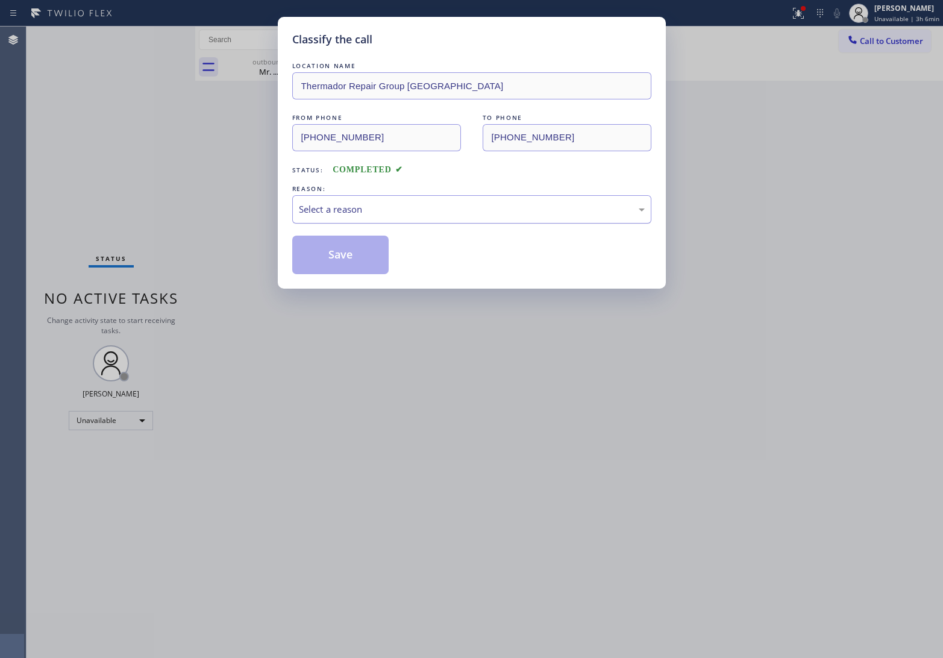
click at [397, 213] on div "Select a reason" at bounding box center [472, 210] width 346 height 14
click at [360, 259] on button "Save" at bounding box center [340, 255] width 97 height 39
type input "[PHONE_NUMBER]"
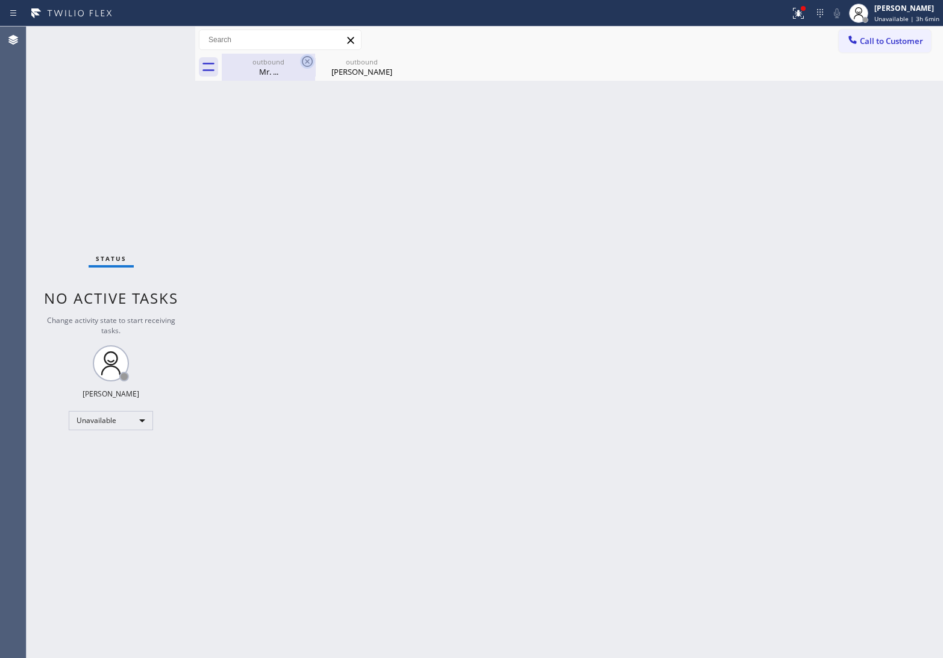
click at [304, 64] on icon at bounding box center [307, 61] width 14 height 14
type input "[PHONE_NUMBER]"
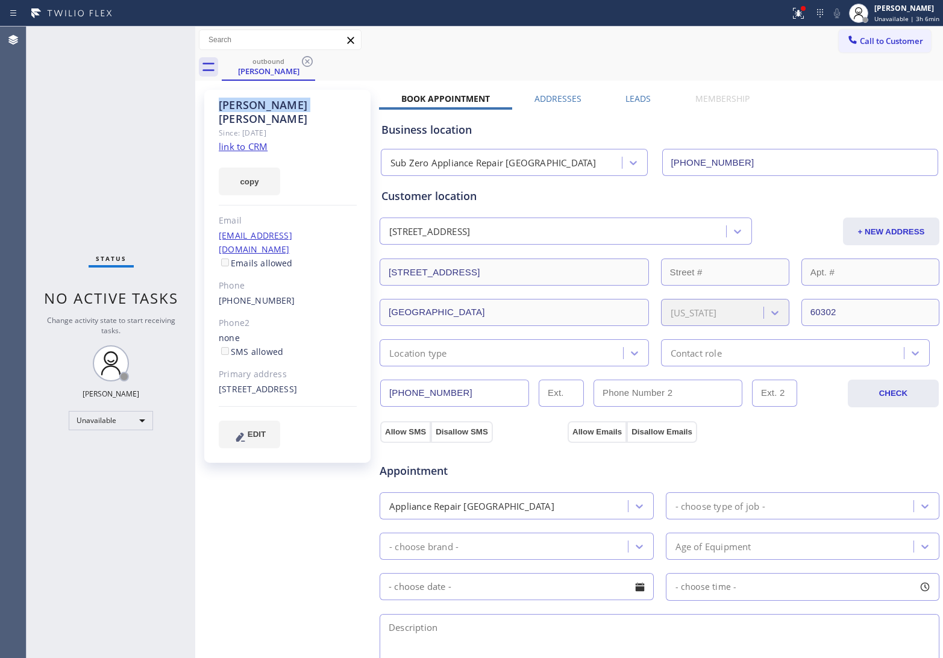
click at [304, 64] on icon at bounding box center [307, 61] width 14 height 14
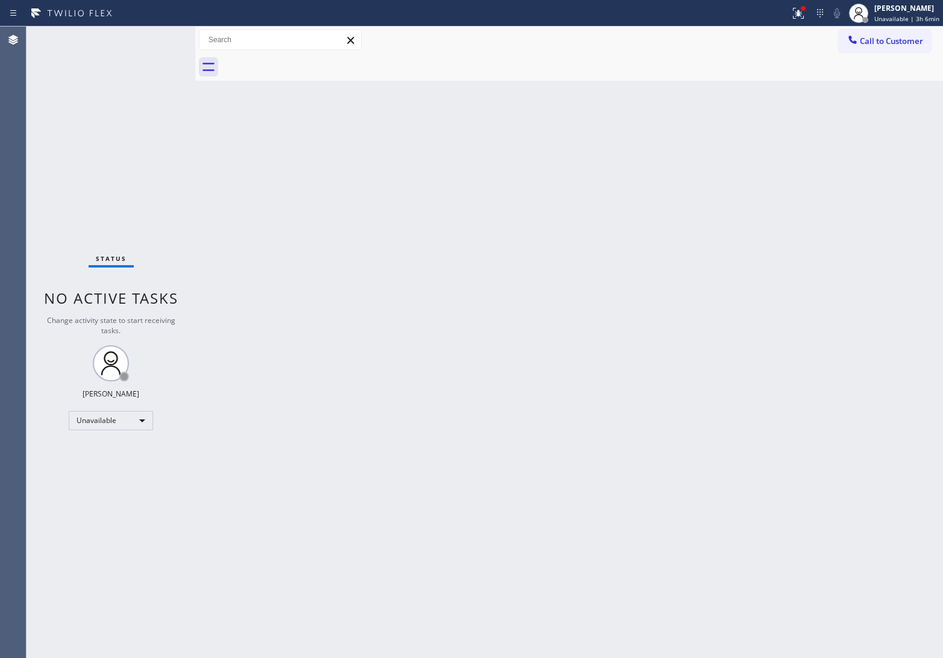
click at [304, 64] on div at bounding box center [583, 67] width 722 height 27
click at [869, 43] on span "Call to Customer" at bounding box center [891, 41] width 63 height 11
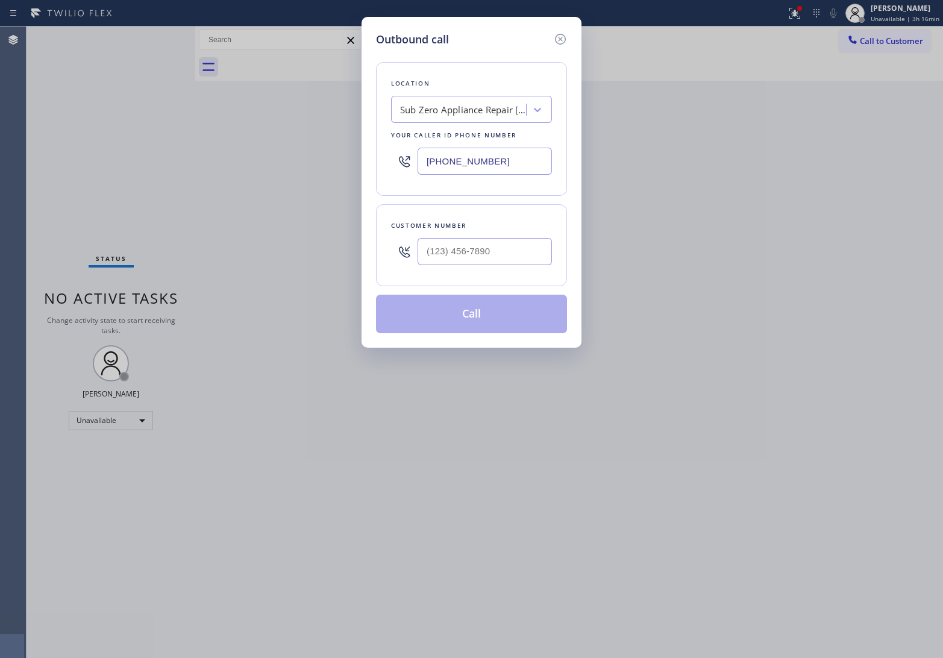
click at [495, 164] on input "[PHONE_NUMBER]" at bounding box center [485, 161] width 134 height 27
paste input "14) 278-3771"
type input "[PHONE_NUMBER]"
type input "(___) ___-____"
click at [436, 254] on input "(___) ___-____" at bounding box center [485, 251] width 134 height 27
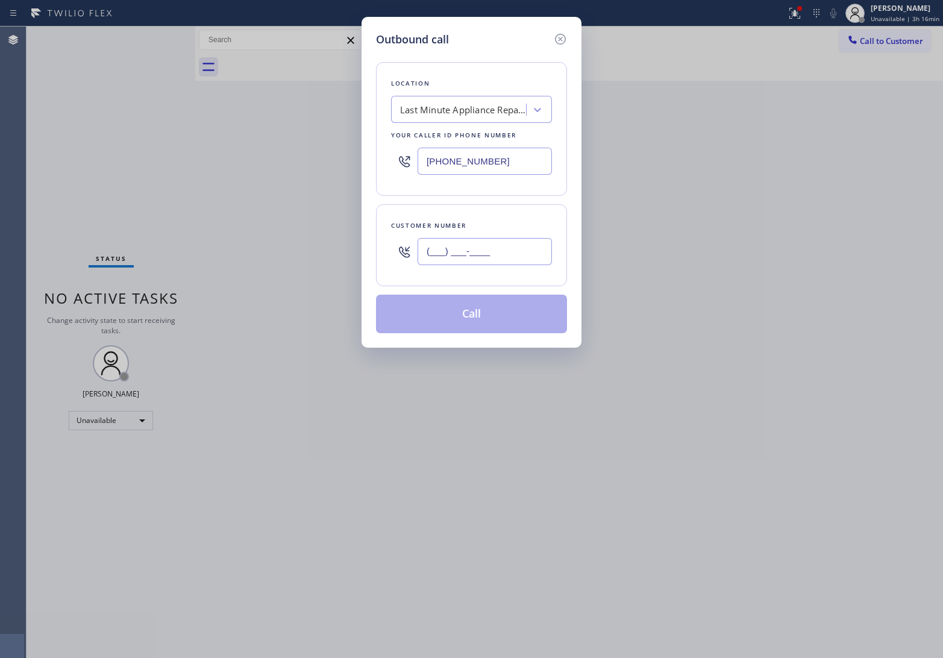
paste input "714) 210-1371"
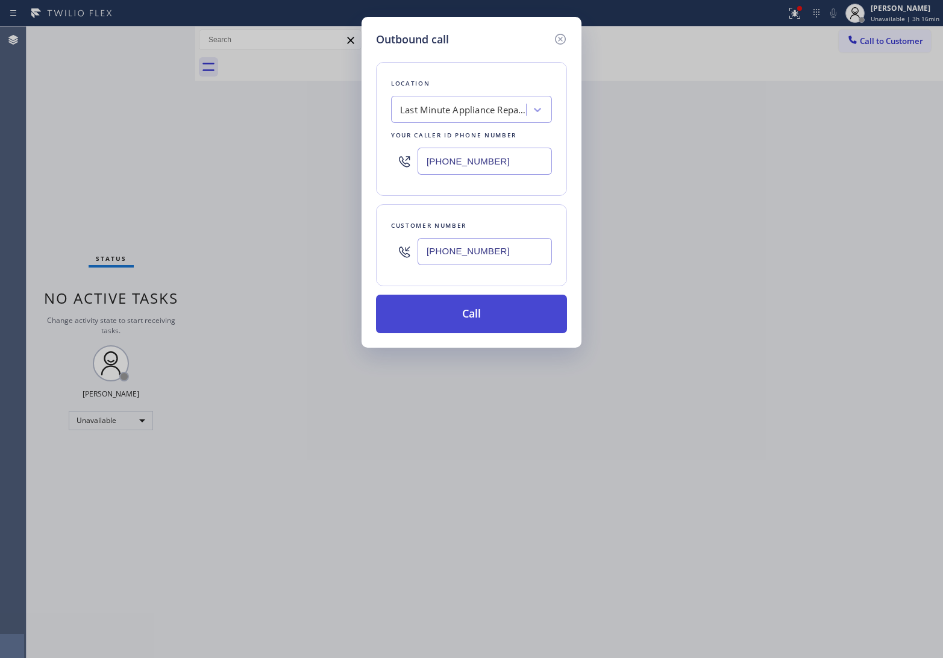
type input "[PHONE_NUMBER]"
click at [502, 314] on button "Call" at bounding box center [471, 314] width 191 height 39
click at [376, 295] on button "Call" at bounding box center [471, 314] width 191 height 39
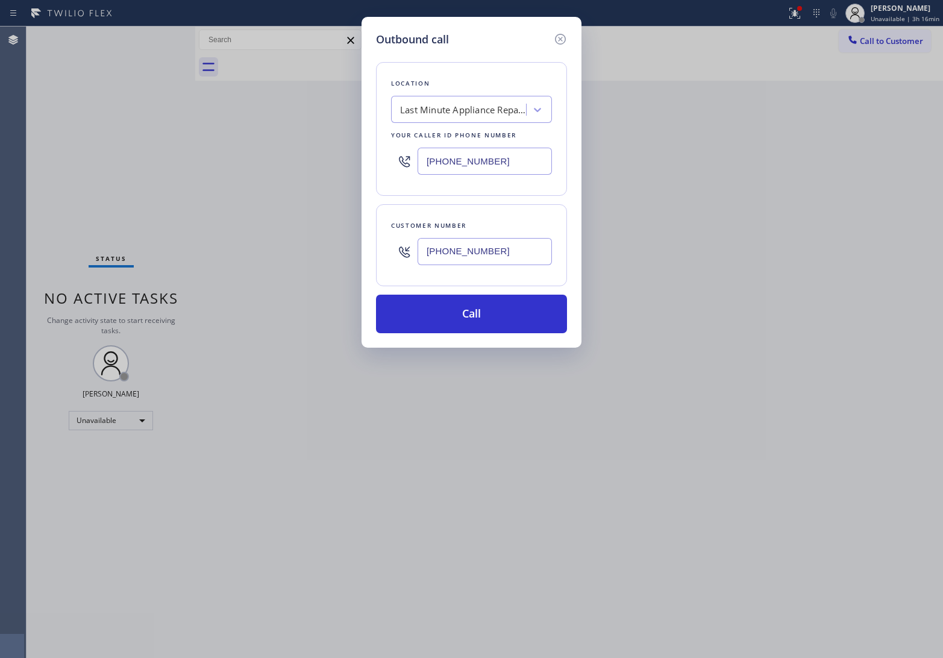
click button "Call" at bounding box center [471, 314] width 191 height 39
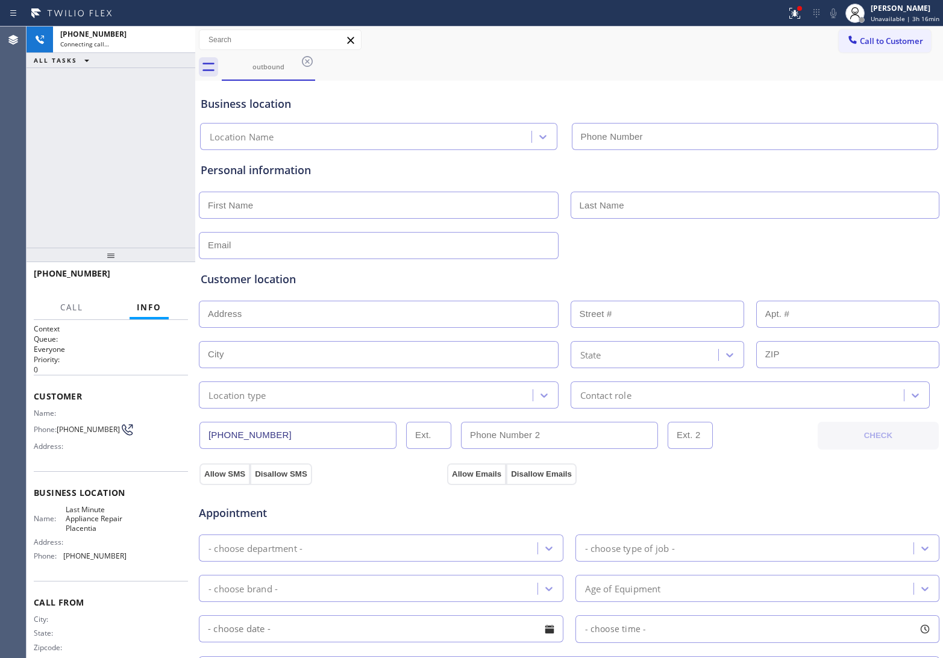
type input "[PHONE_NUMBER]"
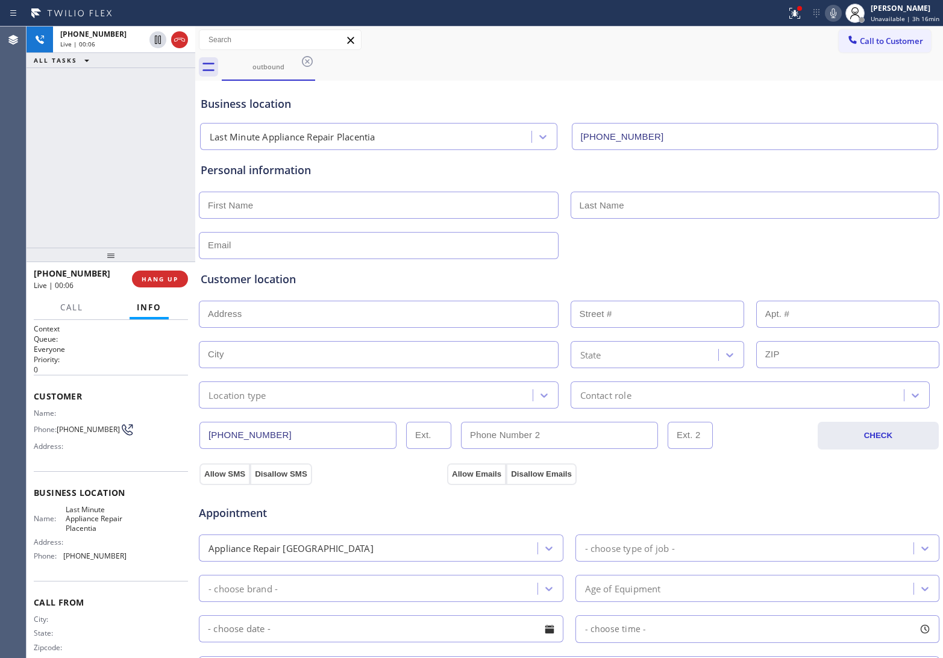
click at [40, 128] on div "[PHONE_NUMBER] Live | 00:06 ALL TASKS ALL TASKS ACTIVE TASKS TASKS IN WRAP UP" at bounding box center [111, 137] width 169 height 221
click at [184, 37] on icon at bounding box center [179, 40] width 14 height 14
click at [152, 275] on span "COMPLETE" at bounding box center [158, 279] width 42 height 8
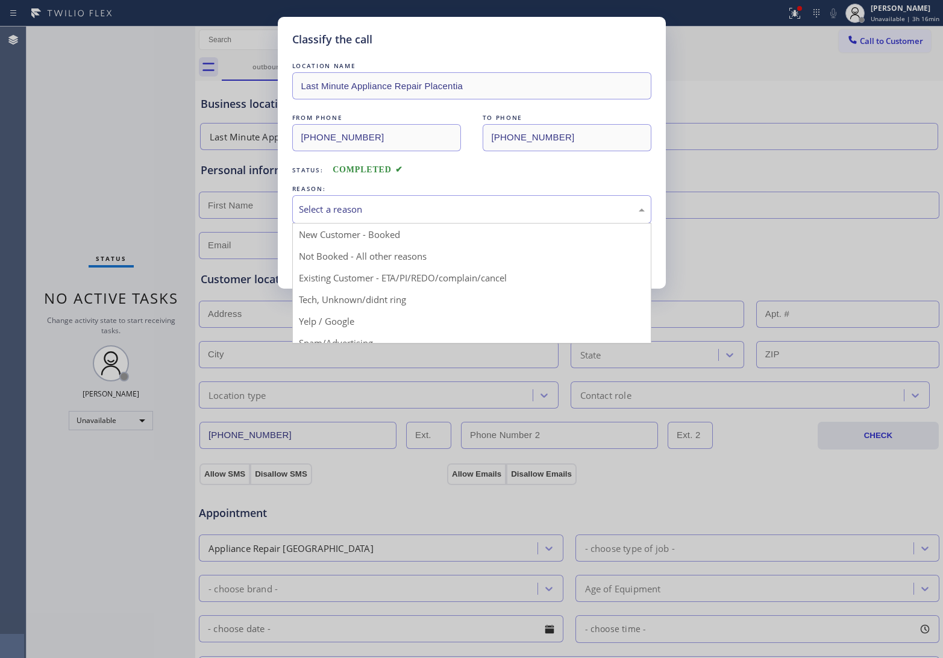
drag, startPoint x: 433, startPoint y: 212, endPoint x: 333, endPoint y: 262, distance: 111.9
click at [432, 212] on div "Select a reason" at bounding box center [472, 210] width 346 height 14
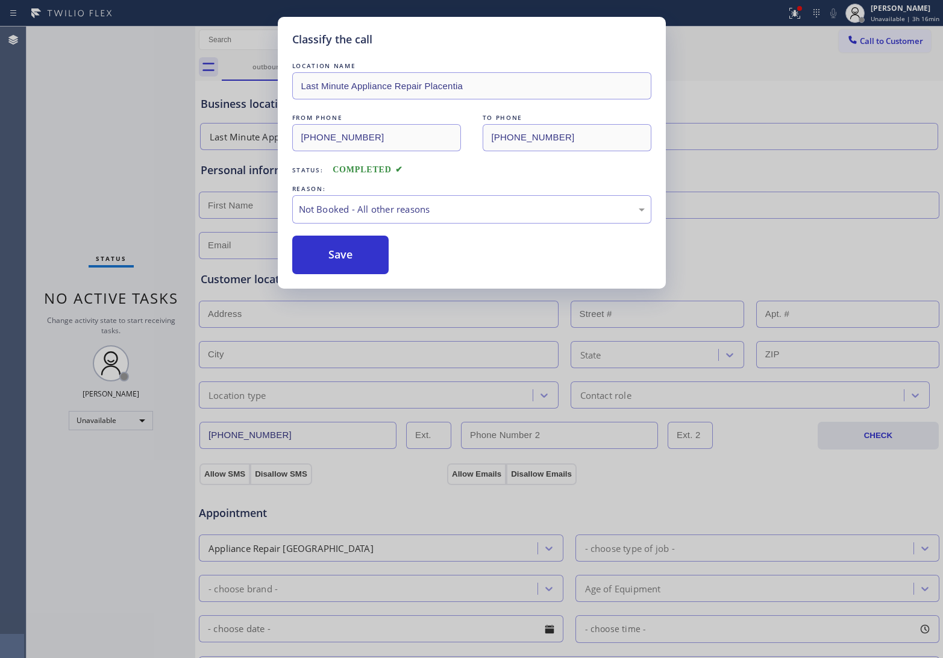
click at [333, 262] on button "Save" at bounding box center [340, 255] width 97 height 39
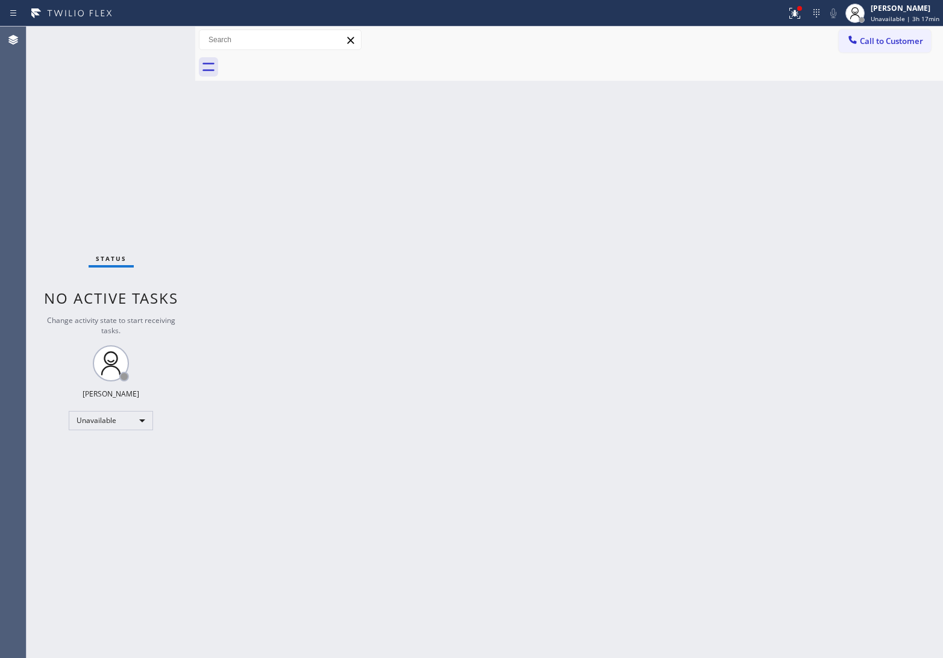
drag, startPoint x: 16, startPoint y: 96, endPoint x: 413, endPoint y: 3, distance: 408.6
click at [31, 96] on div "Agent Desktop Classify the call LOCATION NAME Spectrum Appliance Repair [GEOGRA…" at bounding box center [471, 343] width 943 height 632
click at [908, 40] on span "Call to Customer" at bounding box center [891, 41] width 63 height 11
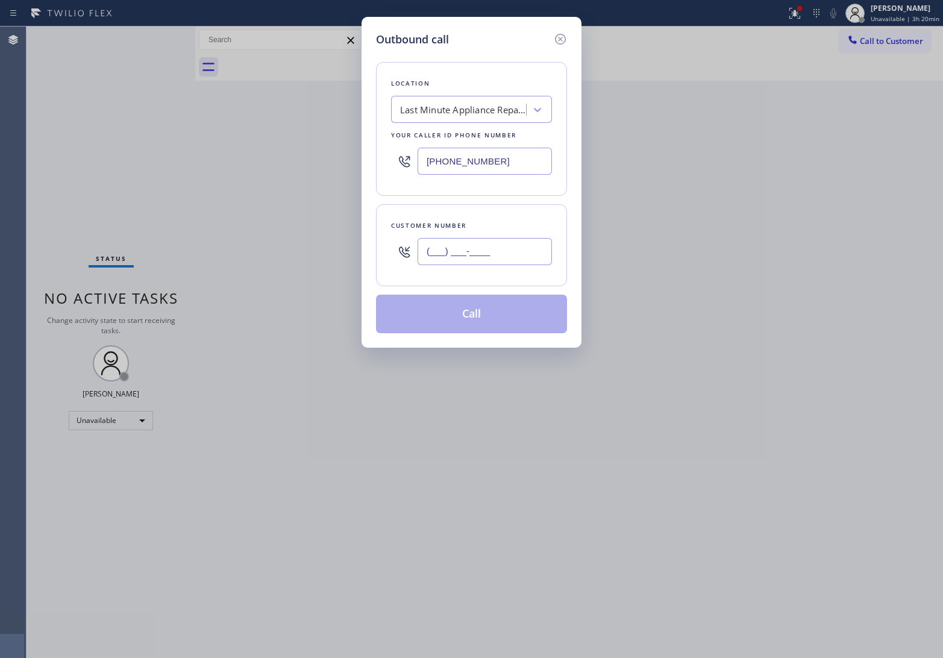
click at [486, 253] on input "(___) ___-____" at bounding box center [485, 251] width 134 height 27
paste input "907) 727-1367"
type input "[PHONE_NUMBER]"
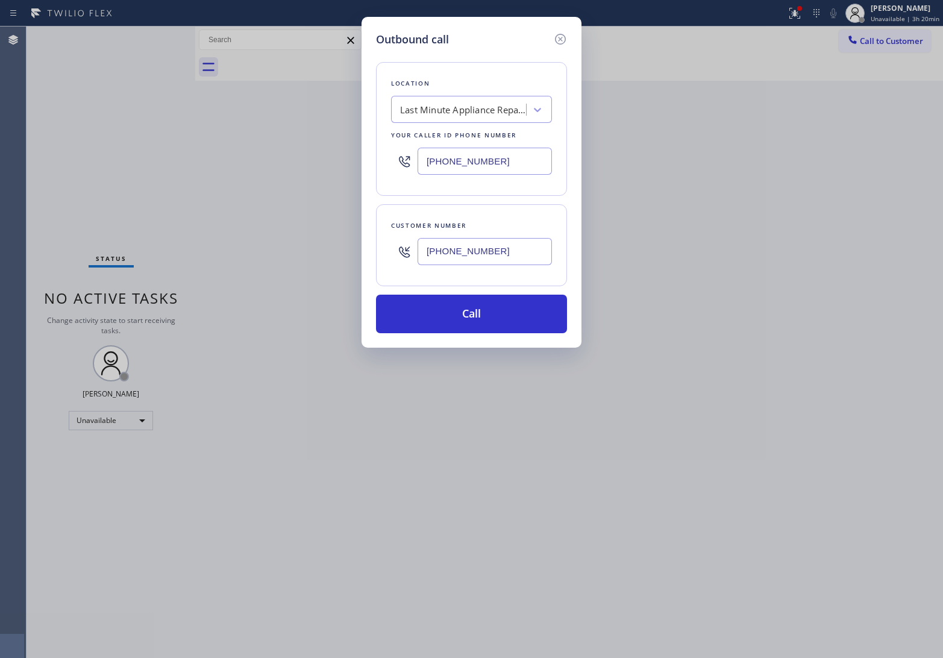
click at [518, 158] on input "[PHONE_NUMBER]" at bounding box center [485, 161] width 134 height 27
paste input "818) 732-8552"
type input "[PHONE_NUMBER]"
click at [483, 260] on input "[PHONE_NUMBER]" at bounding box center [485, 251] width 134 height 27
click at [490, 251] on input "[PHONE_NUMBER]" at bounding box center [485, 251] width 134 height 27
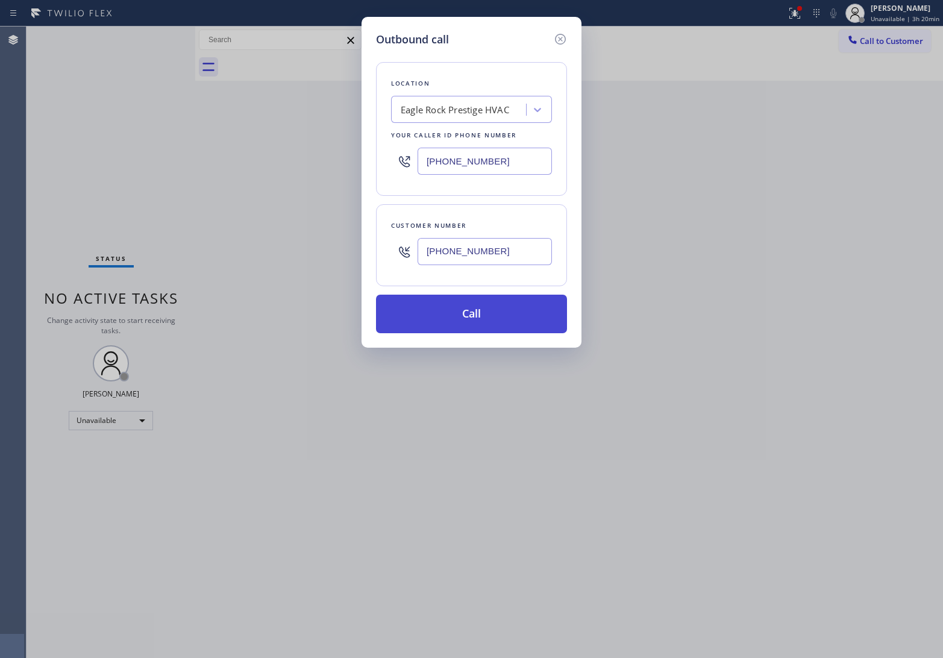
click at [488, 318] on button "Call" at bounding box center [471, 314] width 191 height 39
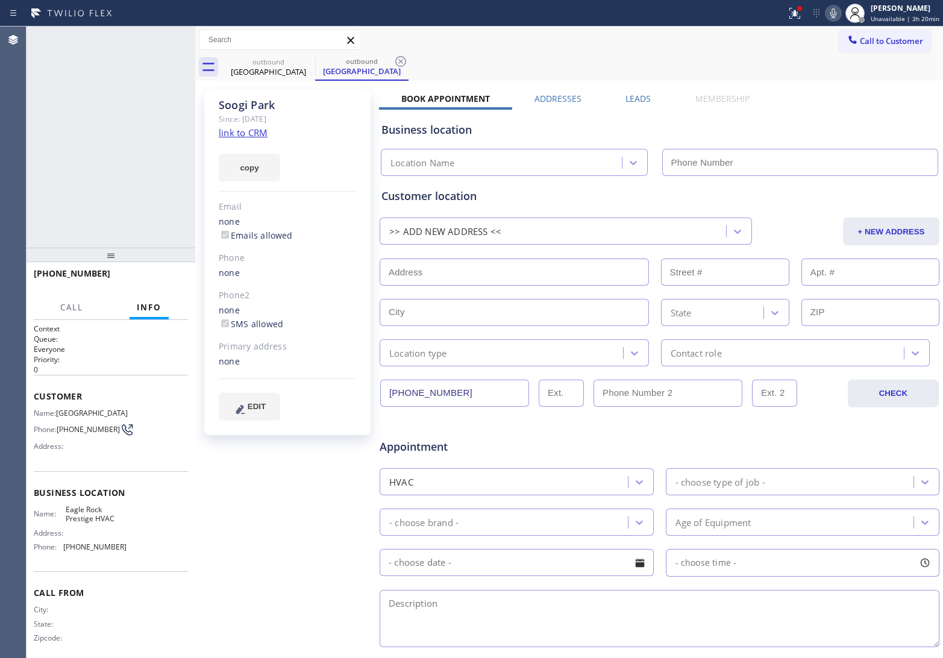
type input "[PHONE_NUMBER]"
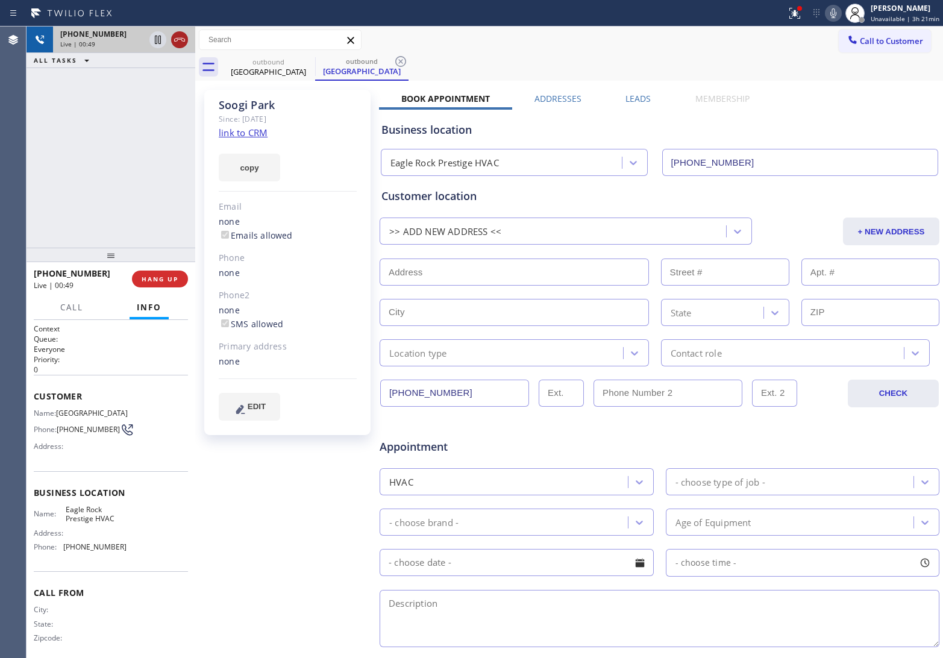
click at [180, 43] on icon at bounding box center [179, 40] width 14 height 14
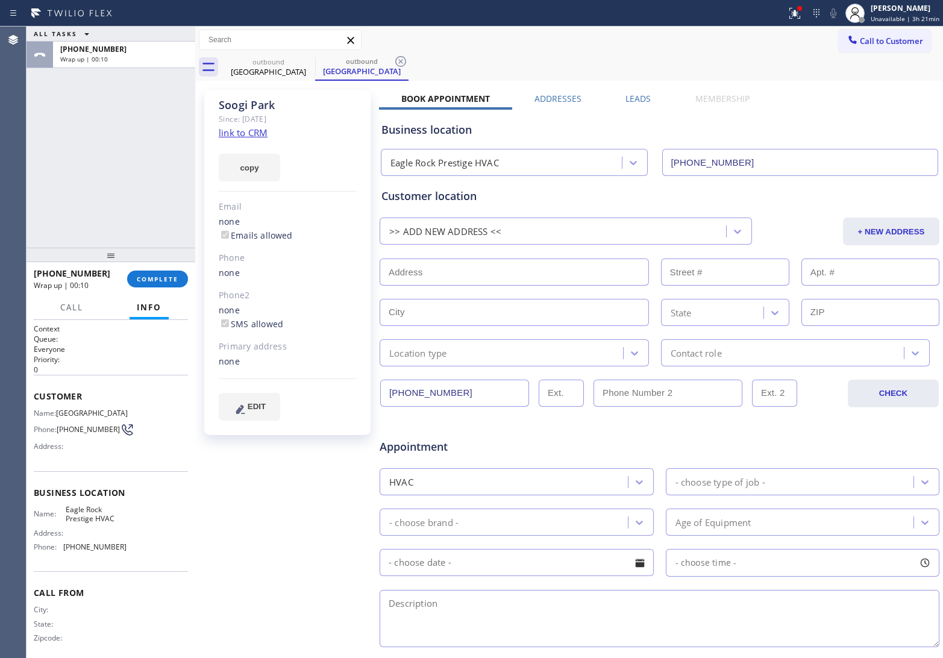
drag, startPoint x: 875, startPoint y: 40, endPoint x: 520, endPoint y: 236, distance: 406.0
click at [872, 46] on button "Call to Customer" at bounding box center [885, 41] width 92 height 23
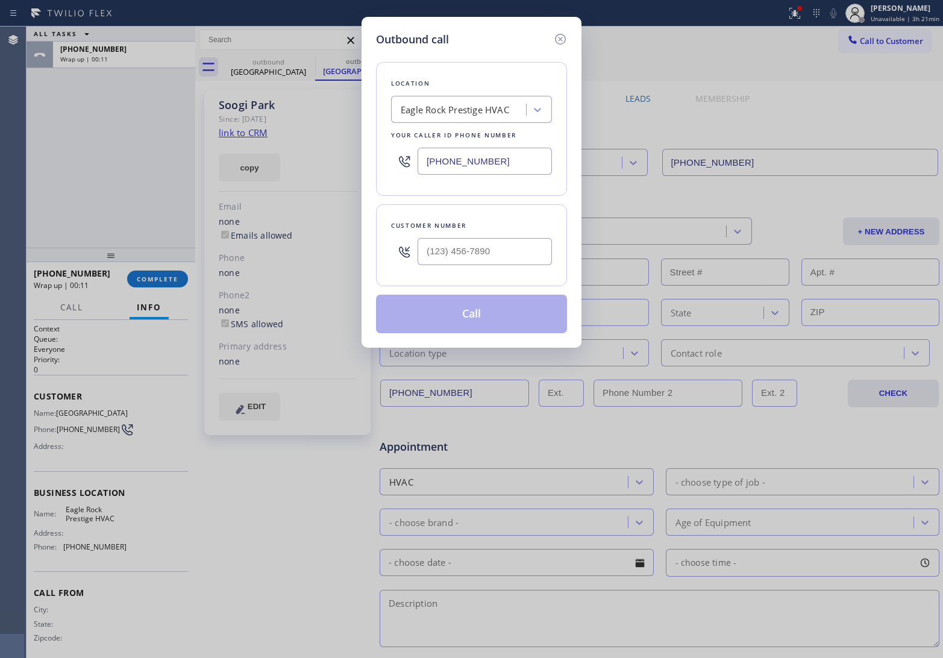
click at [484, 268] on div at bounding box center [485, 251] width 134 height 39
click at [484, 254] on input "(___) ___-____" at bounding box center [485, 251] width 134 height 27
paste input "907) 727-1368"
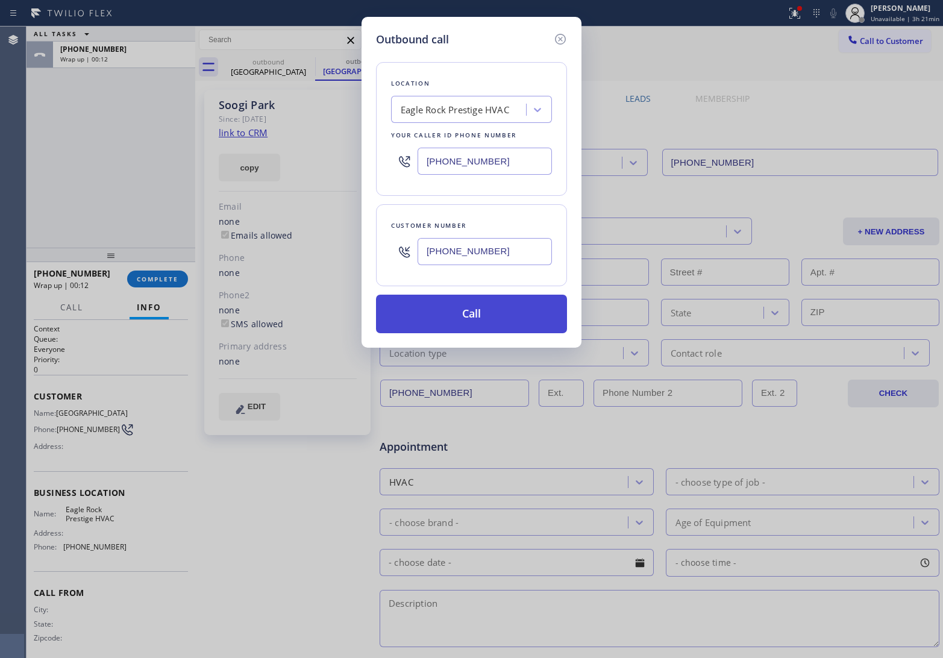
type input "[PHONE_NUMBER]"
click at [489, 323] on button "Call" at bounding box center [471, 314] width 191 height 39
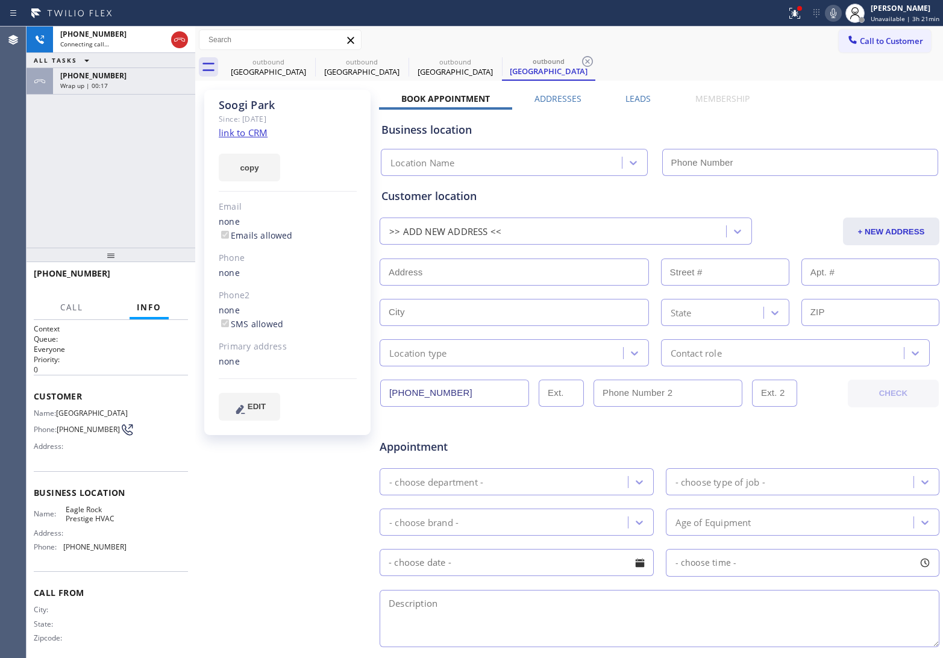
type input "[PHONE_NUMBER]"
click at [22, 160] on div "Agent Desktop" at bounding box center [13, 343] width 26 height 632
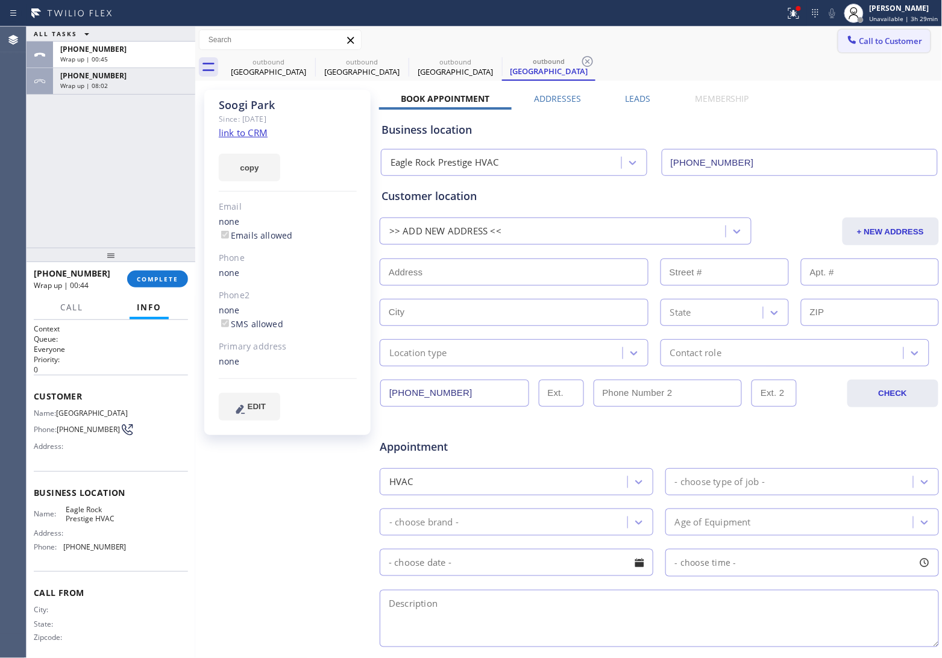
click at [877, 42] on span "Call to Customer" at bounding box center [891, 41] width 63 height 11
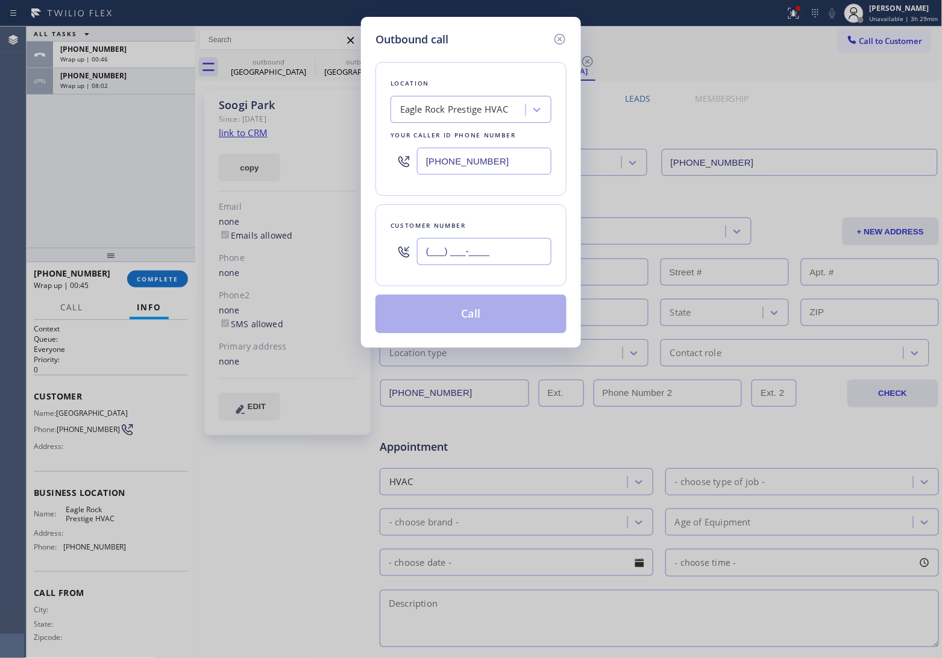
click at [526, 250] on input "(___) ___-____" at bounding box center [484, 251] width 134 height 27
paste input "415) 297-1074"
type input "[PHONE_NUMBER]"
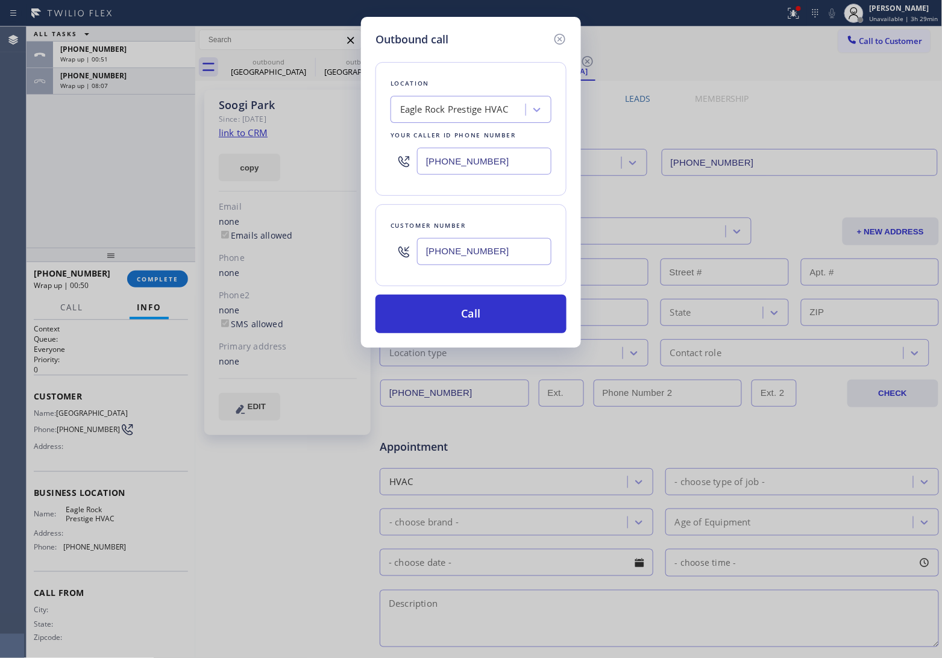
drag, startPoint x: 28, startPoint y: 130, endPoint x: 430, endPoint y: 128, distance: 401.4
click at [31, 131] on div "Outbound call Location [GEOGRAPHIC_DATA] Prestige HVAC Your caller id phone num…" at bounding box center [471, 329] width 942 height 658
click at [480, 103] on div "Eagle Rock Prestige HVAC" at bounding box center [454, 110] width 108 height 14
paste input "Thermador Repair Group [GEOGRAPHIC_DATA]"
type input "Thermador Repair Group [GEOGRAPHIC_DATA]"
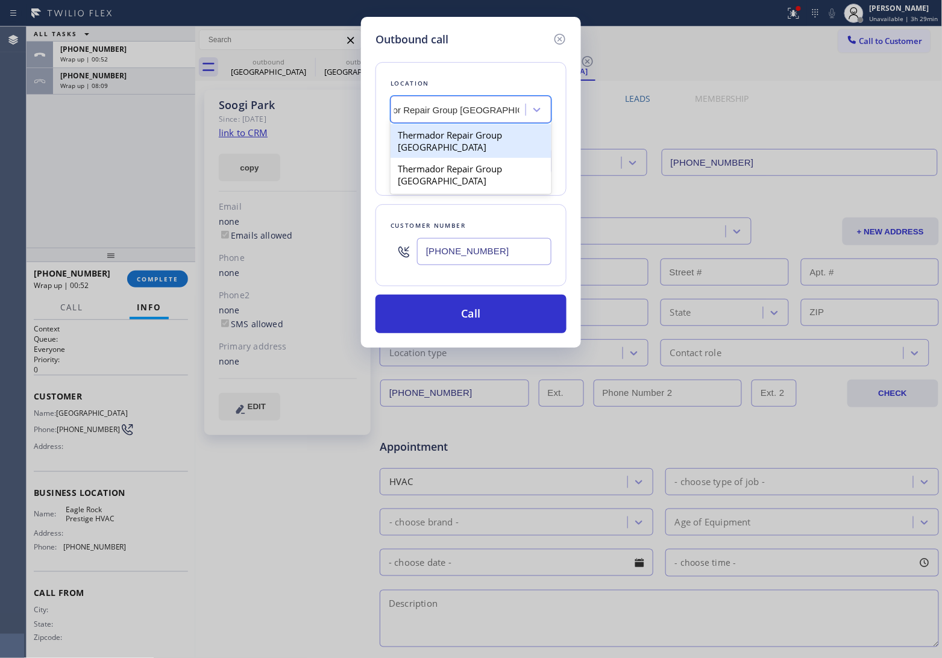
click at [456, 139] on div "Thermador Repair Group [GEOGRAPHIC_DATA]" at bounding box center [471, 141] width 161 height 34
type input "[PHONE_NUMBER]"
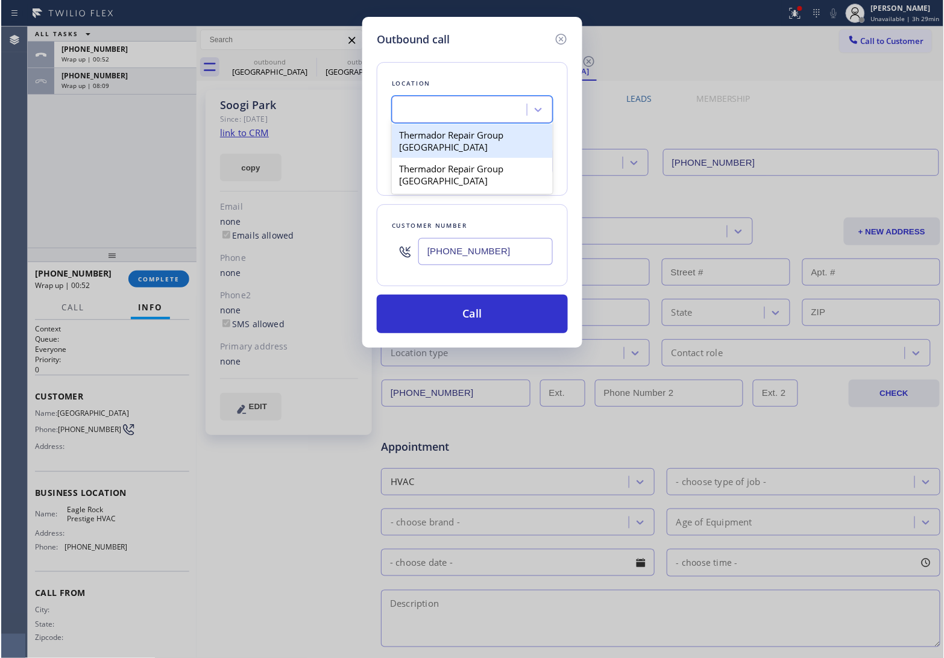
scroll to position [0, 1]
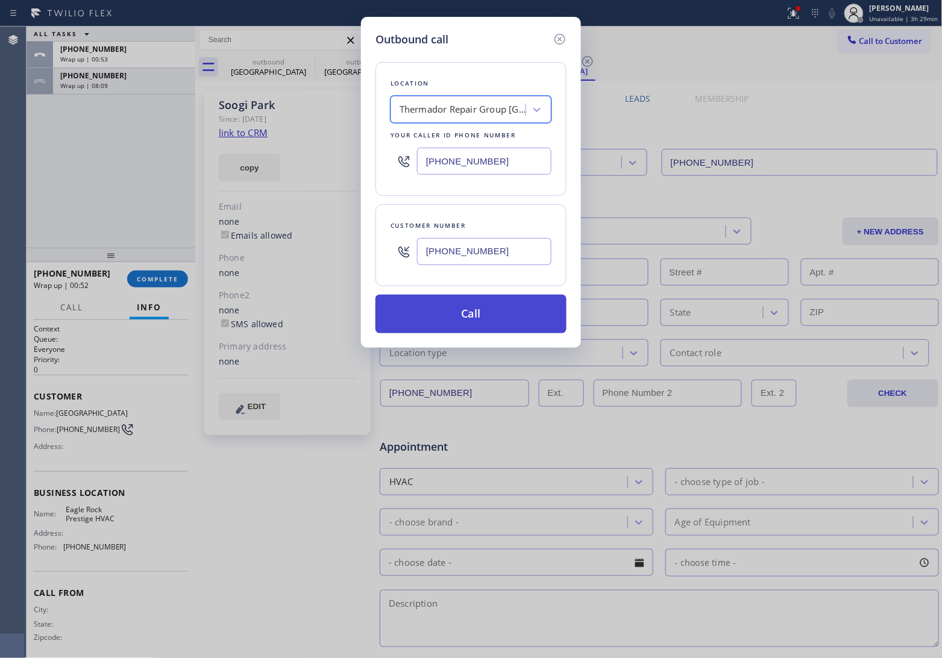
click at [470, 318] on button "Call" at bounding box center [471, 314] width 191 height 39
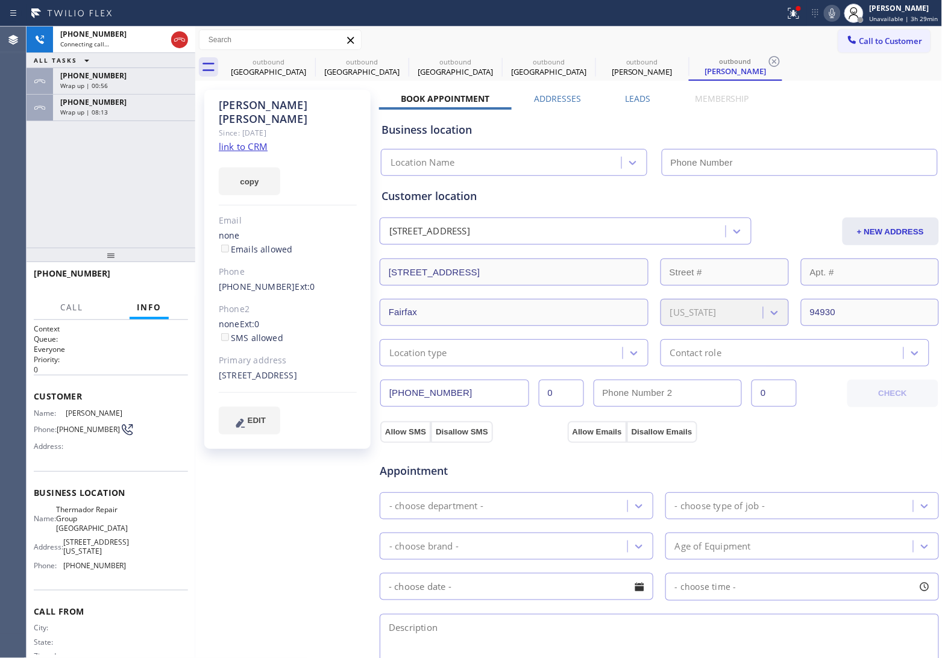
click at [245, 140] on link "link to CRM" at bounding box center [243, 146] width 49 height 12
type input "[PHONE_NUMBER]"
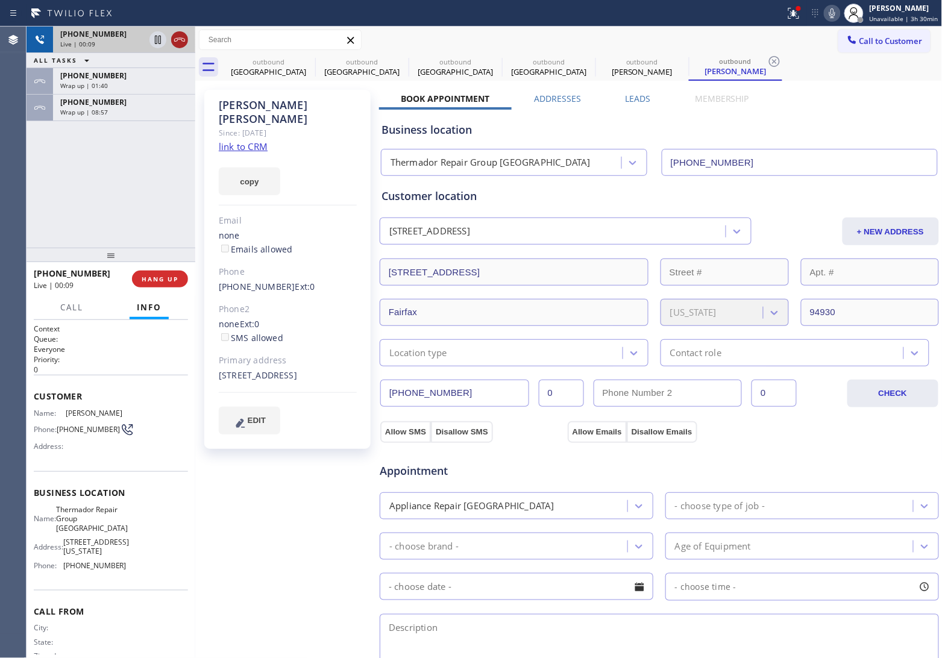
click at [183, 39] on icon at bounding box center [179, 40] width 14 height 14
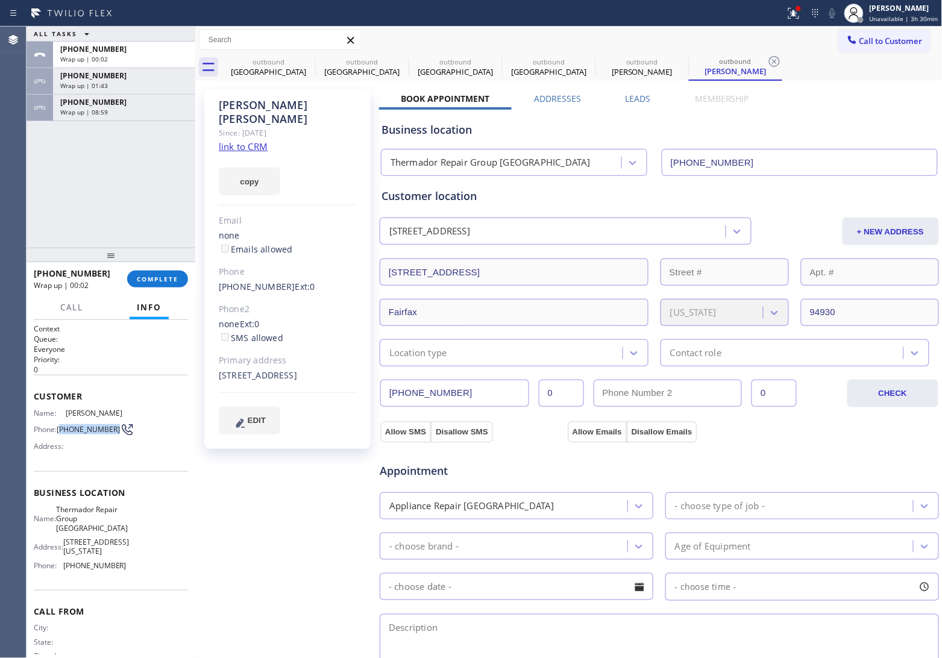
drag, startPoint x: 77, startPoint y: 435, endPoint x: 62, endPoint y: 424, distance: 18.6
click at [62, 425] on span "[PHONE_NUMBER]" at bounding box center [88, 429] width 63 height 9
copy span "415) 297-1074"
click at [866, 37] on span "Call to Customer" at bounding box center [891, 41] width 63 height 11
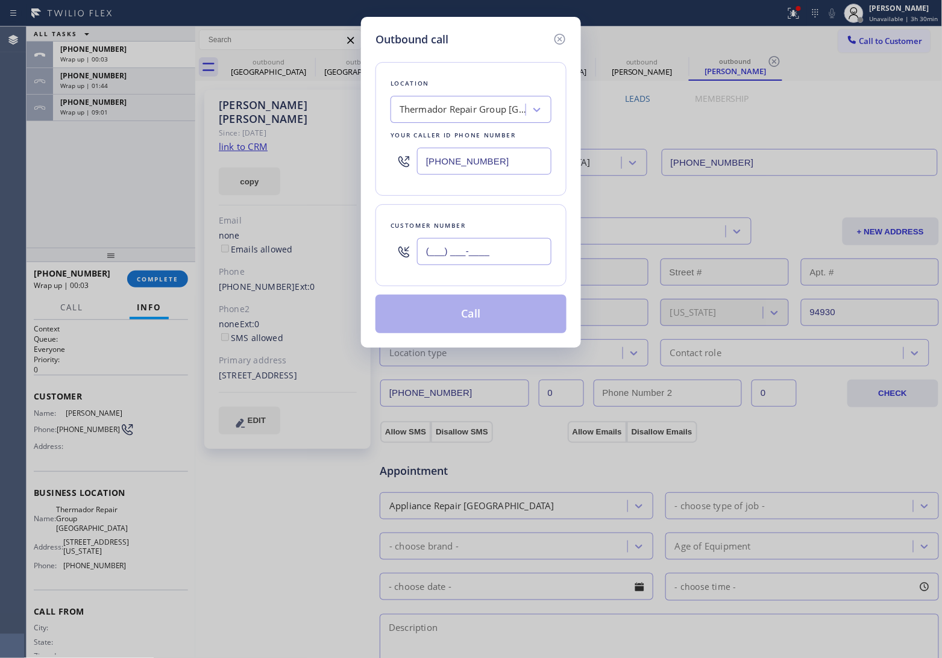
click at [471, 253] on input "(___) ___-____" at bounding box center [484, 251] width 134 height 27
paste input "415) 297-1074"
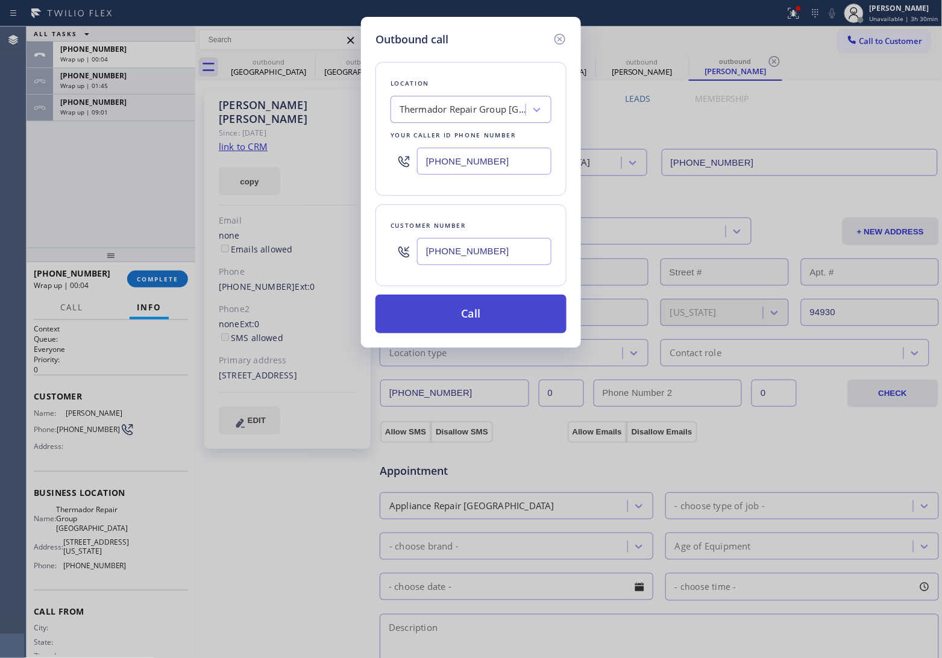
type input "[PHONE_NUMBER]"
click at [493, 318] on button "Call" at bounding box center [471, 314] width 191 height 39
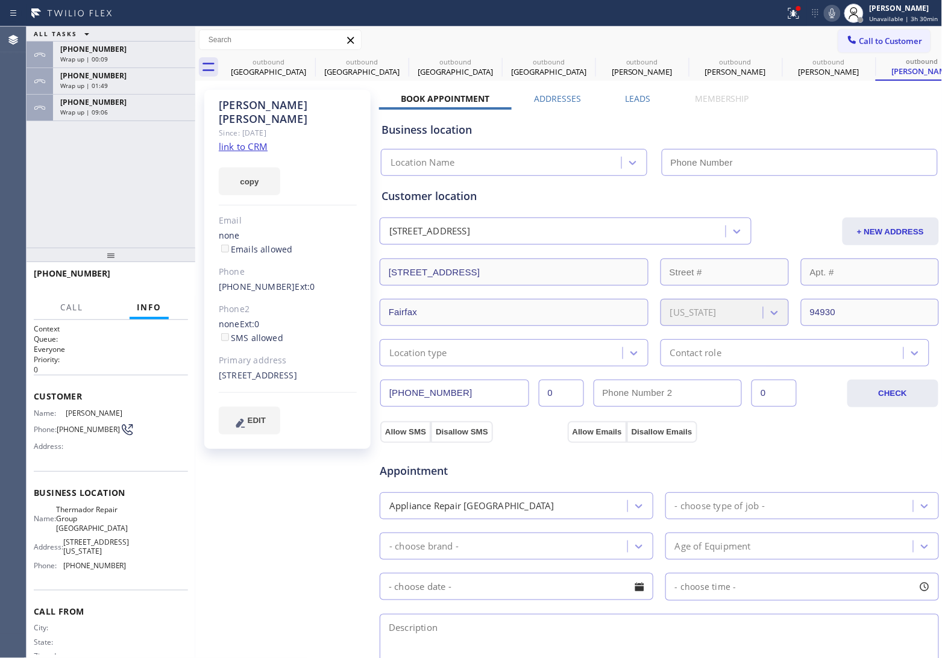
type input "[PHONE_NUMBER]"
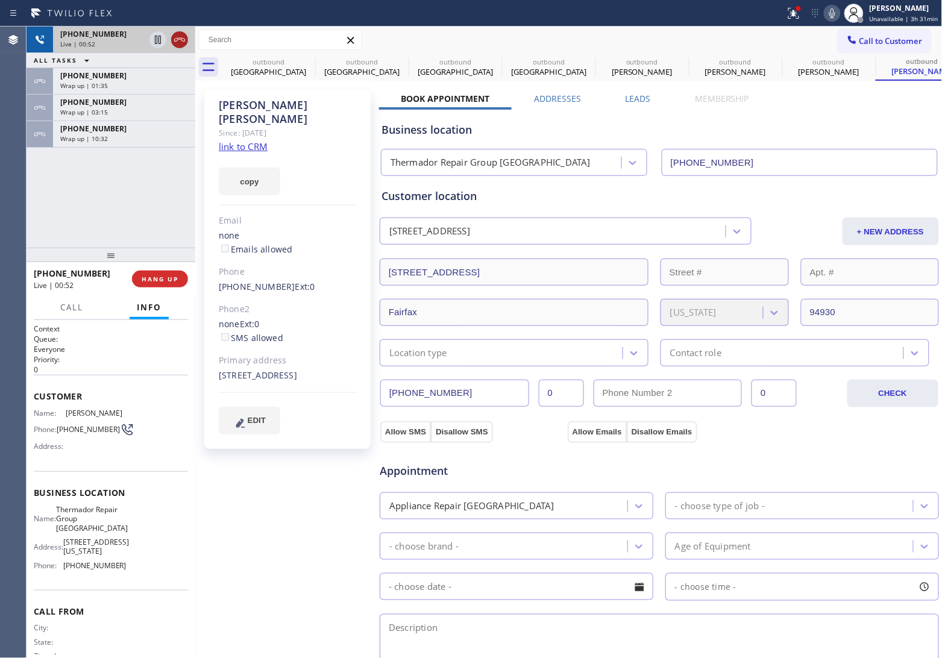
click at [178, 37] on icon at bounding box center [179, 40] width 14 height 14
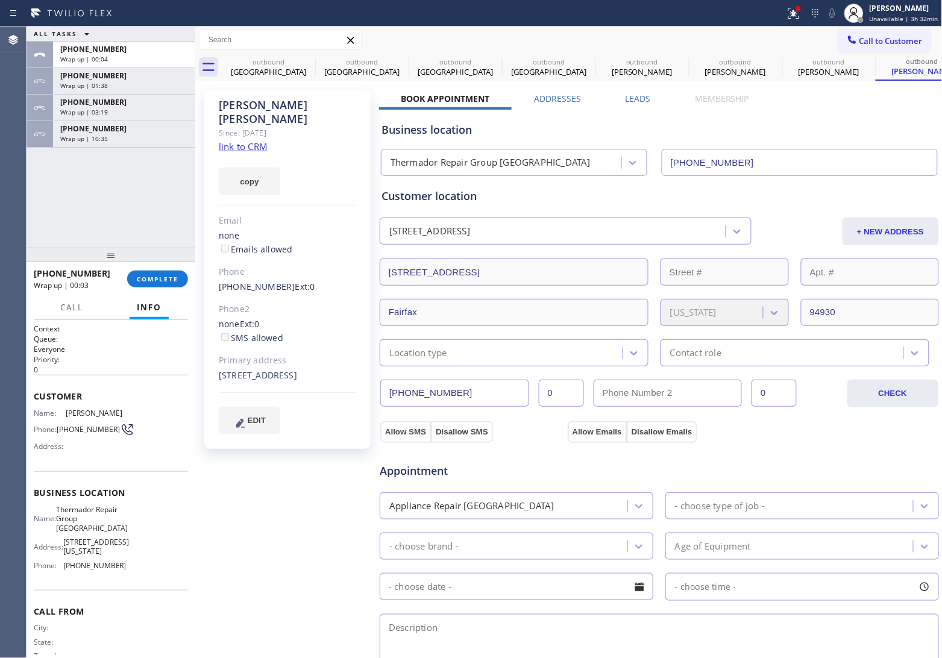
click at [22, 177] on div "Agent Desktop" at bounding box center [13, 343] width 26 height 632
drag, startPoint x: 77, startPoint y: 434, endPoint x: 60, endPoint y: 423, distance: 20.1
click at [60, 425] on span "[PHONE_NUMBER]" at bounding box center [88, 429] width 63 height 9
copy span "415) 297-1074"
click at [154, 275] on span "COMPLETE" at bounding box center [158, 279] width 42 height 8
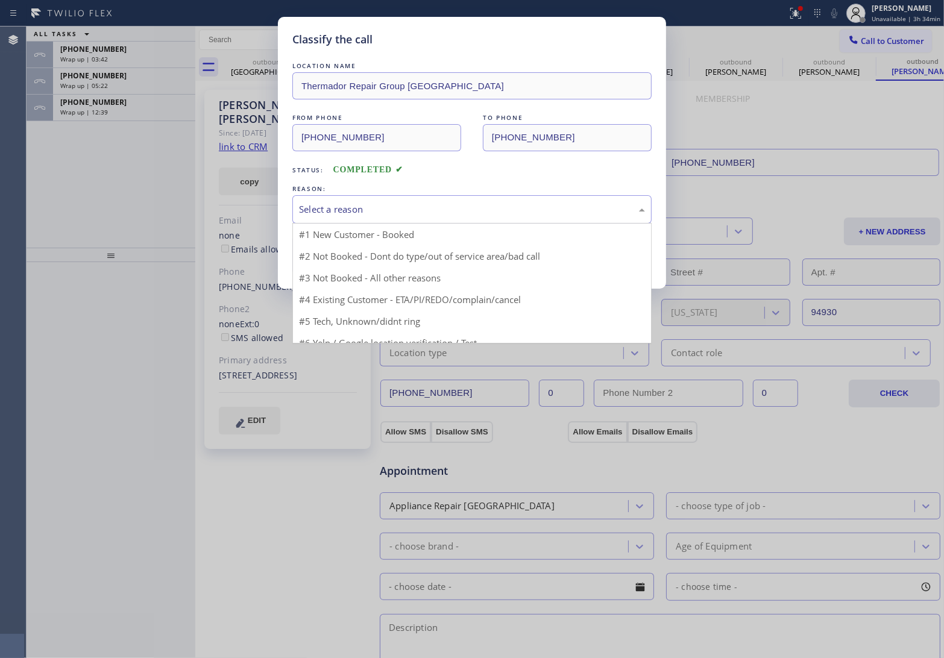
click at [365, 213] on div "Select a reason" at bounding box center [472, 210] width 346 height 14
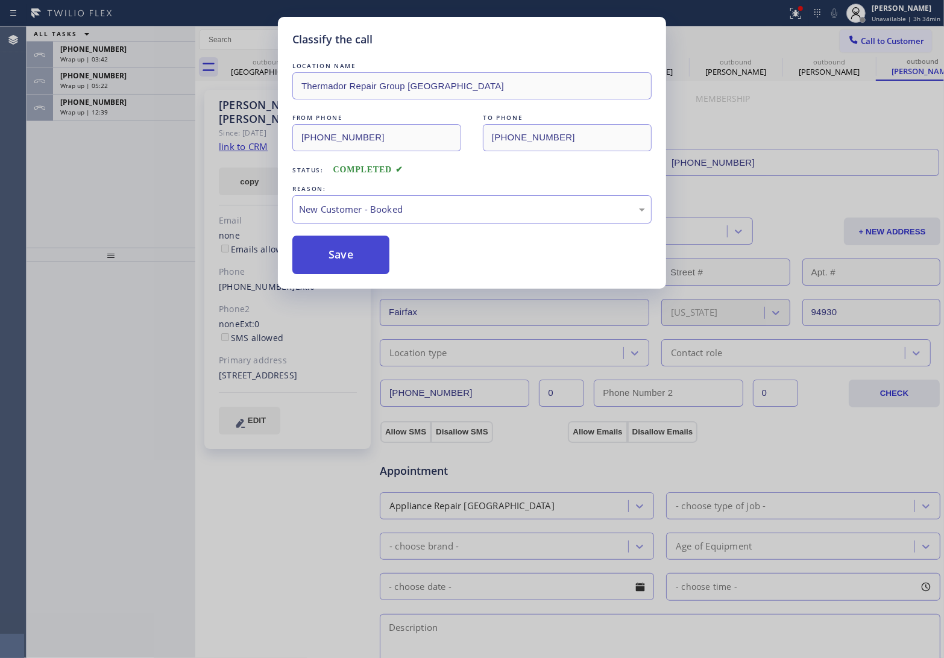
click at [342, 253] on button "Save" at bounding box center [340, 255] width 97 height 39
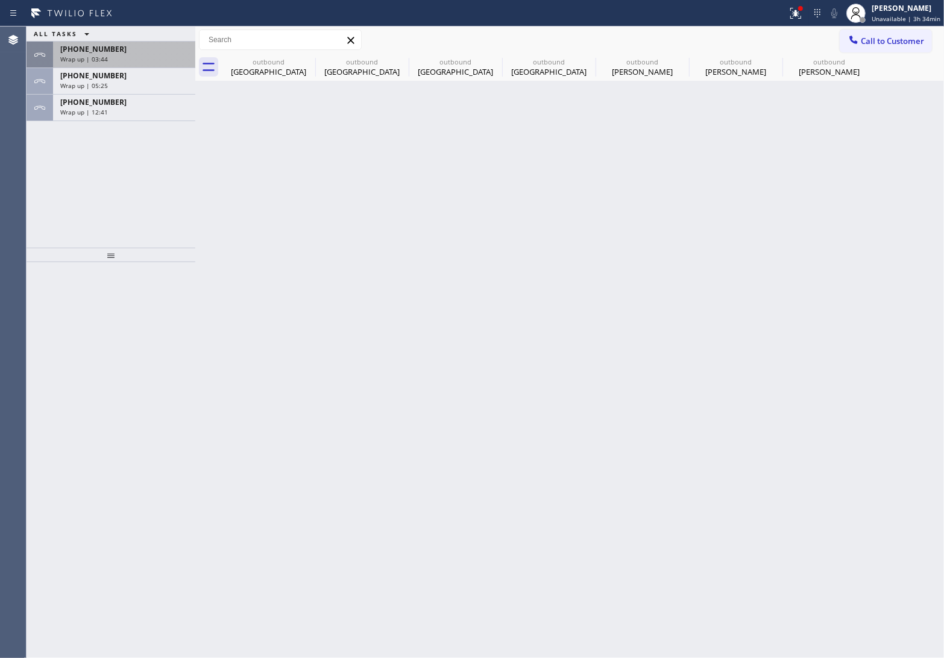
click at [116, 58] on div "Wrap up | 03:44" at bounding box center [124, 59] width 128 height 8
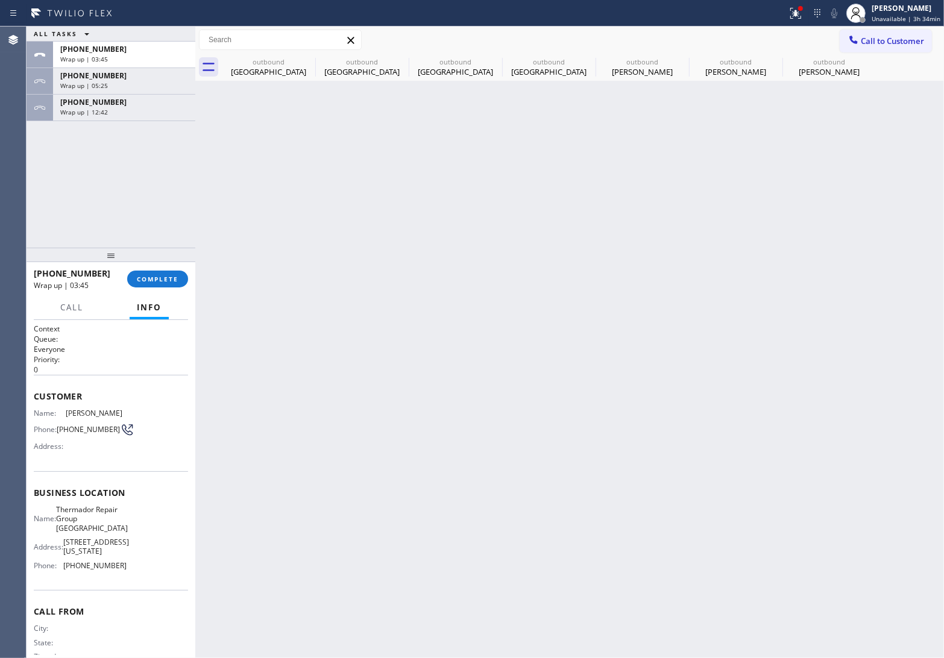
click at [160, 262] on div at bounding box center [111, 255] width 169 height 14
click at [160, 277] on span "COMPLETE" at bounding box center [158, 279] width 42 height 8
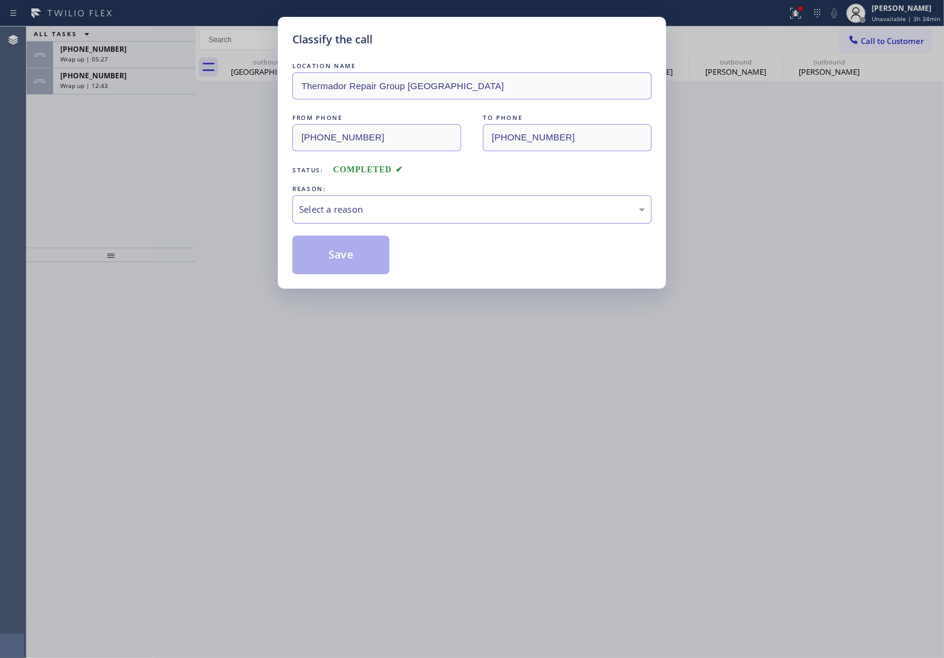
click at [371, 206] on div "Select a reason" at bounding box center [472, 210] width 346 height 14
click at [342, 259] on button "Save" at bounding box center [340, 255] width 97 height 39
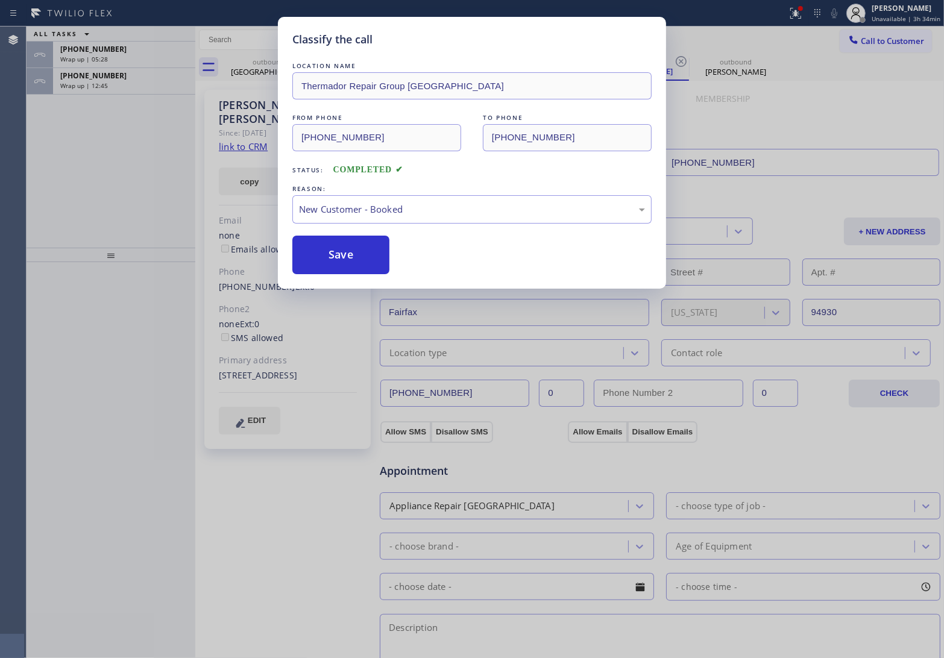
click at [115, 58] on div "Classify the call LOCATION NAME Thermador Repair Group [GEOGRAPHIC_DATA] FROM P…" at bounding box center [472, 329] width 944 height 658
click at [115, 58] on div "Wrap up | 05:28" at bounding box center [124, 59] width 128 height 8
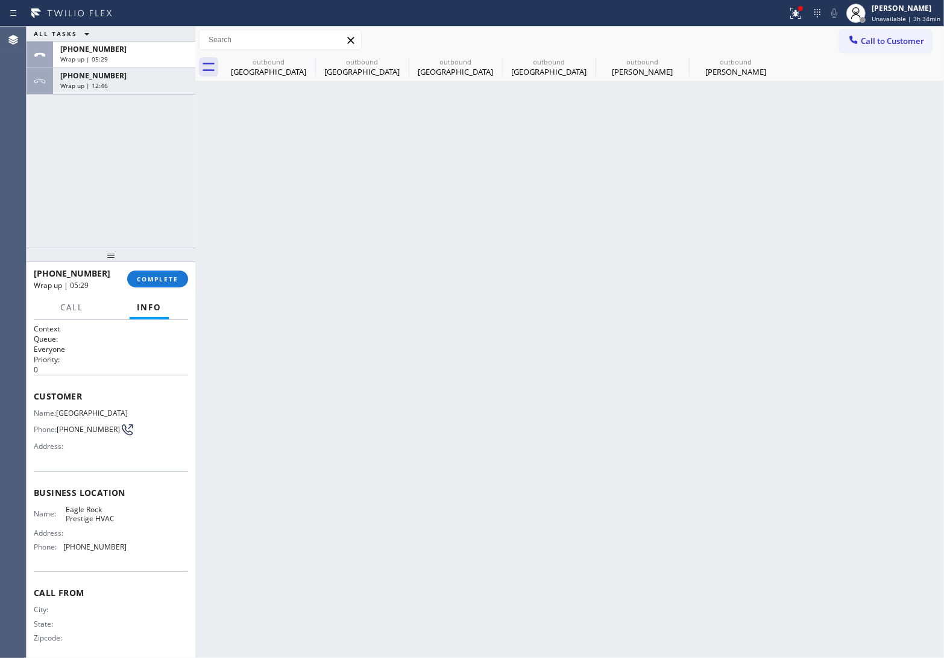
click at [115, 58] on div "Wrap up | 05:29" at bounding box center [124, 59] width 128 height 8
click at [166, 285] on button "COMPLETE" at bounding box center [157, 279] width 61 height 17
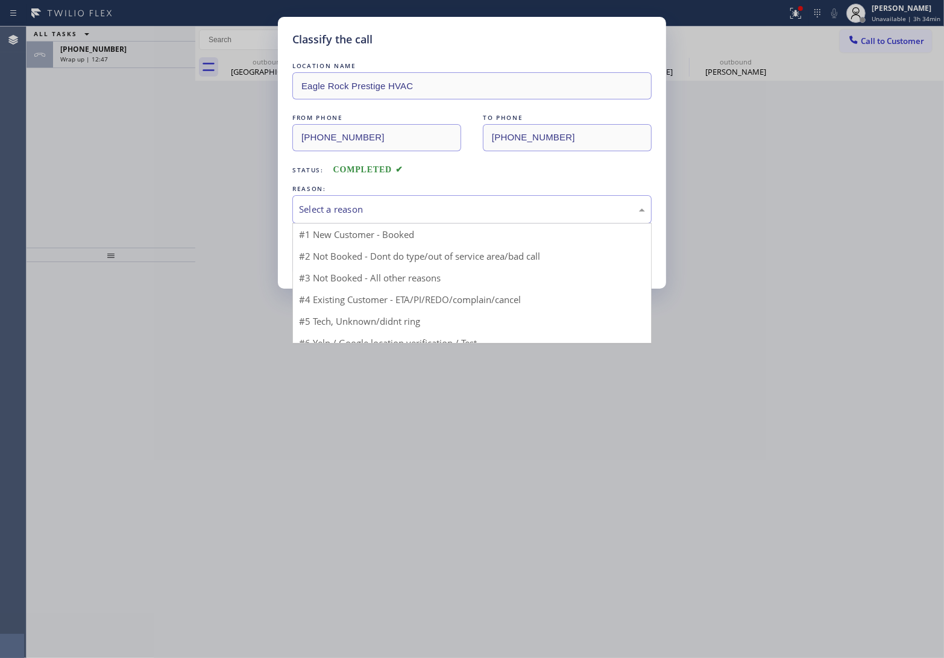
drag, startPoint x: 368, startPoint y: 208, endPoint x: 362, endPoint y: 233, distance: 25.4
click at [368, 208] on div "Select a reason" at bounding box center [472, 210] width 346 height 14
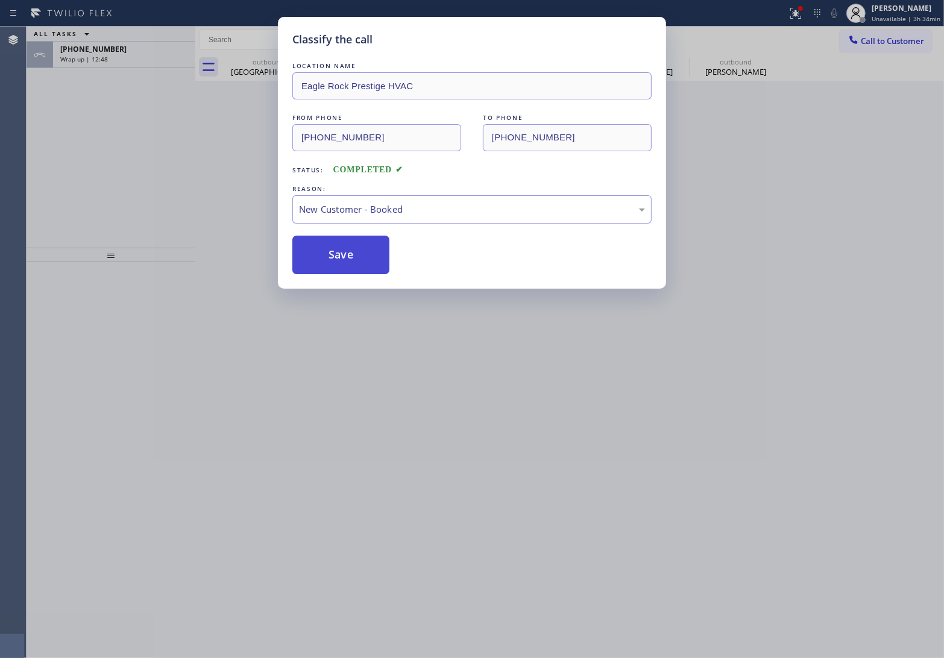
drag, startPoint x: 351, startPoint y: 245, endPoint x: 351, endPoint y: 253, distance: 7.9
click at [351, 246] on button "Save" at bounding box center [340, 255] width 97 height 39
click at [351, 253] on button "Save" at bounding box center [340, 255] width 97 height 39
type input "[PHONE_NUMBER]"
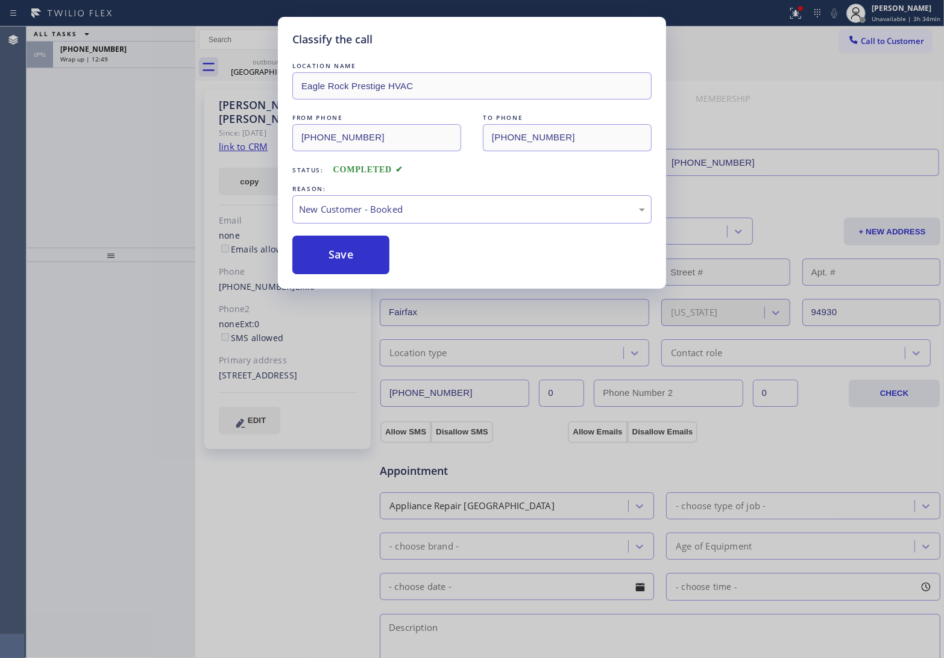
click at [142, 53] on div "Classify the call LOCATION NAME Eagle Rock Prestige HVAC FROM PHONE [PHONE_NUMB…" at bounding box center [472, 329] width 944 height 658
click at [140, 53] on div "[PHONE_NUMBER]" at bounding box center [124, 49] width 128 height 10
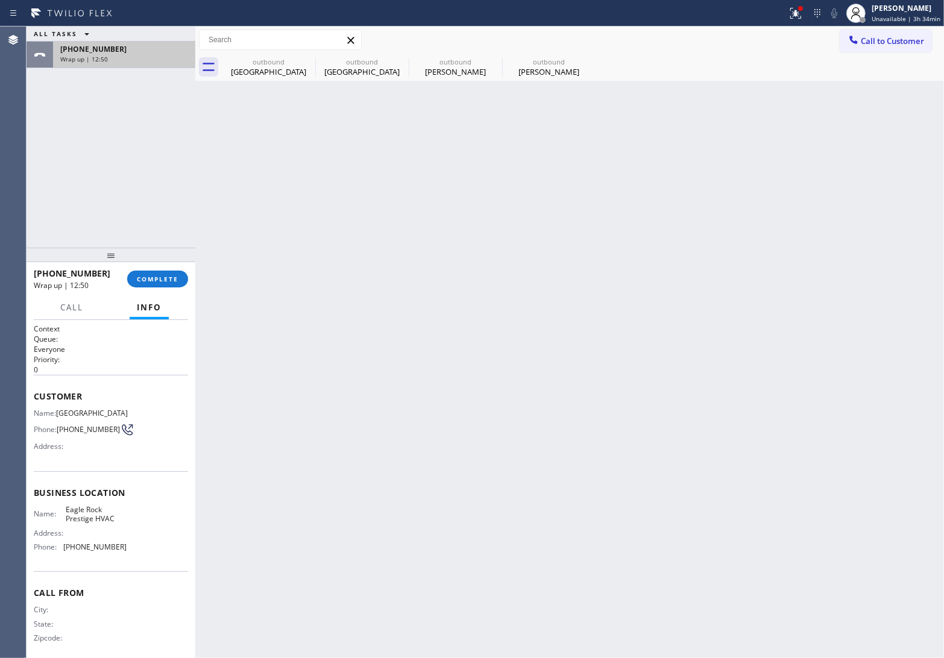
click at [140, 53] on div "[PHONE_NUMBER]" at bounding box center [124, 49] width 128 height 10
click at [140, 55] on div "Wrap up | 12:50" at bounding box center [124, 59] width 128 height 8
click at [168, 272] on button "COMPLETE" at bounding box center [157, 279] width 61 height 17
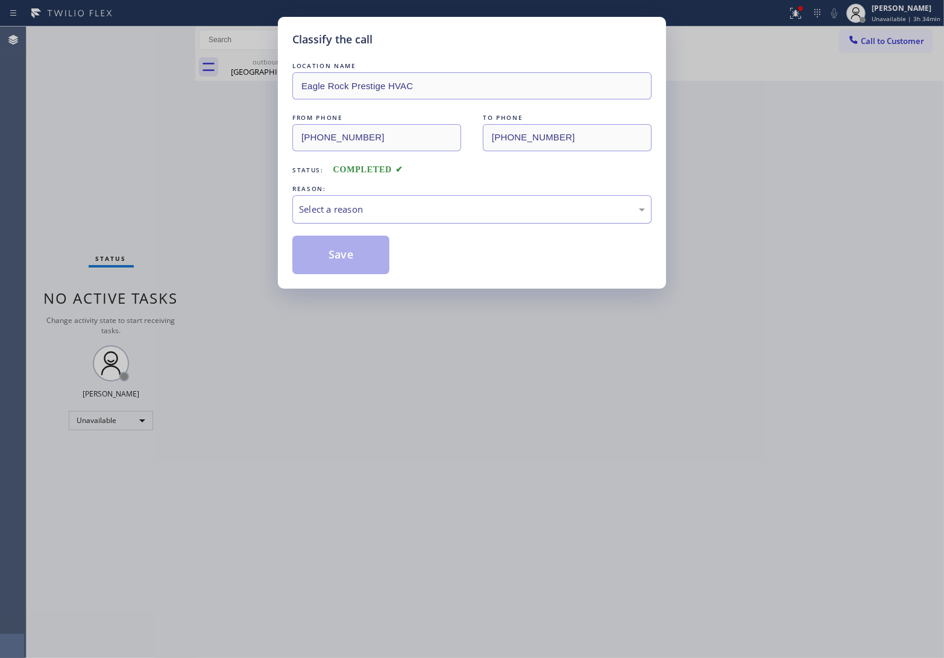
drag, startPoint x: 417, startPoint y: 205, endPoint x: 410, endPoint y: 215, distance: 12.5
click at [410, 215] on div "Select a reason" at bounding box center [472, 210] width 346 height 14
click at [356, 251] on button "Save" at bounding box center [340, 255] width 97 height 39
type input "[PHONE_NUMBER]"
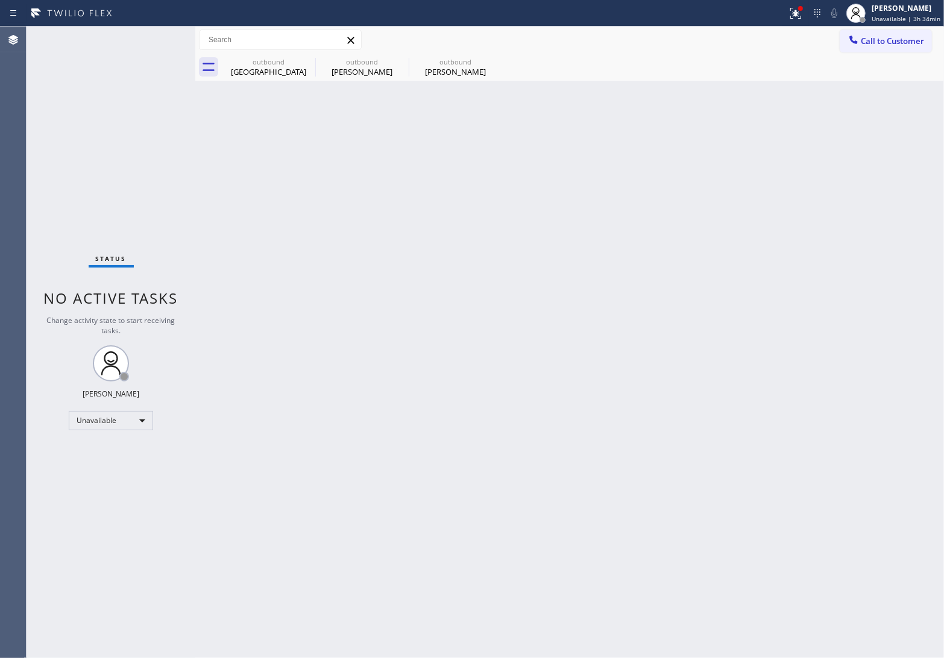
click at [883, 40] on span "Call to Customer" at bounding box center [892, 41] width 63 height 11
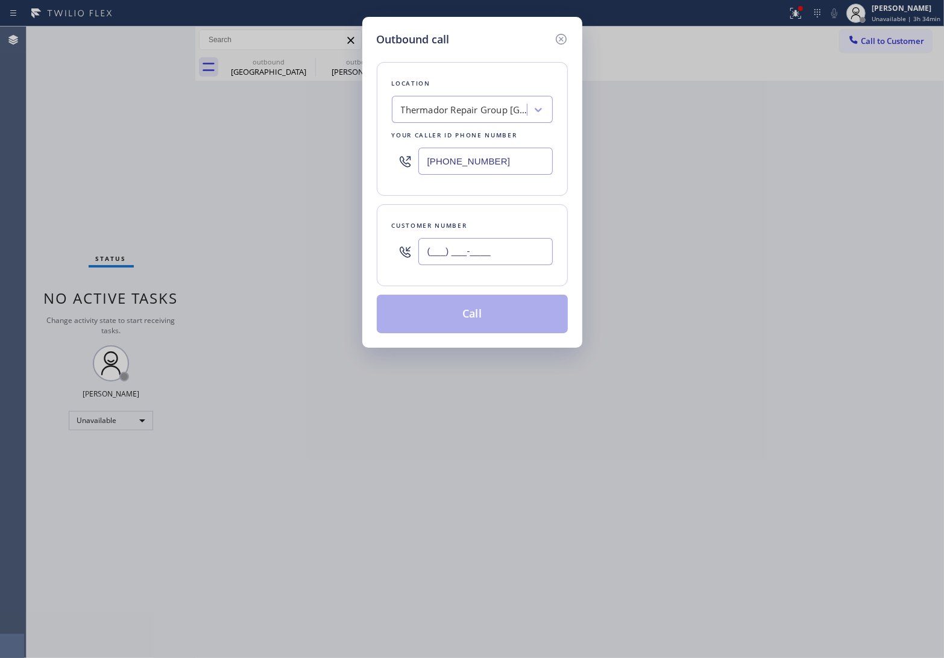
click at [435, 257] on input "(___) ___-____" at bounding box center [485, 251] width 134 height 27
paste input "650) 714-7771"
type input "[PHONE_NUMBER]"
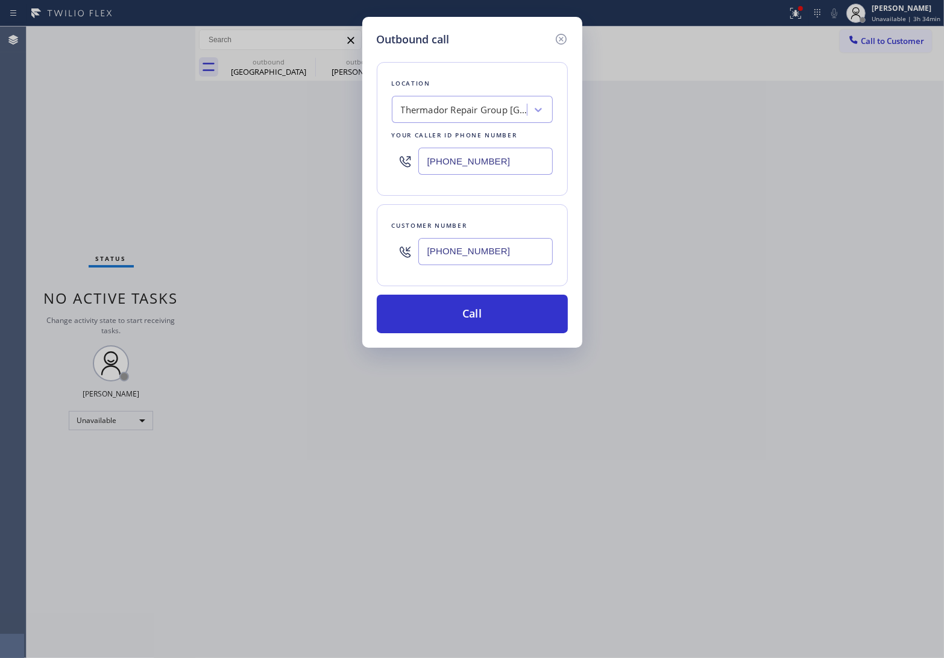
click at [52, 166] on div "Outbound call Location Thermador Repair Group [GEOGRAPHIC_DATA] Your caller id …" at bounding box center [472, 329] width 944 height 658
click at [495, 151] on input "[PHONE_NUMBER]" at bounding box center [485, 161] width 134 height 27
paste input "415) 965-3694"
type input "[PHONE_NUMBER]"
click at [511, 314] on button "Call" at bounding box center [472, 314] width 191 height 39
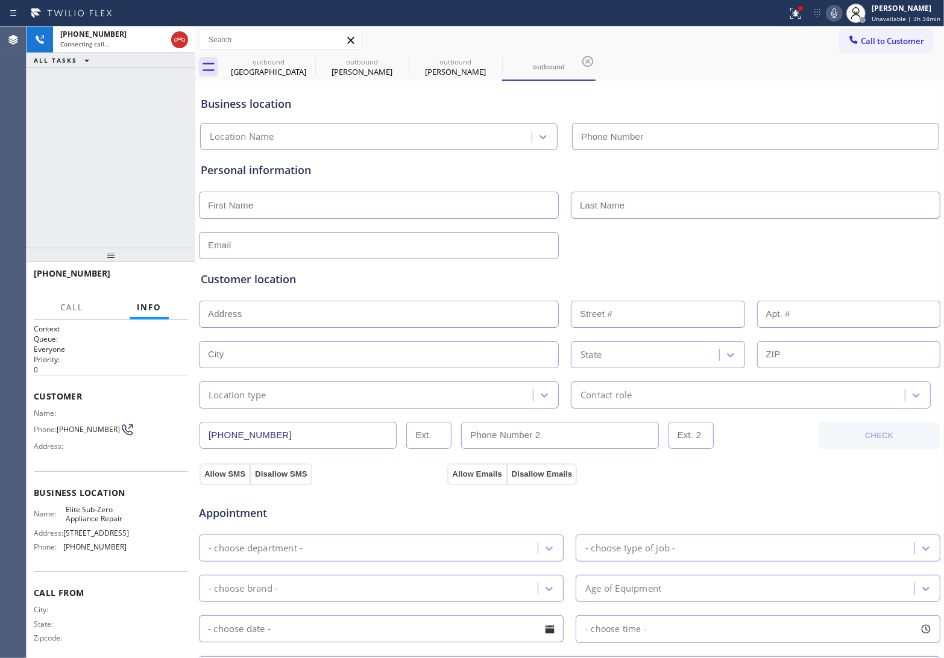
type input "[PHONE_NUMBER]"
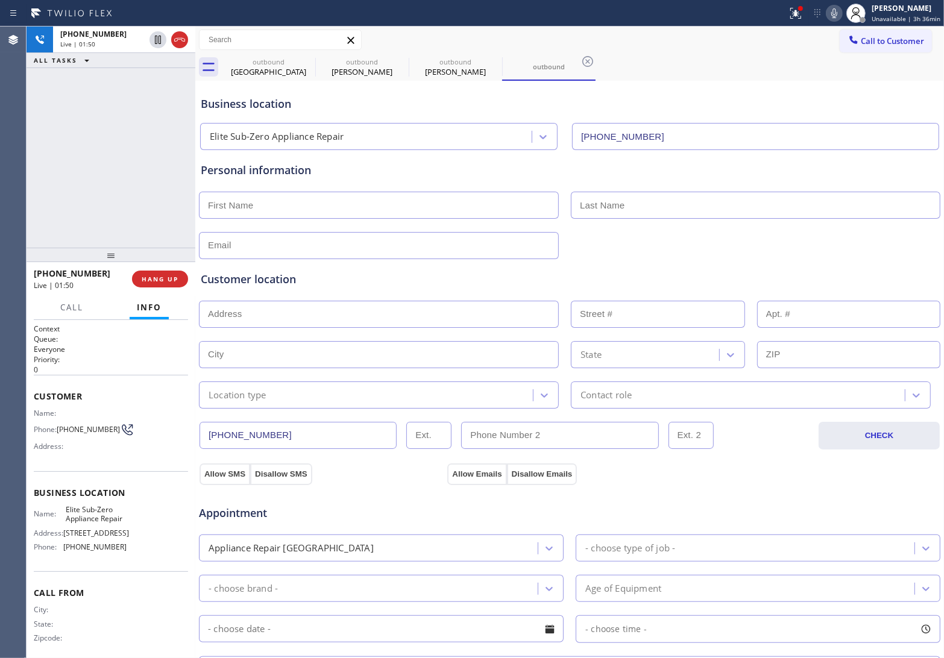
click at [35, 172] on div "[PHONE_NUMBER] Live | 01:50 ALL TASKS ALL TASKS ACTIVE TASKS TASKS IN WRAP UP" at bounding box center [111, 137] width 169 height 221
click at [160, 39] on icon at bounding box center [158, 40] width 14 height 14
click at [832, 9] on icon at bounding box center [834, 13] width 14 height 14
drag, startPoint x: 157, startPoint y: 40, endPoint x: 820, endPoint y: 38, distance: 663.0
click at [157, 41] on icon at bounding box center [158, 40] width 14 height 14
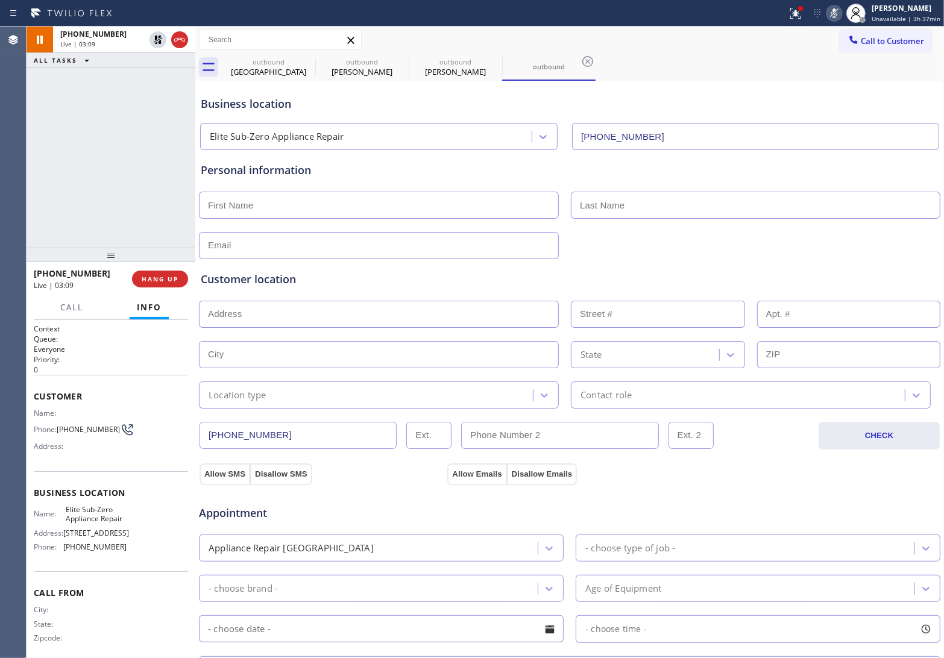
click at [831, 6] on icon at bounding box center [834, 13] width 14 height 14
click at [269, 206] on input "text" at bounding box center [379, 205] width 360 height 27
paste input "[PERSON_NAME]"
type input "[PERSON_NAME]"
click at [663, 215] on input "text" at bounding box center [755, 205] width 369 height 27
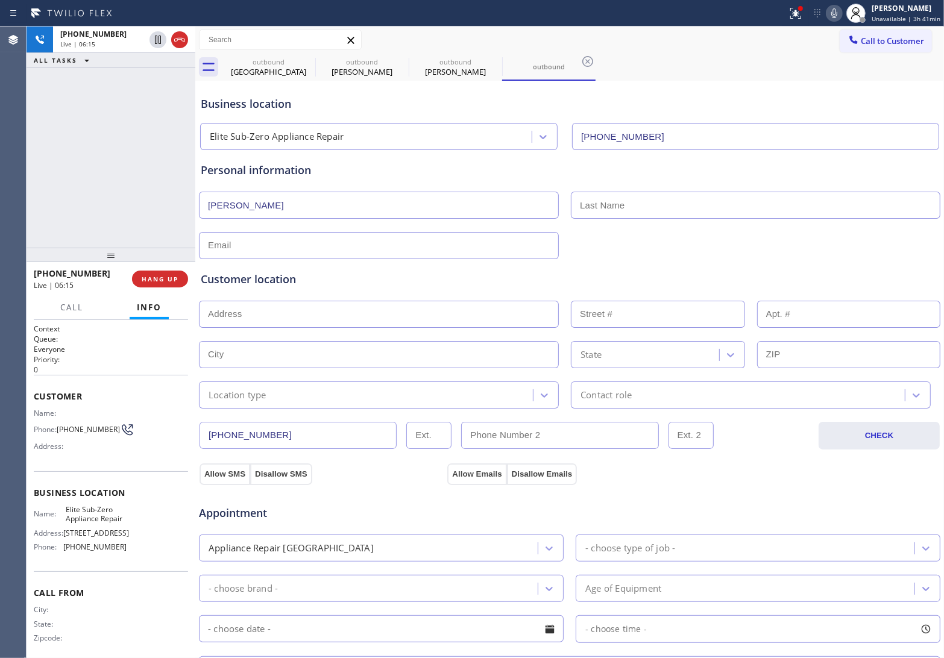
paste input "Alfajora"
type input "Alfajora"
click at [175, 36] on icon at bounding box center [179, 40] width 14 height 14
click at [281, 237] on input "text" at bounding box center [379, 245] width 360 height 27
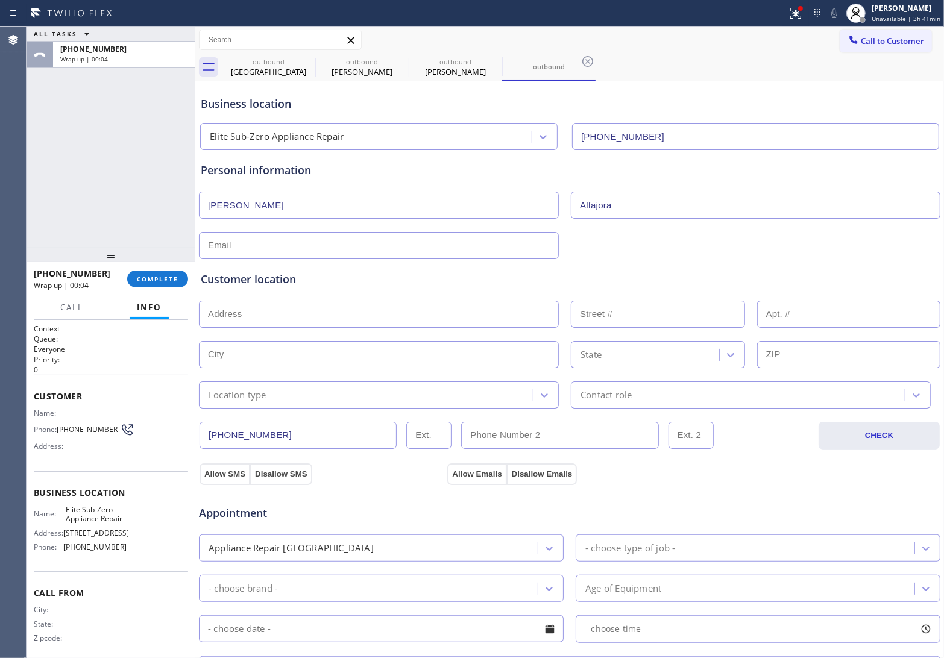
click at [293, 252] on input "text" at bounding box center [379, 245] width 360 height 27
paste input "[EMAIL_ADDRESS][DOMAIN_NAME]"
type input "[EMAIL_ADDRESS][DOMAIN_NAME]"
click at [269, 310] on input "text" at bounding box center [379, 314] width 360 height 27
click at [263, 317] on input "text" at bounding box center [379, 314] width 360 height 27
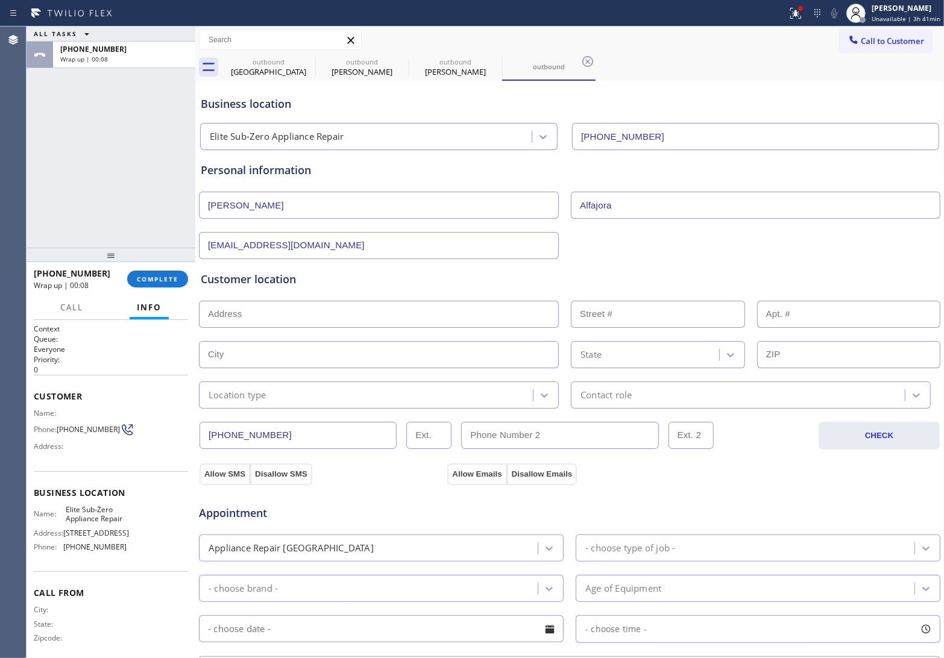
paste input "[STREET_ADDRESS]"
type input "[STREET_ADDRESS]"
type input "1922"
type input "[GEOGRAPHIC_DATA]"
type input "94061"
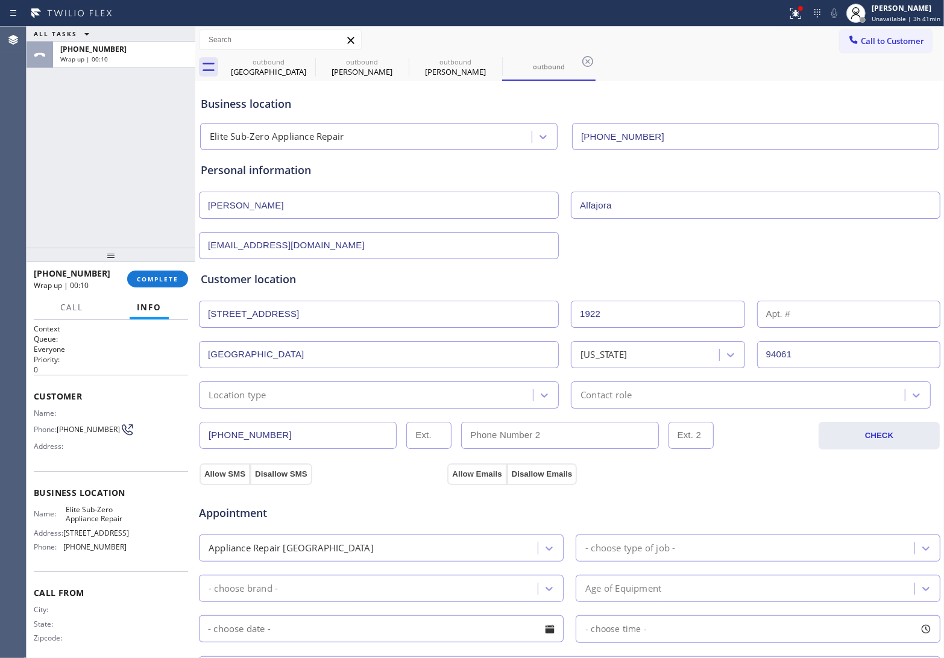
click at [254, 401] on div "Location type" at bounding box center [238, 395] width 58 height 14
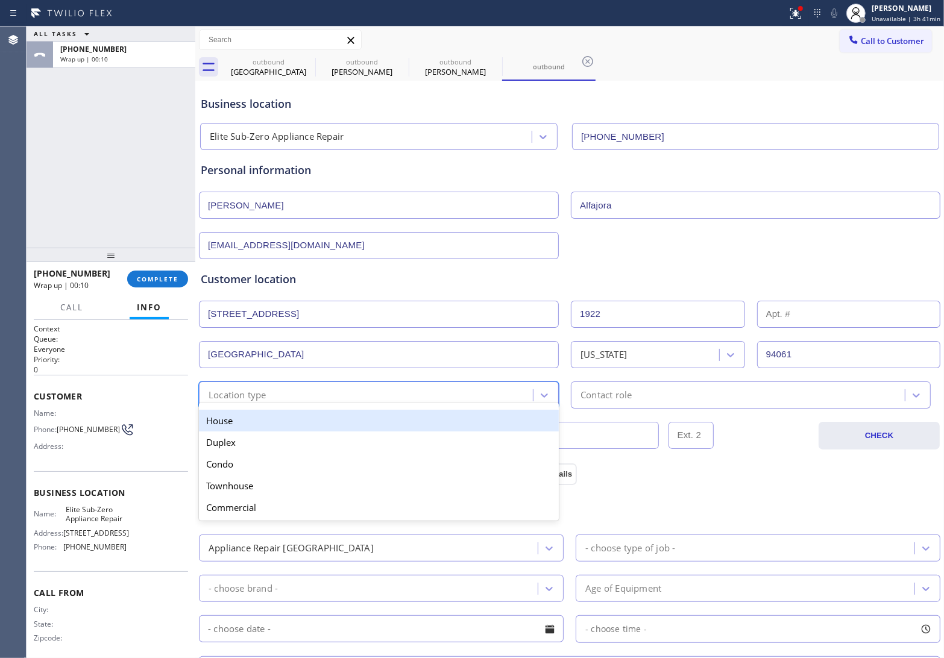
click at [254, 423] on div "House" at bounding box center [379, 421] width 360 height 22
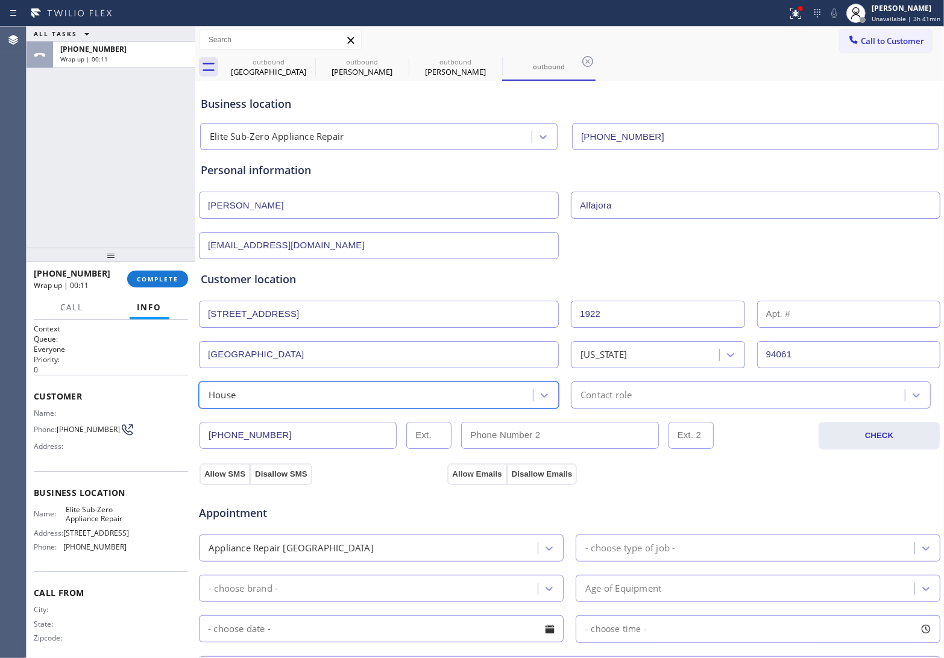
click at [660, 401] on div "Contact role" at bounding box center [739, 395] width 330 height 21
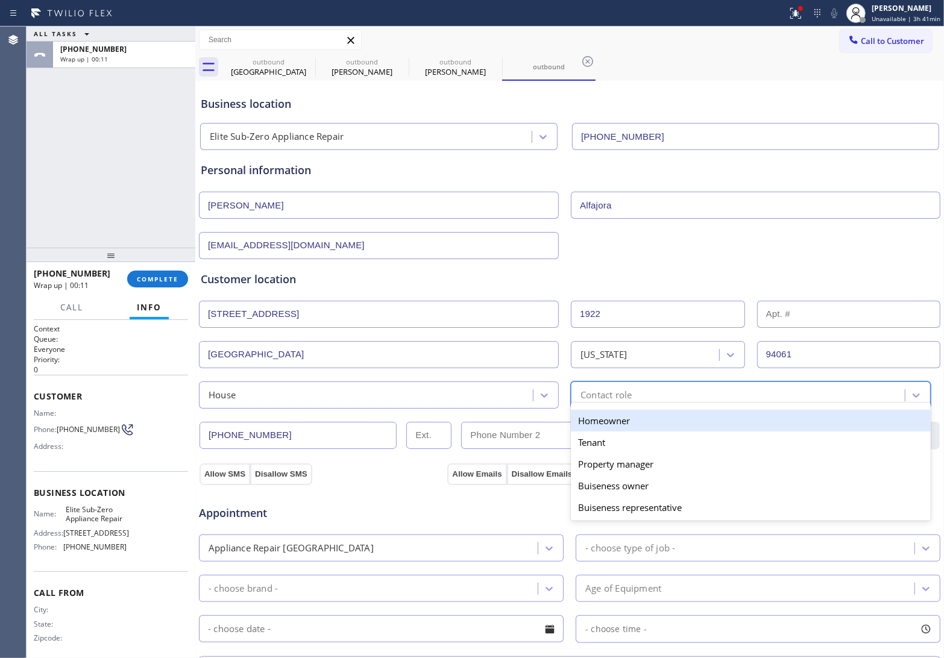
click at [607, 426] on div "Homeowner" at bounding box center [751, 421] width 360 height 22
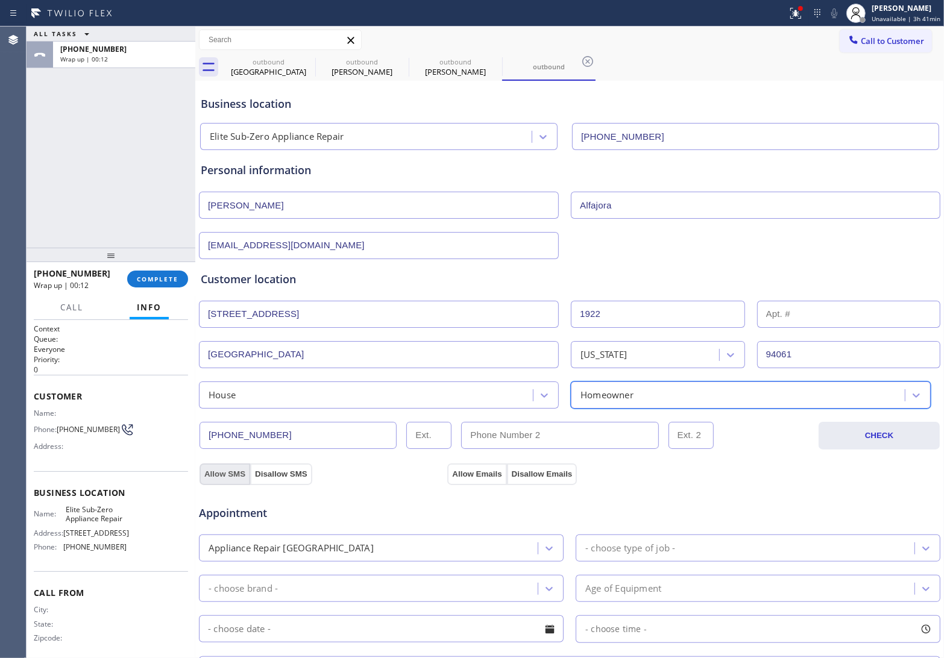
click at [201, 473] on button "Allow SMS" at bounding box center [225, 475] width 51 height 22
click at [212, 472] on button "Allow SMS" at bounding box center [225, 475] width 51 height 22
click at [223, 471] on button "Allow SMS" at bounding box center [225, 475] width 51 height 22
drag, startPoint x: 477, startPoint y: 476, endPoint x: 737, endPoint y: 456, distance: 260.6
click at [477, 476] on button "Allow Emails" at bounding box center [476, 475] width 59 height 22
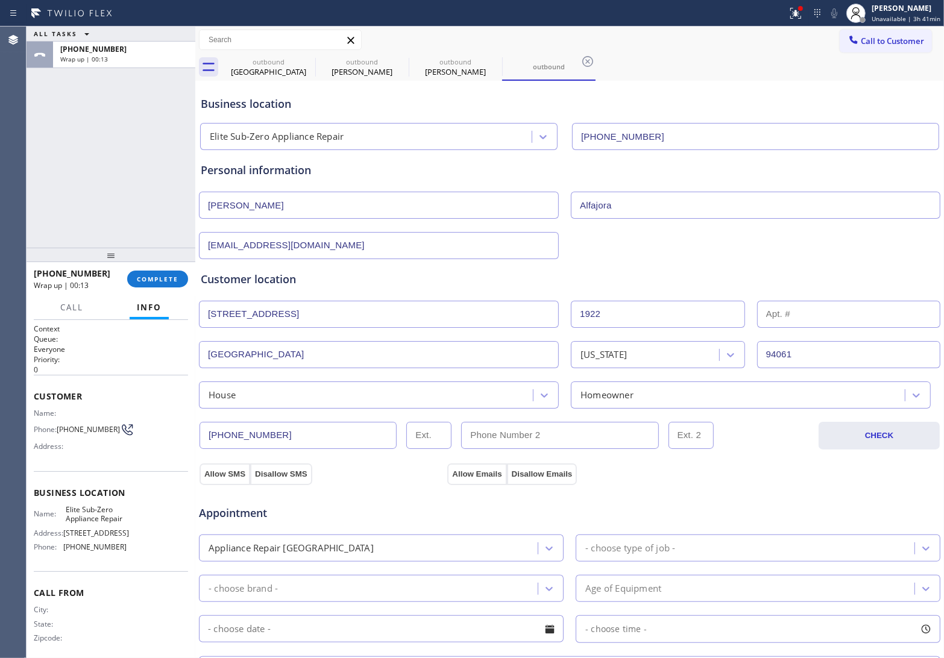
scroll to position [75, 0]
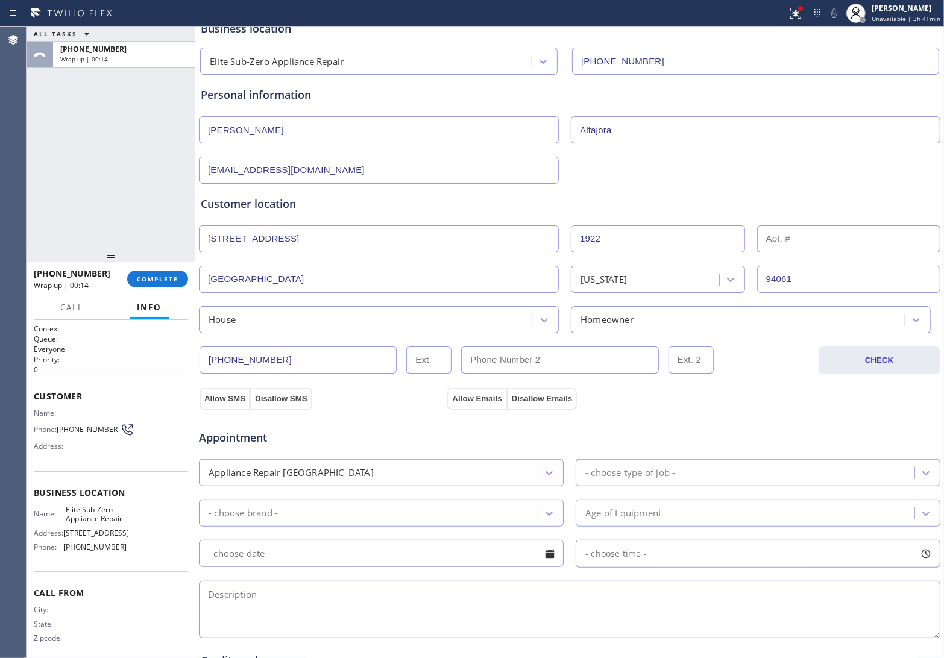
click at [683, 472] on div "- choose type of job -" at bounding box center [746, 472] width 335 height 21
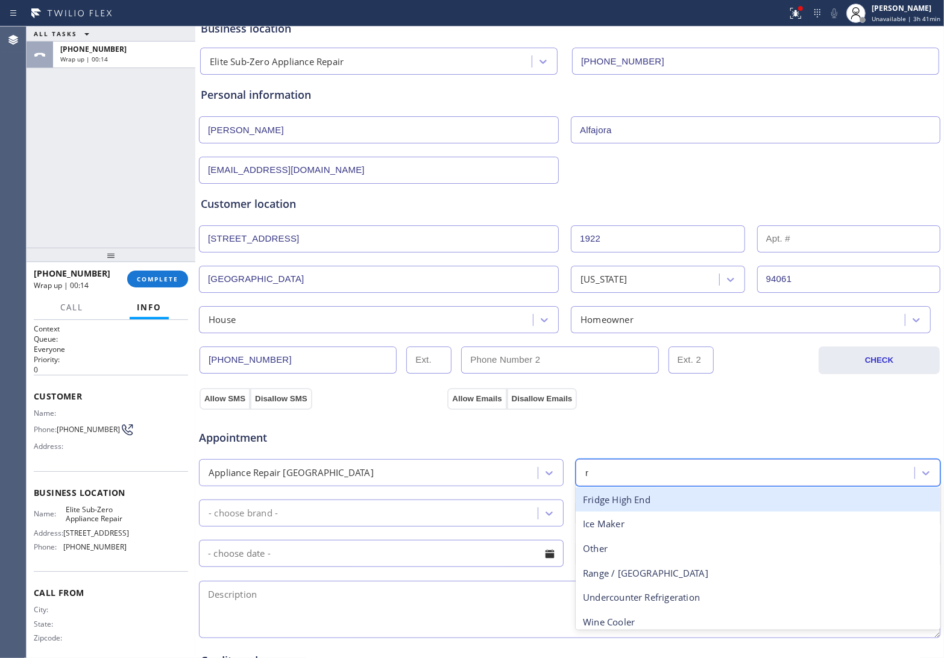
type input "ra"
click at [633, 502] on div "Range / [GEOGRAPHIC_DATA]" at bounding box center [758, 500] width 365 height 25
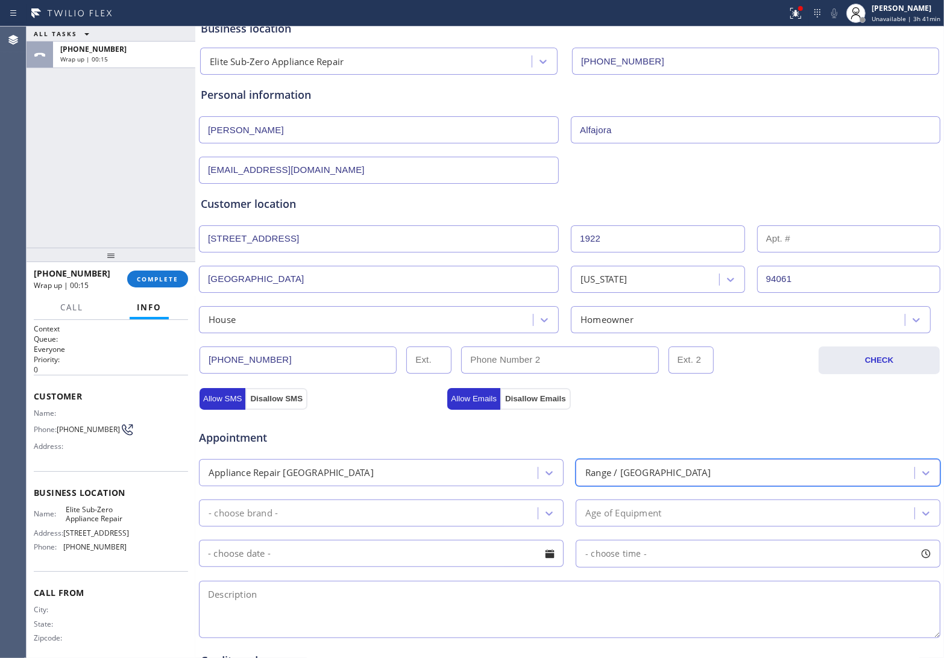
click at [377, 510] on div "- choose brand -" at bounding box center [370, 513] width 335 height 21
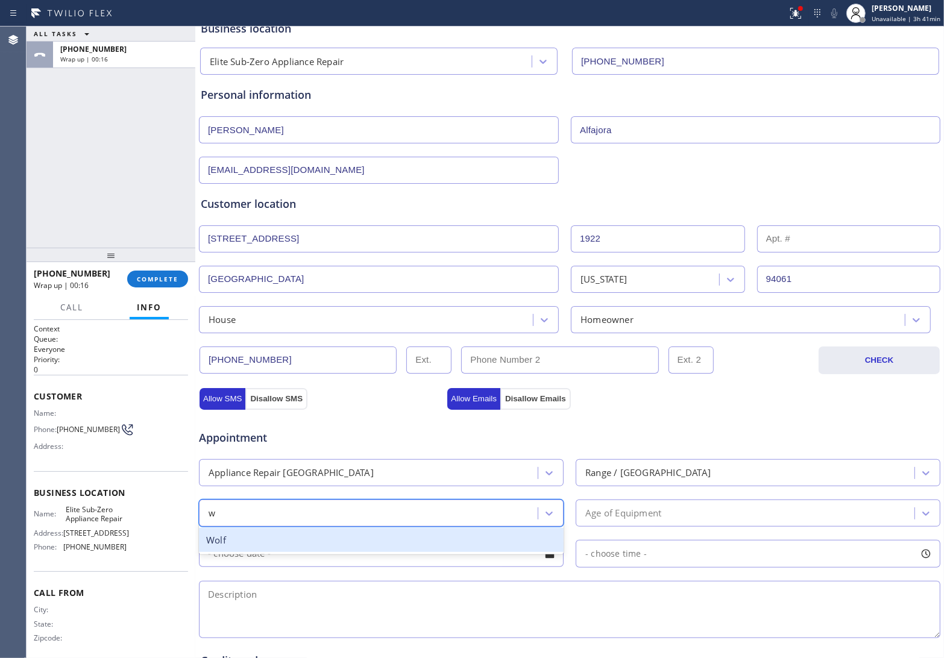
type input "wo"
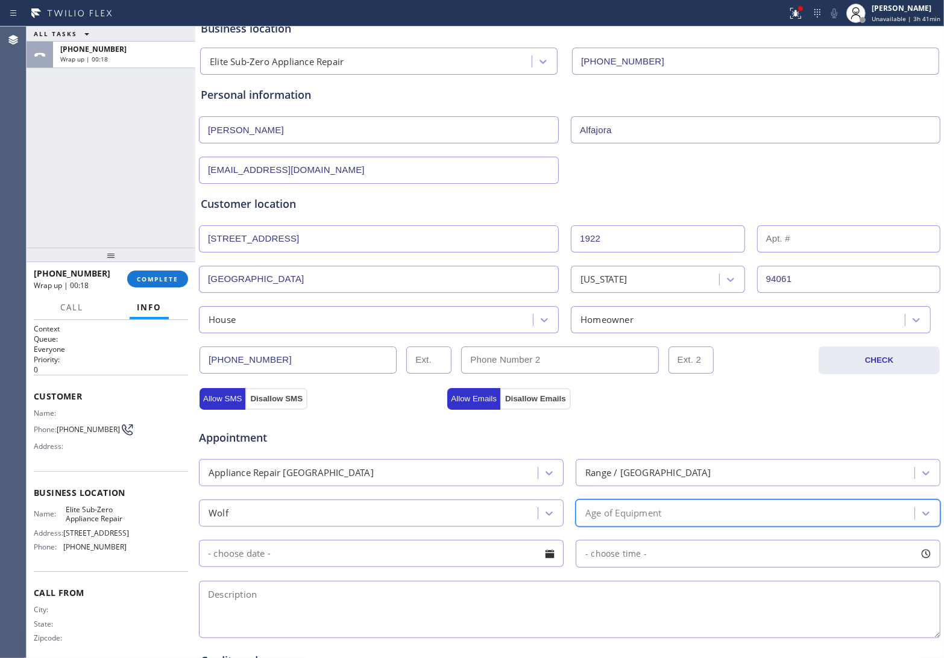
click at [630, 520] on div "Age of Equipment" at bounding box center [623, 513] width 76 height 14
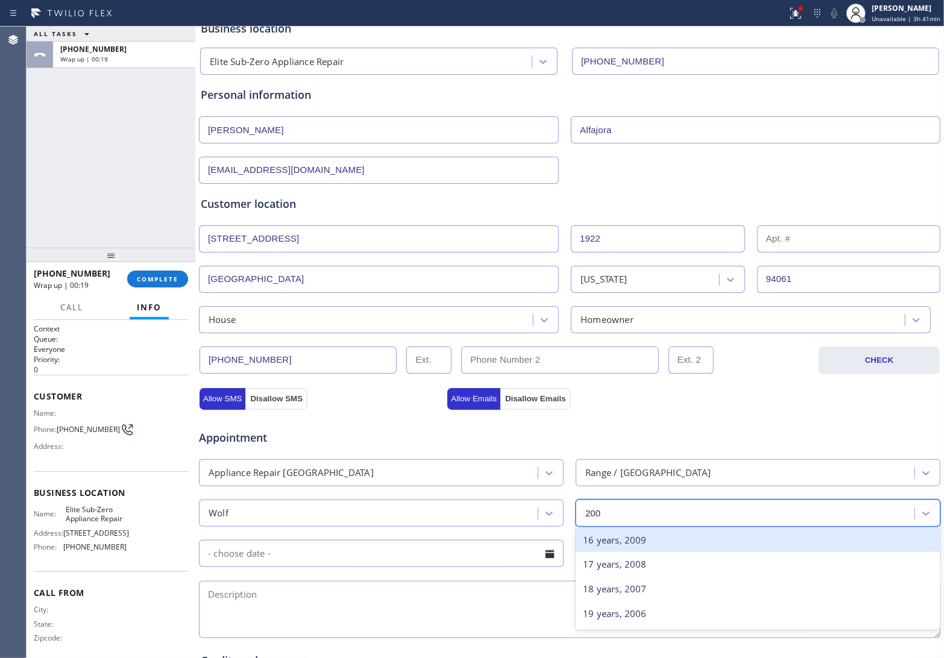
type input "2006"
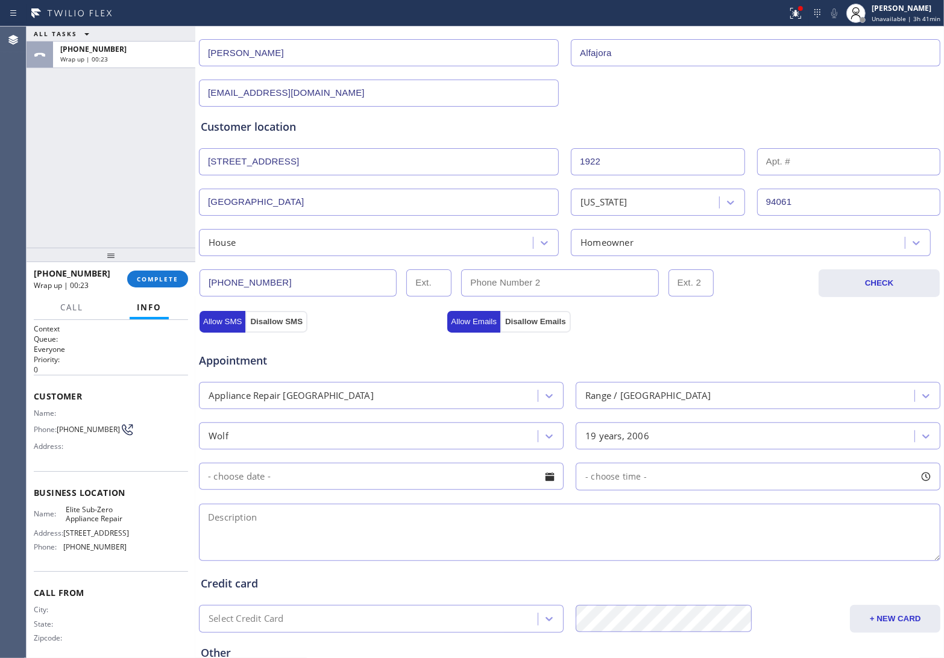
scroll to position [226, 0]
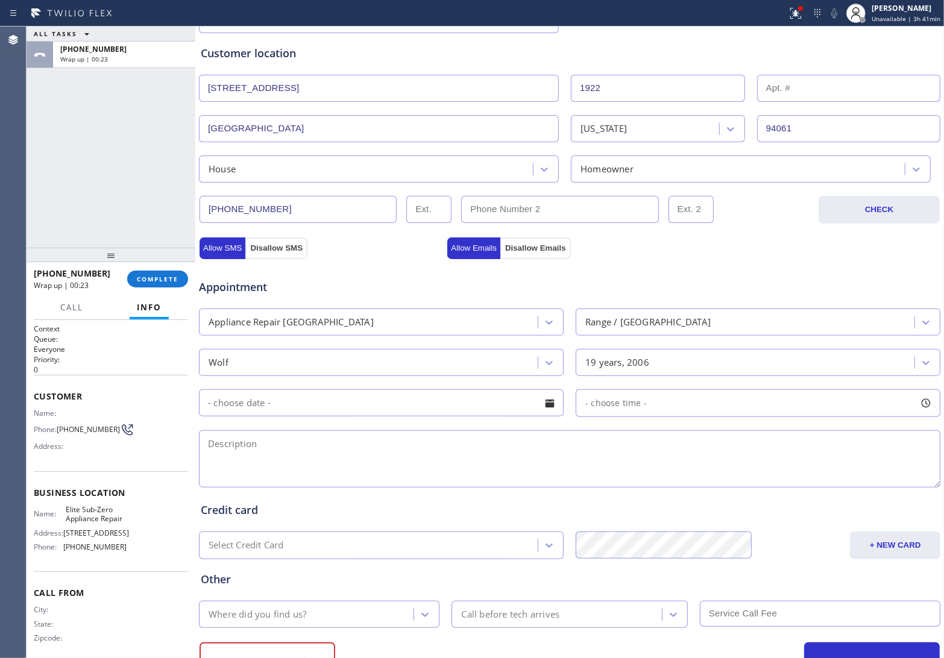
click at [347, 405] on input "text" at bounding box center [381, 402] width 365 height 27
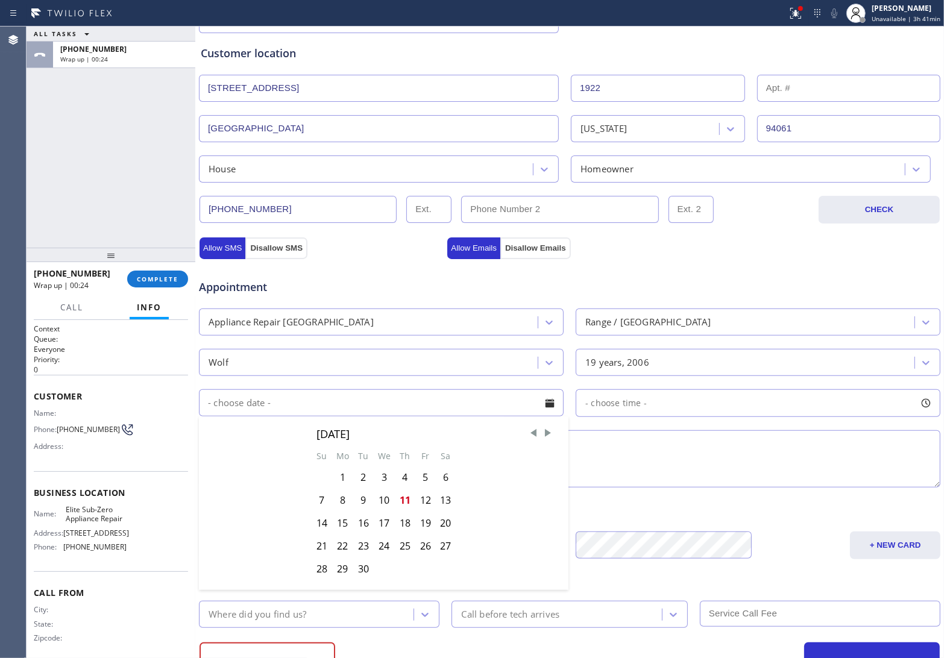
drag, startPoint x: 423, startPoint y: 504, endPoint x: 456, endPoint y: 498, distance: 33.7
click at [424, 504] on div "12" at bounding box center [425, 500] width 20 height 23
type input "[DATE]"
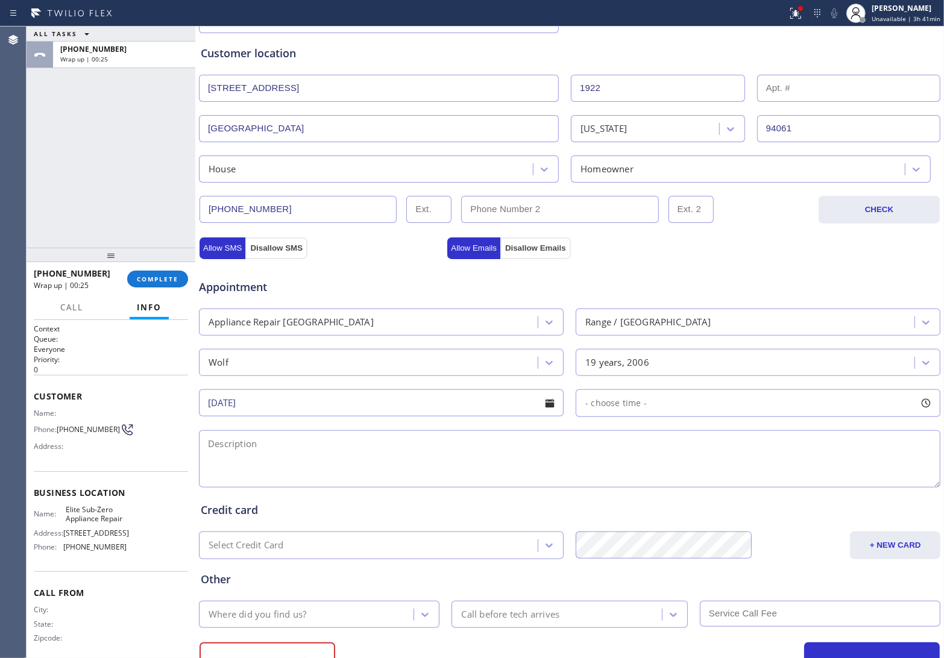
click at [657, 407] on div "- choose time -" at bounding box center [758, 403] width 365 height 28
drag, startPoint x: 579, startPoint y: 483, endPoint x: 691, endPoint y: 481, distance: 112.1
click at [691, 481] on div at bounding box center [694, 476] width 14 height 25
drag, startPoint x: 577, startPoint y: 483, endPoint x: 607, endPoint y: 481, distance: 30.2
click at [607, 481] on div at bounding box center [614, 476] width 14 height 25
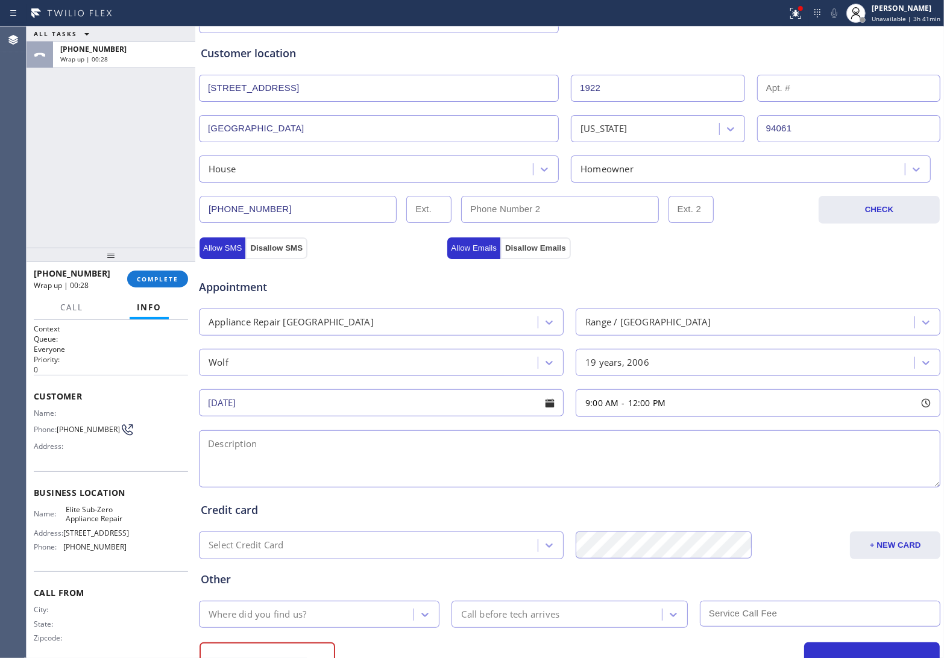
click at [441, 464] on textarea at bounding box center [569, 458] width 741 height 57
paste textarea "Wolf | Range | 2006 | Stove top burvners correoded and neede to replace the bur…"
click at [424, 442] on textarea "9-12 | $95 | Wolf | Range | 2006 | Stove top burvners correoded and neede to re…" at bounding box center [569, 458] width 741 height 57
click at [458, 448] on textarea "9-12 | $95 | Wolf | Range | 2006 | Stove top burners correoded and neede to rep…" at bounding box center [569, 458] width 741 height 57
click at [508, 452] on textarea "9-12 | $95 | Wolf | Range | 2006 | Stove top burners corroded and neede to repl…" at bounding box center [569, 458] width 741 height 57
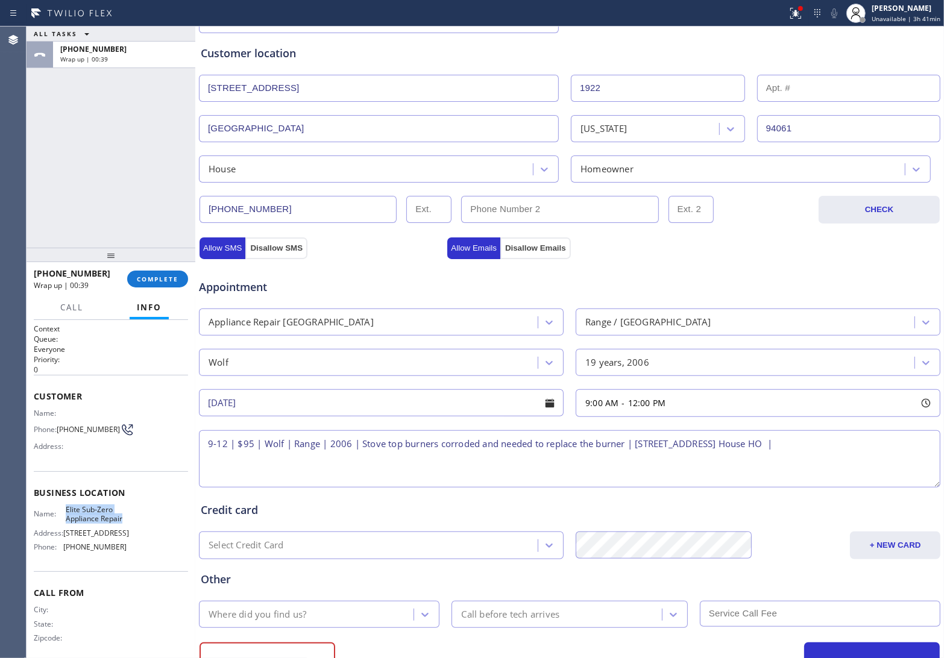
drag, startPoint x: 99, startPoint y: 529, endPoint x: 62, endPoint y: 511, distance: 41.3
click at [62, 511] on div "Name: Elite Sub-Zero Appliance Repair" at bounding box center [80, 514] width 93 height 19
click at [899, 451] on textarea "9-12 | $95 | Wolf | Range | 2006 | Stove top burners corroded and needed to rep…" at bounding box center [569, 458] width 741 height 57
paste textarea "Elite Sub-Zero Appliance Repair"
click at [381, 465] on textarea "9-12 | $95 | Wolf | Range | 2006 | Stove top burners corroded and needed to rep…" at bounding box center [569, 458] width 741 height 57
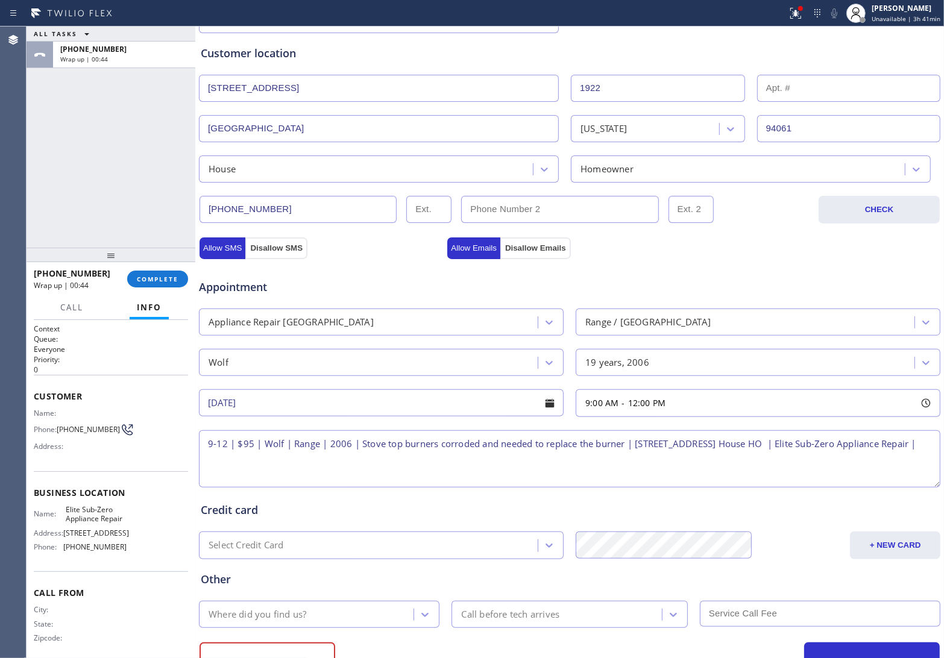
paste textarea "Please call 30 minutes prior to arrival."
click at [532, 460] on textarea "9-12 | $95 | Wolf | Range | 2006 | Stove top burners corroded and needed to rep…" at bounding box center [569, 458] width 741 height 57
paste textarea "[PERSON_NAME] 6507147771"
click at [497, 458] on textarea "9-12 | $95 | Wolf | Range | 2006 | Stove top burners corroded and needed to rep…" at bounding box center [569, 458] width 741 height 57
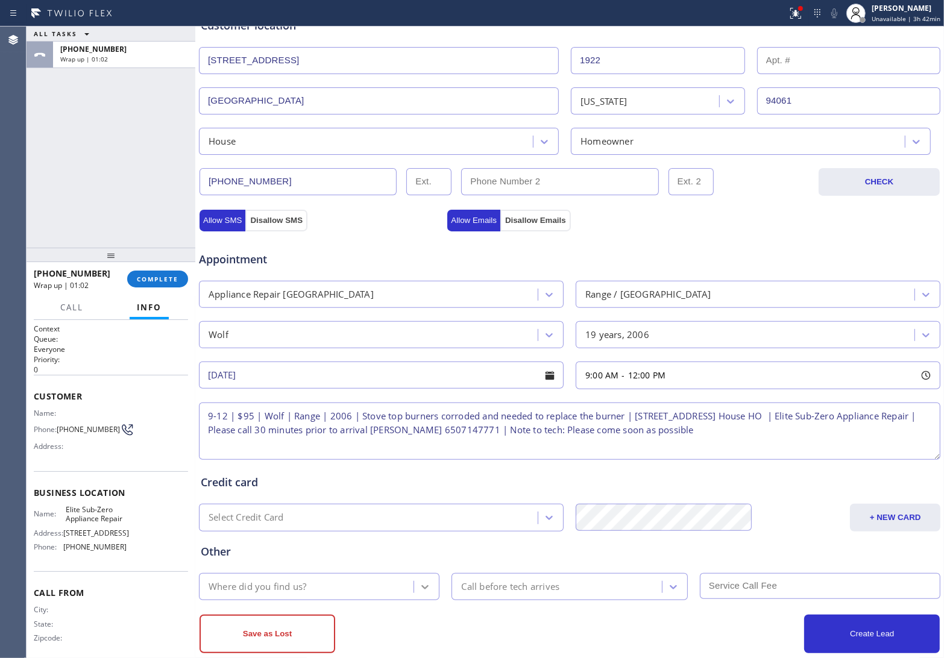
scroll to position [278, 0]
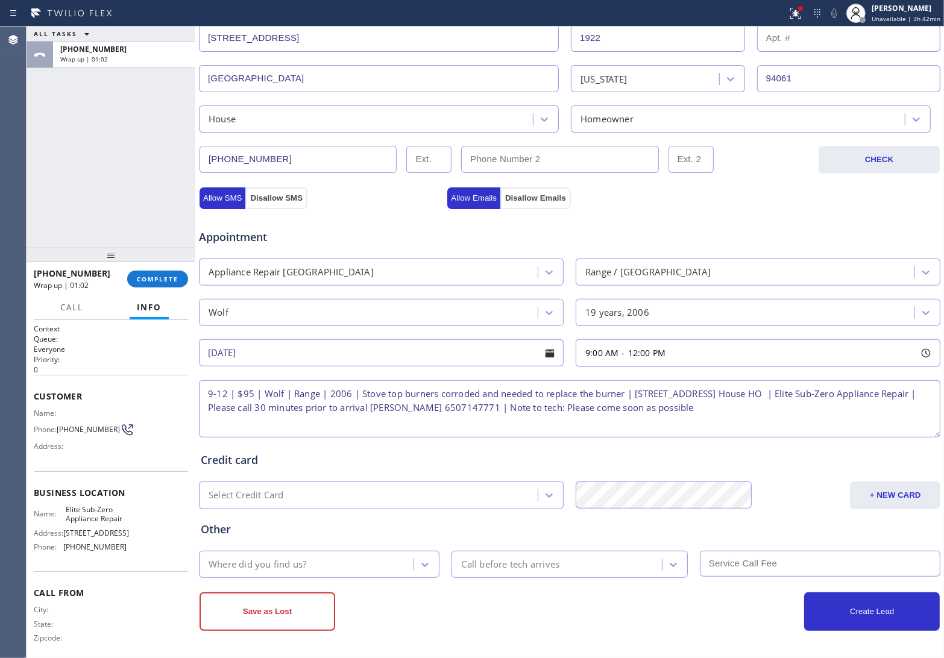
type textarea "9-12 | $95 | Wolf | Range | 2006 | Stove top burners corroded and needed to rep…"
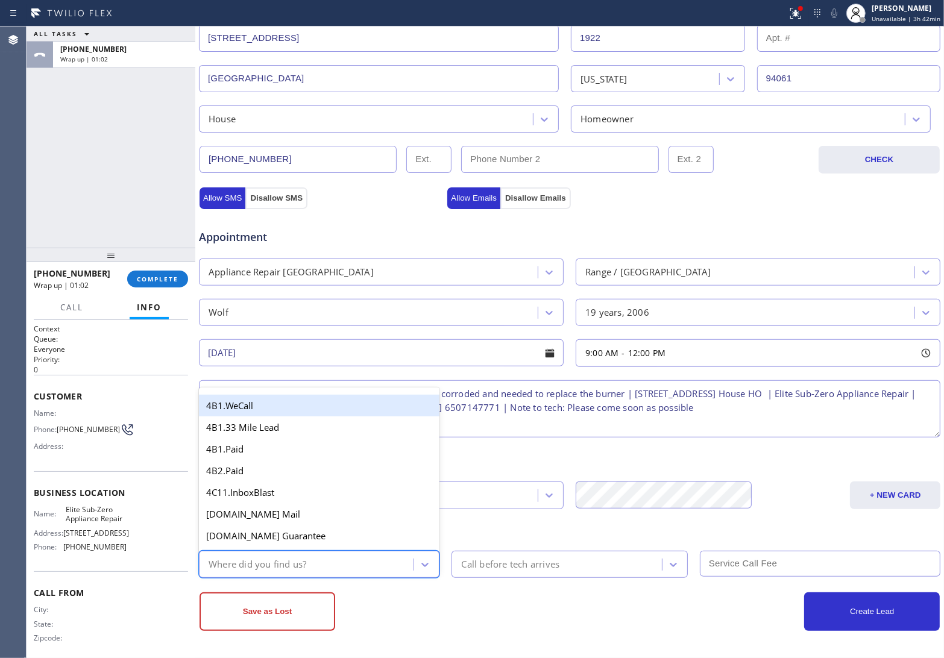
click at [333, 565] on div "Where did you find us?" at bounding box center [308, 564] width 211 height 21
type input "we"
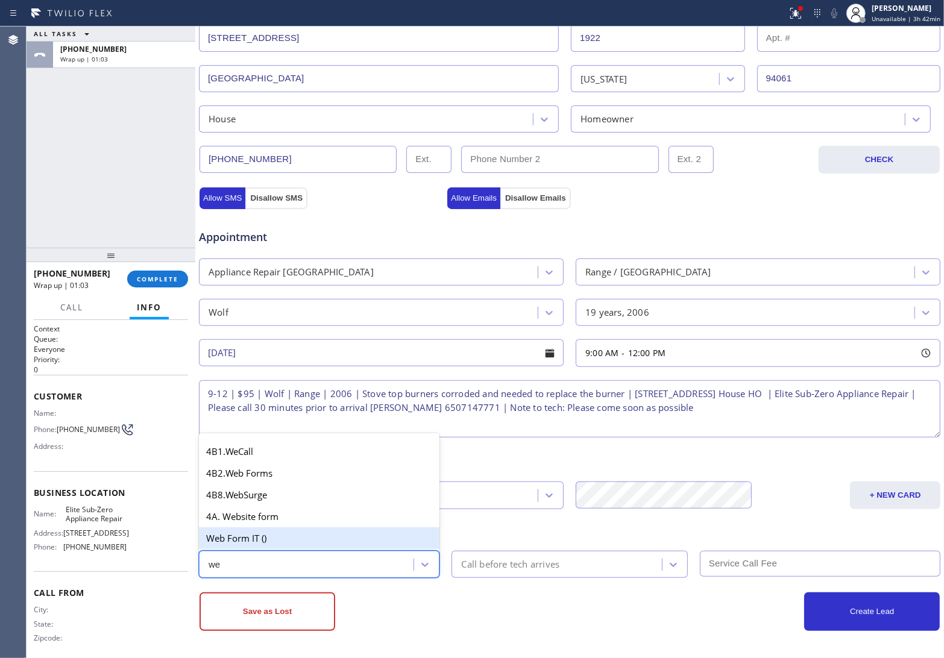
click at [267, 535] on div "Web Form IT ()" at bounding box center [319, 538] width 241 height 22
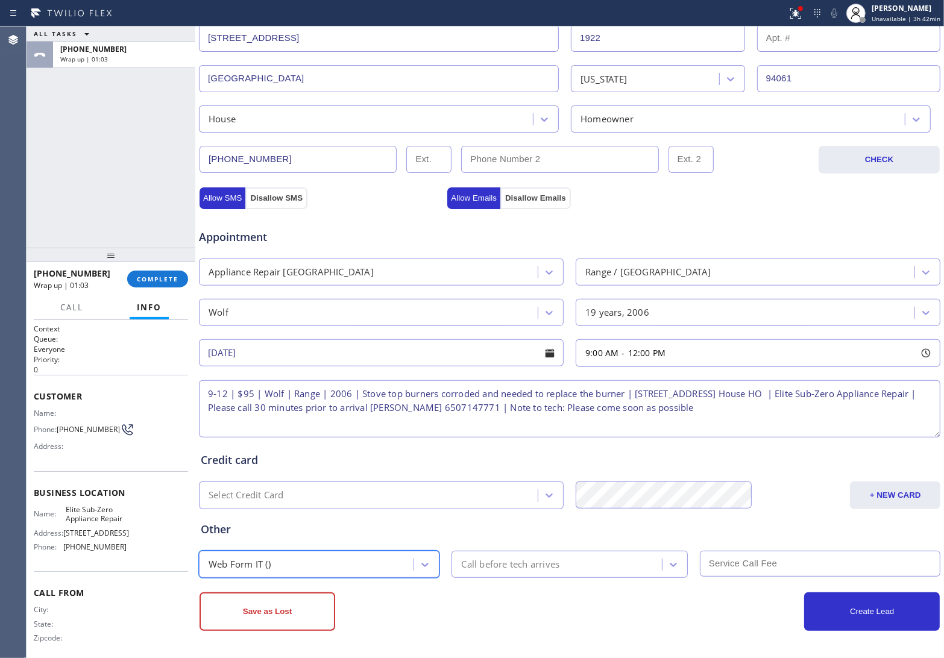
click at [541, 570] on div "Call before tech arrives" at bounding box center [510, 565] width 98 height 14
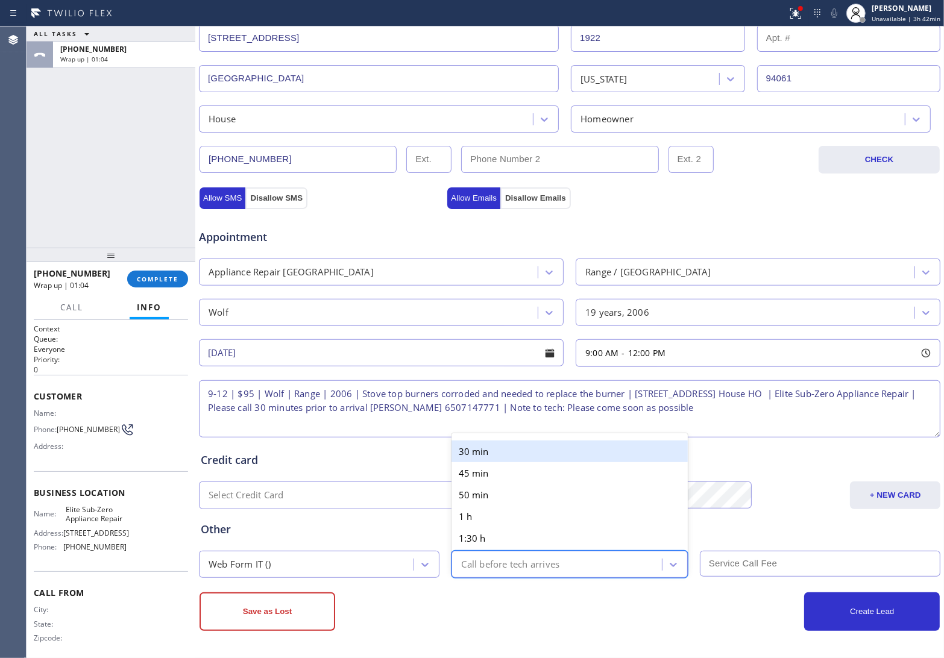
click at [489, 447] on div "30 min" at bounding box center [569, 452] width 236 height 22
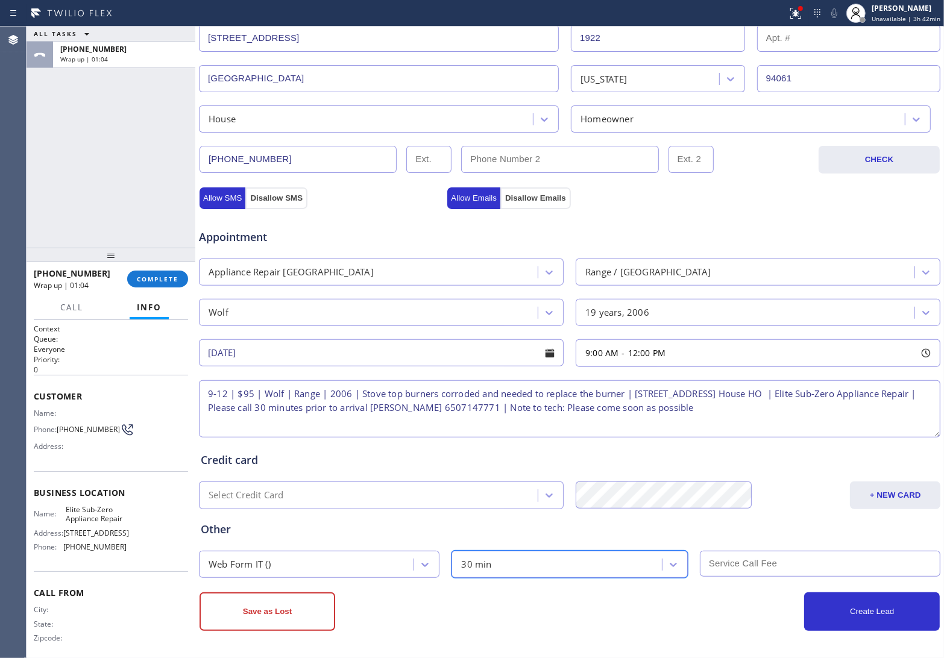
click at [788, 568] on input "text" at bounding box center [820, 564] width 241 height 26
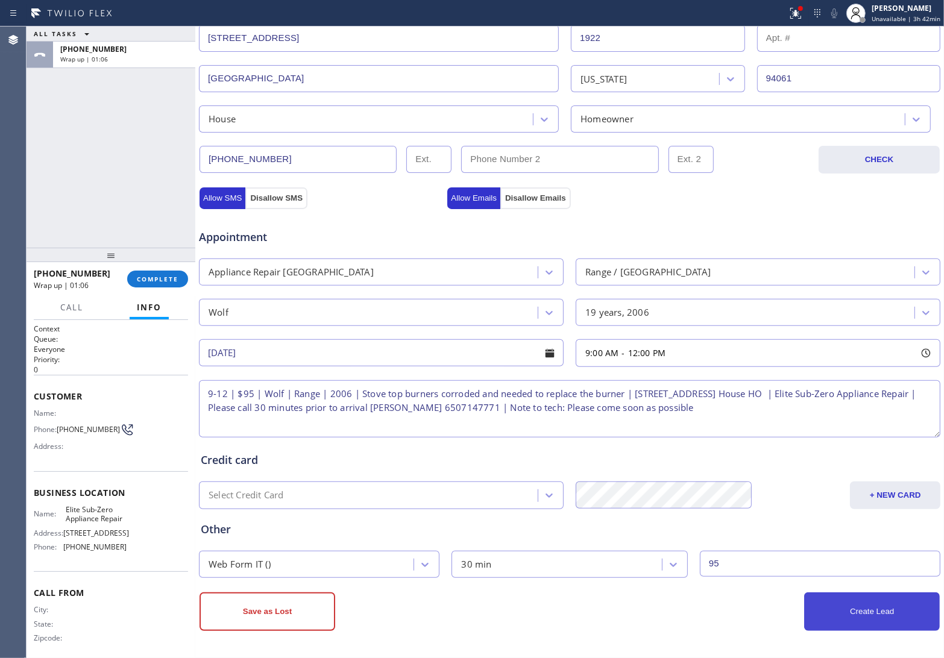
type input "95"
click at [866, 622] on button "Create Lead" at bounding box center [872, 612] width 136 height 39
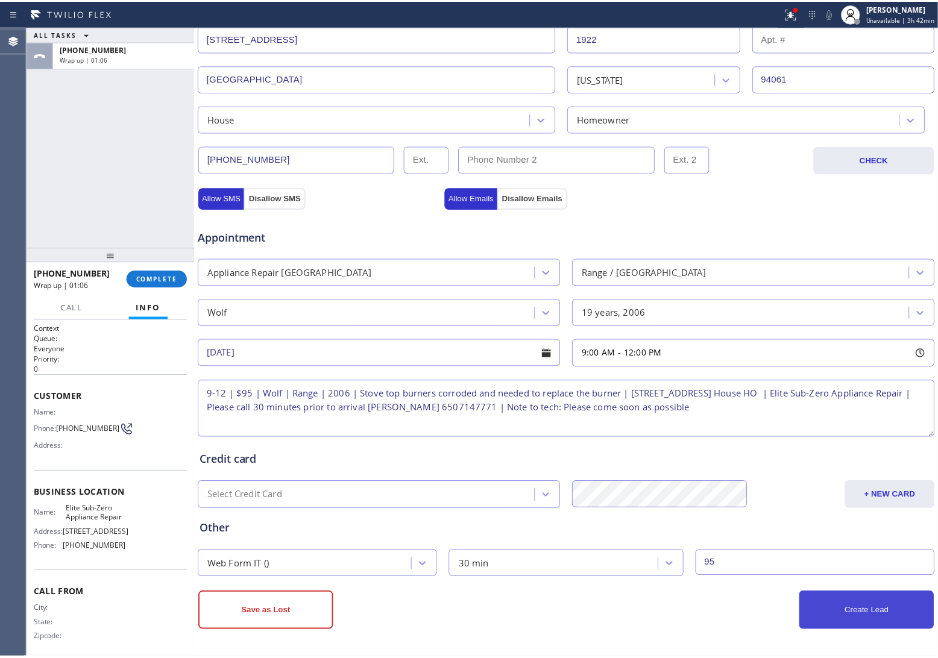
scroll to position [318, 0]
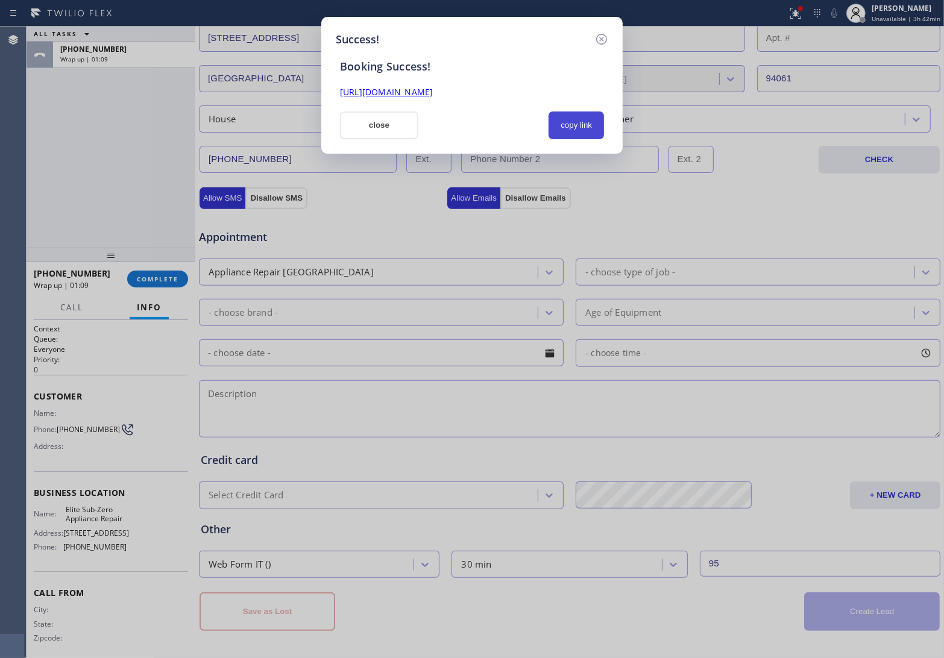
click at [580, 127] on button "copy link" at bounding box center [576, 126] width 55 height 28
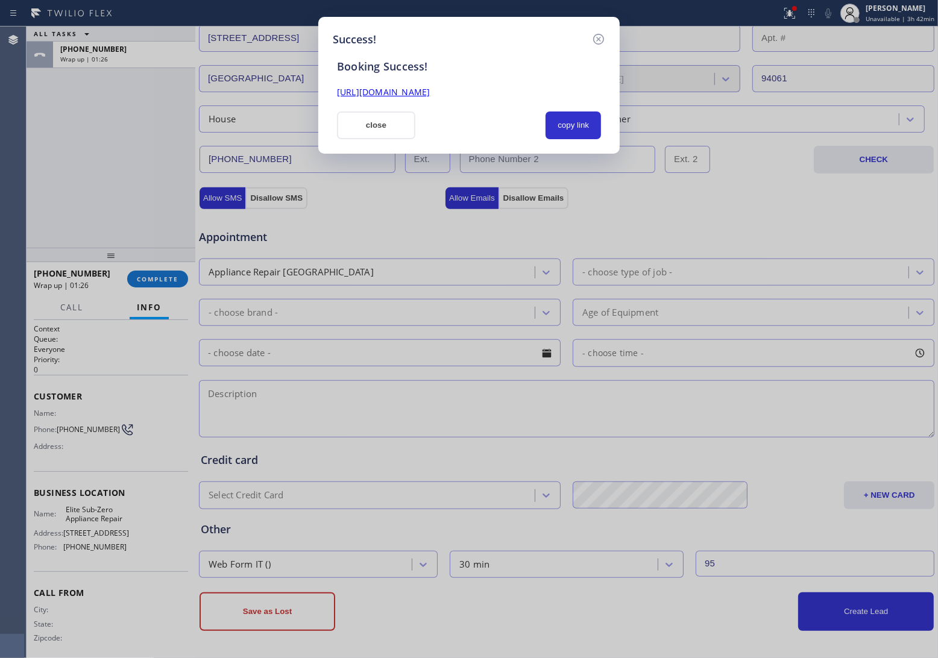
click at [398, 119] on button "close" at bounding box center [376, 126] width 78 height 28
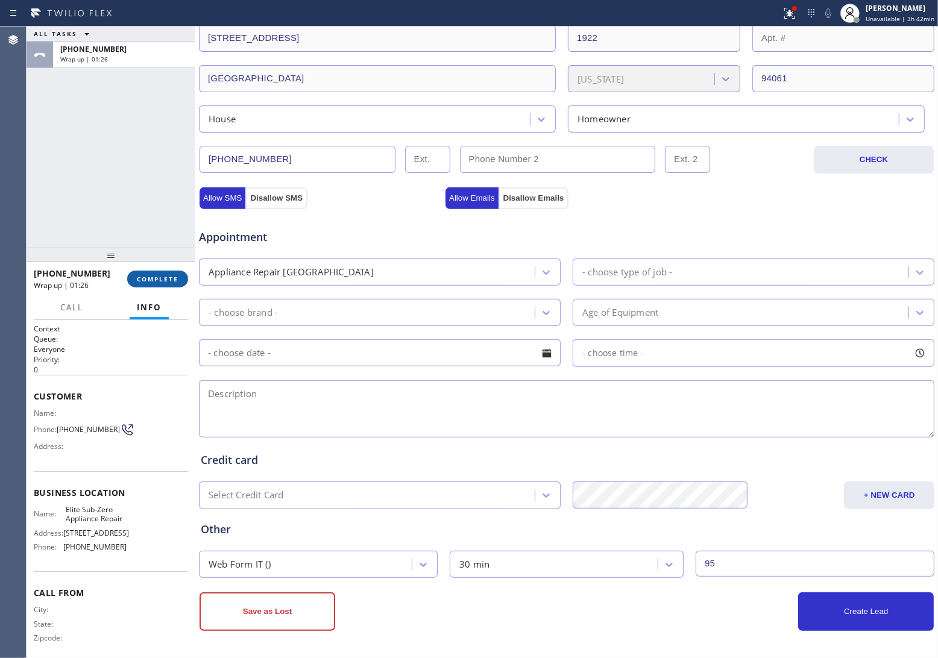
click at [161, 280] on span "COMPLETE" at bounding box center [158, 279] width 42 height 8
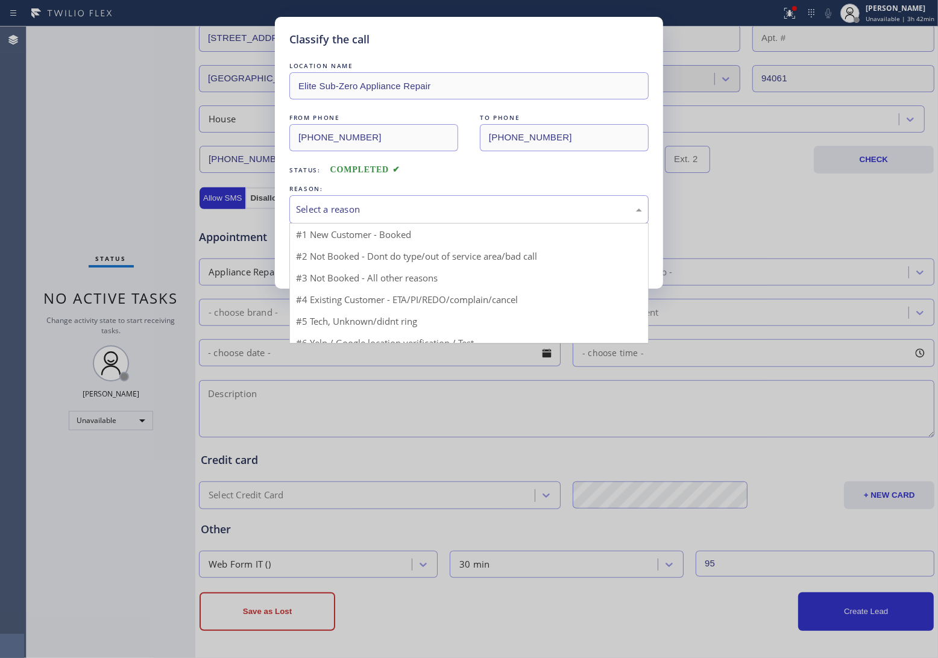
click at [374, 215] on div "Select a reason" at bounding box center [469, 210] width 346 height 14
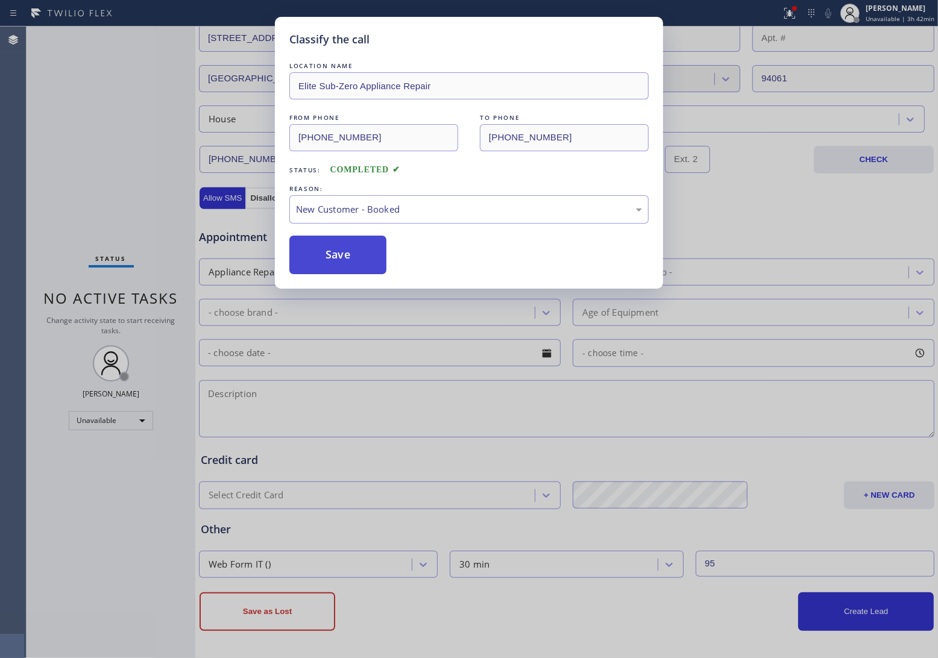
click at [327, 261] on button "Save" at bounding box center [337, 255] width 97 height 39
type input "[PHONE_NUMBER]"
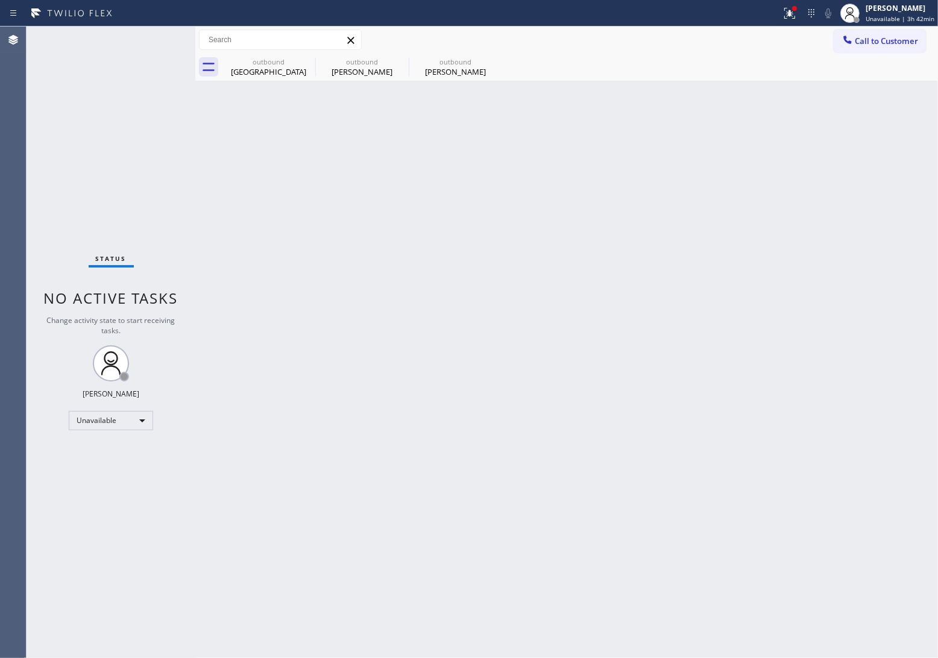
click at [860, 30] on button "Call to Customer" at bounding box center [880, 41] width 92 height 23
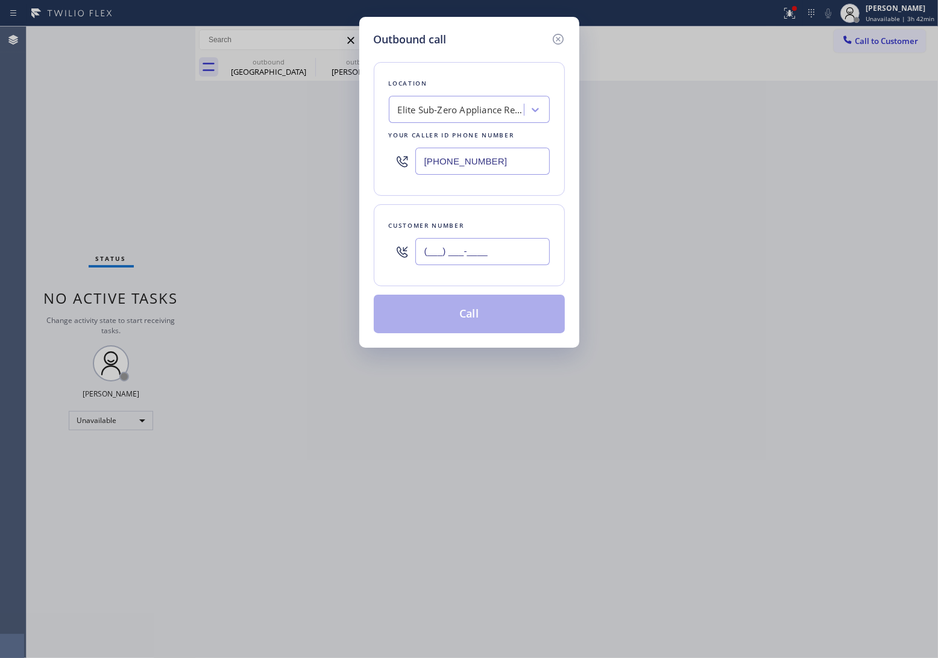
click at [450, 262] on input "(___) ___-____" at bounding box center [482, 251] width 134 height 27
paste input "415) 297-1074"
type input "[PHONE_NUMBER]"
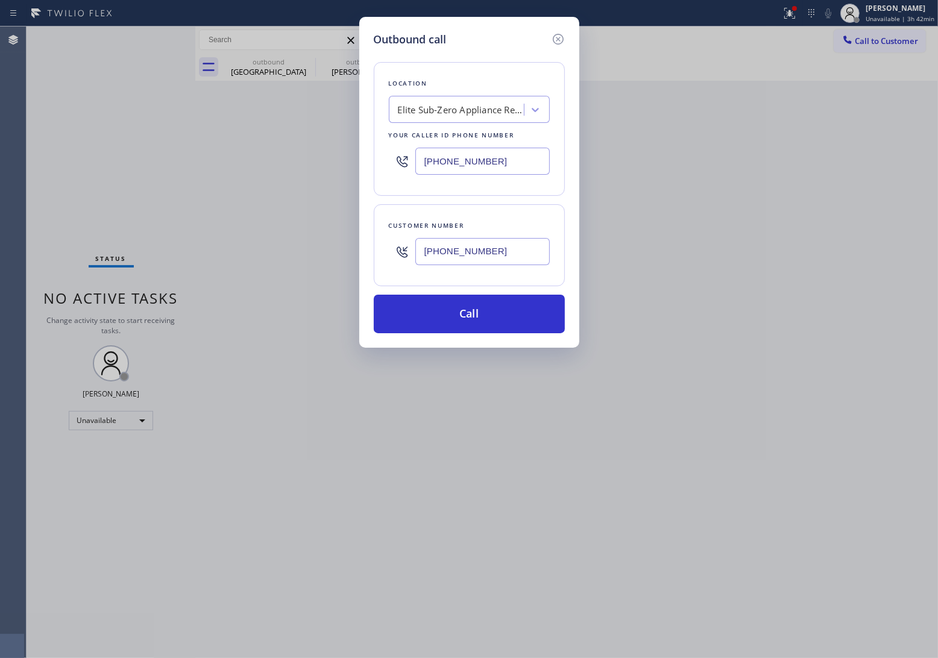
click at [450, 158] on input "[PHONE_NUMBER]" at bounding box center [482, 161] width 134 height 27
paste input "223-9010"
type input "[PHONE_NUMBER]"
click at [483, 330] on button "Call" at bounding box center [469, 314] width 191 height 39
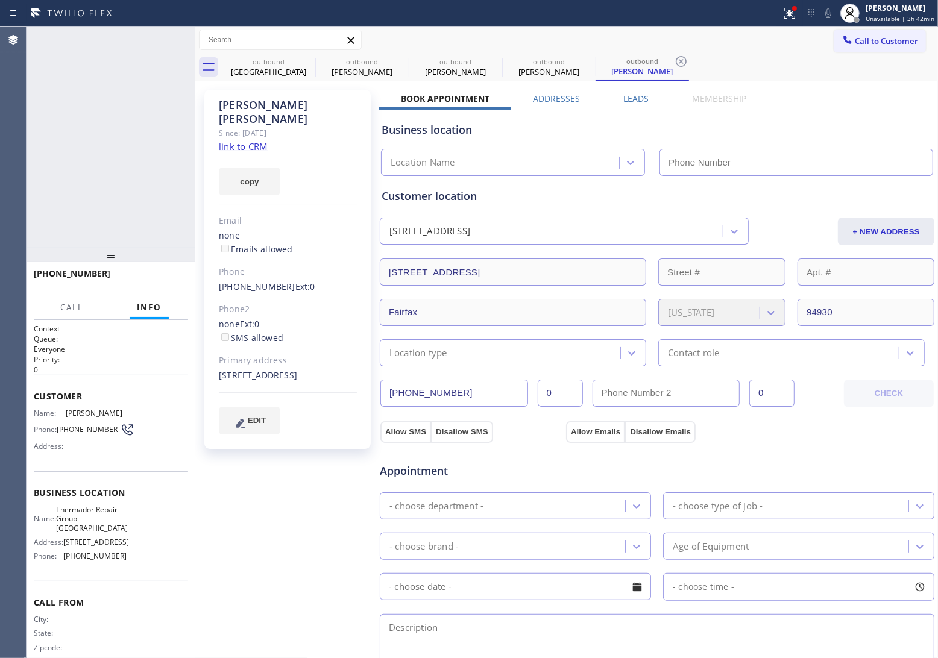
type input "[PHONE_NUMBER]"
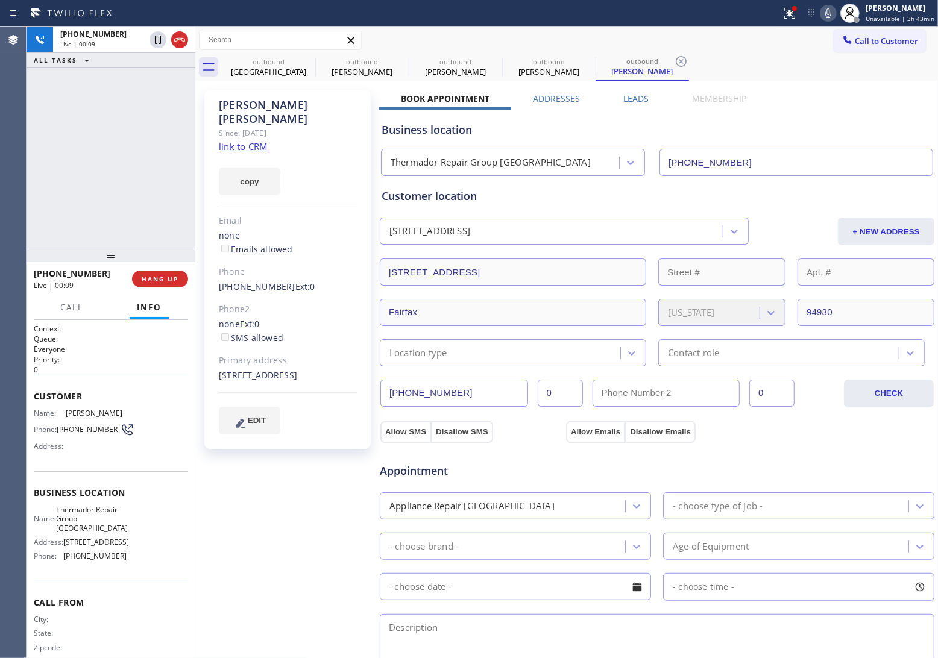
click at [37, 156] on div "[PHONE_NUMBER] Live | 00:09 ALL TASKS ALL TASKS ACTIVE TASKS TASKS IN WRAP UP" at bounding box center [111, 137] width 169 height 221
drag, startPoint x: 237, startPoint y: 376, endPoint x: 212, endPoint y: 360, distance: 29.5
click at [212, 360] on div "[PERSON_NAME] Since: [DATE] link to CRM copy Email none Emails allowed Phone [P…" at bounding box center [287, 269] width 166 height 359
drag, startPoint x: 83, startPoint y: 434, endPoint x: 58, endPoint y: 422, distance: 27.5
click at [58, 425] on span "[PHONE_NUMBER]" at bounding box center [88, 429] width 63 height 9
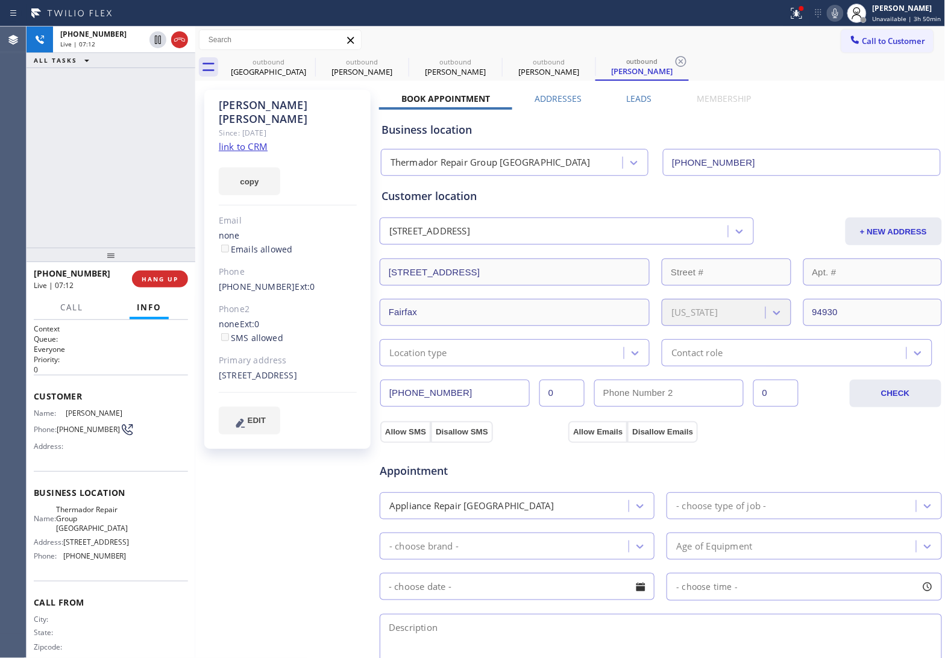
click at [31, 157] on div "[PHONE_NUMBER] Live | 07:12 ALL TASKS ALL TASKS ACTIVE TASKS TASKS IN WRAP UP" at bounding box center [111, 137] width 169 height 221
drag, startPoint x: 278, startPoint y: 103, endPoint x: 218, endPoint y: 99, distance: 61.0
click at [218, 99] on div "[PERSON_NAME] Since: [DATE] link to CRM copy Email none Emails allowed Phone [P…" at bounding box center [287, 269] width 166 height 359
click at [31, 181] on div "[PHONE_NUMBER] Live | 07:44 ALL TASKS ALL TASKS ACTIVE TASKS TASKS IN WRAP UP" at bounding box center [111, 137] width 169 height 221
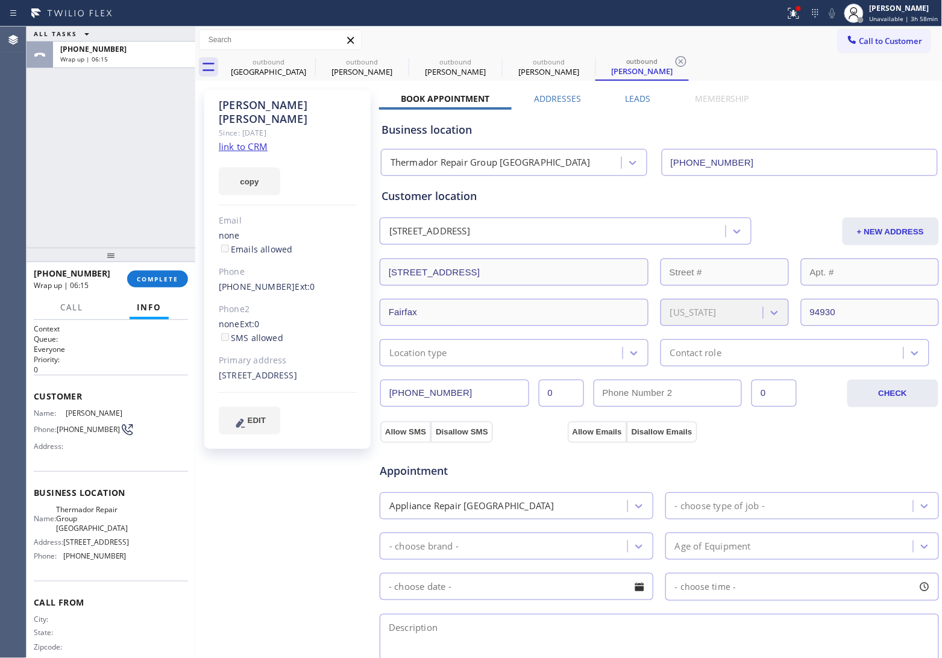
click at [43, 185] on div "ALL TASKS ALL TASKS ACTIVE TASKS TASKS IN WRAP UP [PHONE_NUMBER] Wrap up | 06:15" at bounding box center [111, 137] width 169 height 221
click at [162, 269] on div "[PHONE_NUMBER] Wrap up | 06:16 COMPLETE" at bounding box center [111, 278] width 154 height 31
click at [163, 276] on span "COMPLETE" at bounding box center [158, 279] width 42 height 8
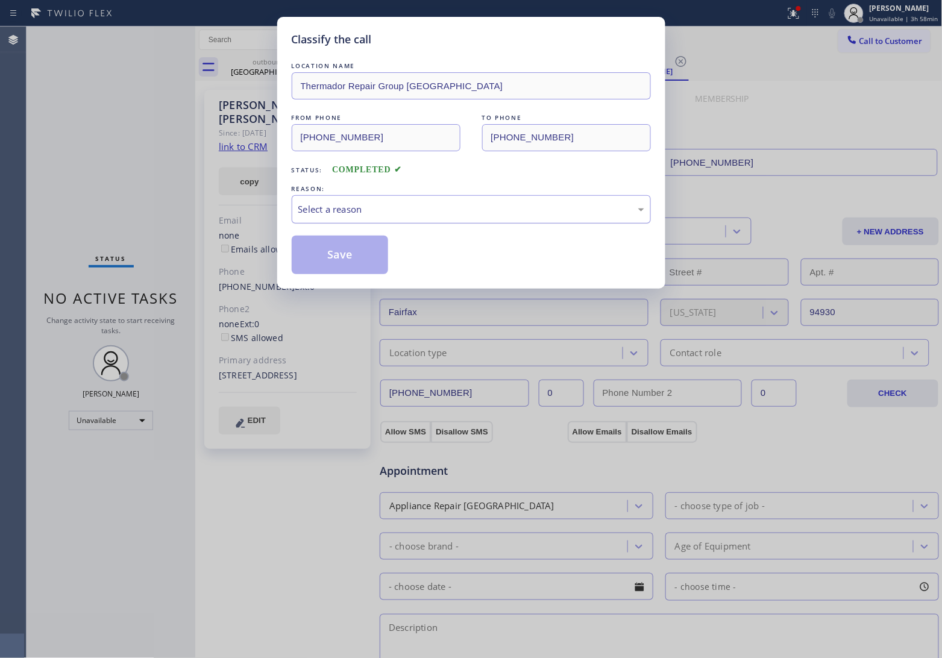
click at [356, 218] on div "Select a reason" at bounding box center [471, 209] width 359 height 28
click at [333, 253] on button "Save" at bounding box center [340, 255] width 97 height 39
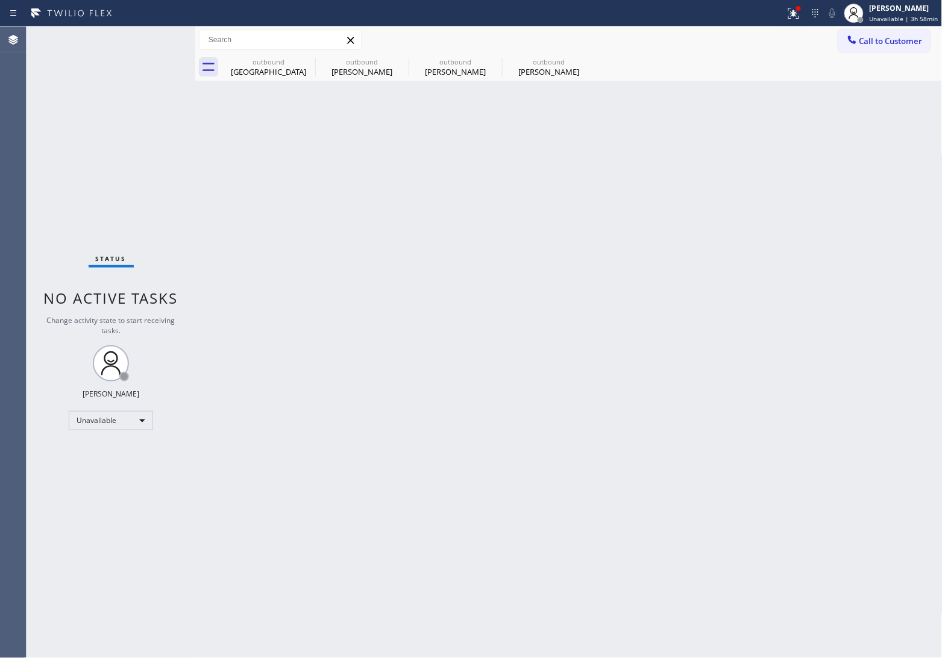
drag, startPoint x: 32, startPoint y: 213, endPoint x: 586, endPoint y: 128, distance: 560.4
click at [32, 213] on div "Status No active tasks Change activity state to start receiving tasks. [PERSON_…" at bounding box center [111, 343] width 169 height 632
drag, startPoint x: 918, startPoint y: 38, endPoint x: 907, endPoint y: 47, distance: 14.1
click at [916, 39] on span "Call to Customer" at bounding box center [891, 41] width 63 height 11
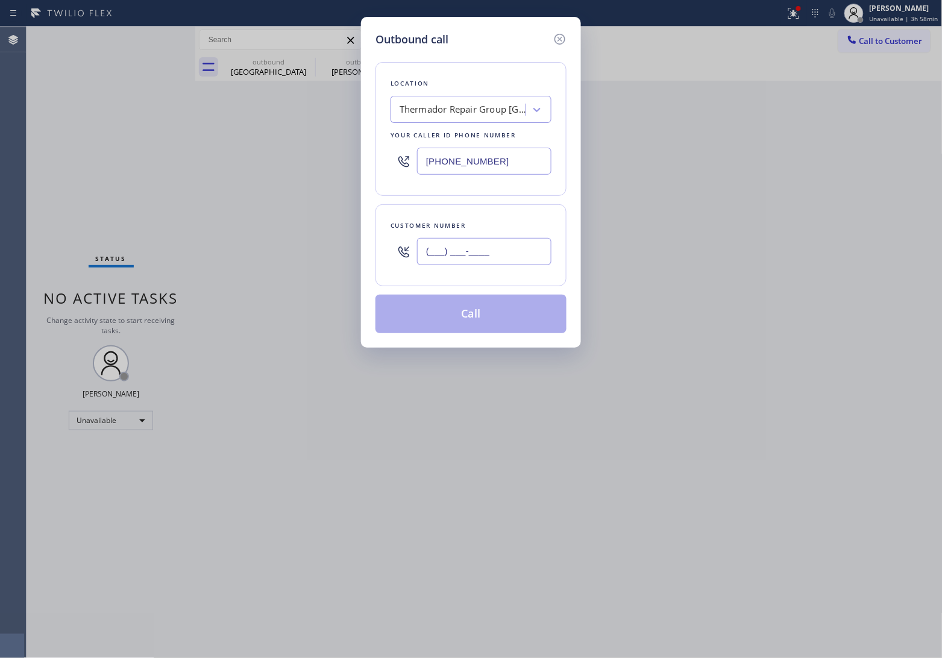
drag, startPoint x: 520, startPoint y: 251, endPoint x: 540, endPoint y: 356, distance: 106.9
click at [519, 251] on input "(___) ___-____" at bounding box center [484, 251] width 134 height 27
paste input "303) 875-9812"
type input "[PHONE_NUMBER]"
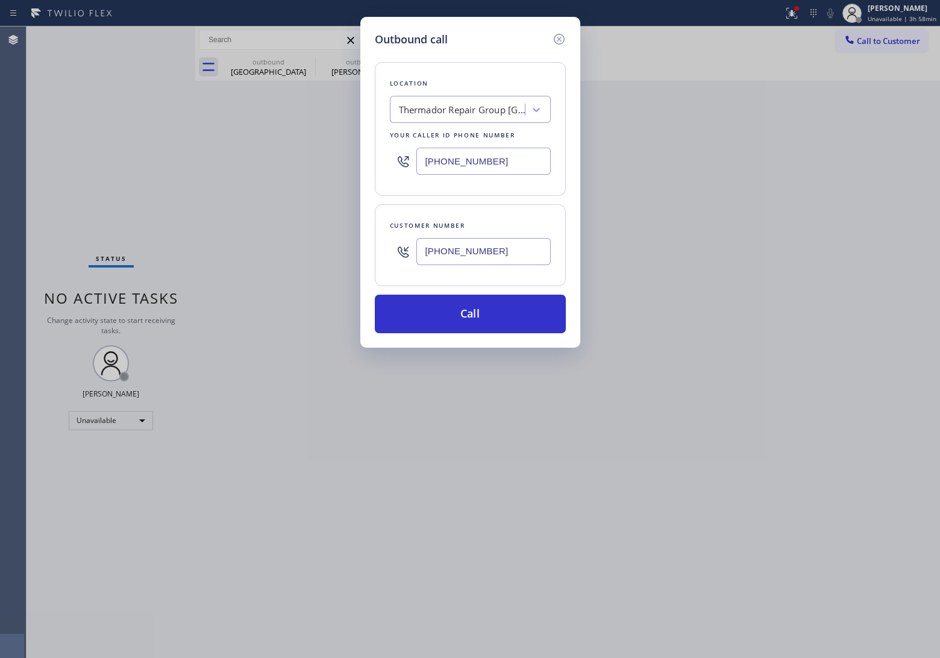
click at [444, 164] on input "[PHONE_NUMBER]" at bounding box center [484, 161] width 134 height 27
paste input "720) 597-8984"
type input "[PHONE_NUMBER]"
click at [465, 308] on button "Call" at bounding box center [470, 314] width 191 height 39
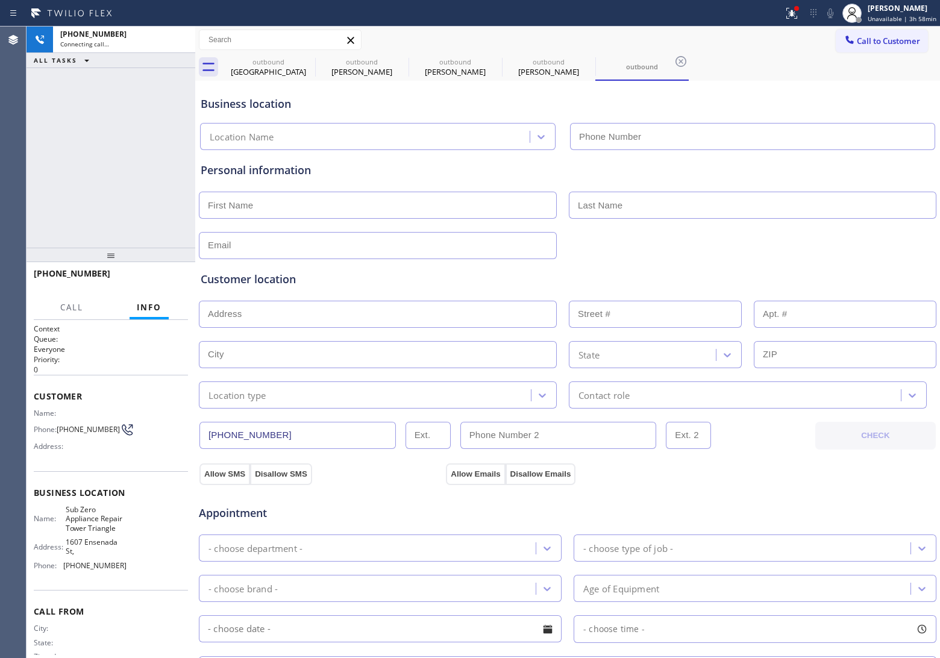
type input "[PHONE_NUMBER]"
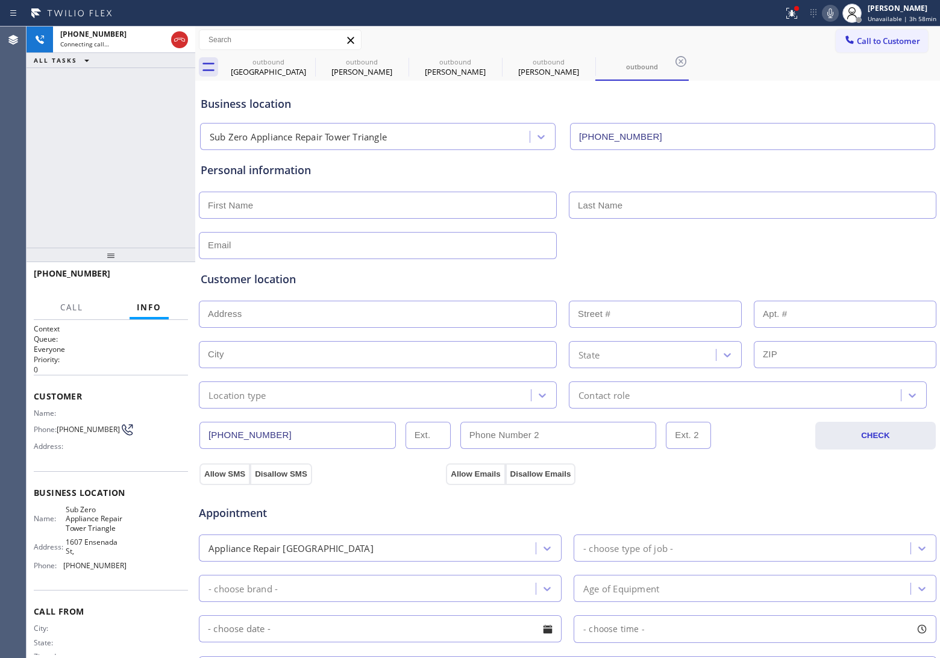
drag, startPoint x: 23, startPoint y: 149, endPoint x: 437, endPoint y: 18, distance: 434.3
click at [23, 148] on div "Agent Desktop" at bounding box center [13, 343] width 26 height 632
drag, startPoint x: 30, startPoint y: 154, endPoint x: 78, endPoint y: 142, distance: 49.7
click at [30, 154] on div "[PHONE_NUMBER] Live | 01:42 ALL TASKS ALL TASKS ACTIVE TASKS TASKS IN WRAP UP" at bounding box center [111, 137] width 169 height 221
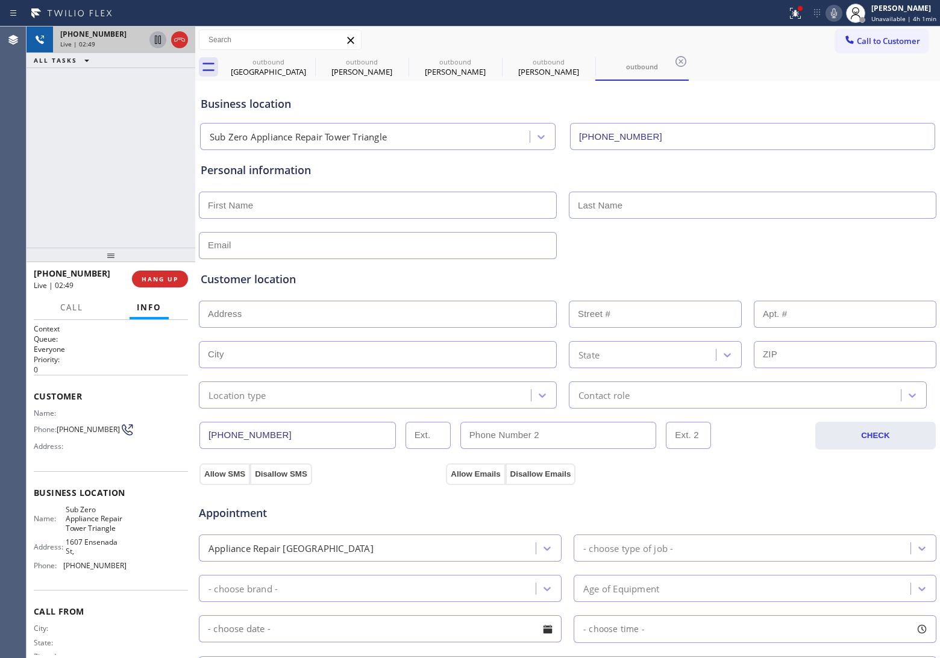
click at [151, 37] on icon at bounding box center [158, 40] width 14 height 14
click at [833, 15] on icon at bounding box center [834, 13] width 14 height 14
drag, startPoint x: 28, startPoint y: 139, endPoint x: 162, endPoint y: 148, distance: 133.5
click at [28, 139] on div "[PHONE_NUMBER] Live | 02:59 ALL TASKS ALL TASKS ACTIVE TASKS TASKS IN WRAP UP" at bounding box center [111, 137] width 169 height 221
click at [157, 39] on icon at bounding box center [158, 40] width 14 height 14
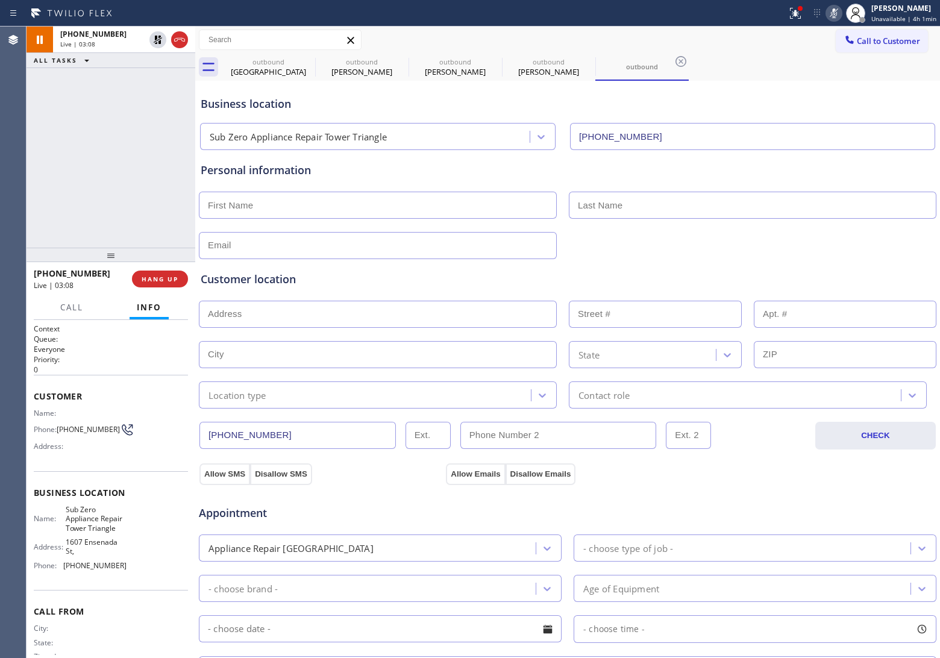
click at [835, 14] on icon at bounding box center [834, 13] width 6 height 10
click at [34, 137] on div "[PHONE_NUMBER] Live | 03:36 ALL TASKS ALL TASKS ACTIVE TASKS TASKS IN WRAP UP" at bounding box center [111, 137] width 169 height 221
drag, startPoint x: 84, startPoint y: 436, endPoint x: 58, endPoint y: 421, distance: 30.0
click at [58, 425] on span "[PHONE_NUMBER]" at bounding box center [88, 429] width 63 height 9
drag, startPoint x: 19, startPoint y: 146, endPoint x: 32, endPoint y: 149, distance: 13.6
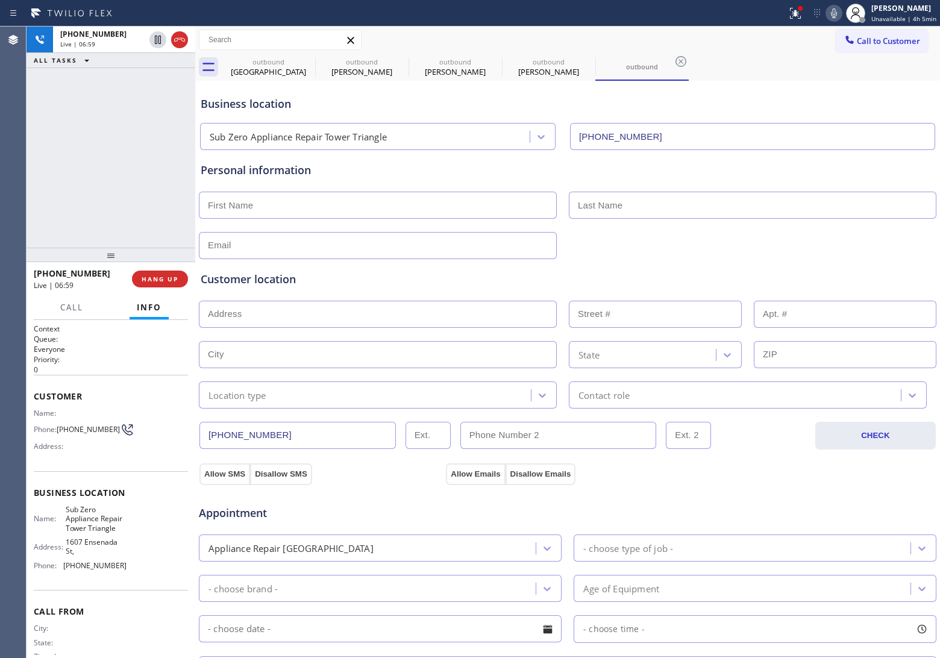
click at [19, 146] on div "Agent Desktop" at bounding box center [13, 343] width 26 height 632
click at [294, 203] on input "text" at bounding box center [378, 205] width 358 height 27
paste input "[DEMOGRAPHIC_DATA]"
type input "[DEMOGRAPHIC_DATA]"
click at [600, 212] on input "text" at bounding box center [753, 205] width 368 height 27
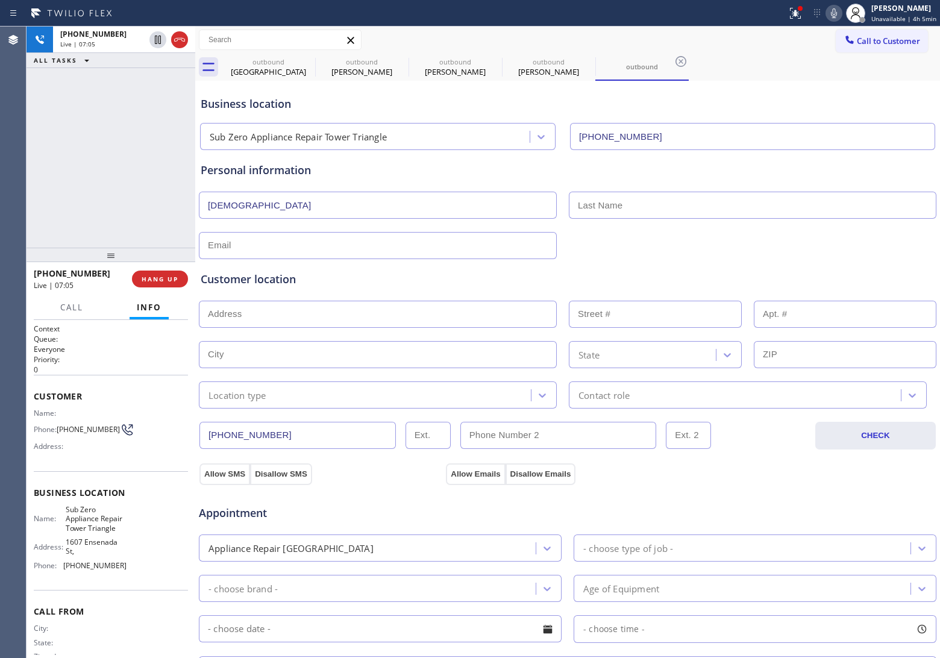
paste input "Javed"
type input "Javed"
click at [178, 38] on icon at bounding box center [179, 40] width 14 height 14
click at [254, 241] on input "text" at bounding box center [378, 245] width 358 height 27
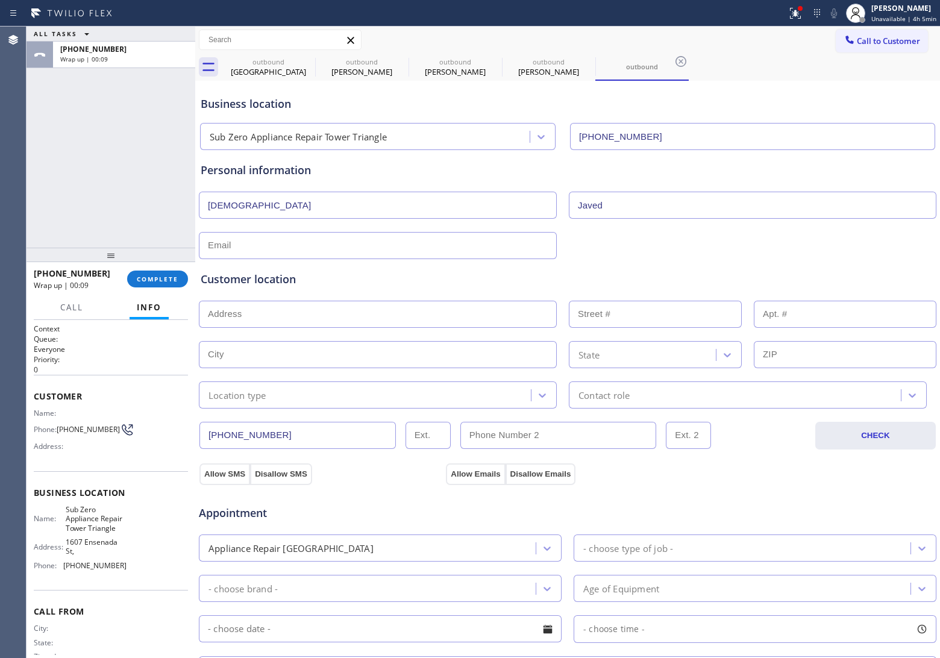
click at [248, 251] on input "text" at bounding box center [378, 245] width 358 height 27
paste input "[EMAIL_ADDRESS][DOMAIN_NAME]"
type input "[EMAIL_ADDRESS][DOMAIN_NAME]"
click at [260, 306] on input "text" at bounding box center [378, 314] width 358 height 27
click at [272, 322] on input "text" at bounding box center [378, 314] width 358 height 27
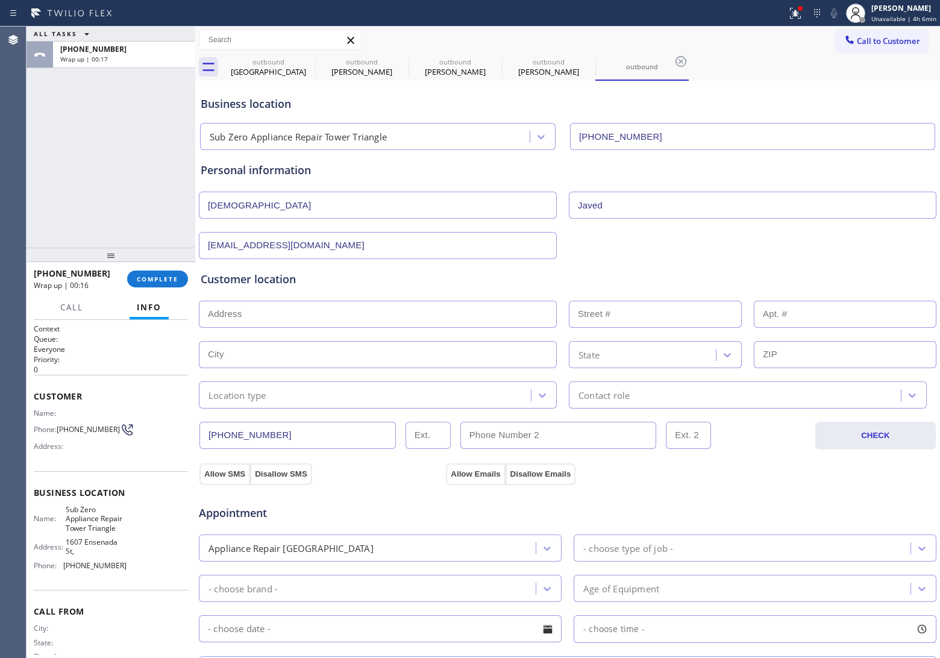
paste input "[STREET_ADDRESS][PERSON_NAME]"
type input "[STREET_ADDRESS][PERSON_NAME]"
type input "22096"
type input "Aurora"
type input "80016"
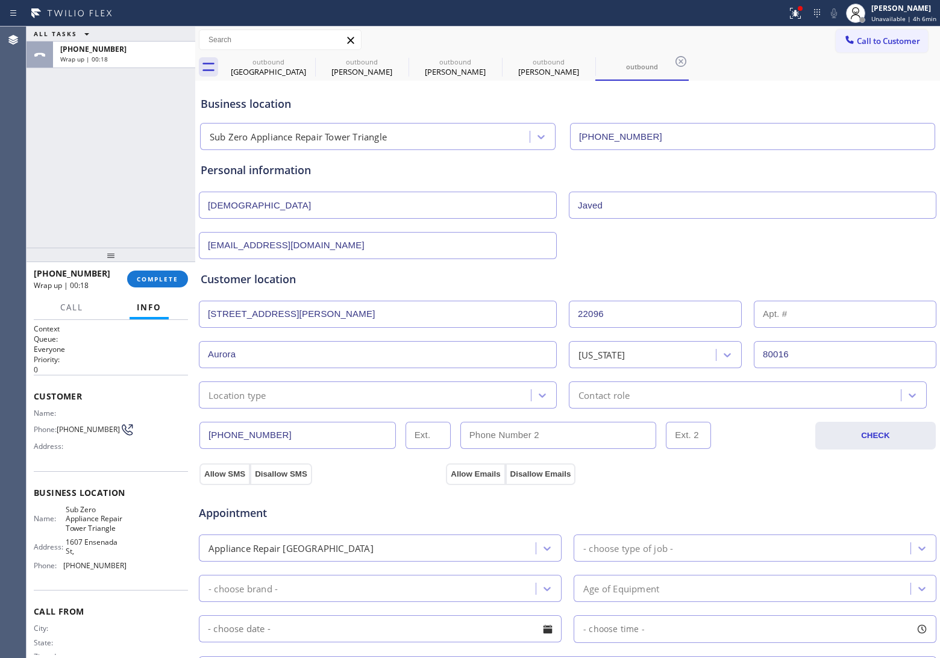
click at [278, 397] on div "Location type" at bounding box center [367, 395] width 329 height 21
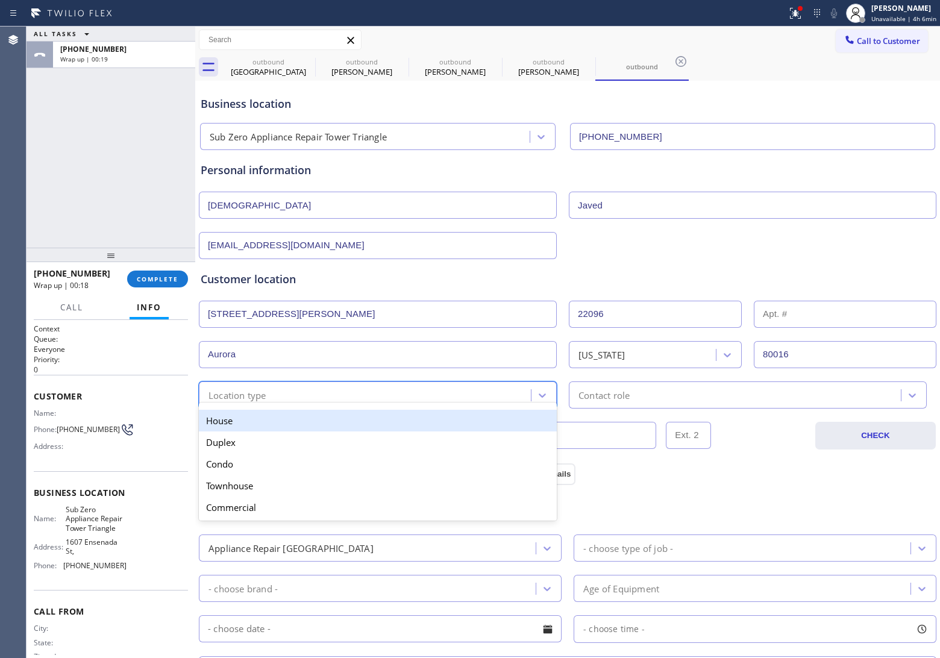
click at [269, 413] on div "House" at bounding box center [378, 421] width 358 height 22
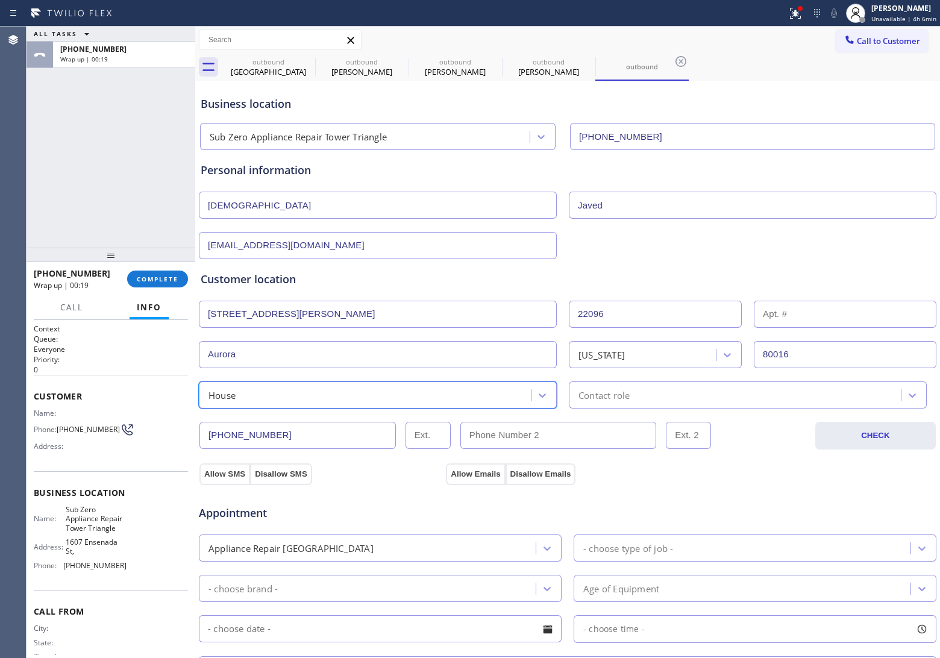
click at [649, 398] on div "Contact role" at bounding box center [737, 395] width 329 height 21
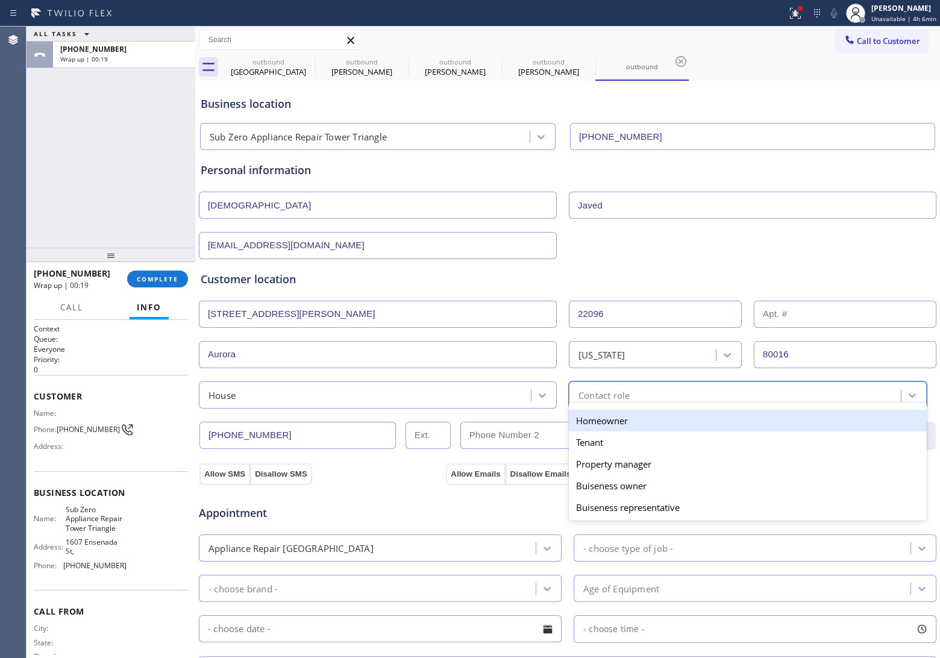
click at [605, 424] on div "Homeowner" at bounding box center [748, 421] width 358 height 22
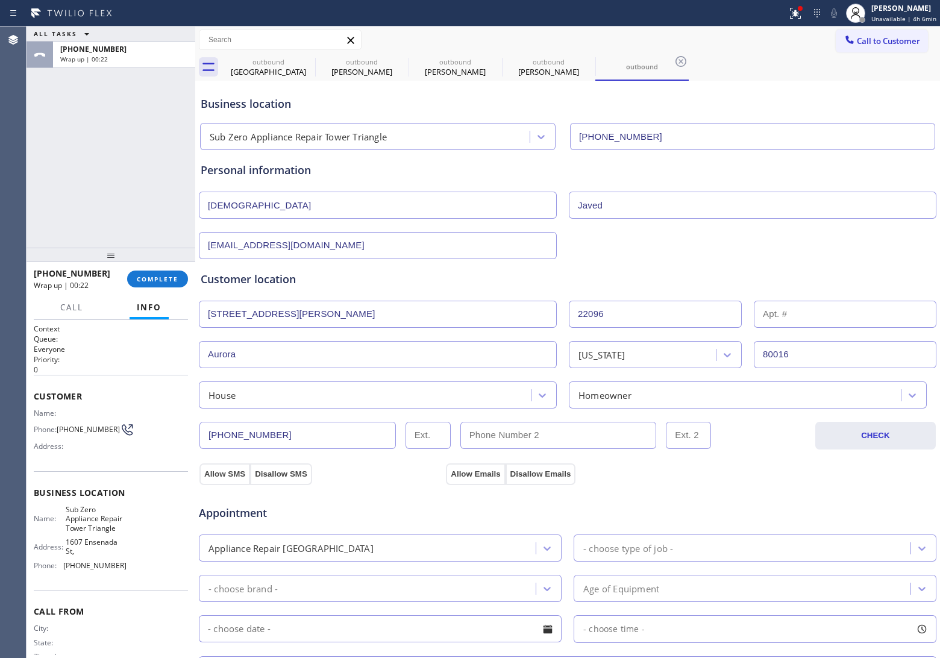
click at [567, 428] on input "text" at bounding box center [559, 435] width 197 height 27
paste input "303) 875-9794"
type input "[PHONE_NUMBER]"
drag, startPoint x: 226, startPoint y: 473, endPoint x: 365, endPoint y: 478, distance: 139.3
click at [228, 473] on button "Allow SMS" at bounding box center [225, 475] width 51 height 22
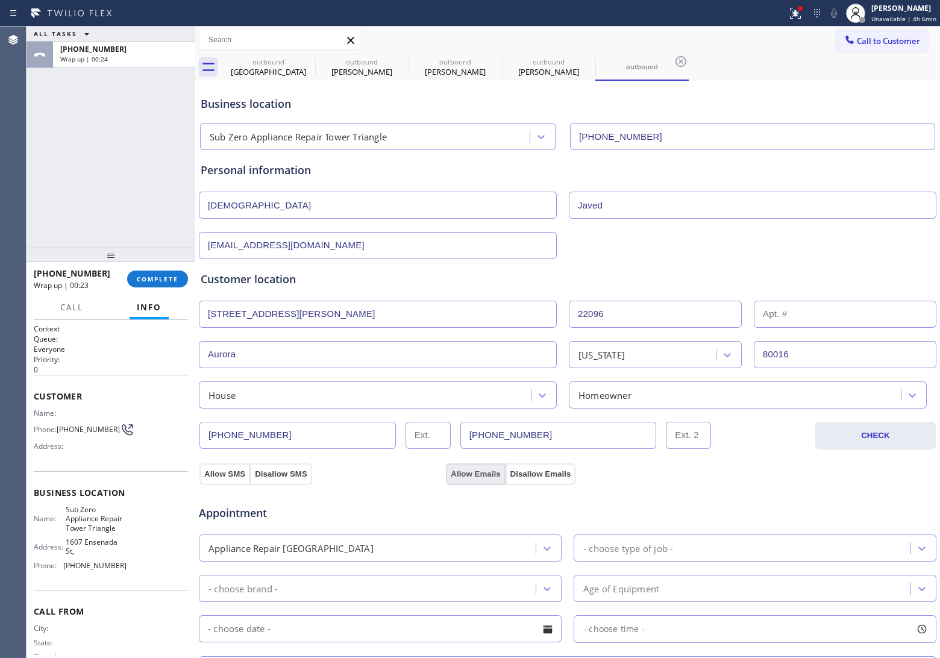
click at [474, 475] on button "Allow Emails" at bounding box center [475, 475] width 59 height 22
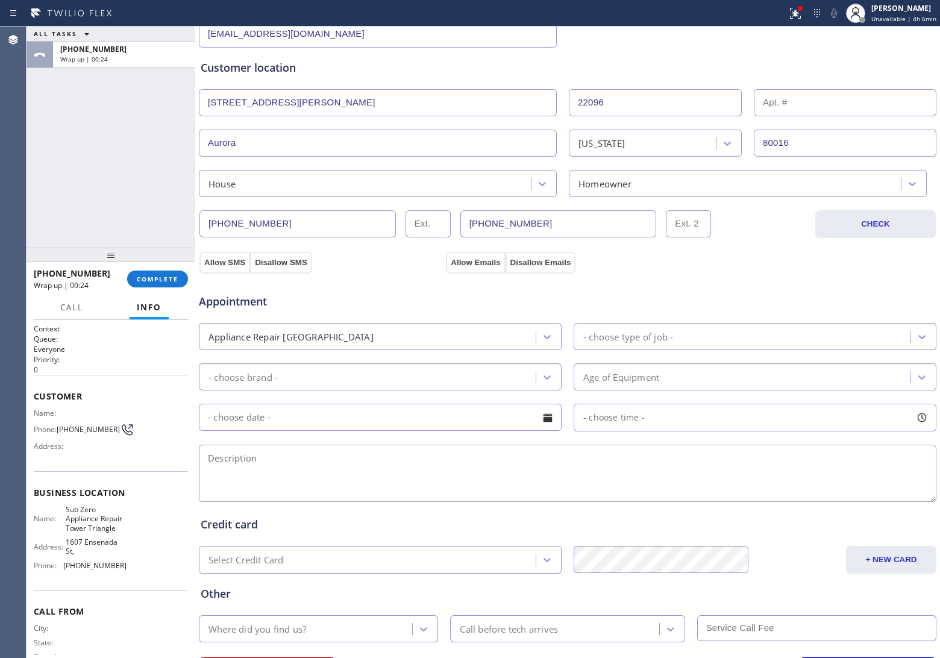
scroll to position [226, 0]
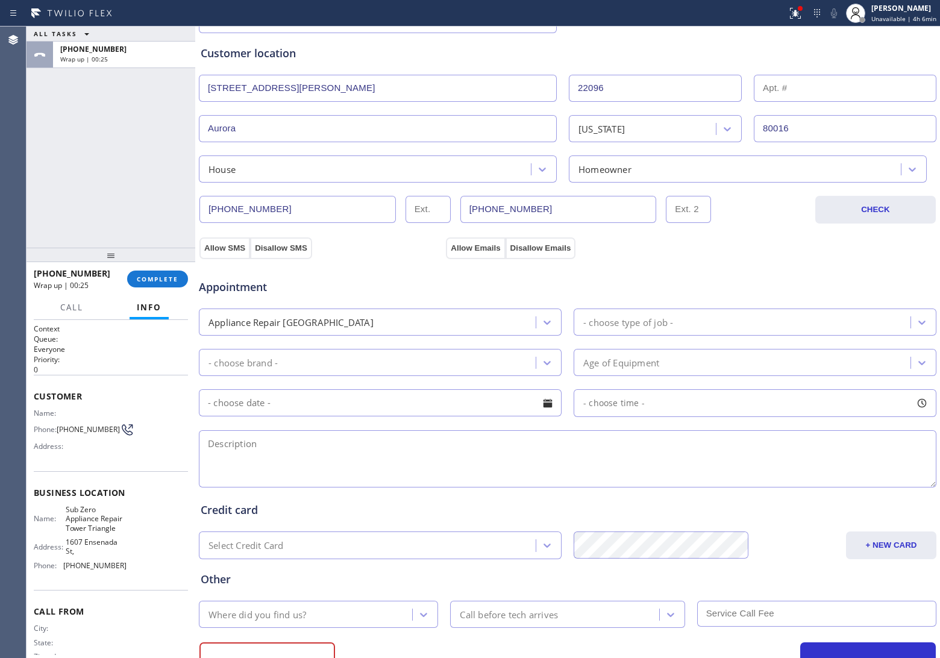
click at [316, 323] on div "Appliance Repair [GEOGRAPHIC_DATA]" at bounding box center [291, 322] width 165 height 14
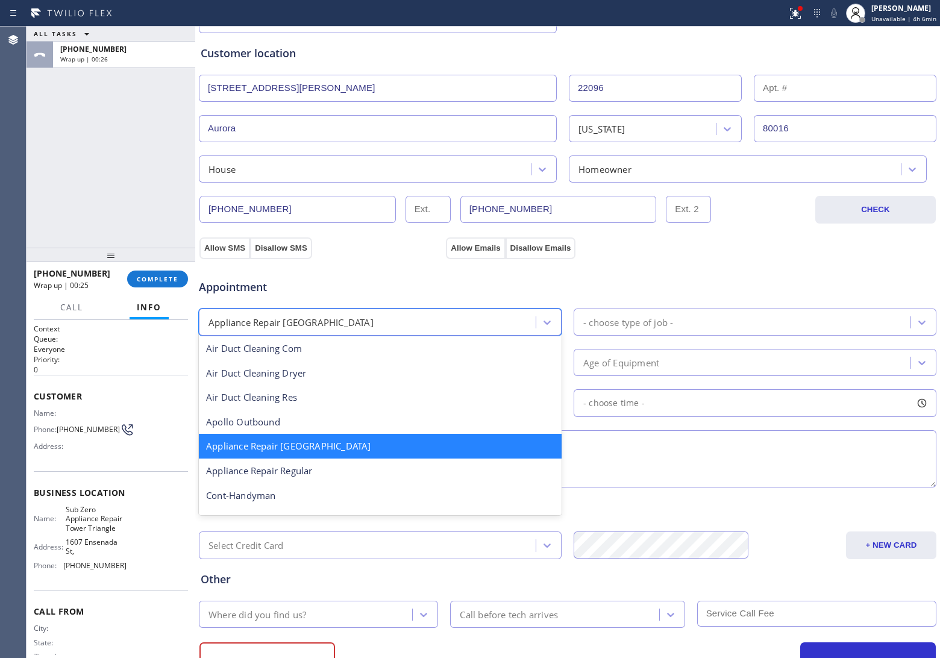
scroll to position [76, 0]
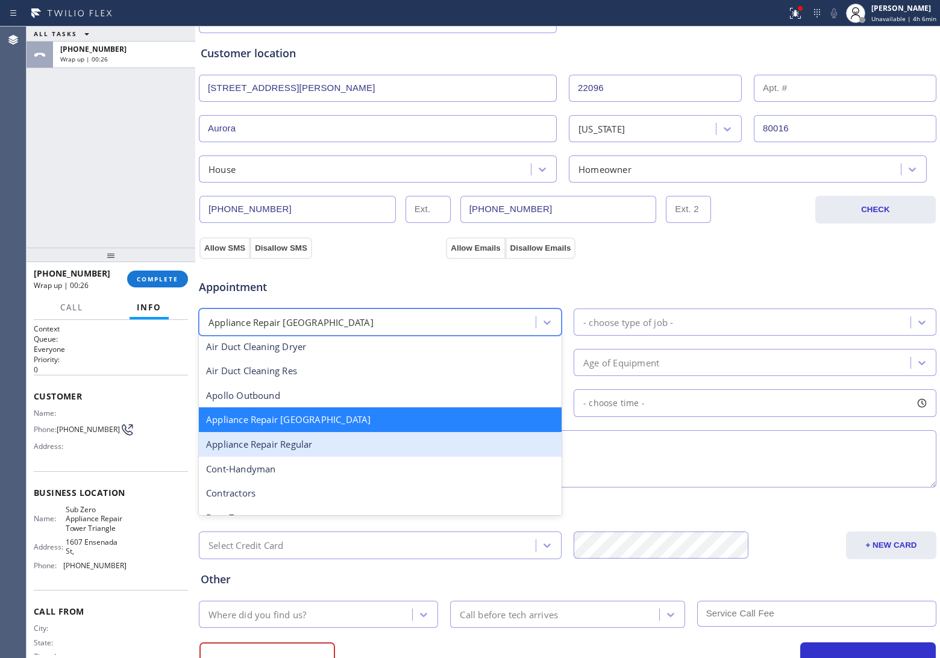
click at [318, 446] on div "Appliance Repair Regular" at bounding box center [380, 444] width 363 height 25
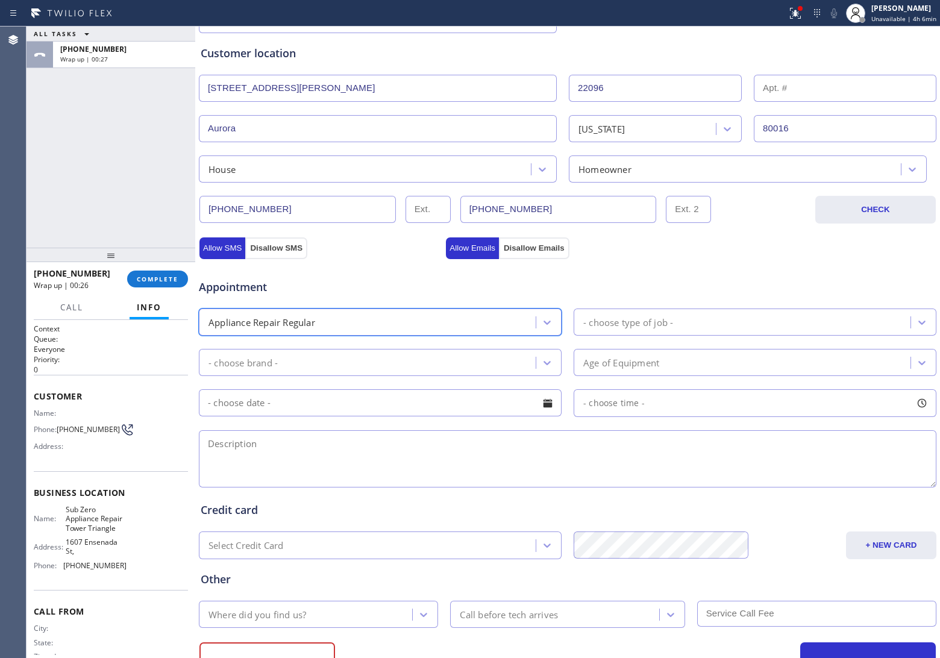
click at [631, 319] on div "- choose type of job -" at bounding box center [628, 322] width 90 height 14
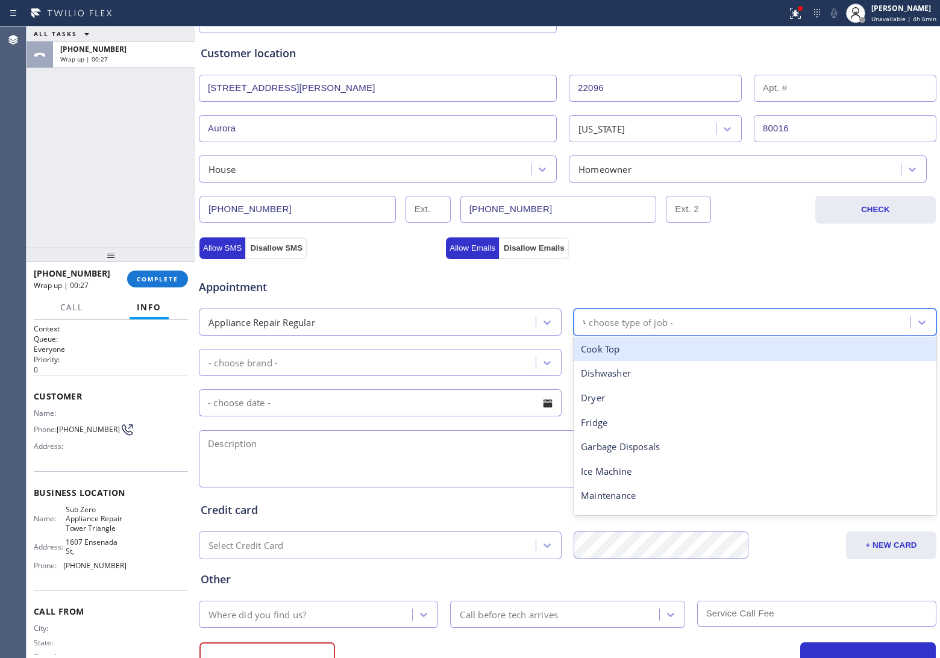
type input "was"
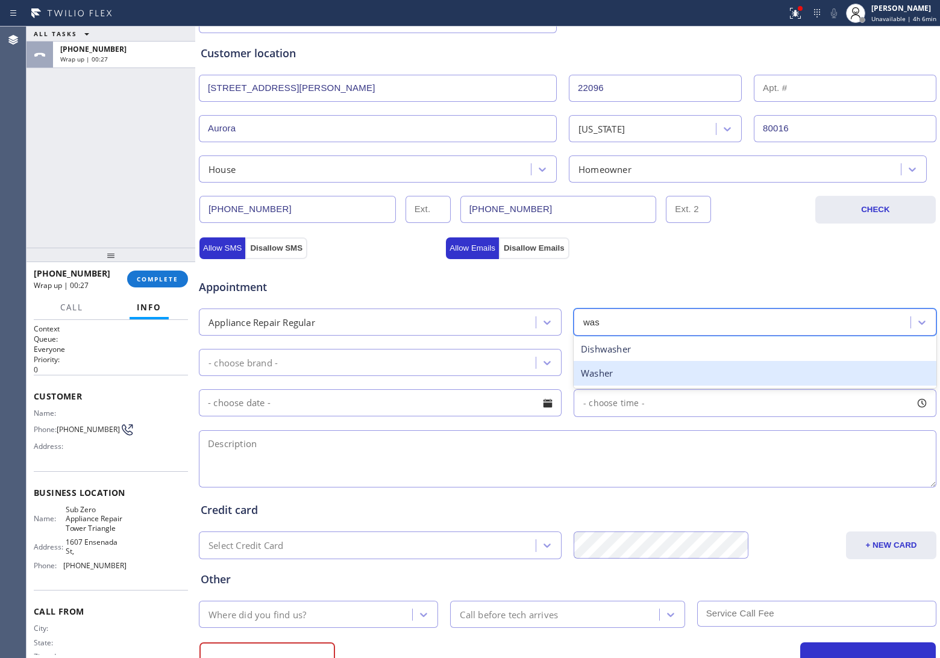
drag, startPoint x: 608, startPoint y: 376, endPoint x: 580, endPoint y: 379, distance: 27.3
click at [604, 376] on div "Washer" at bounding box center [755, 373] width 363 height 25
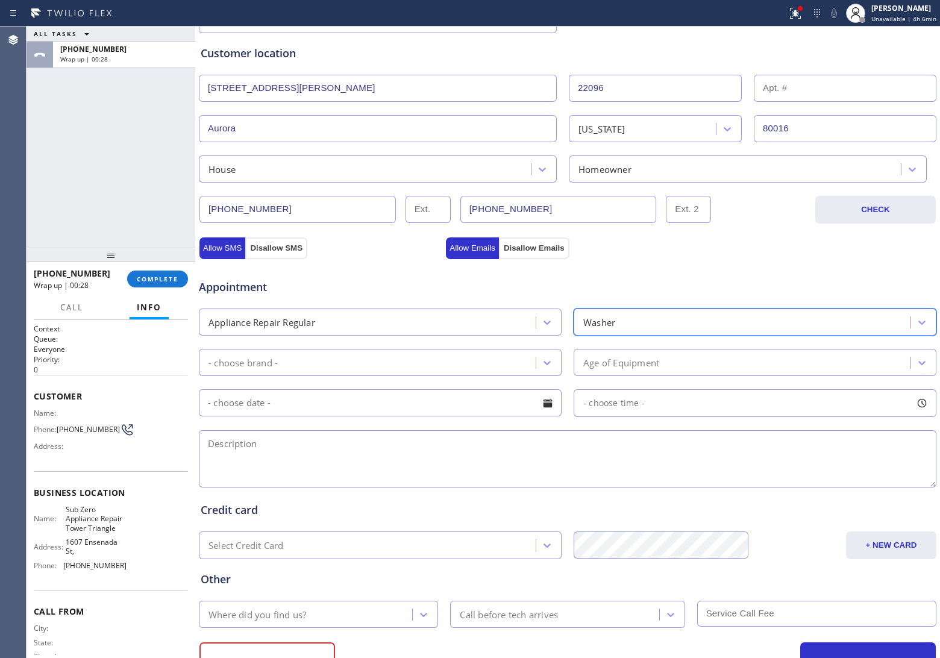
click at [380, 365] on div "- choose brand -" at bounding box center [369, 362] width 333 height 21
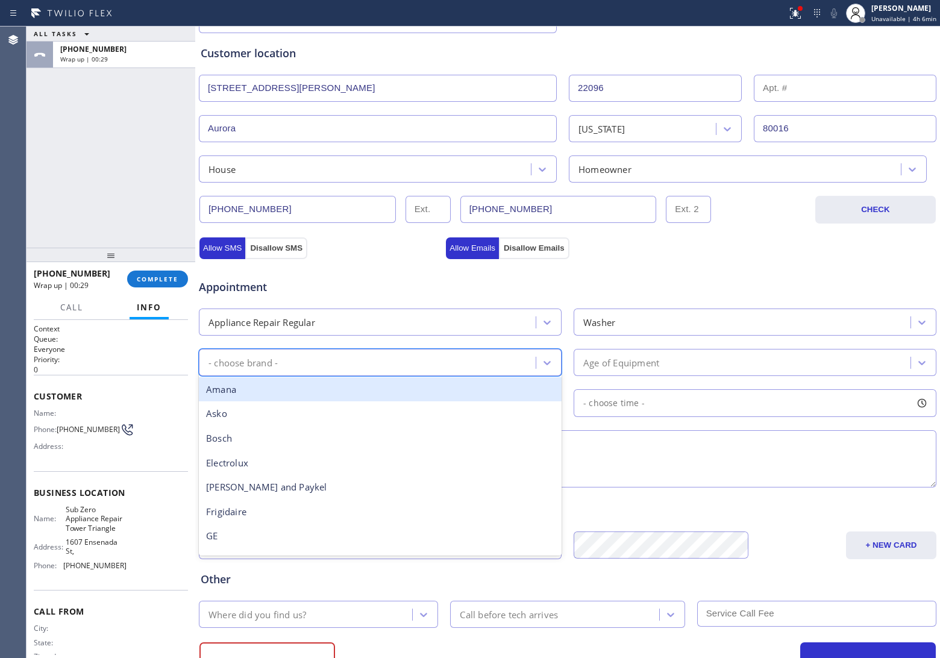
type input "2"
type input "wh"
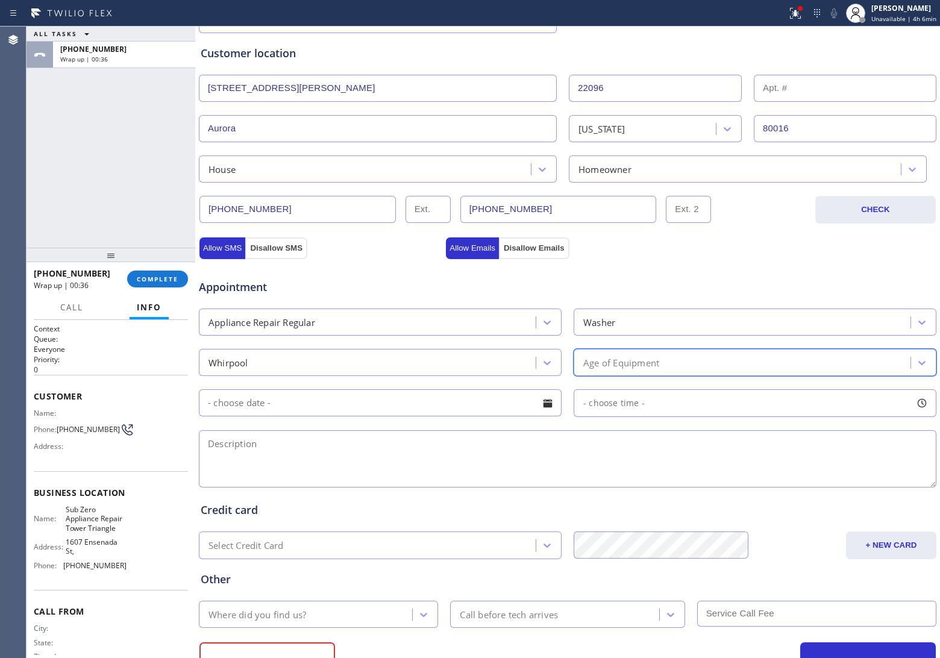
type input "2"
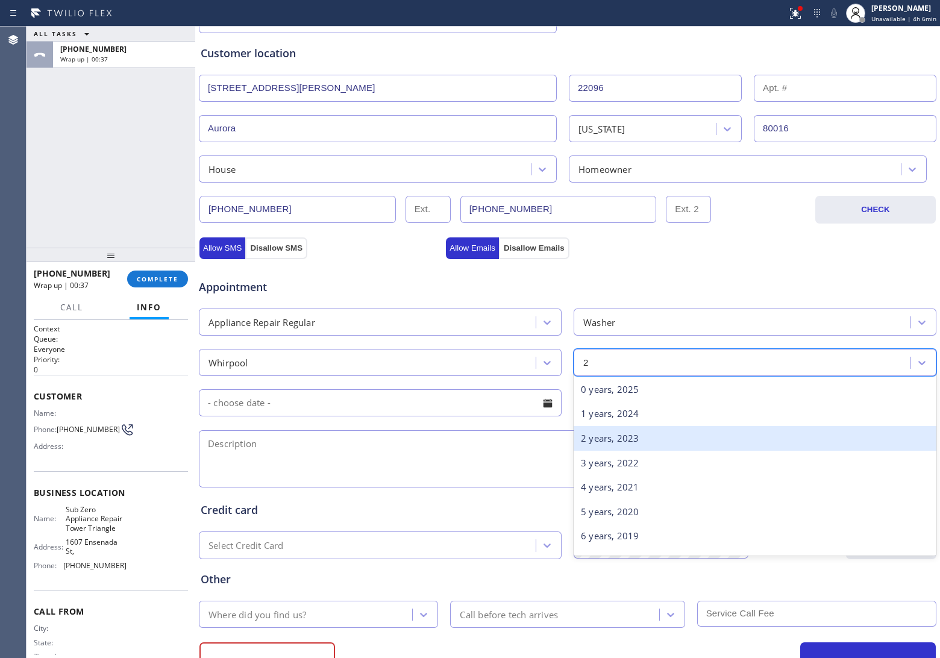
click at [649, 447] on div "2 years, 2023" at bounding box center [755, 438] width 363 height 25
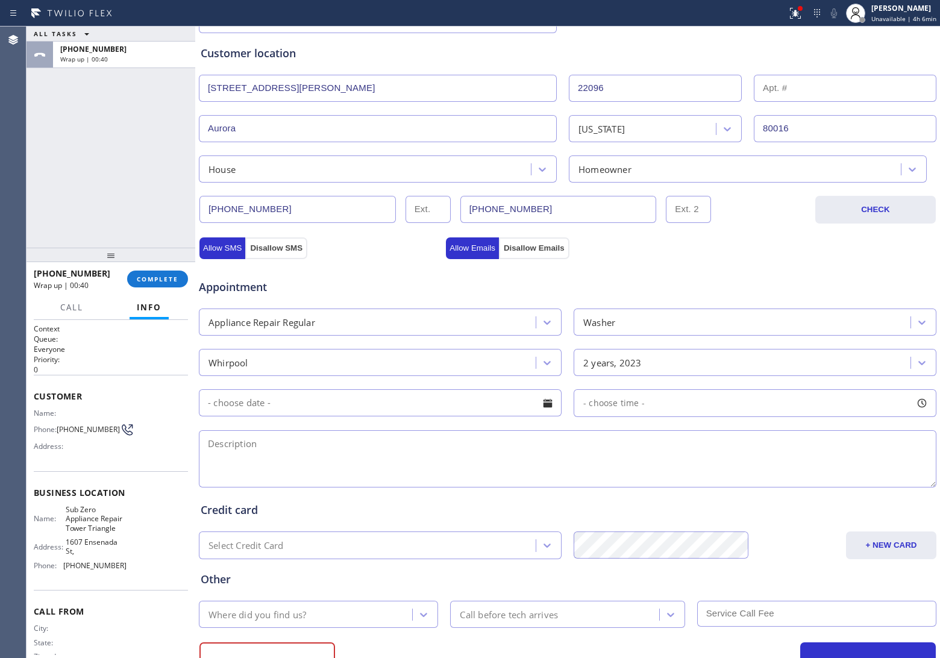
click at [491, 444] on textarea at bounding box center [568, 458] width 738 height 57
click at [308, 459] on textarea "3-6 | $" at bounding box center [568, 458] width 738 height 57
paste textarea "Whirlpool | Washer SBS | 2 Yrs | The motor making noise and it's not washing pr…"
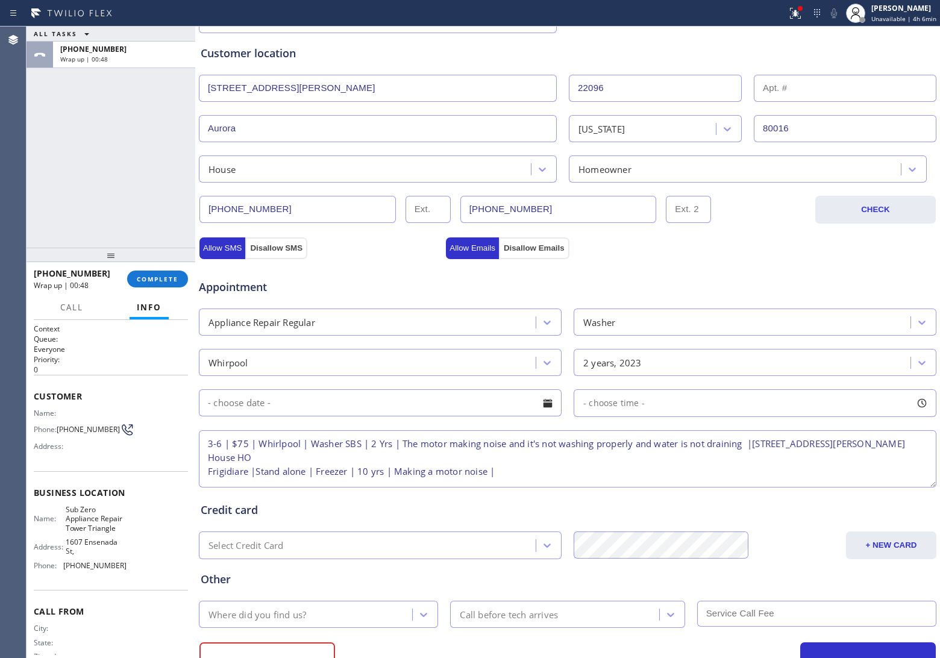
scroll to position [5, 0]
click at [523, 474] on textarea "3-6 | $75 | Whirlpool | Washer SBS | 2 Yrs | The motor making noise and it's no…" at bounding box center [568, 458] width 738 height 57
click at [204, 472] on textarea "3-6 | $75 | Whirlpool | Washer SBS | 2 Yrs | The motor making noise and it's no…" at bounding box center [568, 458] width 738 height 57
click at [755, 440] on textarea "3-6 | $75 | Whirlpool | Washer SBS | 2 Yrs | The motor making noise and it's no…" at bounding box center [568, 458] width 738 height 57
paste textarea "Frigidiare |Stand alone | Freezer | 10 yrs | Making a motor noise |"
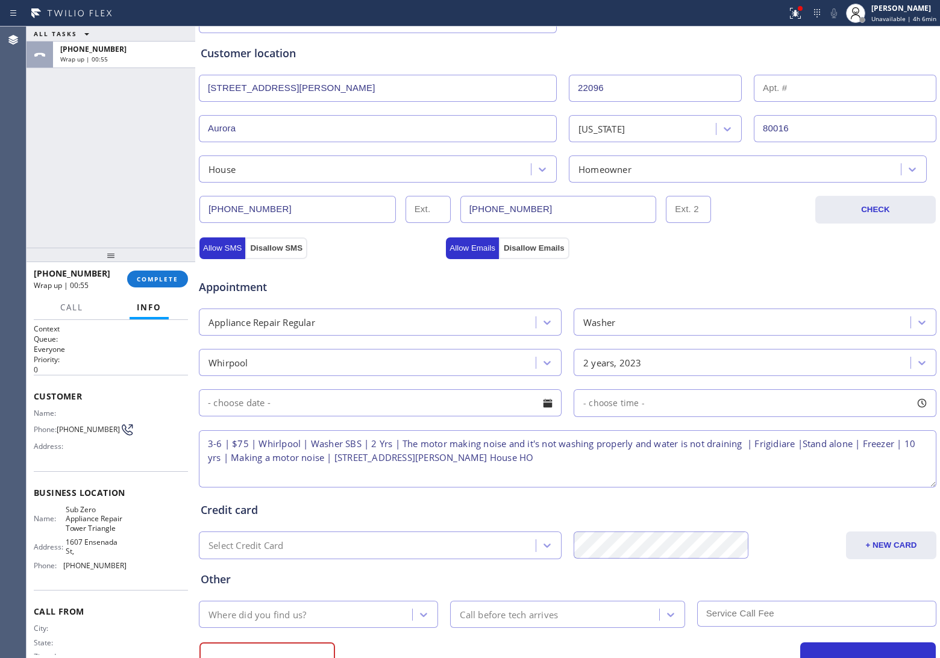
click at [785, 443] on textarea "3-6 | $75 | Whirlpool | Washer SBS | 2 Yrs | The motor making noise and it's no…" at bounding box center [568, 458] width 738 height 57
click at [866, 442] on textarea "3-6 | $75 | Whirlpool | Washer SBS | 2 Yrs | The motor making noise and it's no…" at bounding box center [568, 458] width 738 height 57
drag, startPoint x: 106, startPoint y: 541, endPoint x: 64, endPoint y: 508, distance: 53.2
click at [66, 508] on span "Sub Zero Appliance Repair Tower Triangle" at bounding box center [96, 519] width 60 height 28
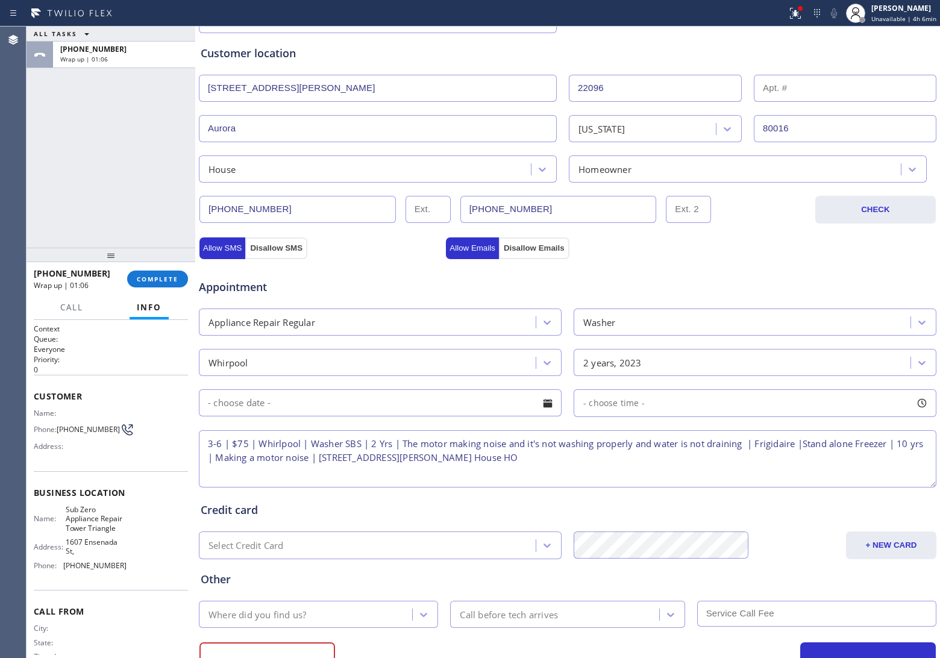
click at [695, 468] on textarea "3-6 | $75 | Whirlpool | Washer SBS | 2 Yrs | The motor making noise and it's no…" at bounding box center [568, 458] width 738 height 57
click at [620, 459] on textarea "3-6 | $75 | Whirlpool | Washer SBS | 2 Yrs | The motor making noise and it's no…" at bounding box center [568, 458] width 738 height 57
paste textarea "Sub Zero Appliance Repair Tower Triangle"
paste textarea "Please call 30 minutes prior to arrival."
drag, startPoint x: 791, startPoint y: 458, endPoint x: 815, endPoint y: 458, distance: 24.1
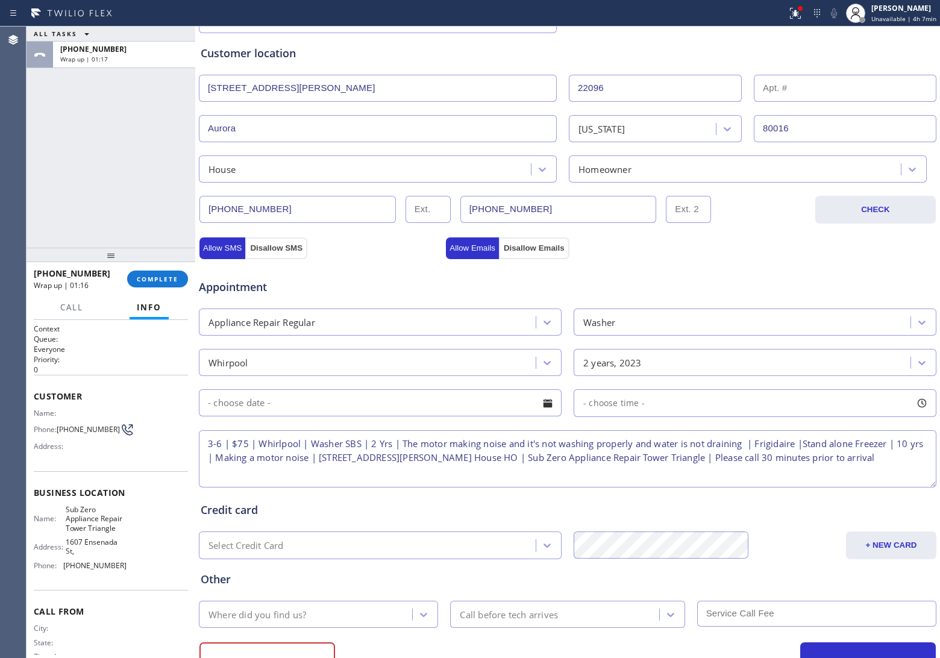
click at [273, 473] on textarea "3-6 | $75 | Whirlpool | Washer SBS | 2 Yrs | The motor making noise and it's no…" at bounding box center [568, 458] width 738 height 57
paste textarea "[PHONE_NUMBER]"
click at [363, 469] on textarea "3-6 | $75 | Whirlpool | Washer SBS | 2 Yrs | The motor making noise and it's no…" at bounding box center [568, 458] width 738 height 57
paste textarea "[DEMOGRAPHIC_DATA]"
drag, startPoint x: 302, startPoint y: 471, endPoint x: 382, endPoint y: 475, distance: 79.6
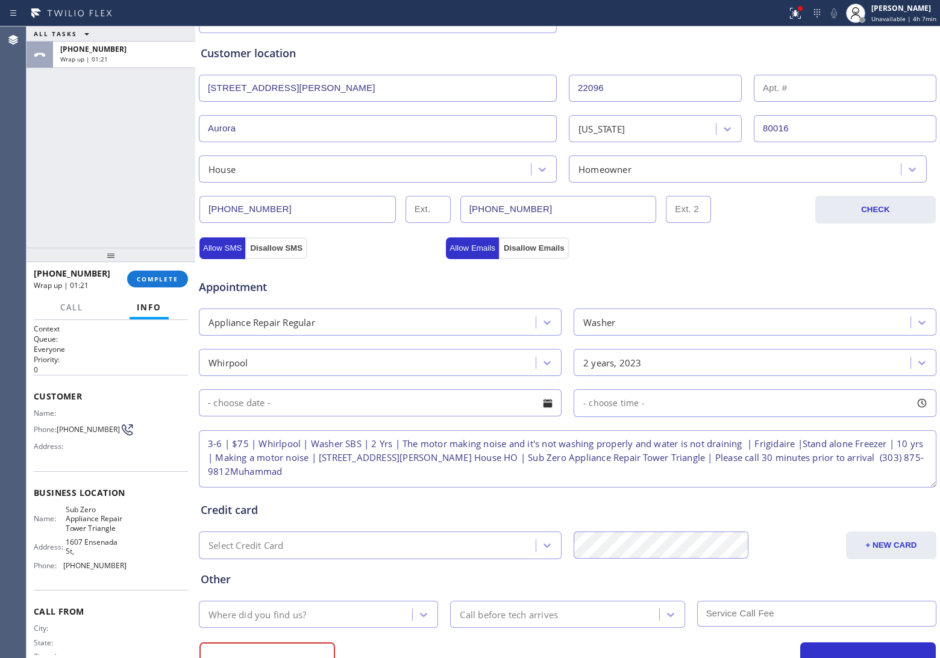
click at [306, 471] on textarea "3-6 | $75 | Whirlpool | Washer SBS | 2 Yrs | The motor making noise and it's no…" at bounding box center [568, 458] width 738 height 57
click at [383, 473] on textarea "3-6 | $75 | Whirlpool | Washer SBS | 2 Yrs | The motor making noise and it's no…" at bounding box center [568, 458] width 738 height 57
click at [492, 475] on textarea "3-6 | $75 | Whirlpool | Washer SBS | 2 Yrs | The motor making noise and it's no…" at bounding box center [568, 458] width 738 height 57
paste textarea "3038759794 [PERSON_NAME]"
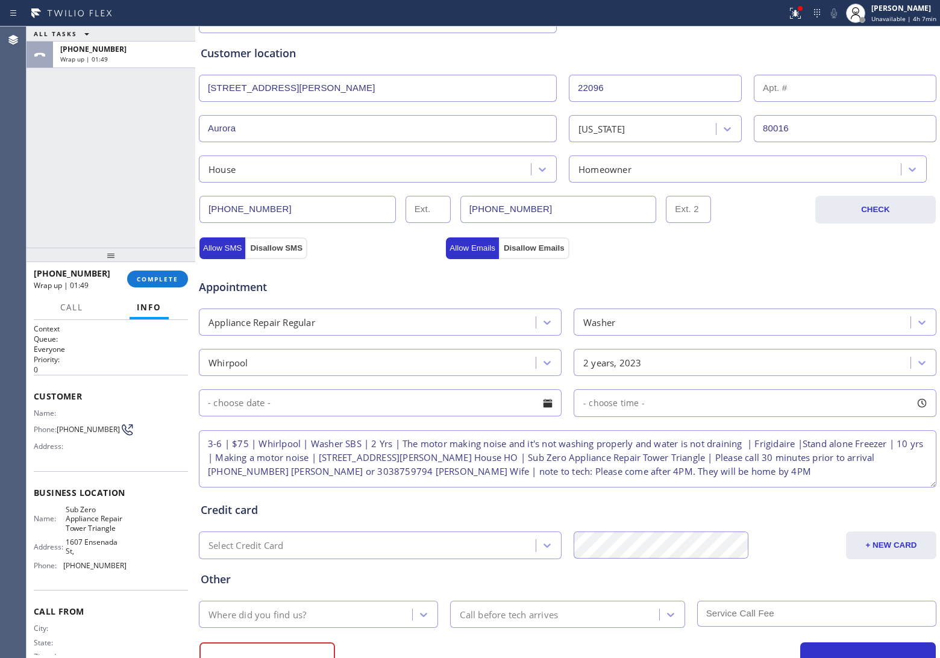
scroll to position [25, 0]
type textarea "3-6 | $75 | Whirlpool | Washer SBS | 2 Yrs | The motor making noise and it's no…"
click at [389, 413] on input "text" at bounding box center [380, 402] width 363 height 27
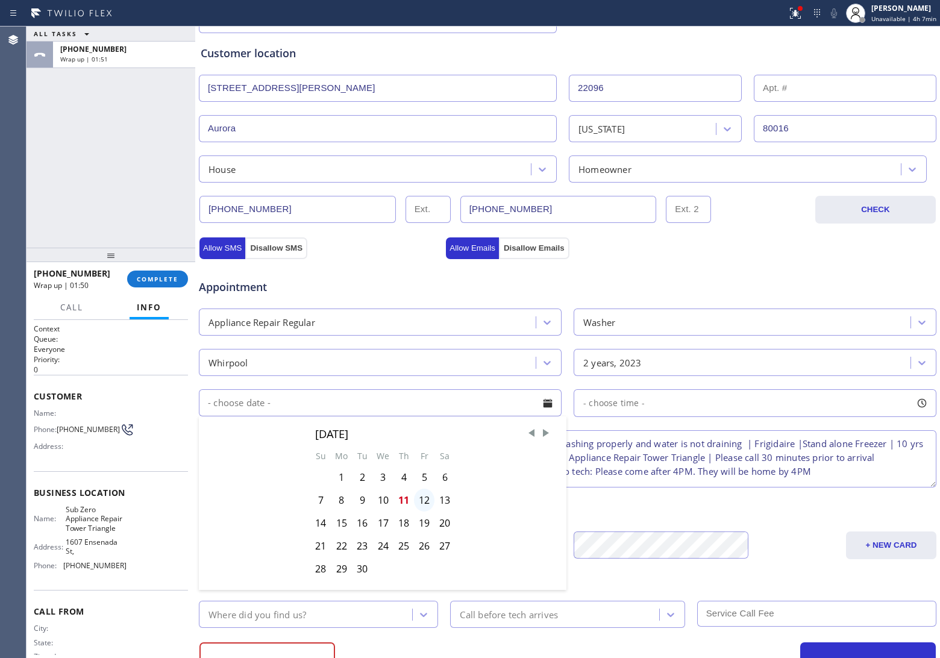
click at [425, 502] on div "12" at bounding box center [424, 500] width 20 height 23
type input "[DATE]"
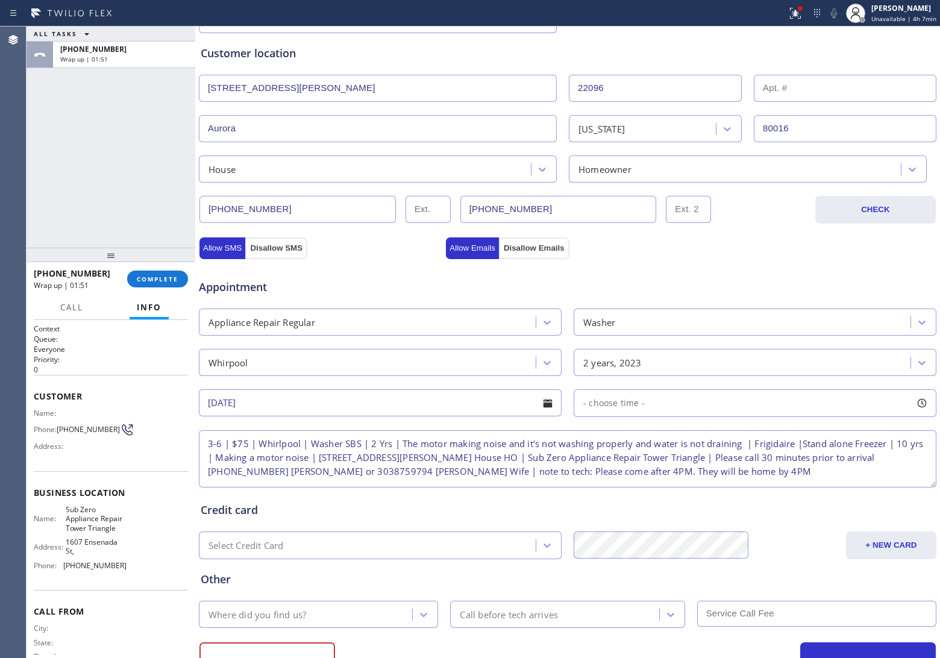
click at [628, 404] on span "- choose time -" at bounding box center [613, 402] width 61 height 11
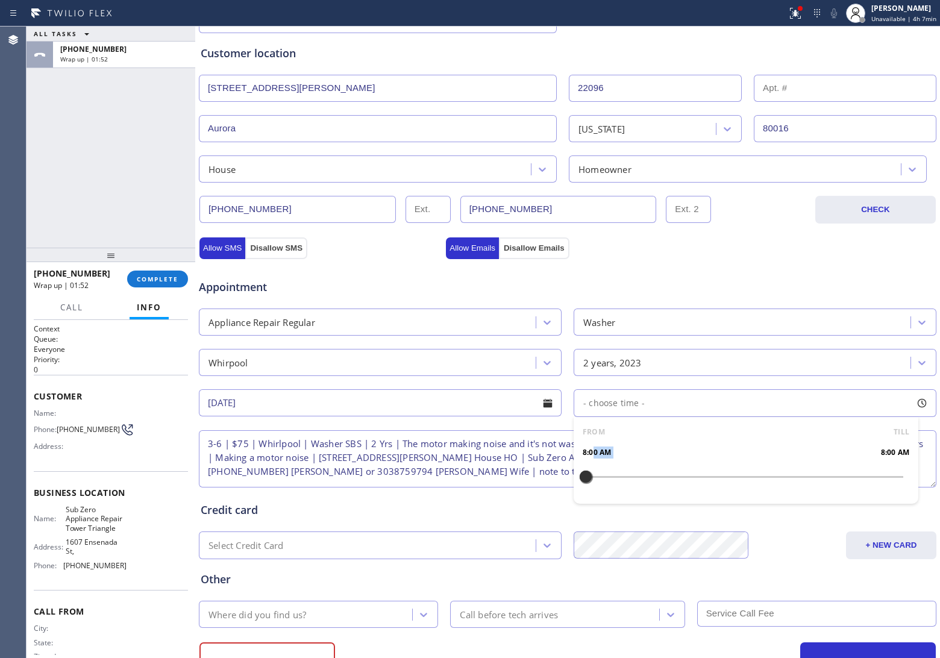
drag, startPoint x: 588, startPoint y: 474, endPoint x: 773, endPoint y: 481, distance: 185.2
click at [793, 483] on div "FROM TILL 8:00 AM 8:00 AM" at bounding box center [746, 460] width 345 height 87
drag, startPoint x: 579, startPoint y: 477, endPoint x: 840, endPoint y: 487, distance: 260.6
click at [843, 487] on div at bounding box center [850, 476] width 14 height 25
drag, startPoint x: 577, startPoint y: 482, endPoint x: 762, endPoint y: 483, distance: 185.1
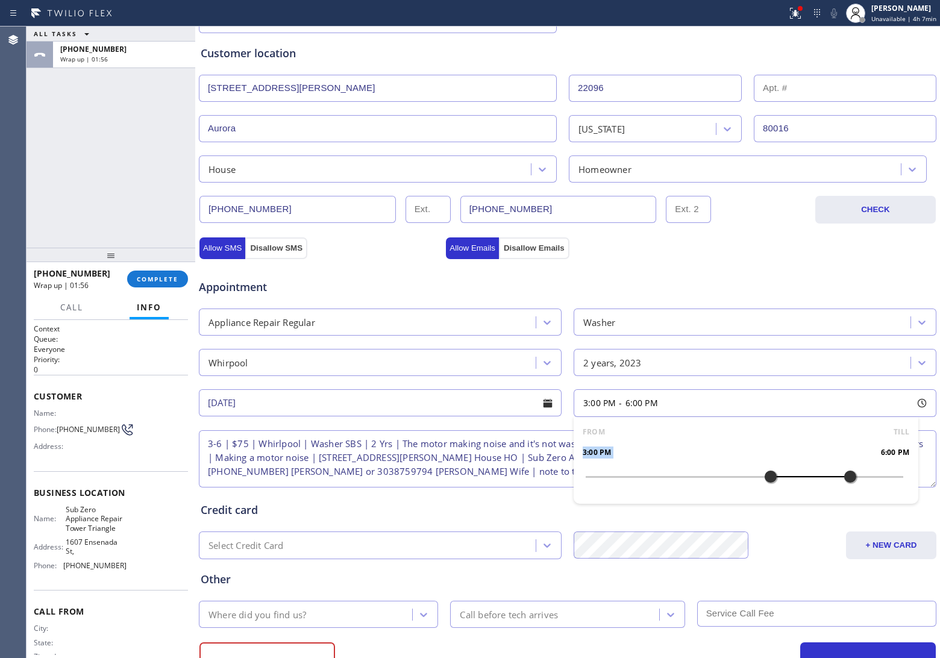
click at [764, 483] on div at bounding box center [771, 476] width 14 height 25
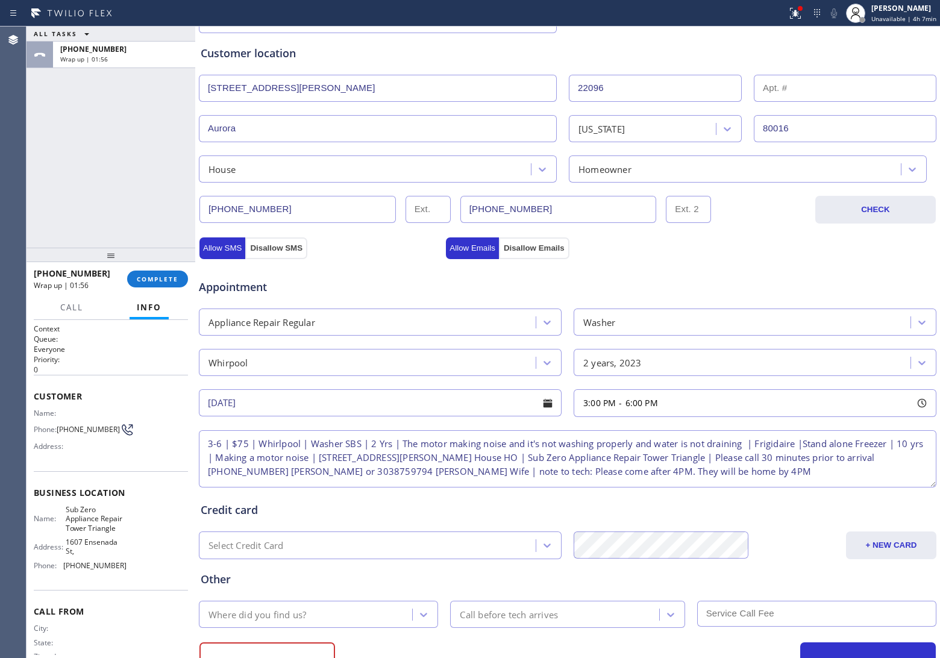
click at [486, 472] on textarea "3-6 | $75 | Whirlpool | Washer SBS | 2 Yrs | The motor making noise and it's no…" at bounding box center [568, 458] width 738 height 57
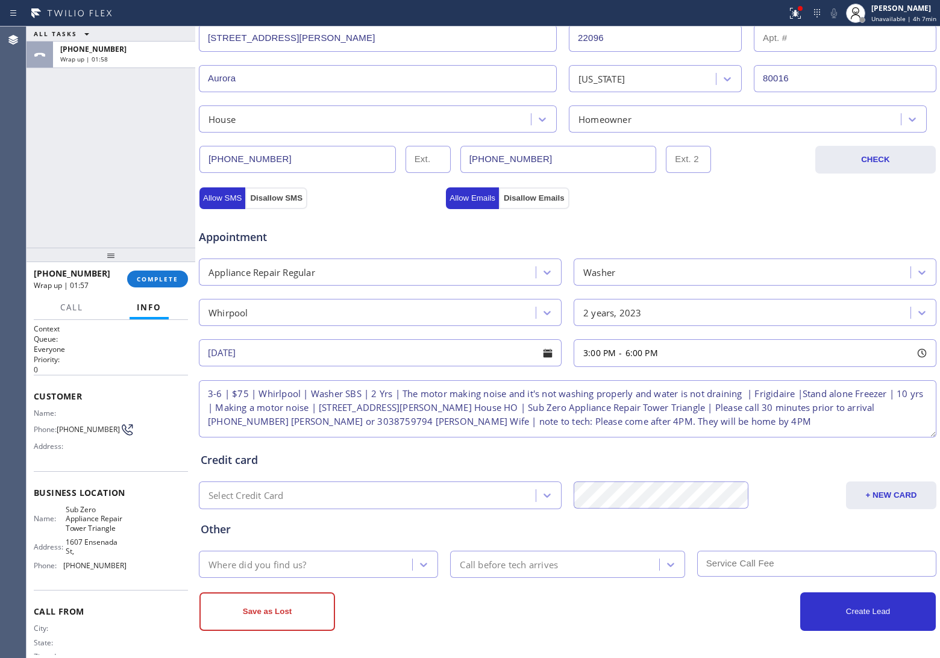
click at [356, 571] on div "Where did you find us?" at bounding box center [308, 564] width 210 height 21
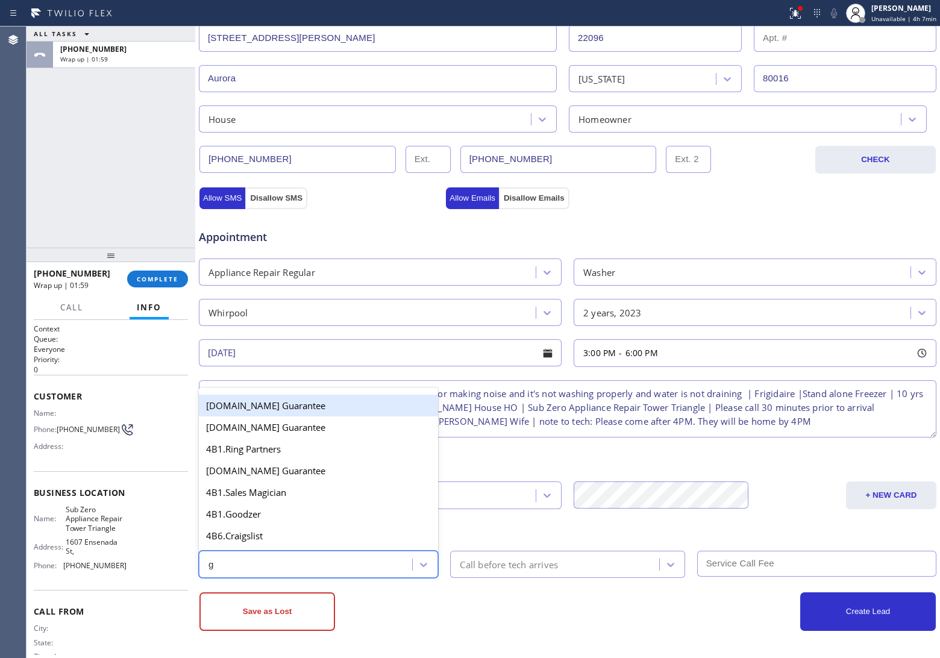
type input "go"
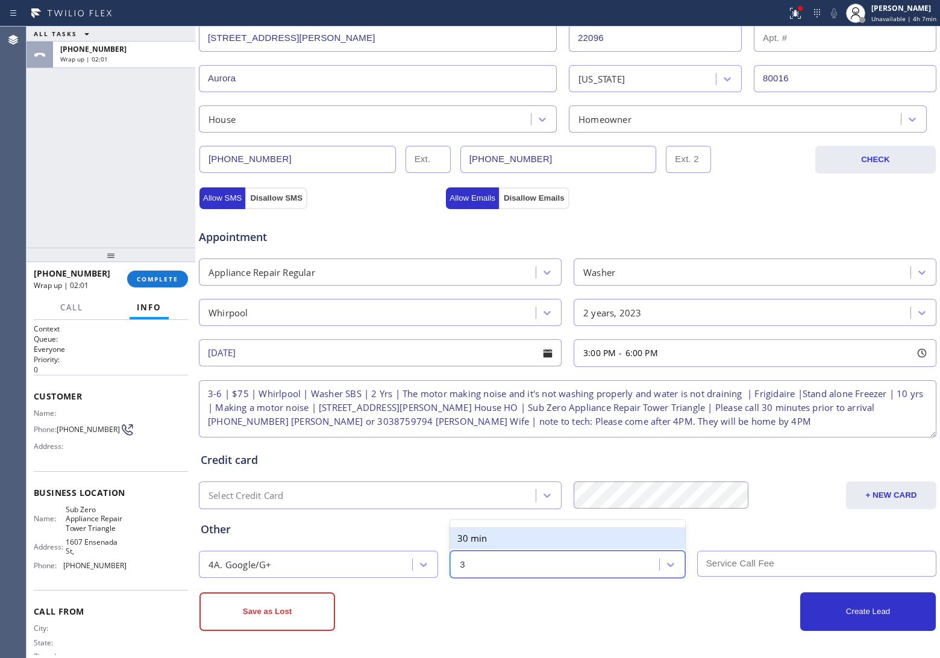
type input "30"
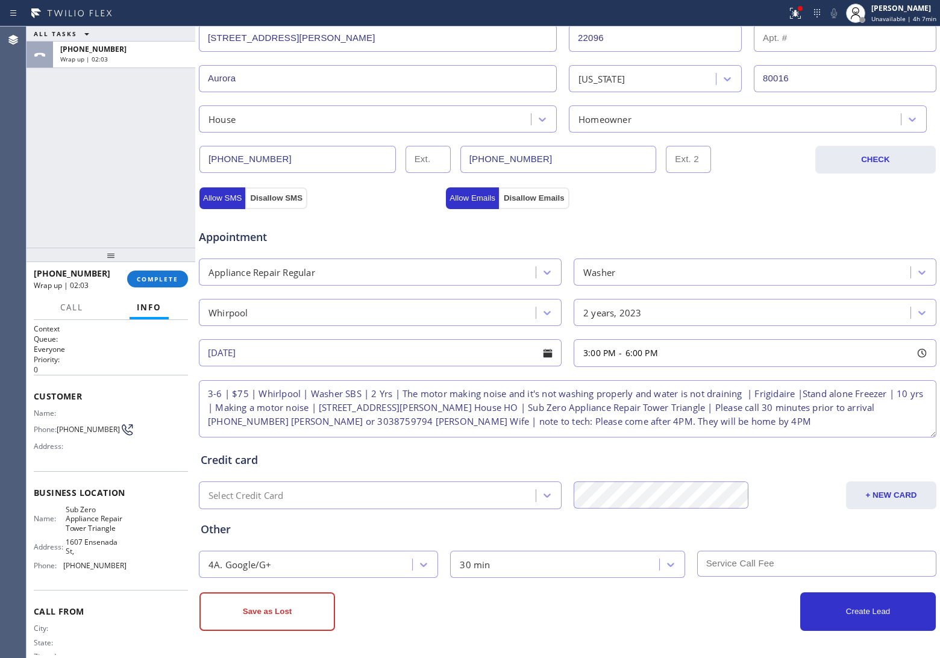
scroll to position [0, 0]
type input "75"
click at [860, 604] on button "Create Lead" at bounding box center [868, 612] width 136 height 39
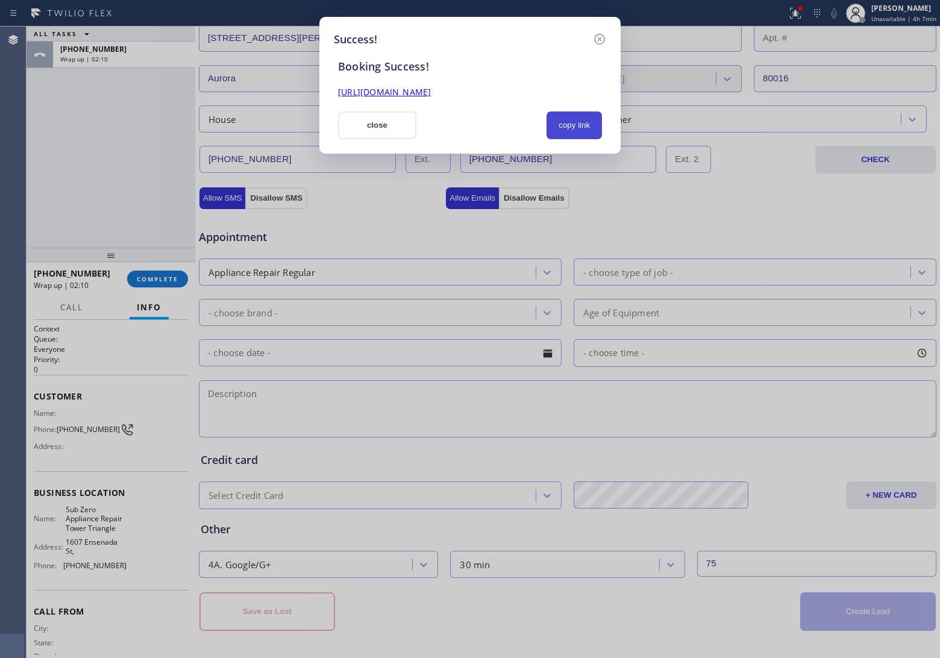
click at [565, 134] on button "copy link" at bounding box center [574, 126] width 55 height 28
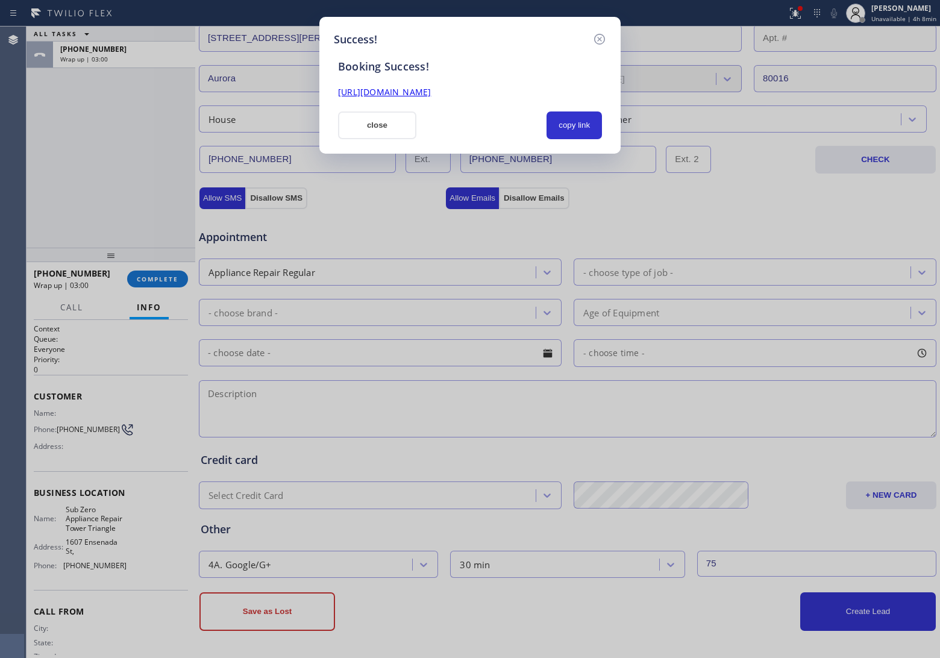
click at [13, 166] on div "Success! Booking Success! [URL][DOMAIN_NAME] close copy link" at bounding box center [470, 329] width 940 height 658
click at [354, 130] on button "close" at bounding box center [377, 126] width 78 height 28
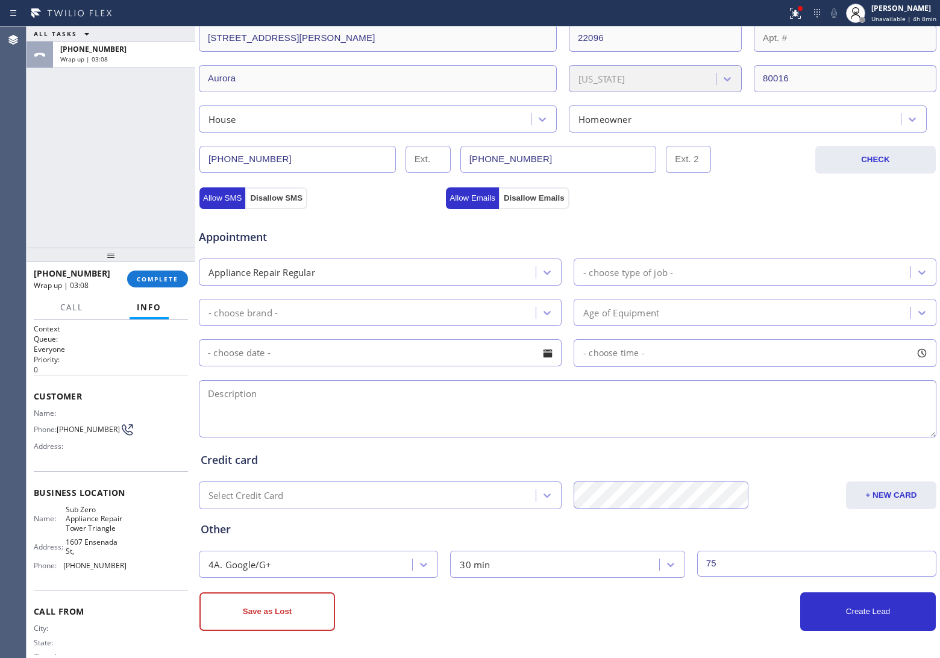
click at [165, 269] on div "[PHONE_NUMBER] Wrap up | 03:08 COMPLETE" at bounding box center [111, 278] width 154 height 31
click at [160, 282] on button "COMPLETE" at bounding box center [157, 279] width 61 height 17
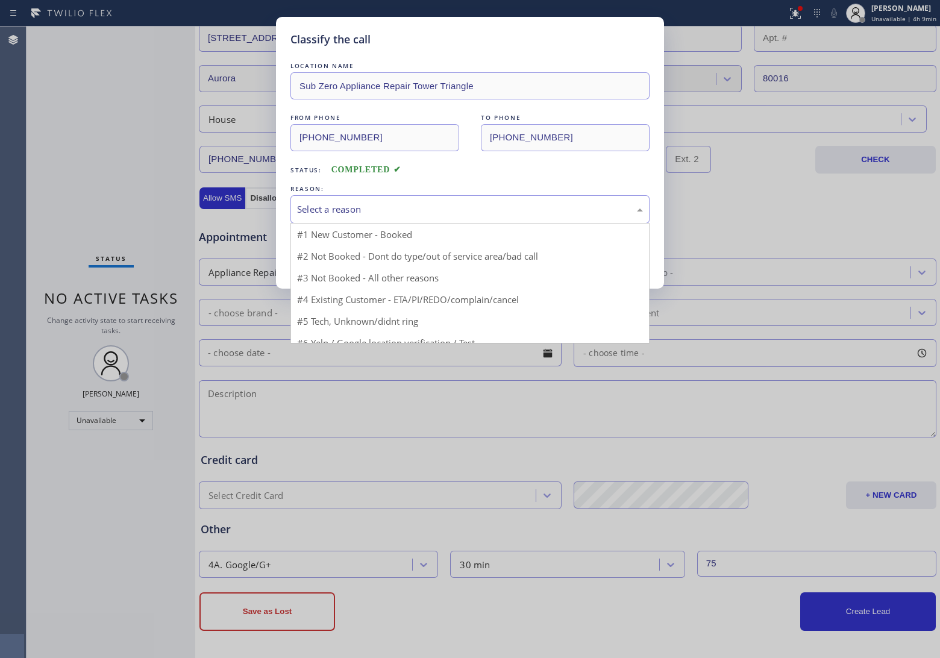
click at [377, 218] on div "Select a reason" at bounding box center [470, 209] width 359 height 28
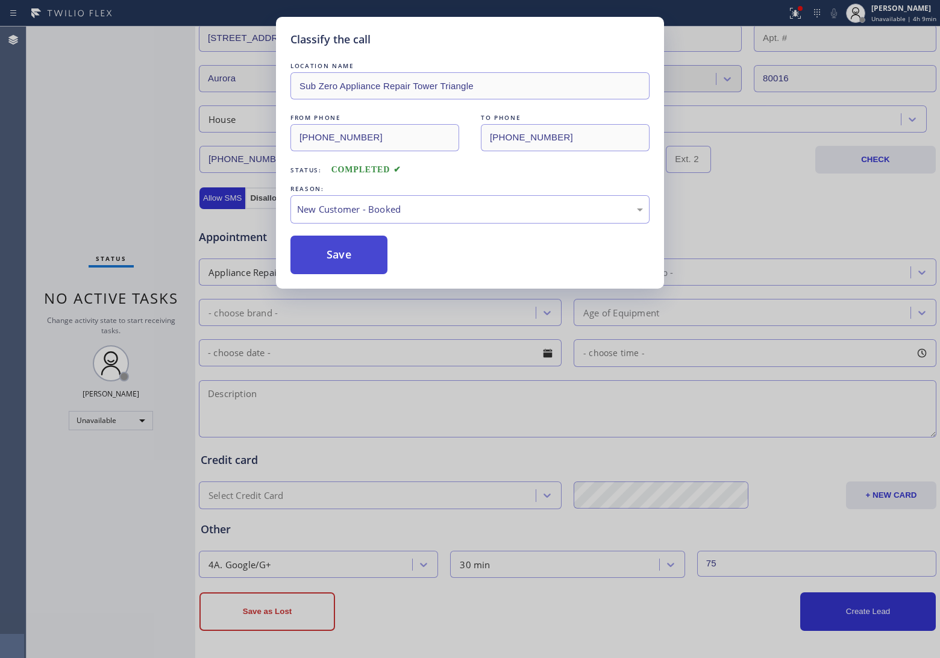
click at [350, 261] on button "Save" at bounding box center [339, 255] width 97 height 39
type input "[PHONE_NUMBER]"
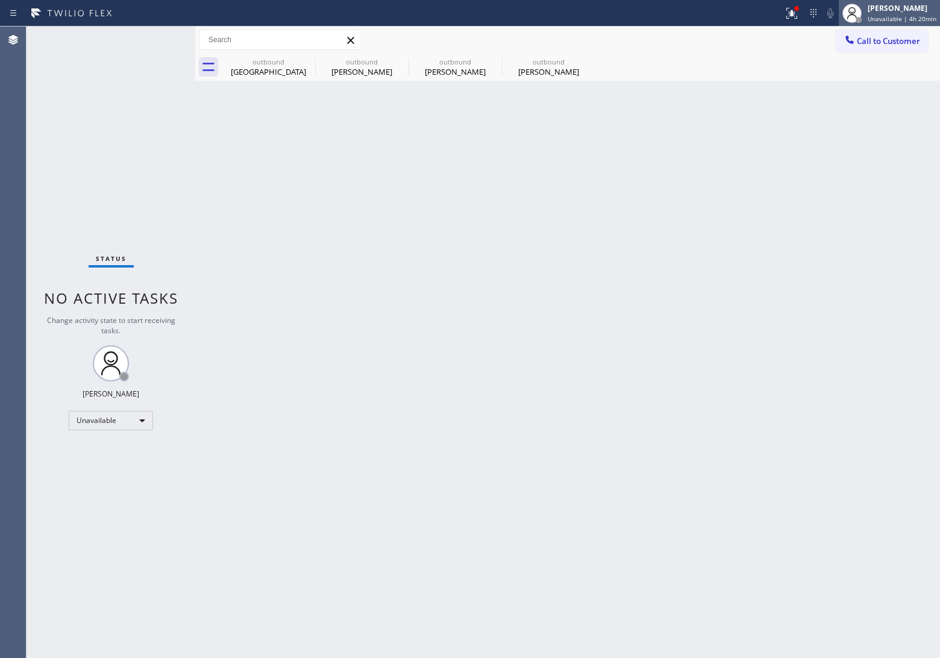
click at [897, 8] on div "[PERSON_NAME]" at bounding box center [902, 8] width 69 height 10
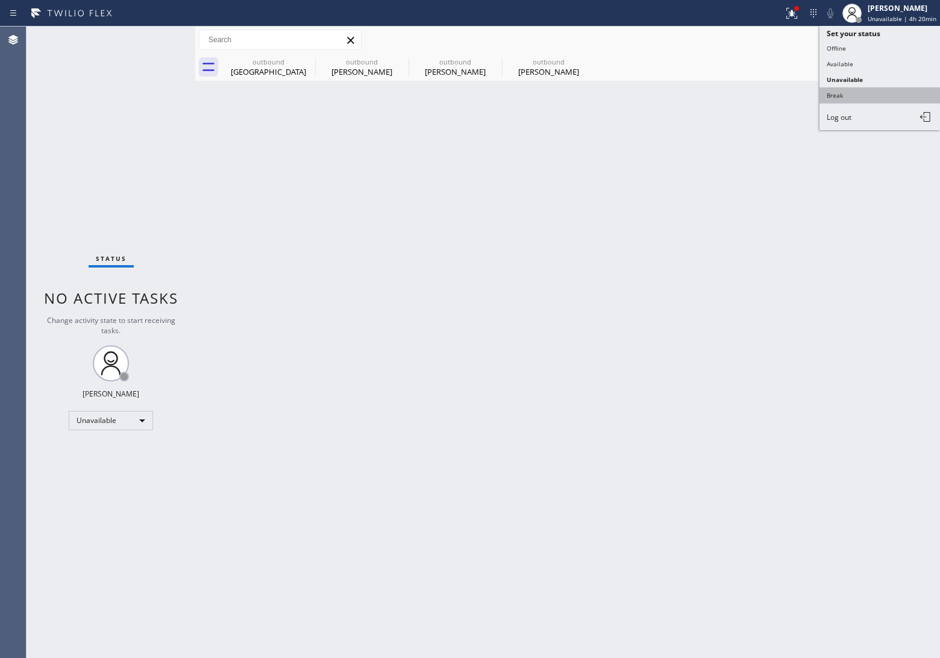
click at [895, 89] on button "Break" at bounding box center [880, 95] width 121 height 16
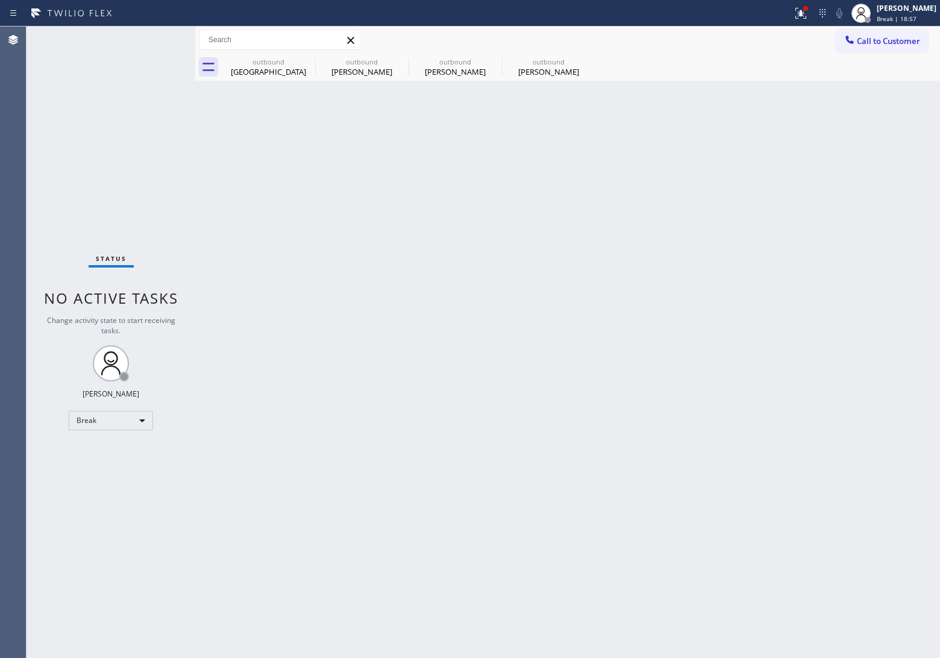
drag, startPoint x: 790, startPoint y: 269, endPoint x: 820, endPoint y: 227, distance: 51.9
click at [794, 257] on div "Back to Dashboard Change Sender ID Customers Technicians Select a contact Outbo…" at bounding box center [567, 343] width 745 height 632
click at [34, 165] on div "Status No active tasks Change activity state to start receiving tasks. [PERSON_…" at bounding box center [111, 343] width 169 height 632
click at [906, 22] on span "Break | 19:03" at bounding box center [897, 18] width 40 height 8
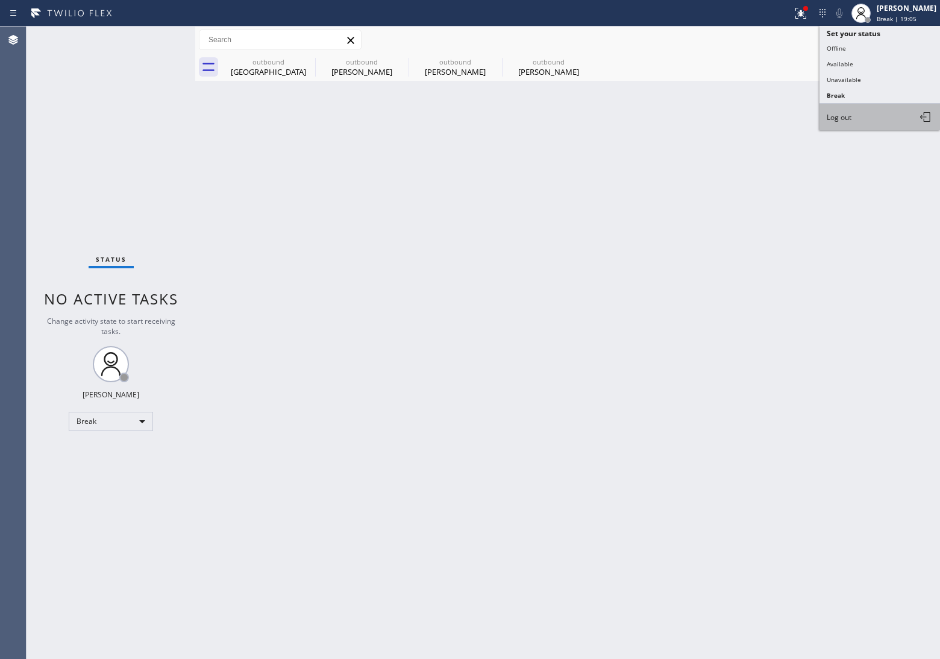
click at [876, 104] on button "Log out" at bounding box center [880, 117] width 121 height 27
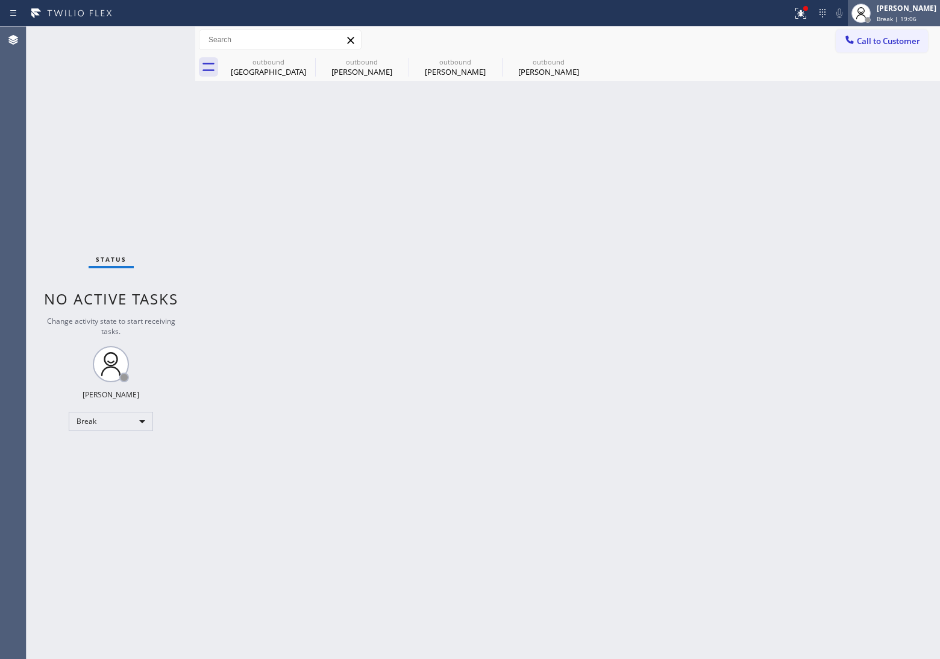
click at [882, 10] on div "[PERSON_NAME]" at bounding box center [907, 8] width 60 height 10
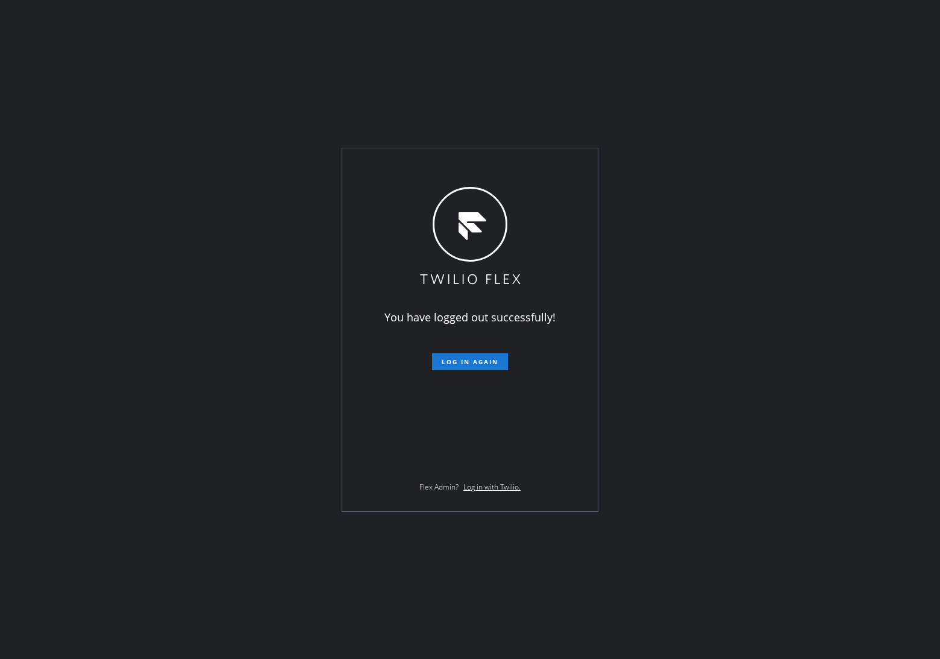
click at [859, 76] on div "You have logged out successfully! Log in again Flex Admin? Log in with Twilio." at bounding box center [470, 329] width 940 height 659
click at [489, 359] on span "Log in again" at bounding box center [470, 361] width 57 height 8
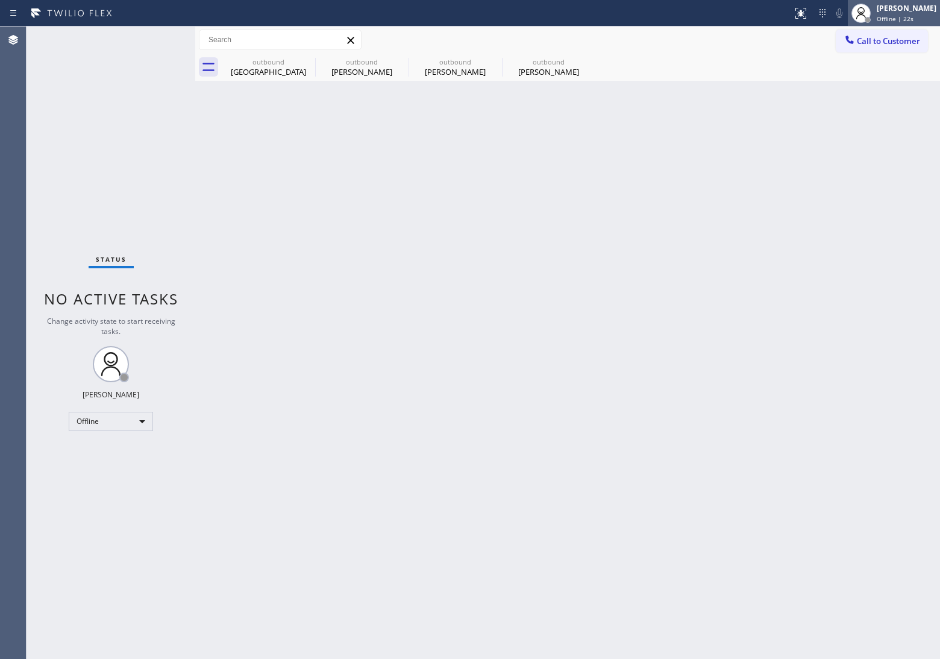
click at [908, 13] on div "[PERSON_NAME]" at bounding box center [907, 8] width 60 height 10
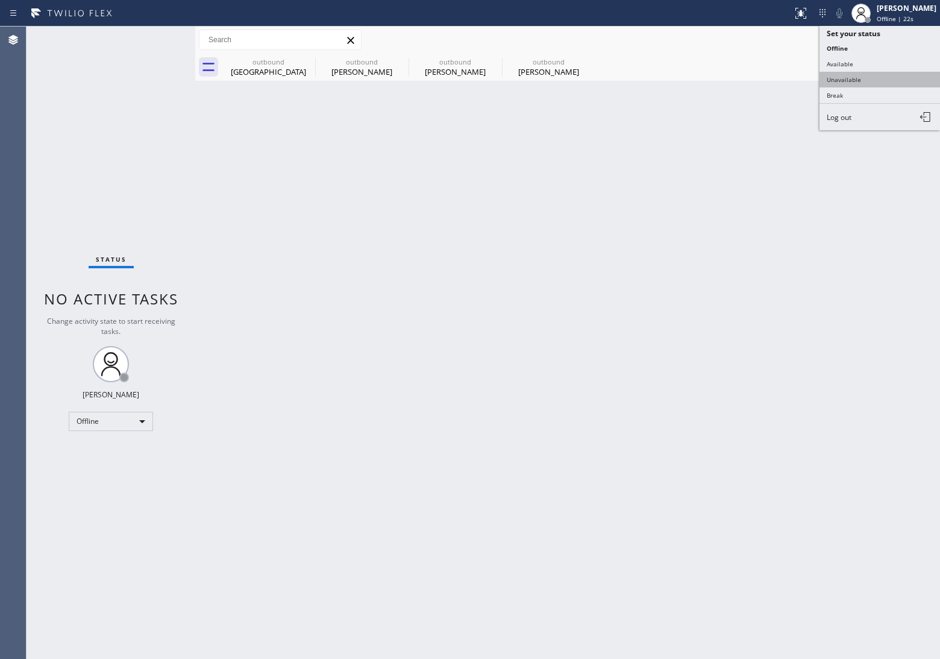
click at [862, 82] on button "Unavailable" at bounding box center [880, 80] width 121 height 16
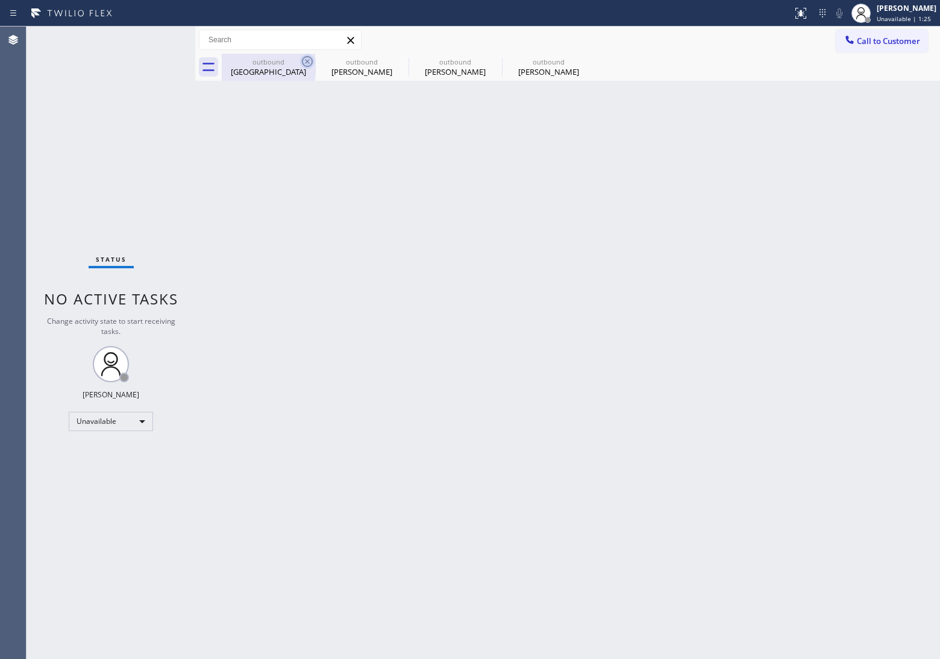
click at [306, 61] on icon at bounding box center [307, 61] width 14 height 14
click at [0, 0] on icon at bounding box center [0, 0] width 0 height 0
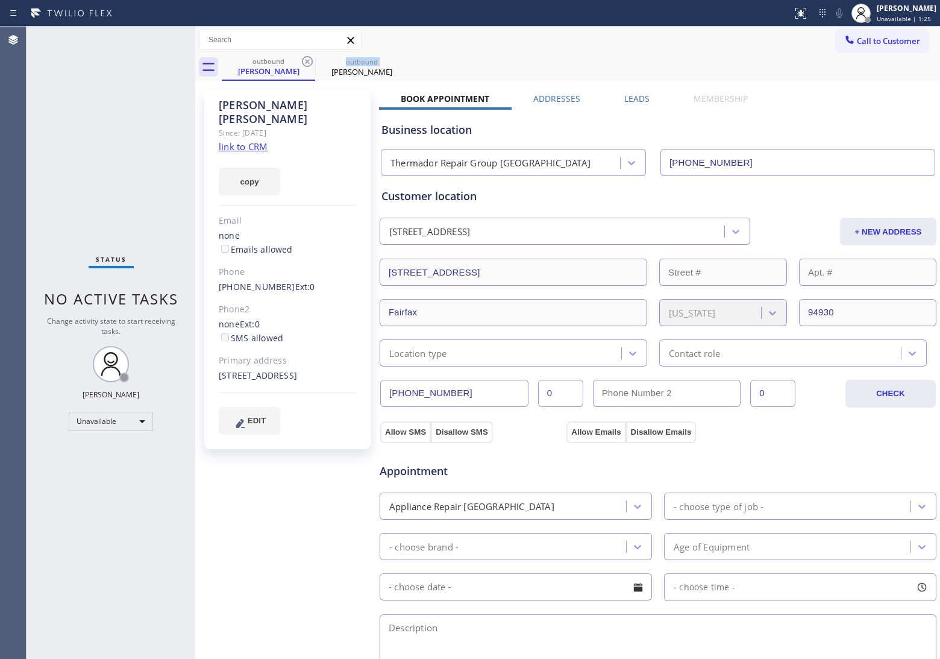
click at [306, 61] on icon at bounding box center [307, 61] width 14 height 14
type input "[PHONE_NUMBER]"
click at [306, 61] on icon at bounding box center [307, 61] width 14 height 14
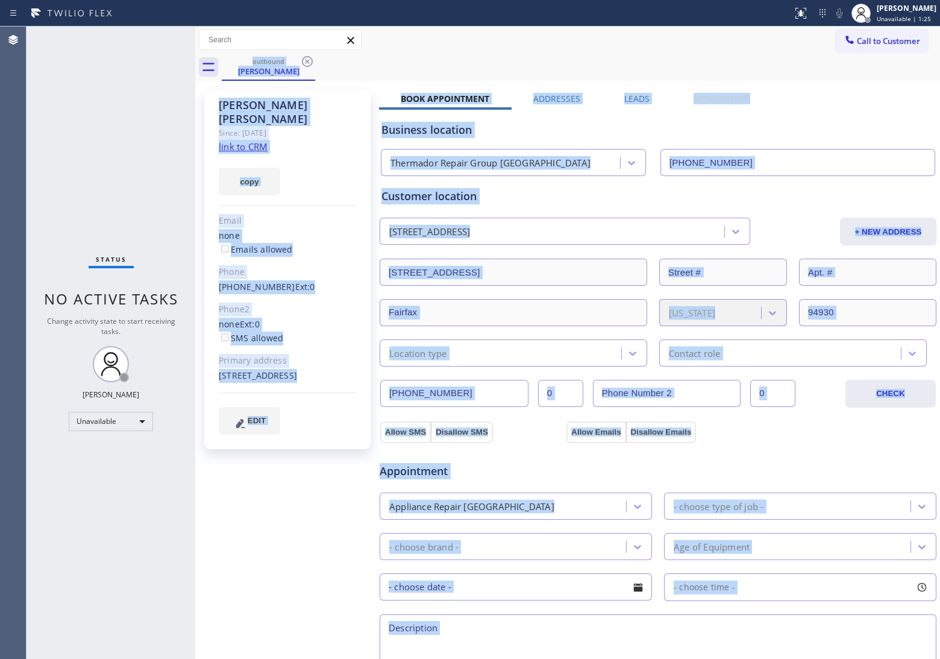
click at [306, 61] on div "outbound Rick Jones" at bounding box center [581, 67] width 718 height 27
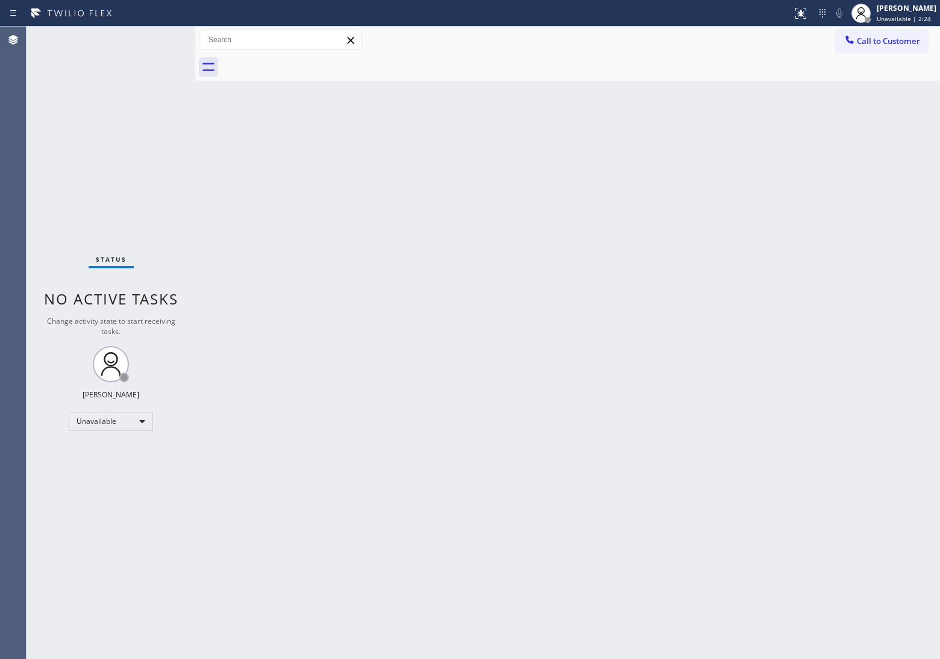
drag, startPoint x: 46, startPoint y: 96, endPoint x: 687, endPoint y: 65, distance: 641.5
click at [46, 96] on div "Status No active tasks Change activity state to start receiving tasks. [PERSON_…" at bounding box center [111, 343] width 169 height 632
click at [905, 22] on span "Unavailable | 2:25" at bounding box center [904, 18] width 54 height 8
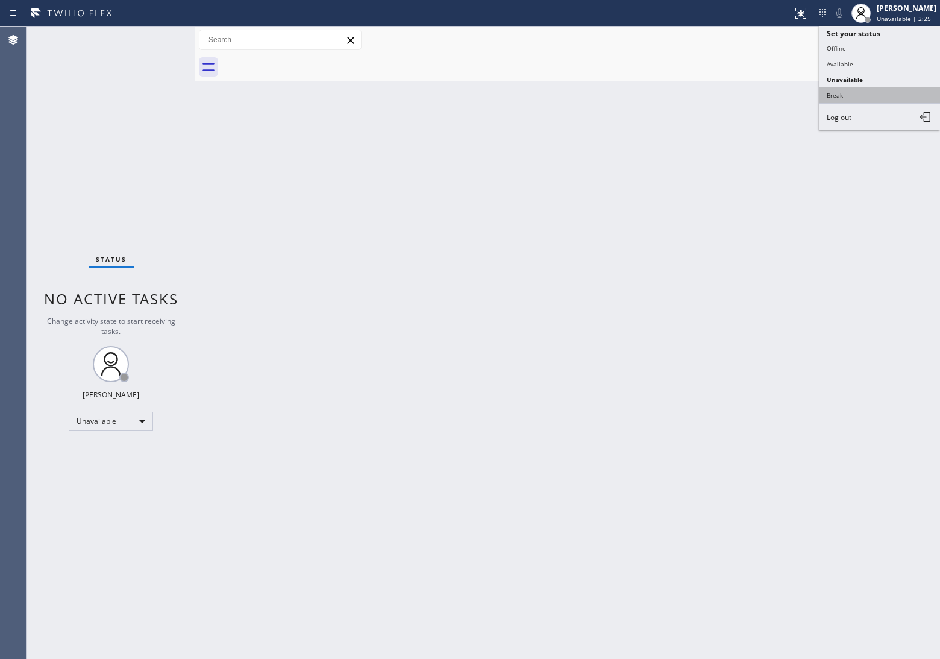
click at [872, 99] on button "Break" at bounding box center [880, 95] width 121 height 16
